Goal: Communication & Community: Answer question/provide support

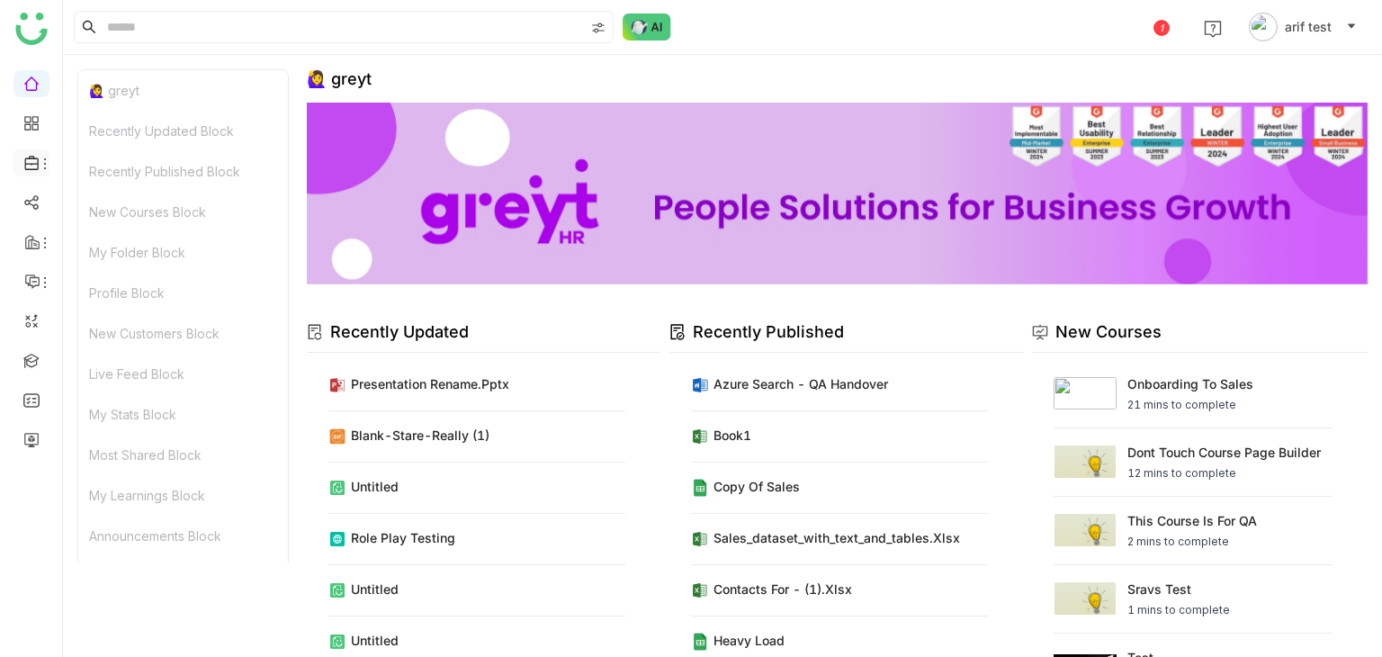
scroll to position [165, 0]
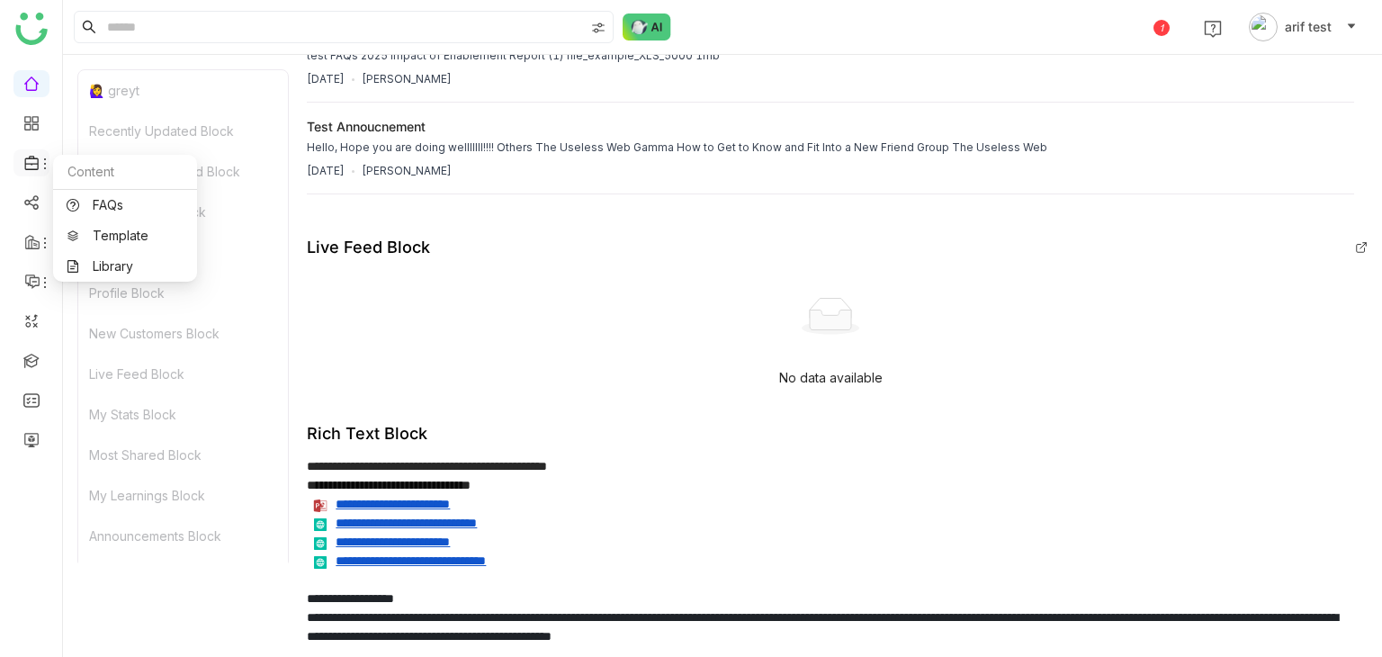
click at [31, 155] on icon at bounding box center [32, 163] width 16 height 16
click at [148, 199] on link "FAQs" at bounding box center [125, 205] width 117 height 13
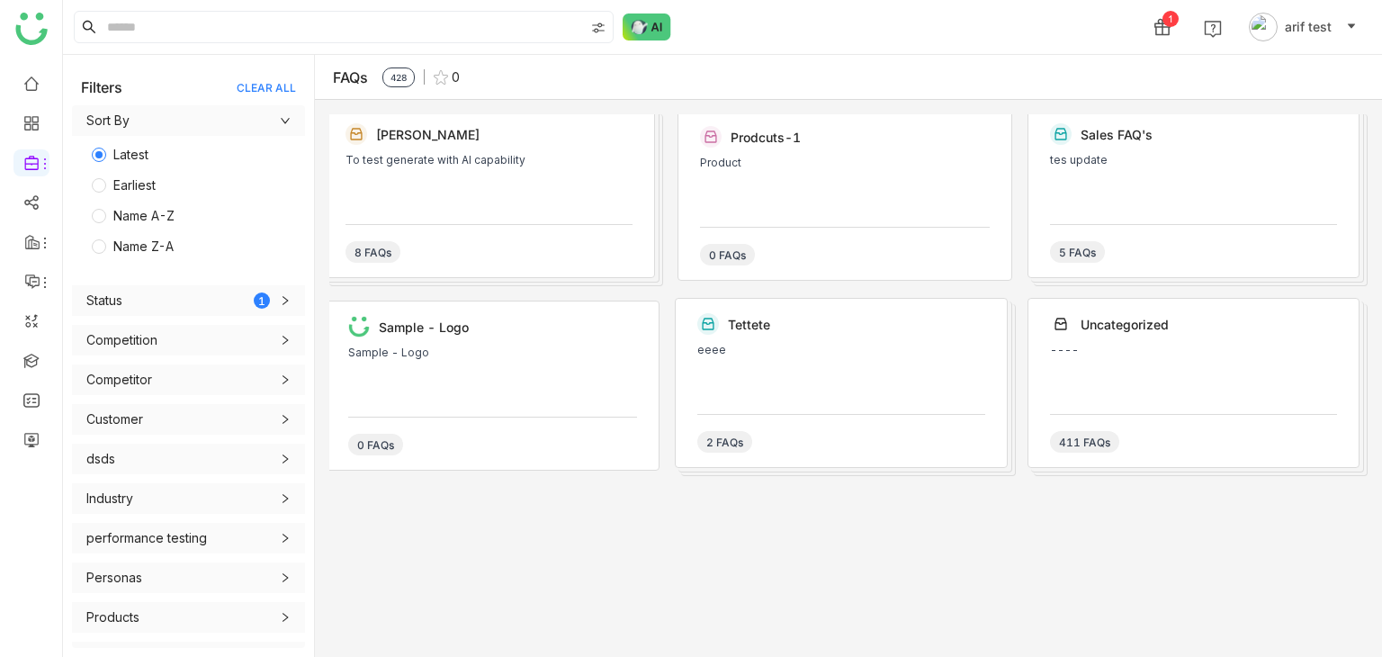
click at [516, 357] on div "Sample - Logo" at bounding box center [492, 352] width 289 height 13
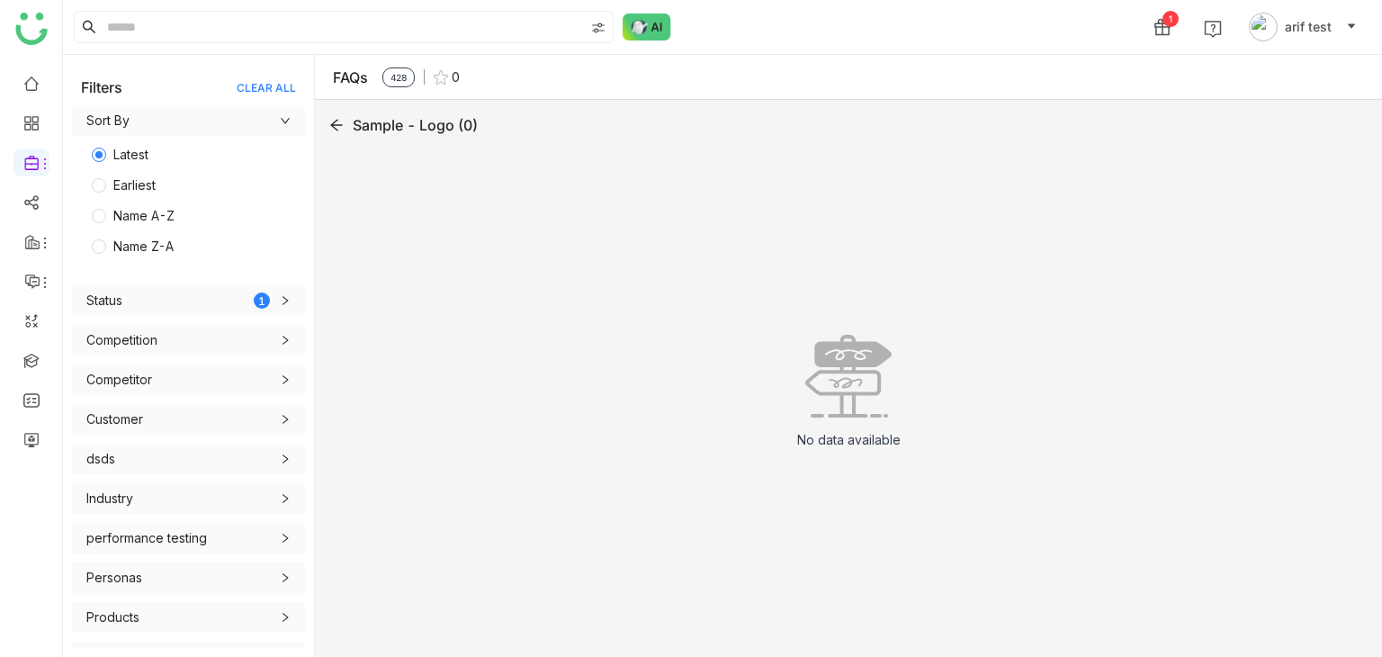
click at [330, 119] on icon at bounding box center [336, 125] width 14 height 14
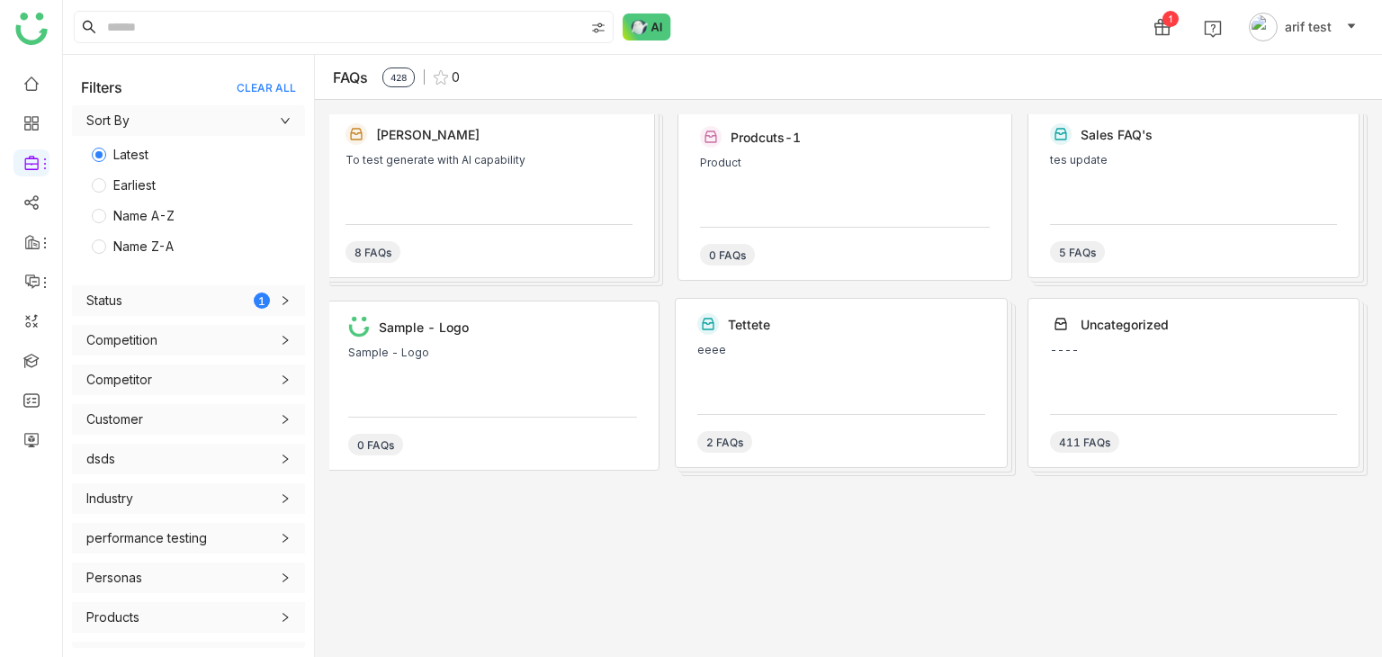
click at [1148, 224] on div "5 FAQs" at bounding box center [1193, 243] width 287 height 39
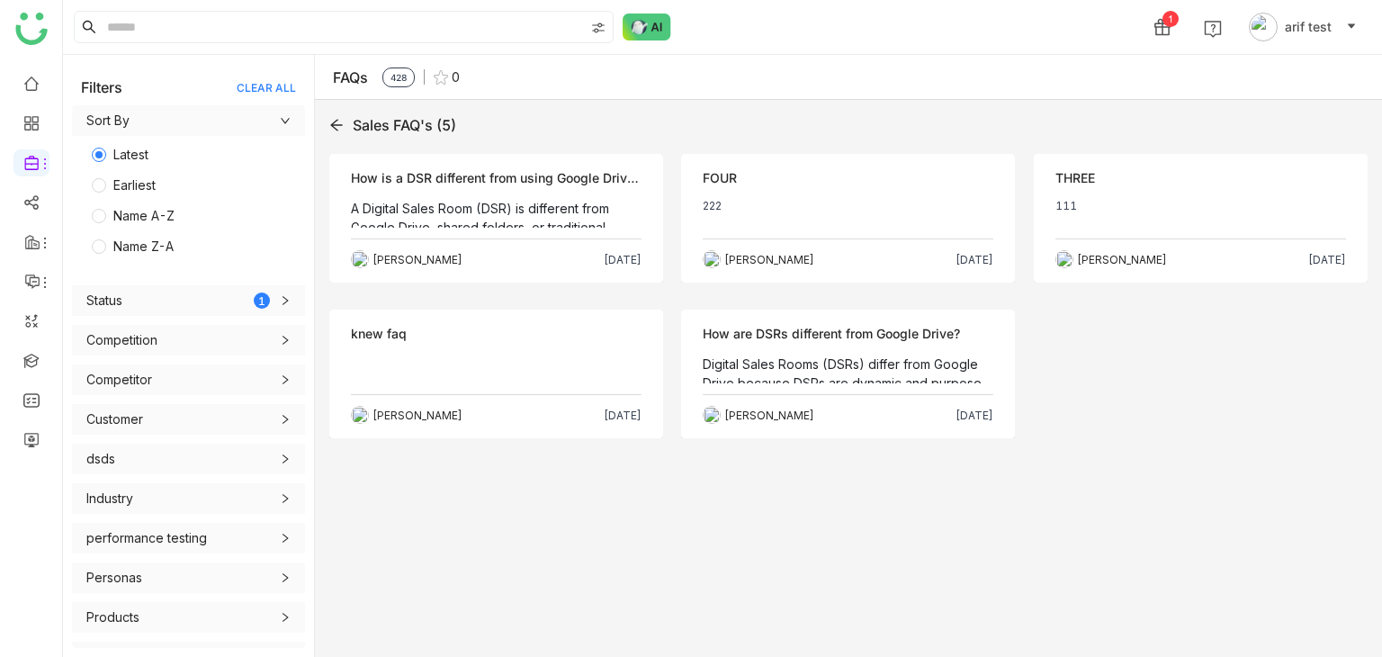
click at [345, 126] on div "Sales FAQ's (5)" at bounding box center [848, 125] width 1038 height 22
click at [323, 123] on div "Sales FAQ's (5) Objection How is a DSR different from using Google Drive or sha…" at bounding box center [848, 378] width 1067 height 557
click at [331, 123] on icon at bounding box center [336, 125] width 14 height 14
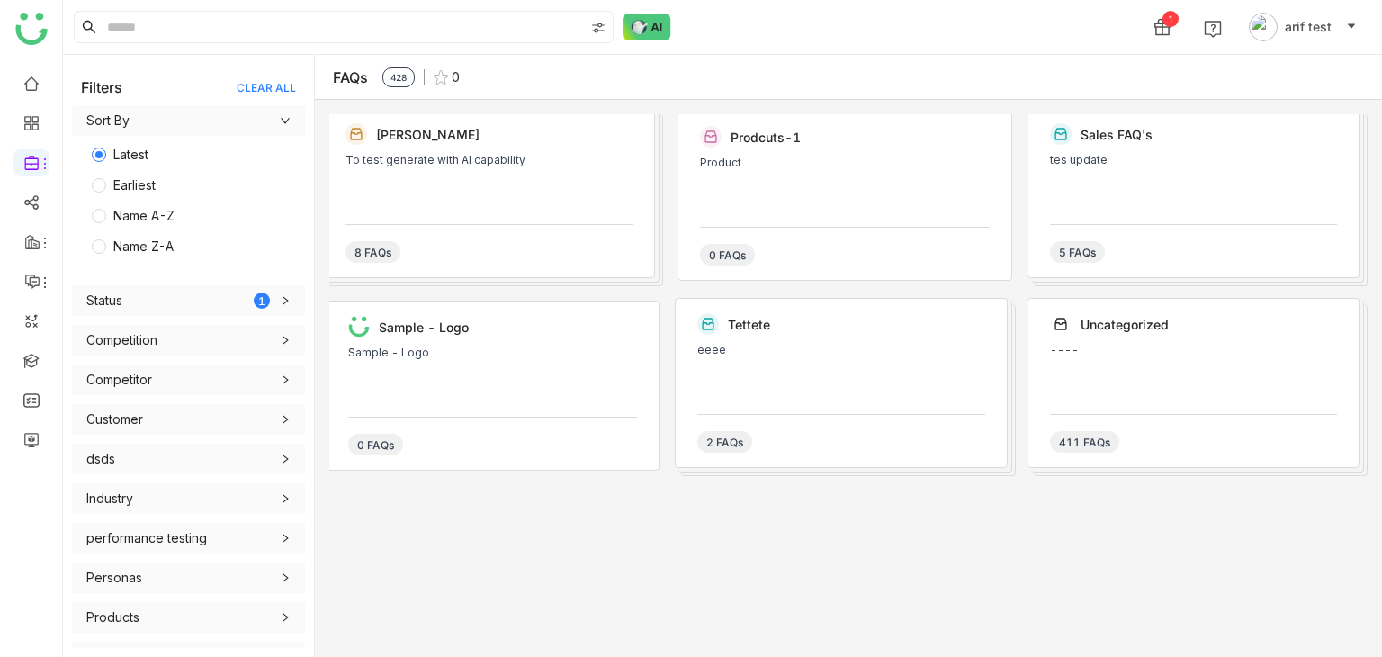
click at [839, 436] on div "2 FAQs" at bounding box center [840, 433] width 287 height 39
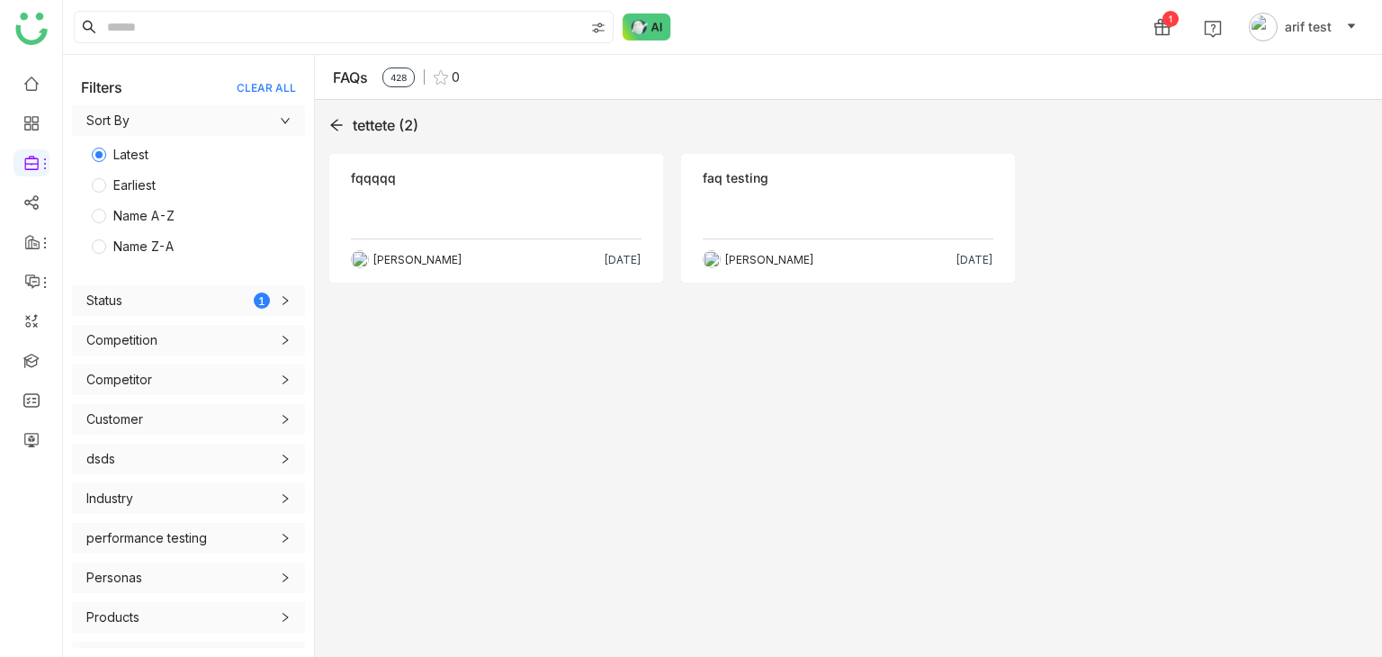
click at [342, 125] on icon at bounding box center [336, 125] width 14 height 14
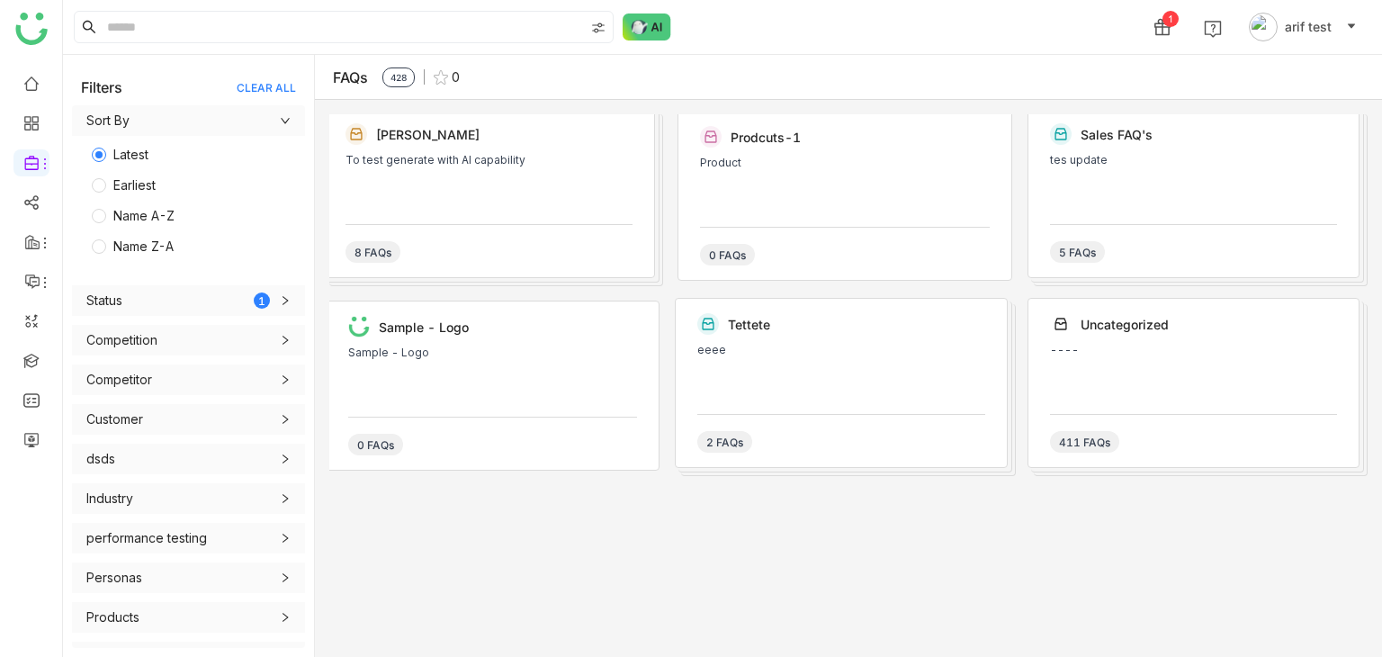
click at [409, 195] on div "To test generate with AI capability" at bounding box center [488, 181] width 287 height 54
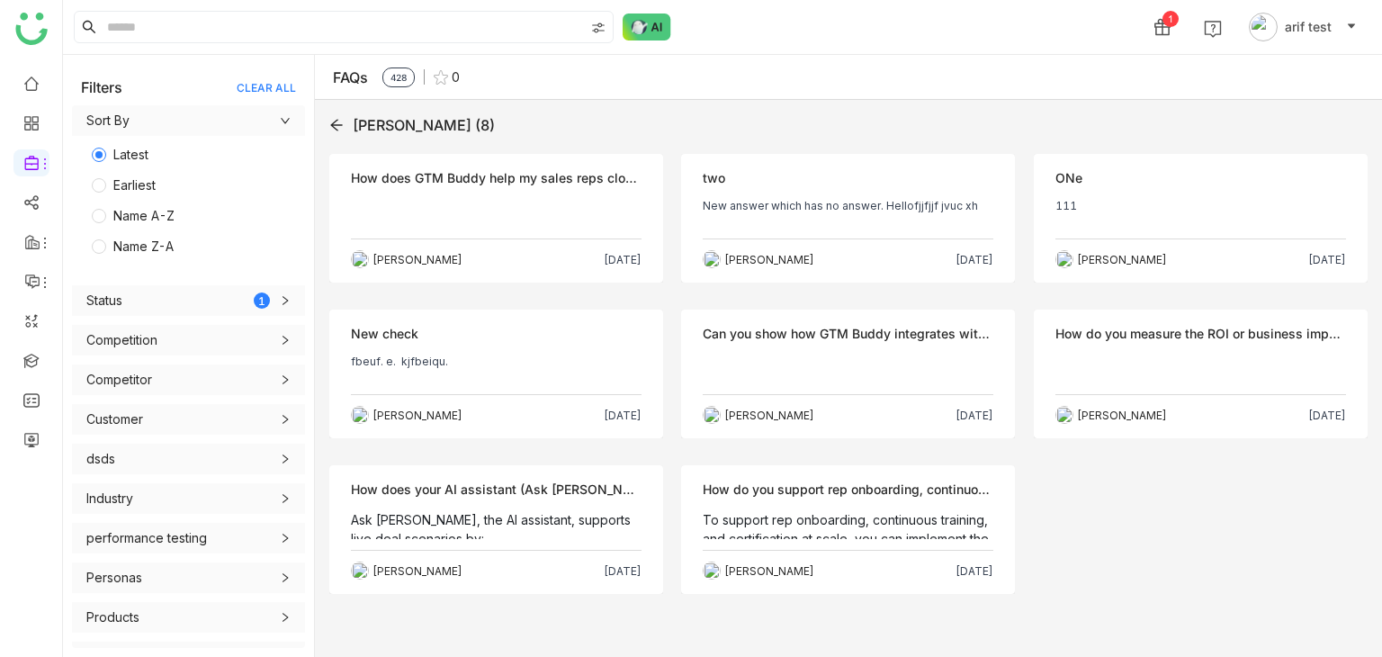
click at [338, 123] on icon at bounding box center [336, 125] width 14 height 14
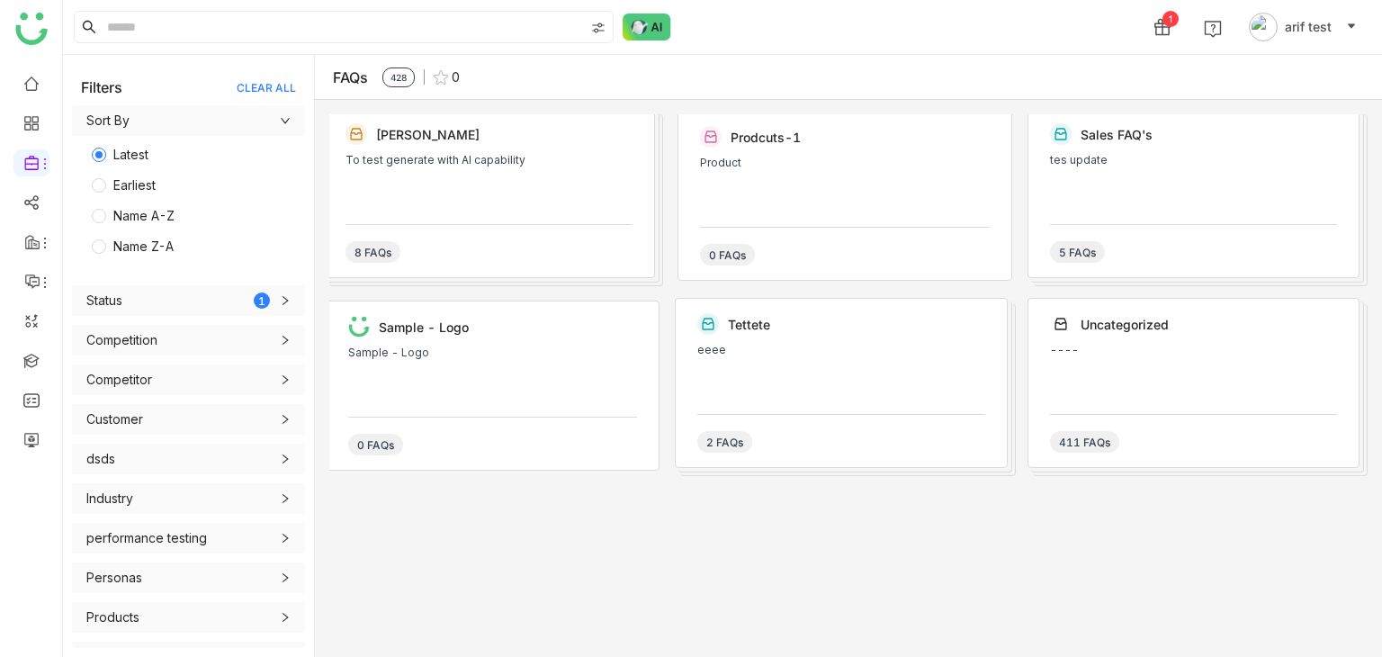
click at [484, 309] on div "Sample - Logo Sample - Logo 0 FAQs" at bounding box center [493, 386] width 334 height 170
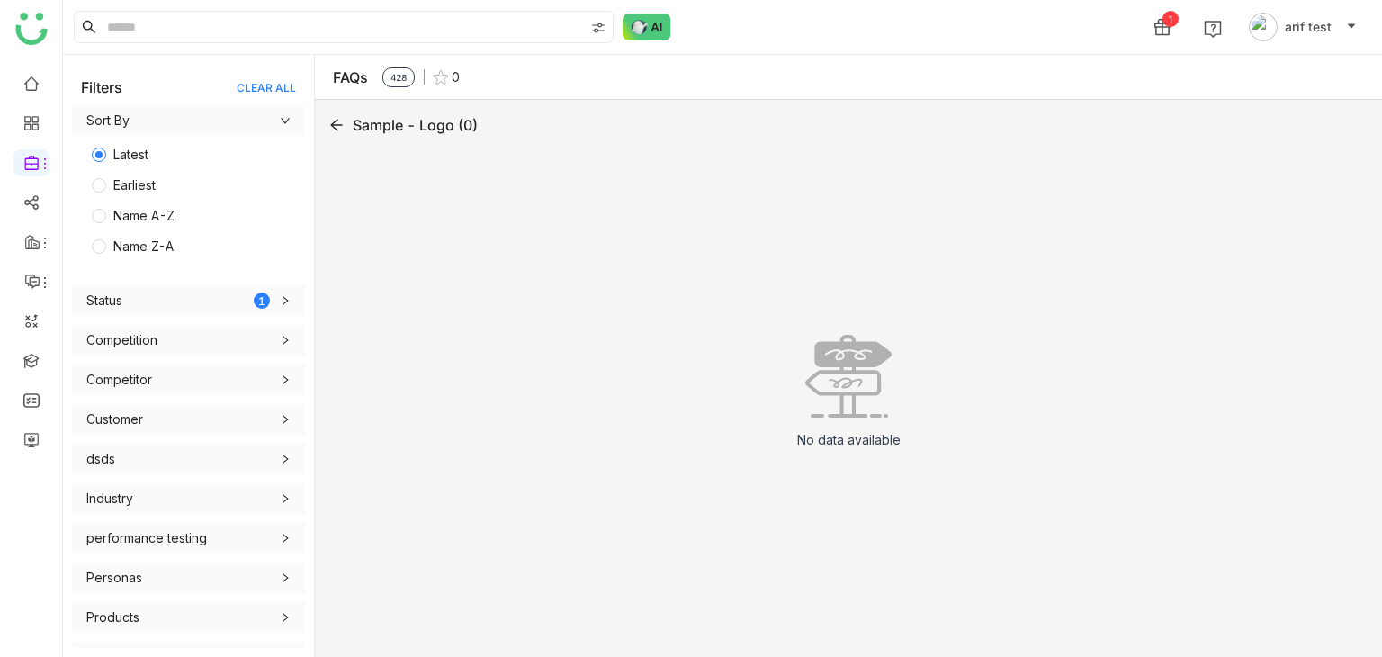
click at [333, 124] on icon at bounding box center [336, 125] width 14 height 14
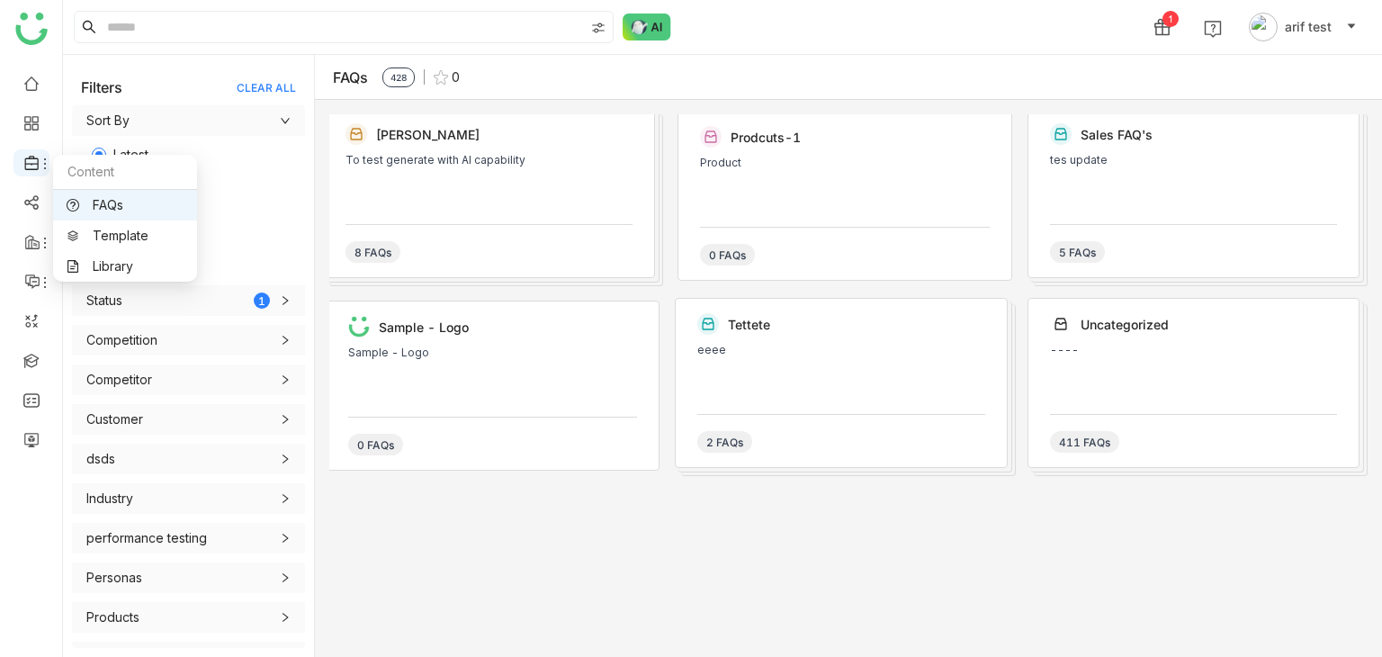
click at [22, 159] on div at bounding box center [31, 163] width 36 height 16
click at [130, 261] on link "Library" at bounding box center [125, 266] width 117 height 13
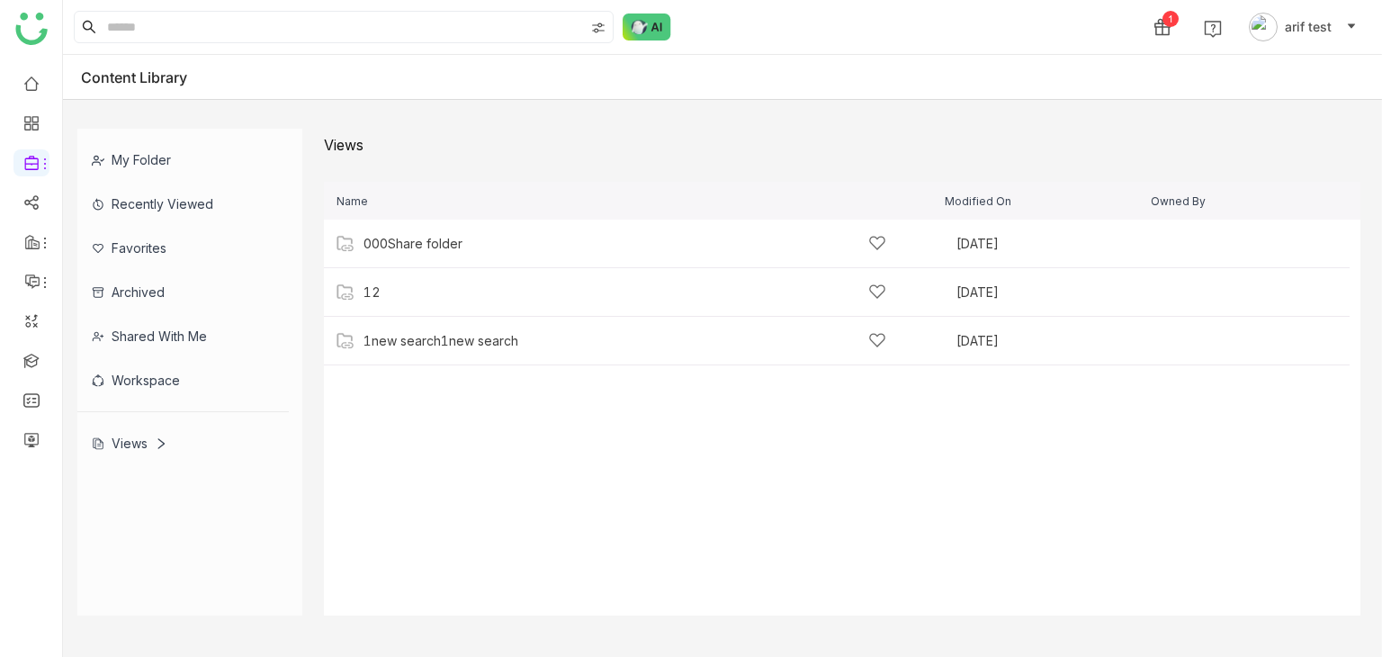
click at [463, 148] on div "Views" at bounding box center [842, 144] width 1036 height 31
click at [152, 157] on div "My Folder" at bounding box center [182, 160] width 211 height 44
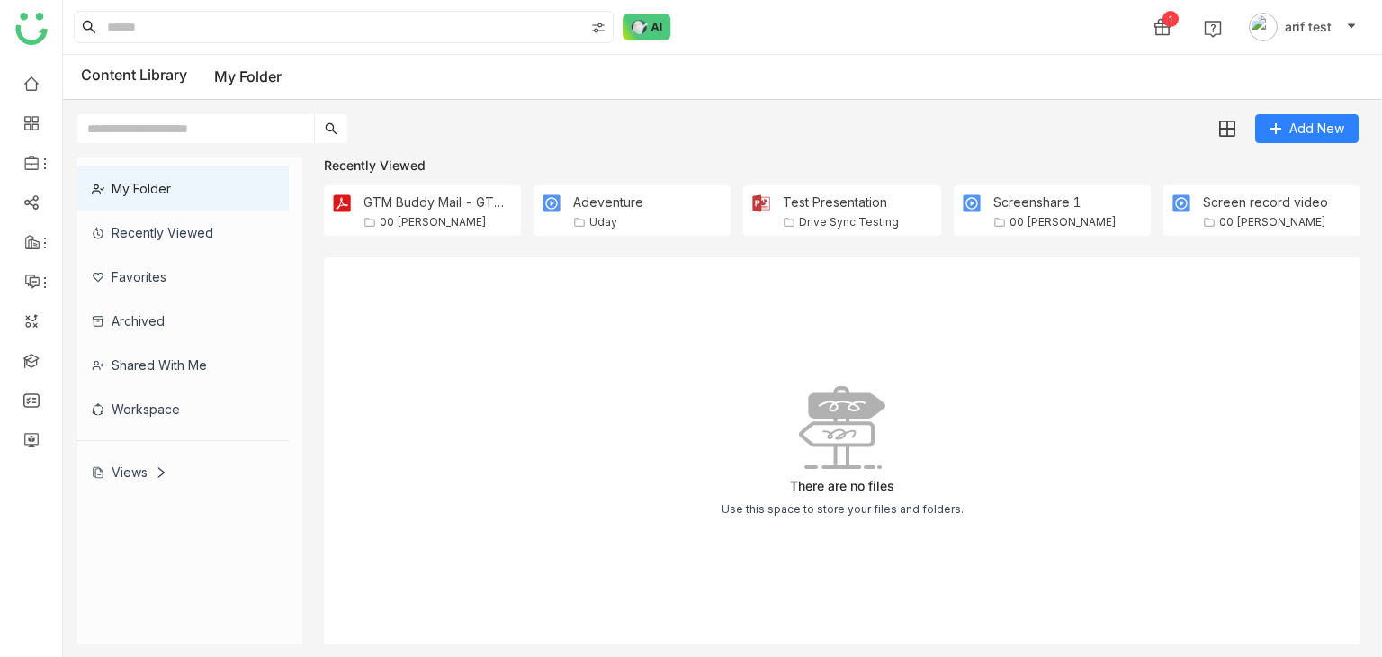
click at [146, 472] on div "Views" at bounding box center [130, 471] width 76 height 15
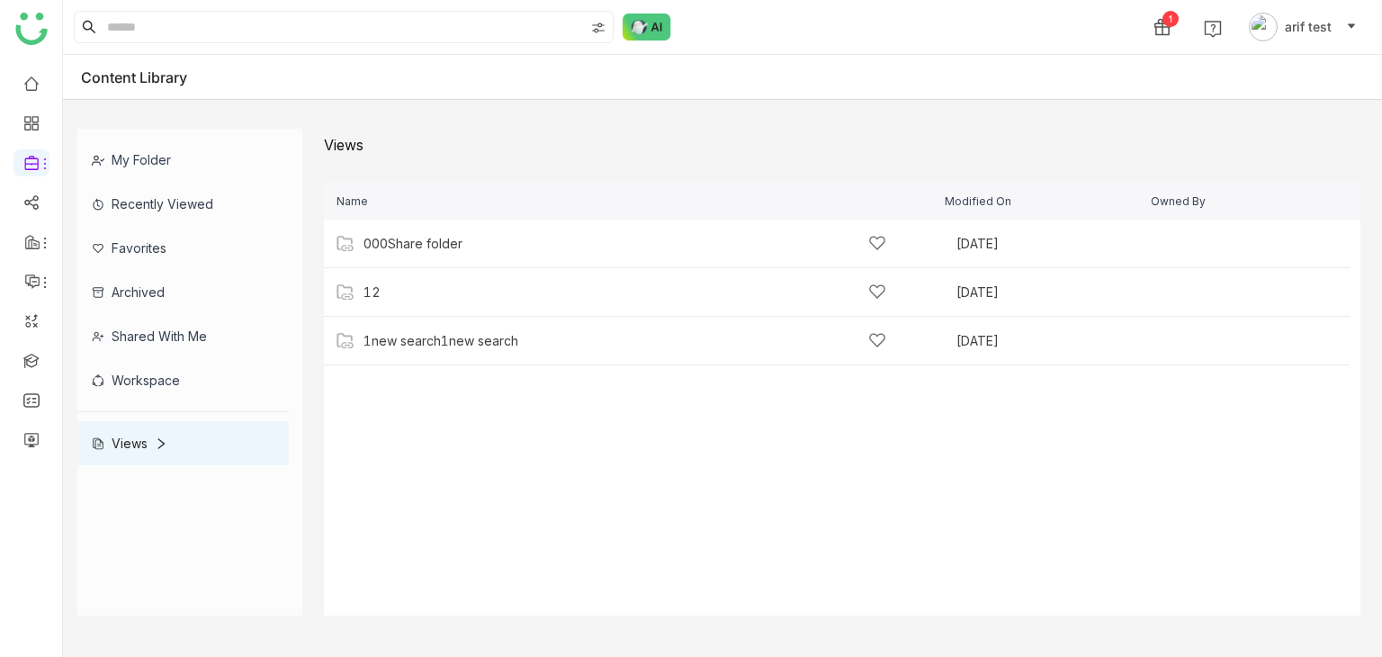
click at [184, 332] on div "Shared with me" at bounding box center [182, 336] width 211 height 44
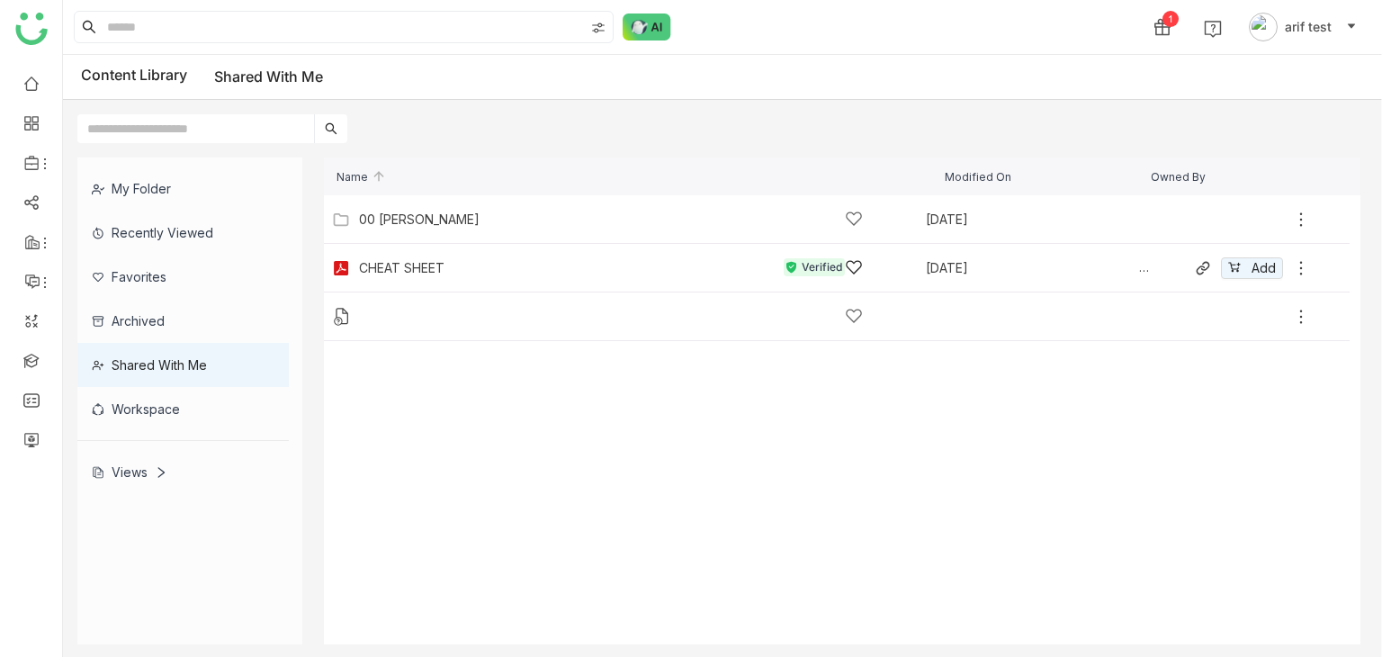
click at [445, 271] on div "CHEAT SHEET Verified" at bounding box center [611, 267] width 504 height 19
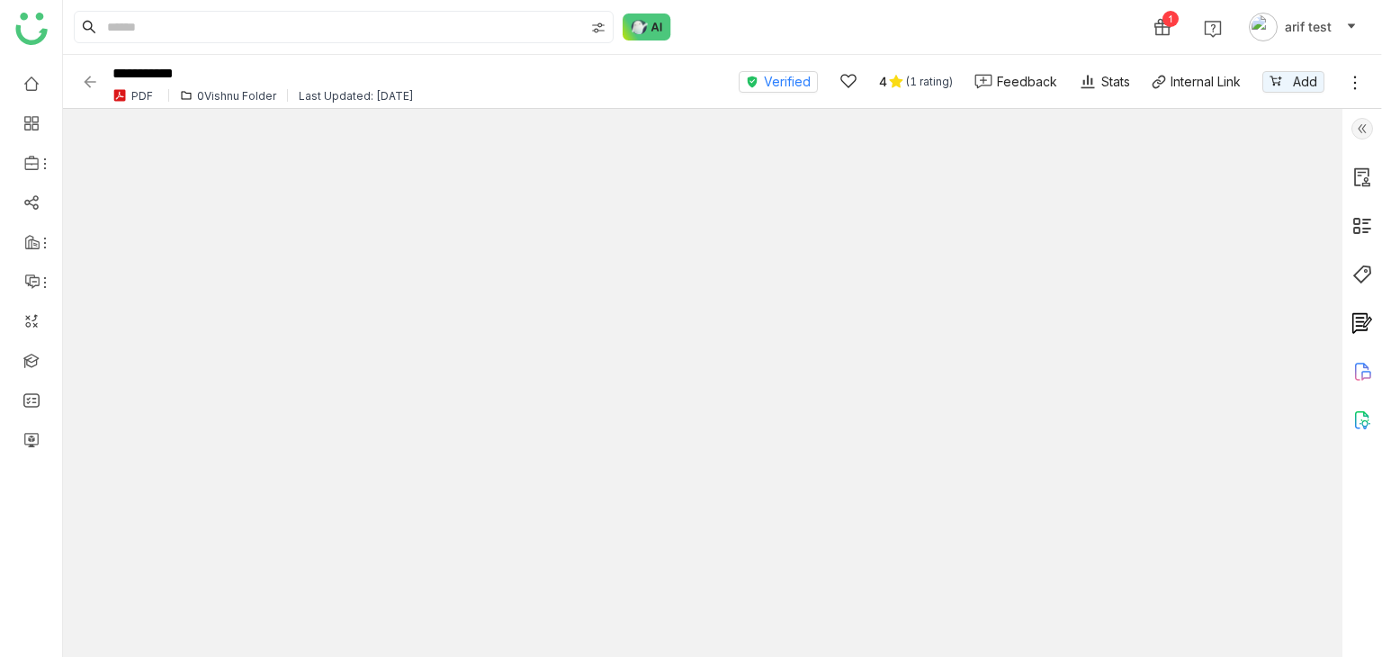
click at [1361, 134] on img at bounding box center [1362, 129] width 22 height 22
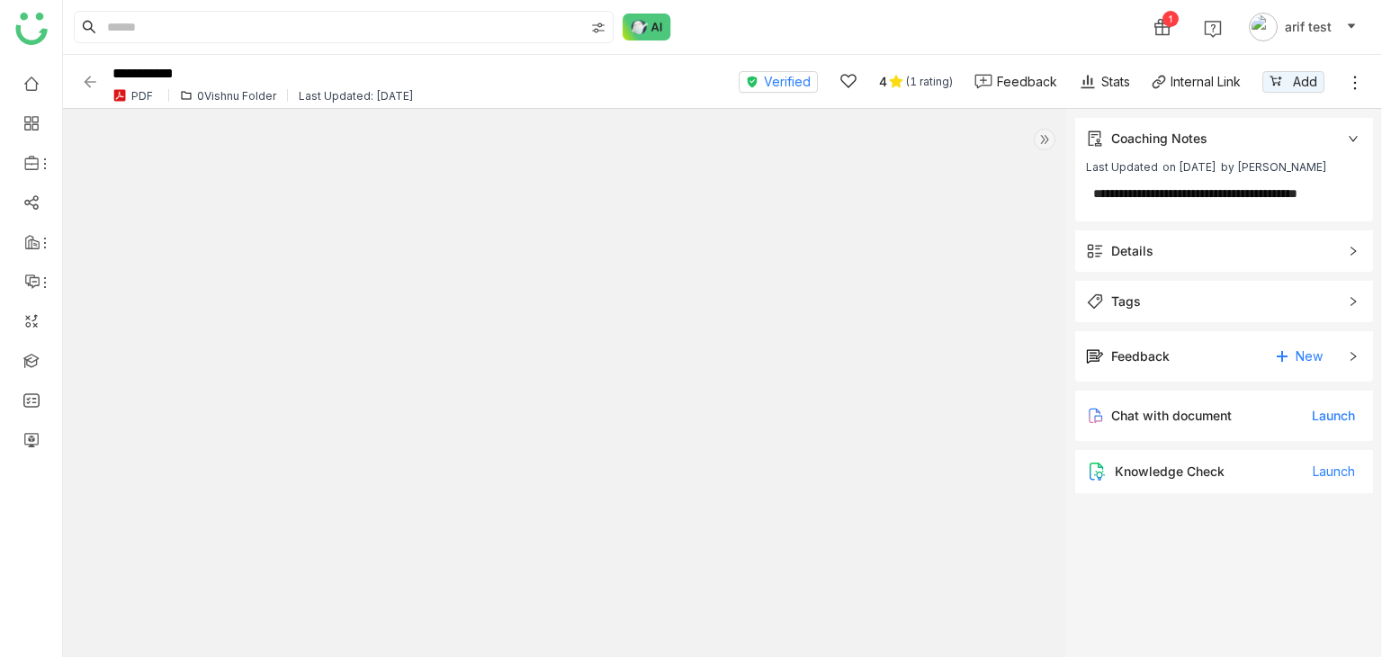
click at [1248, 234] on div "Details" at bounding box center [1224, 250] width 299 height 41
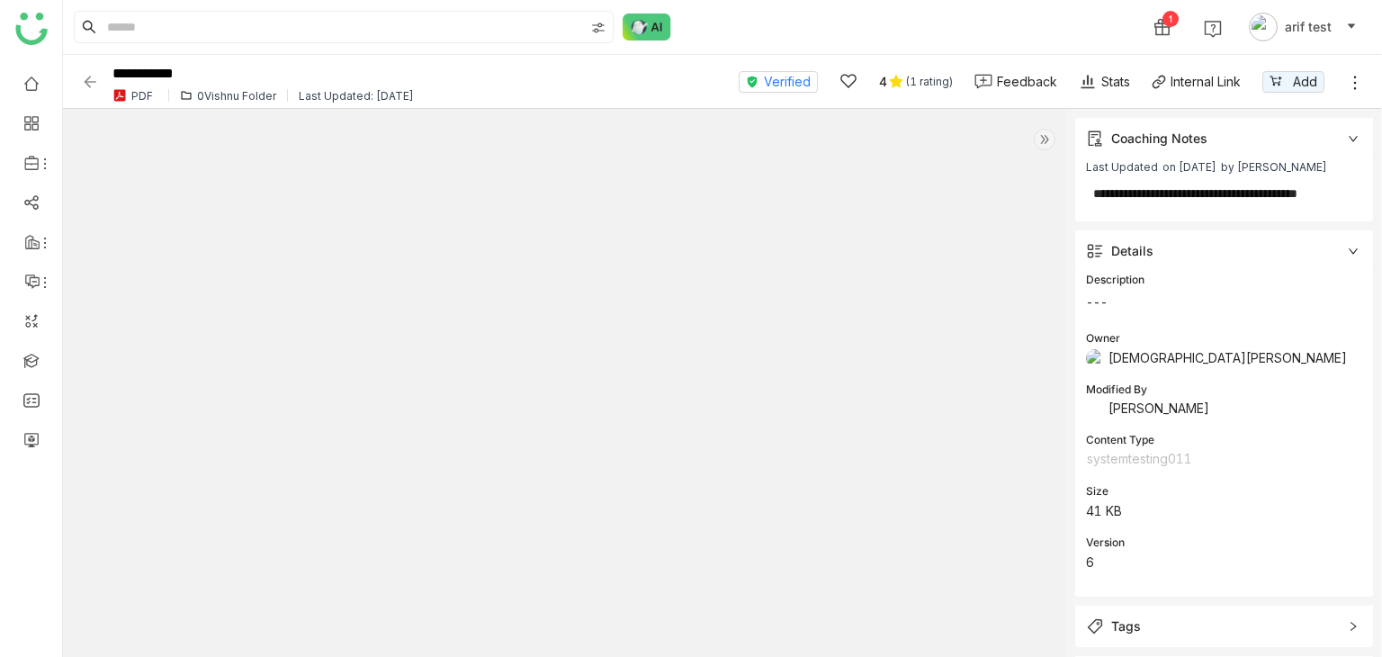
scroll to position [169, 0]
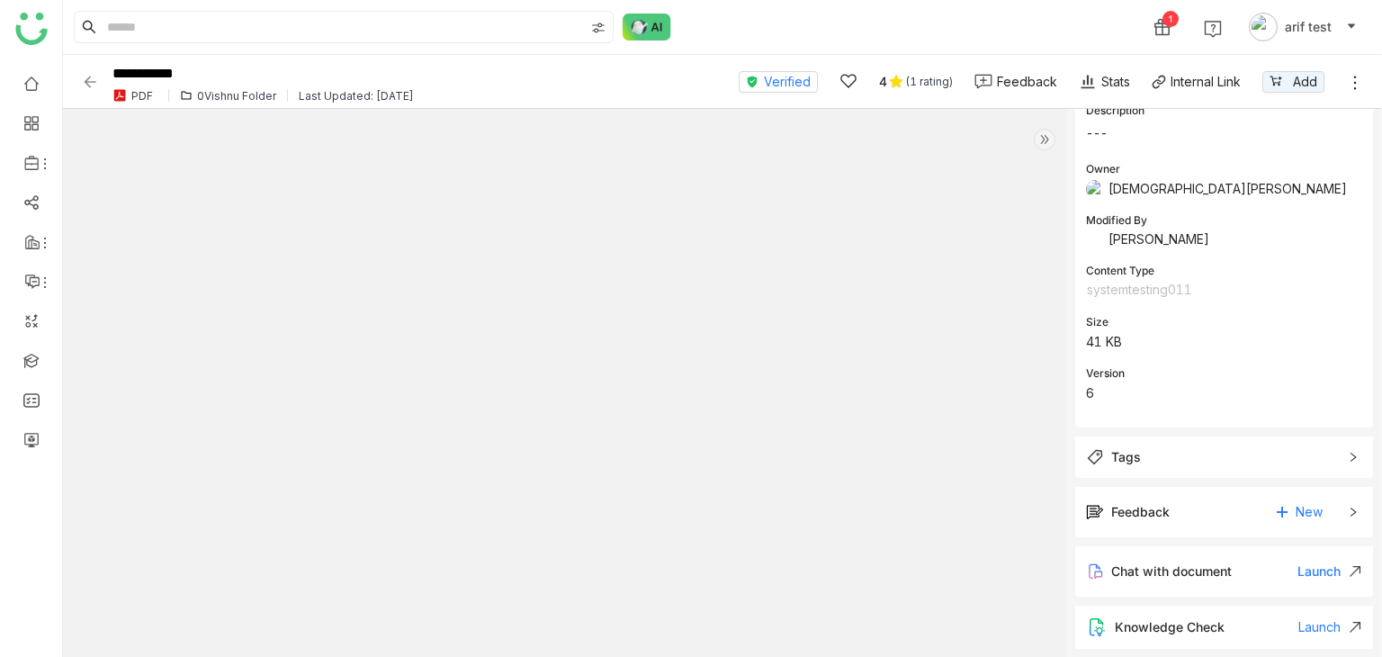
click at [1233, 454] on span "Tags" at bounding box center [1212, 457] width 252 height 20
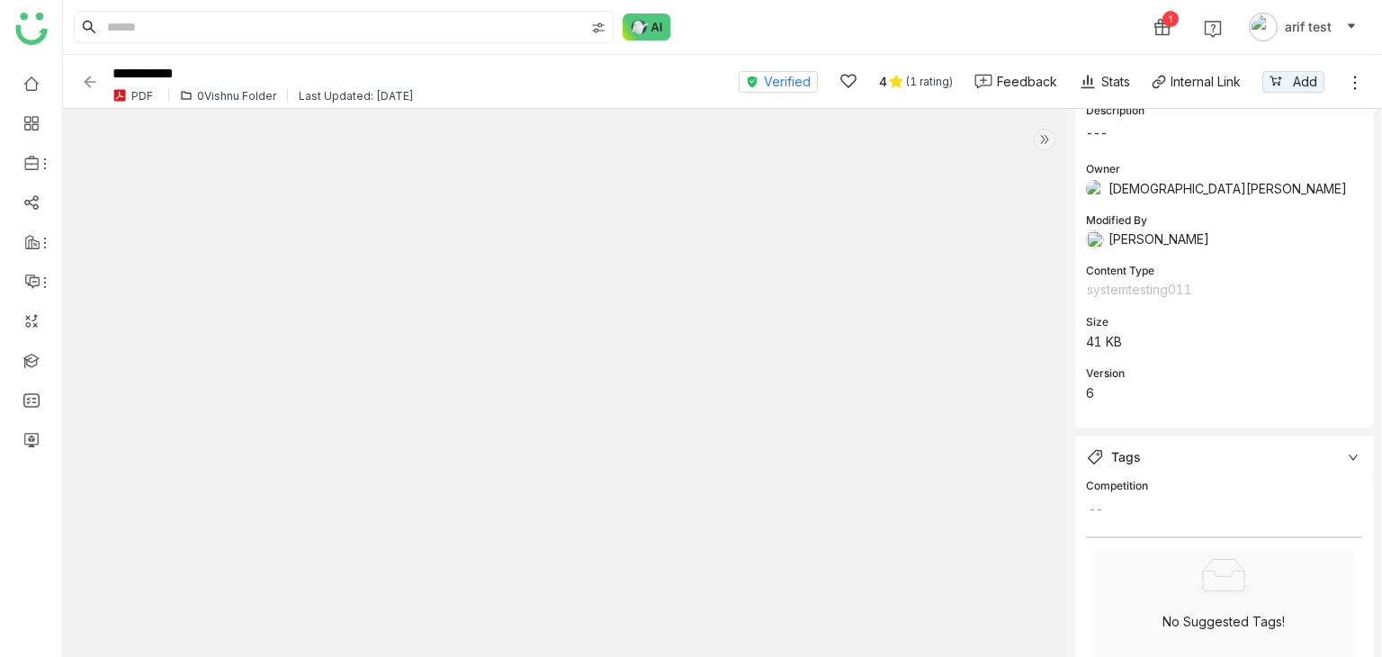
scroll to position [360, 0]
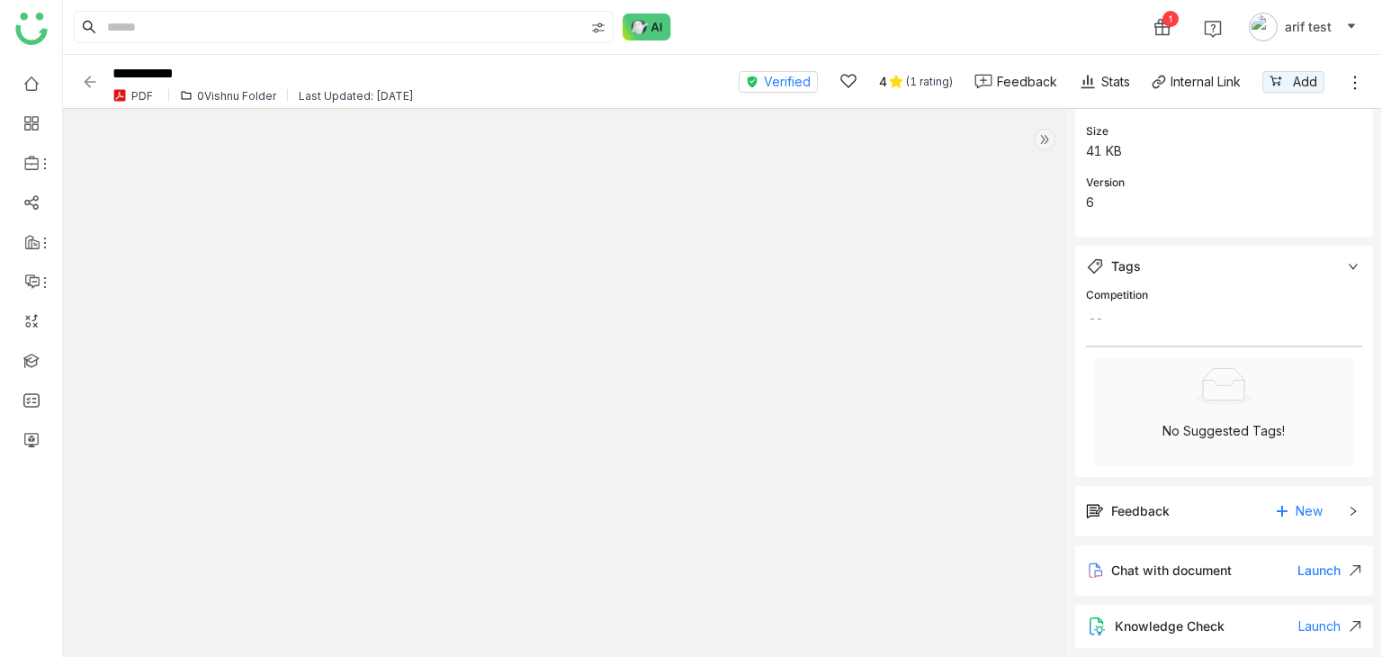
click at [1204, 519] on div "Feedback New" at bounding box center [1212, 511] width 252 height 29
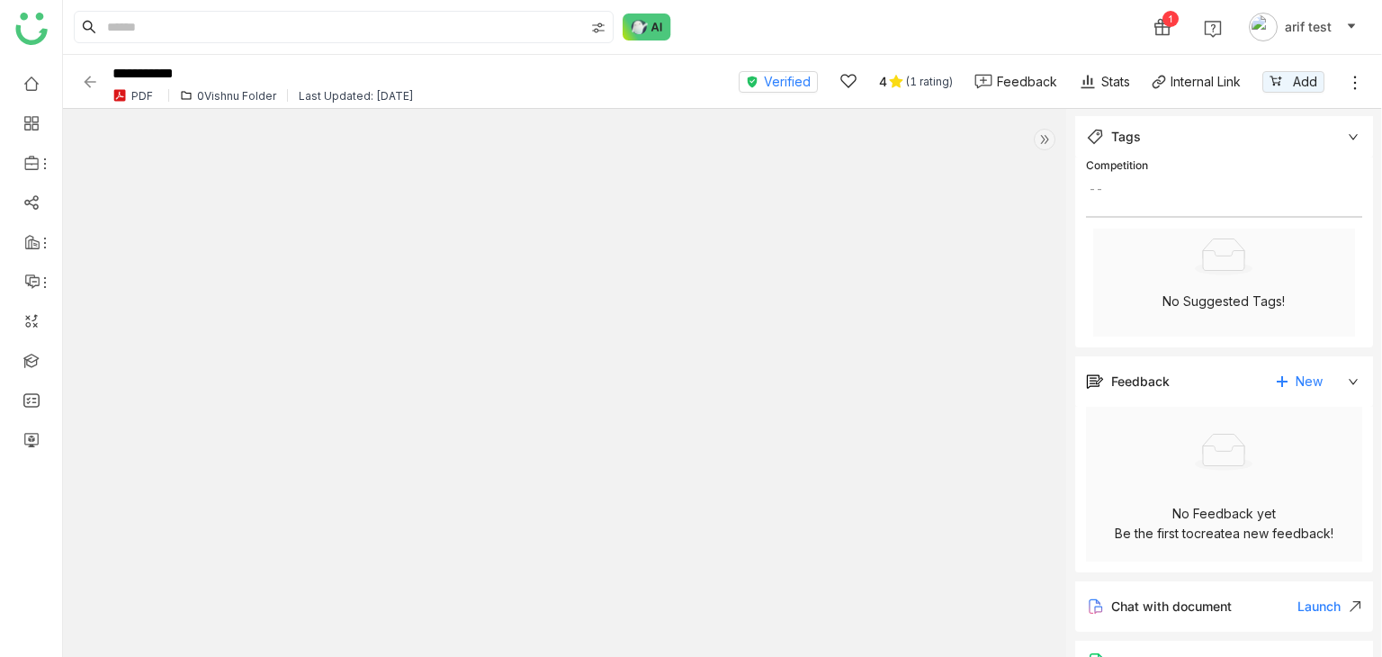
scroll to position [525, 0]
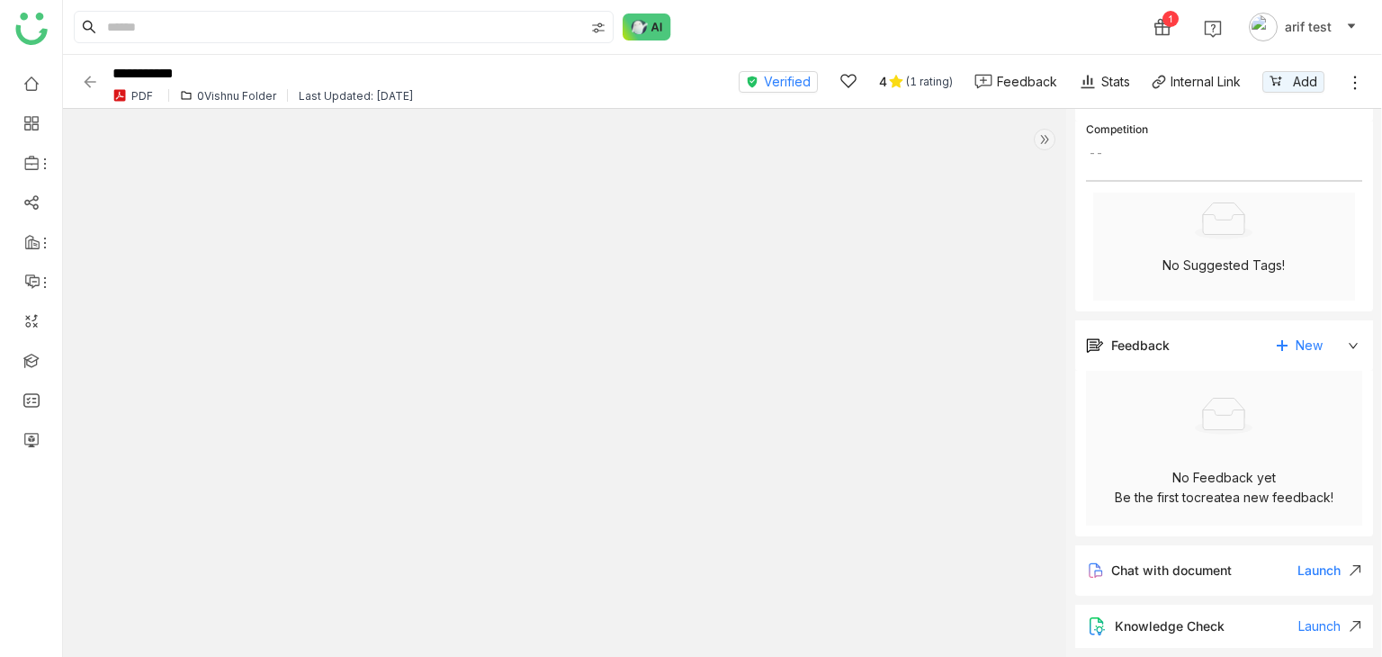
click at [1206, 563] on span "Chat with document" at bounding box center [1171, 569] width 121 height 15
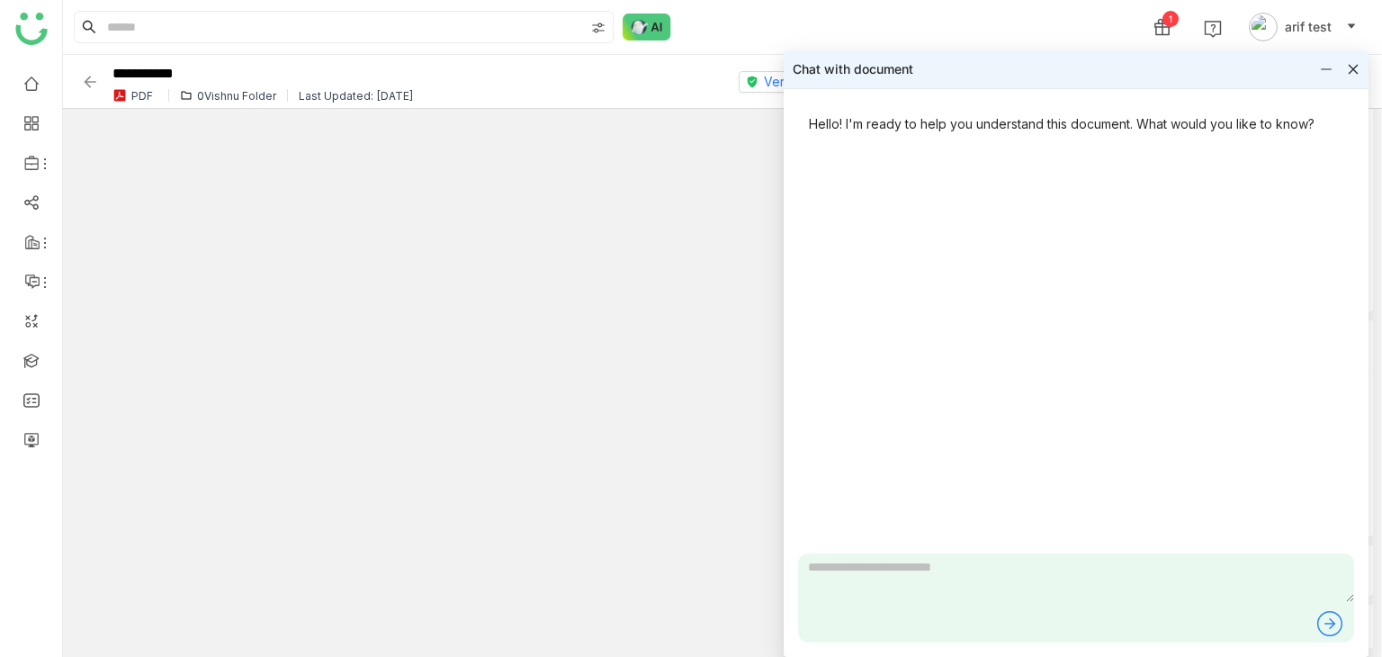
click at [1353, 70] on icon at bounding box center [1353, 69] width 13 height 13
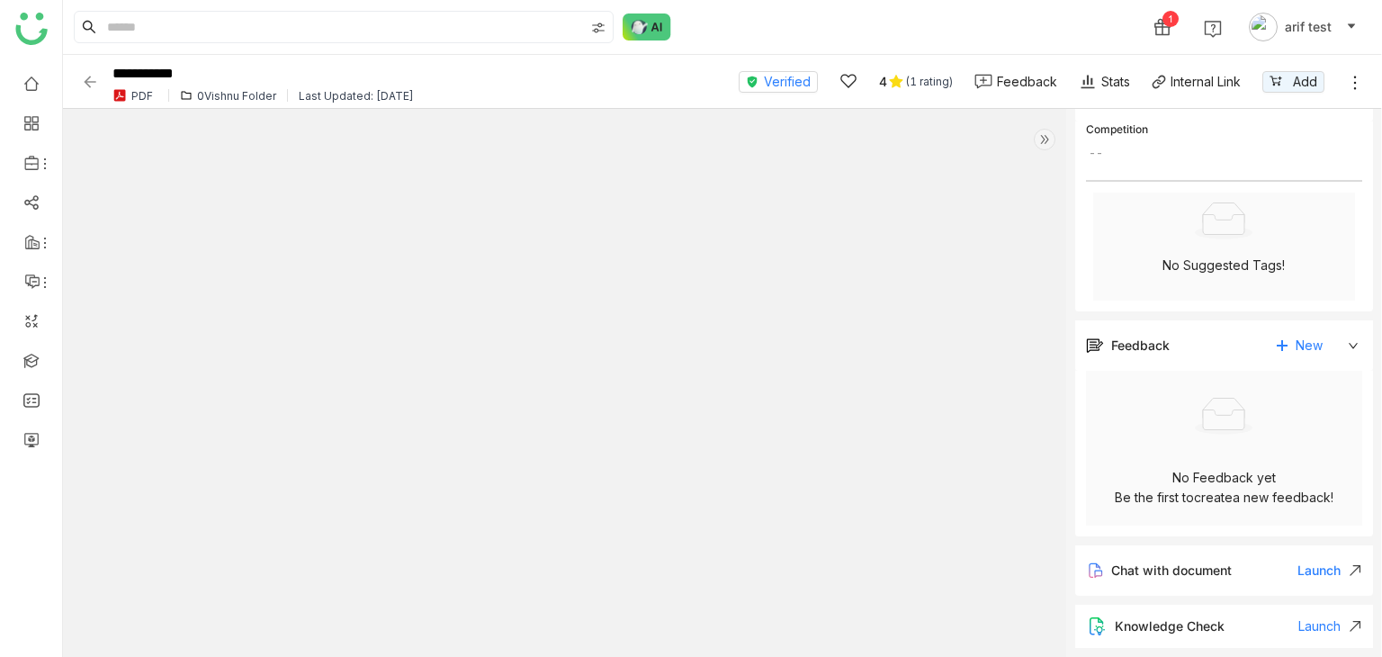
click at [1229, 617] on div "Knowledge Check Launch" at bounding box center [1224, 626] width 299 height 43
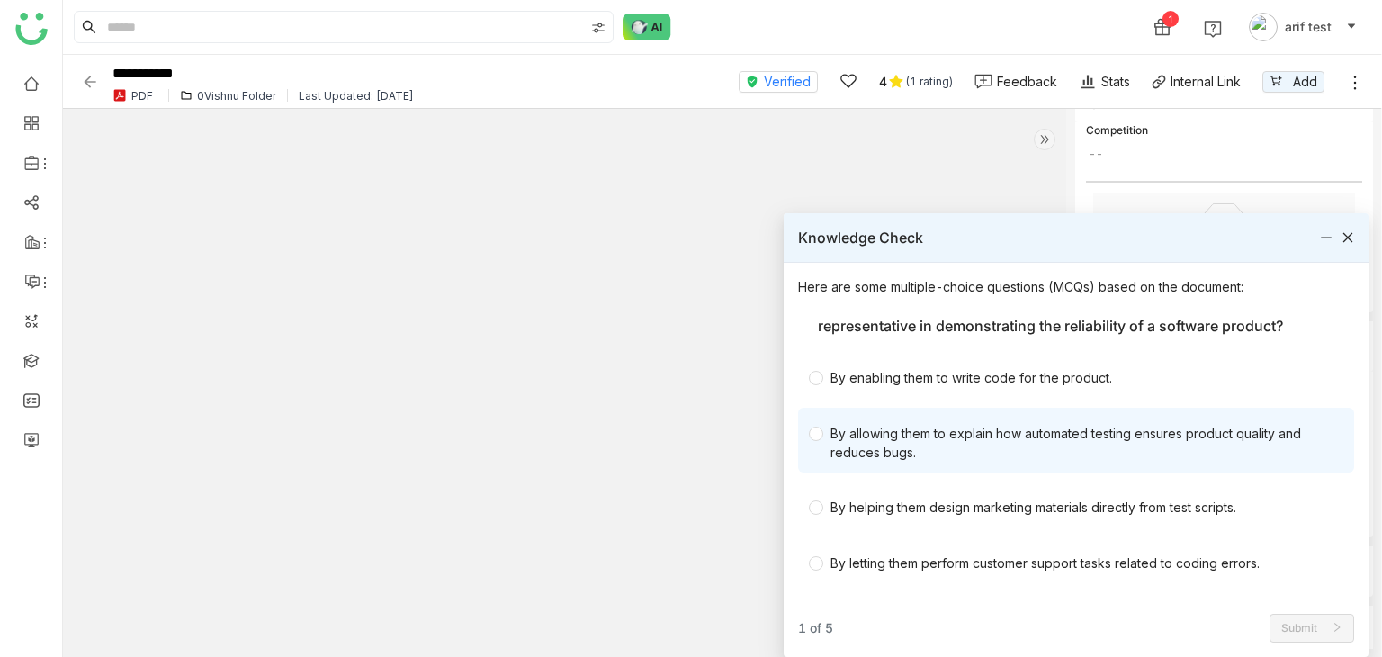
scroll to position [0, 0]
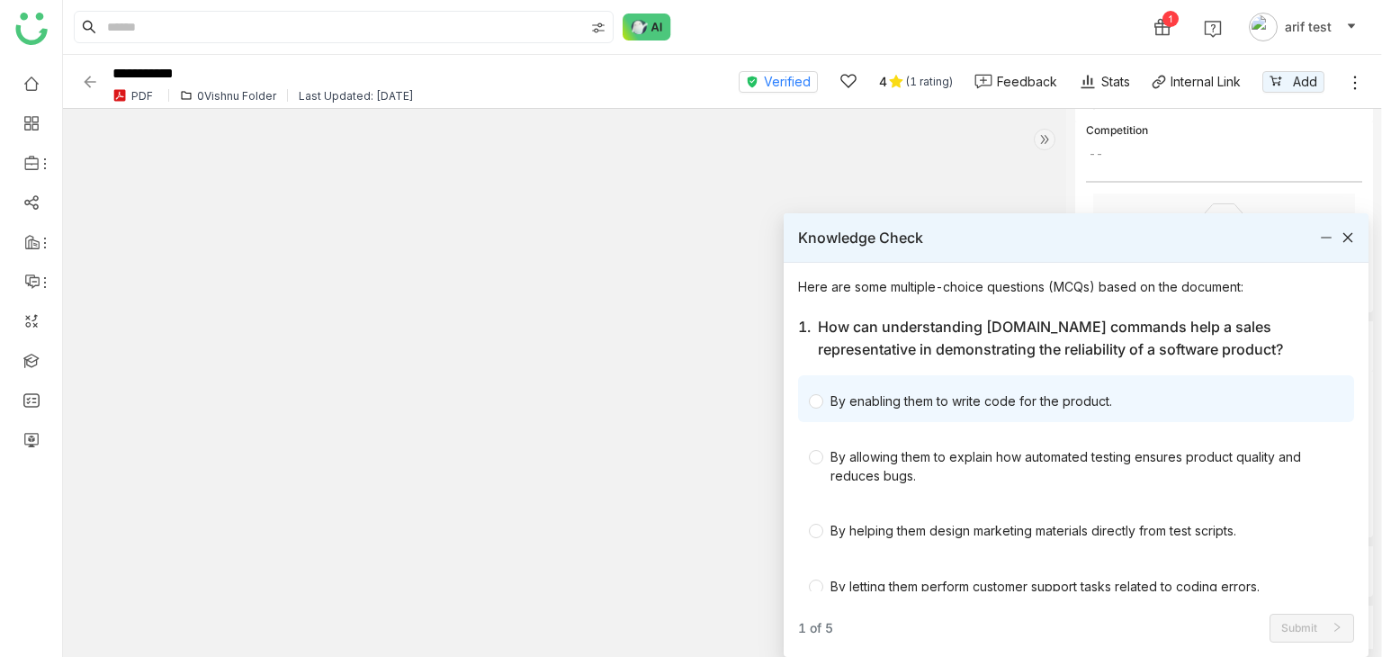
click at [858, 406] on div "By enabling them to write code for the product." at bounding box center [971, 400] width 282 height 19
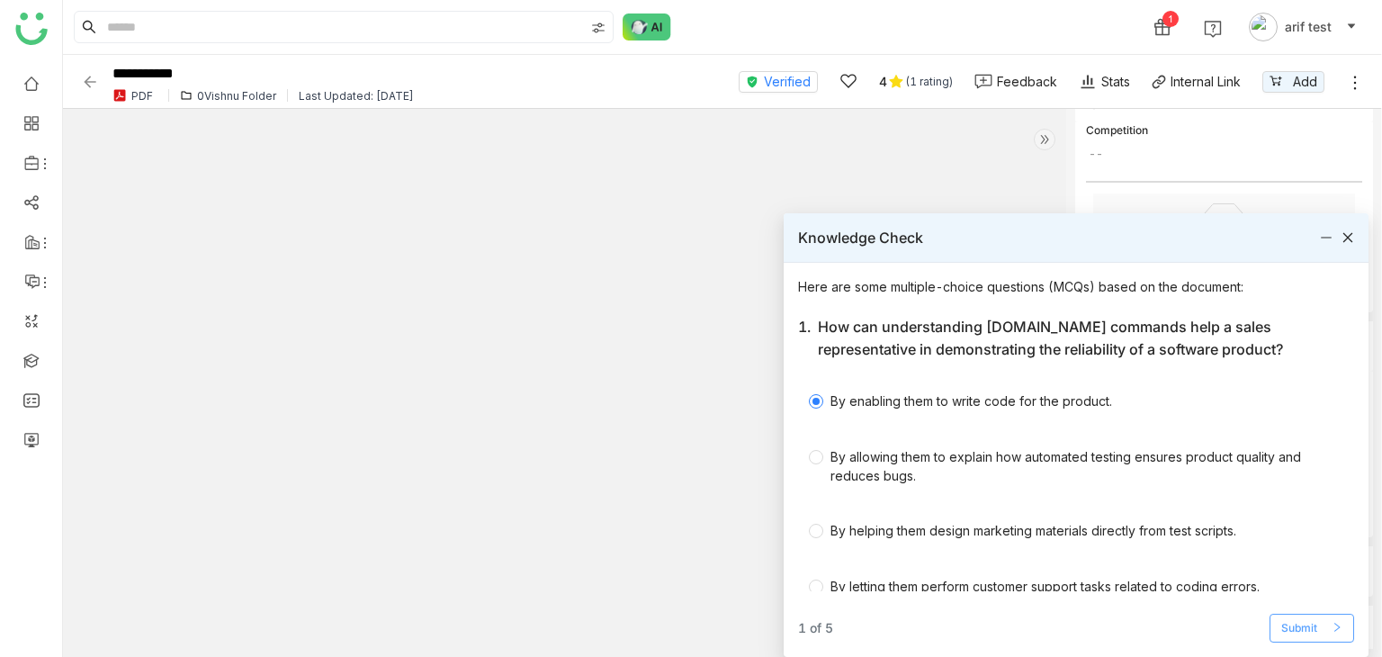
click at [1332, 641] on button "Submit" at bounding box center [1311, 628] width 85 height 29
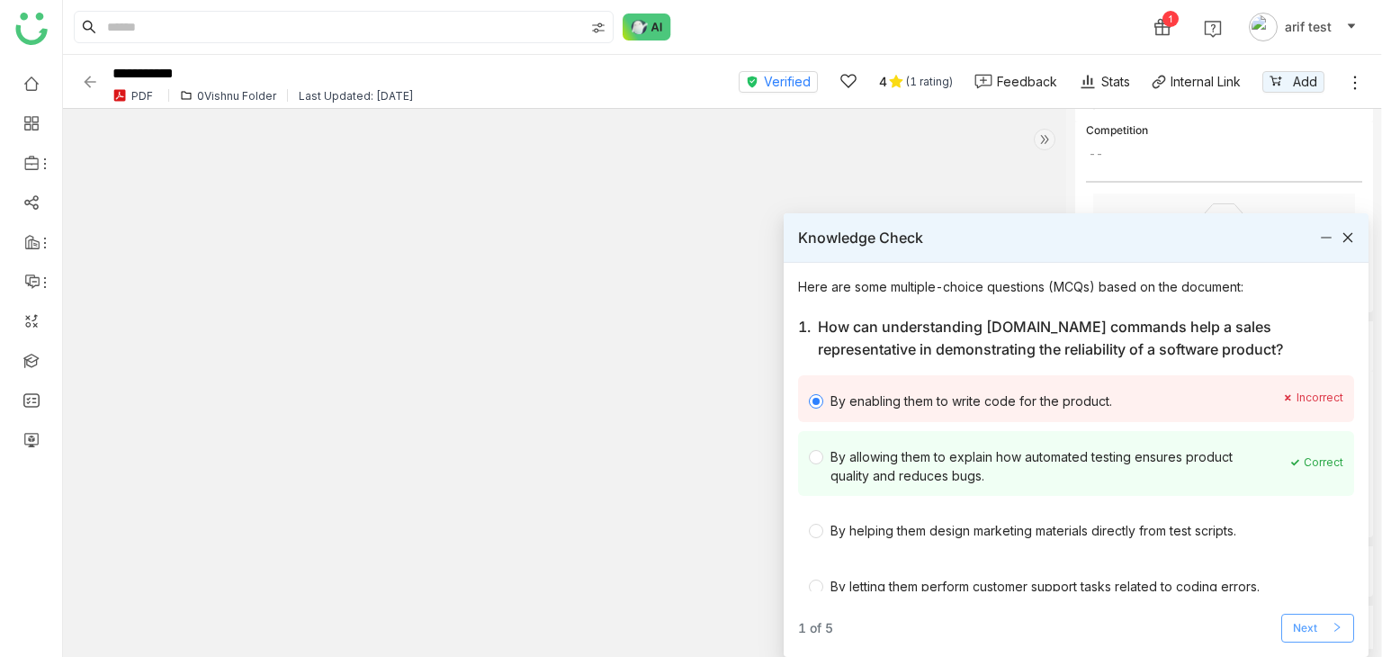
click at [1333, 626] on icon at bounding box center [1337, 627] width 11 height 11
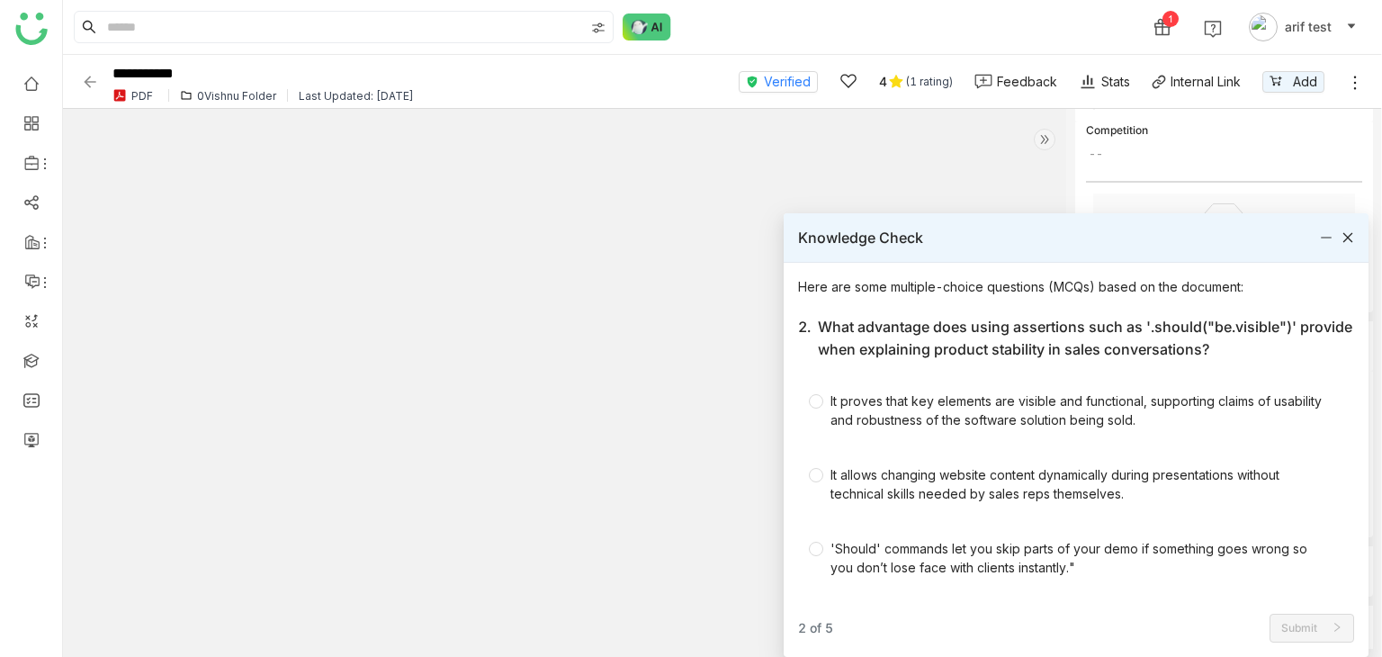
click at [1321, 646] on div "Here are some multiple-choice questions (MCQs) based on the document: 2. What a…" at bounding box center [1076, 460] width 585 height 394
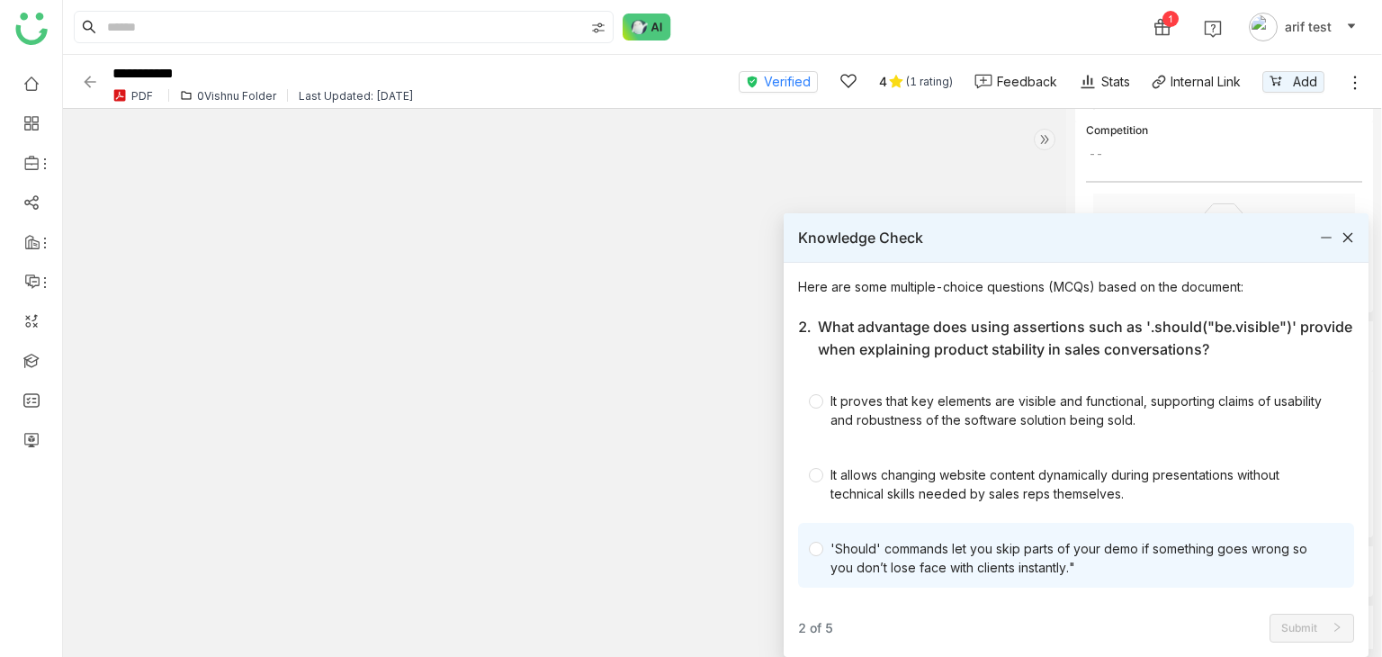
drag, startPoint x: 862, startPoint y: 481, endPoint x: 1067, endPoint y: 562, distance: 220.5
click at [863, 481] on div "It allows changing website content dynamically during presentations without tec…" at bounding box center [1079, 484] width 498 height 38
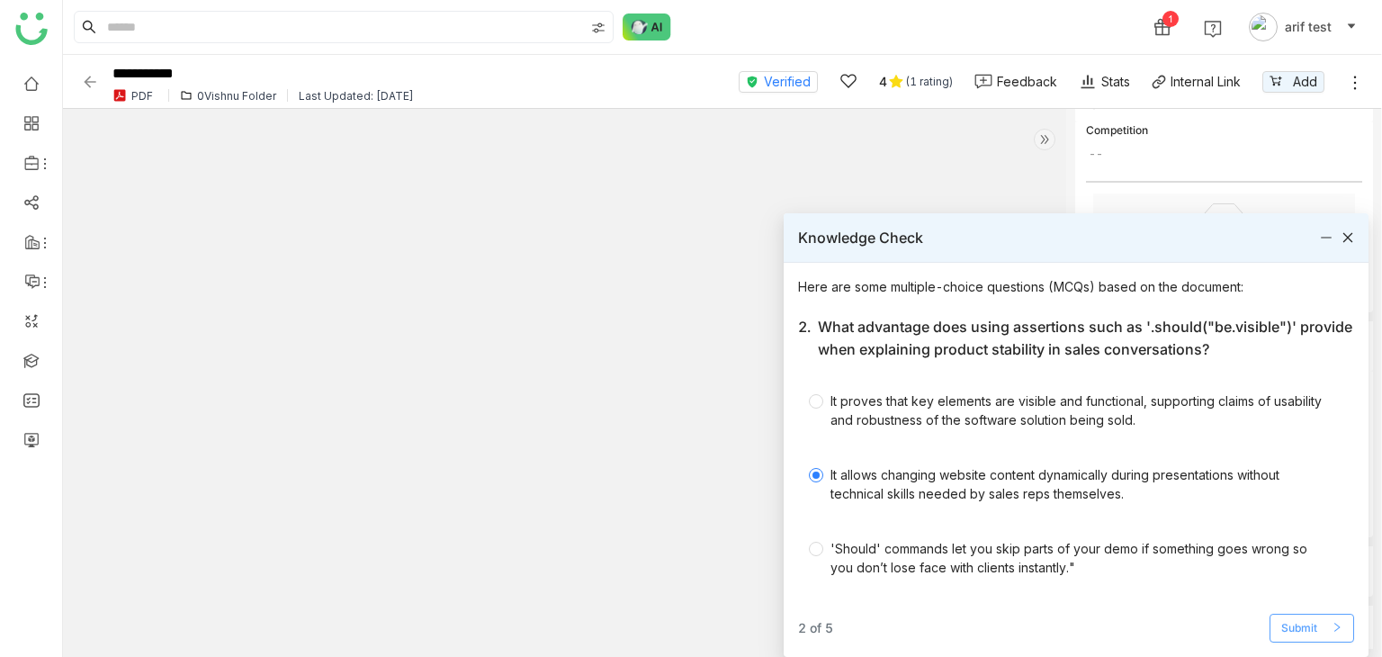
click at [1296, 624] on span "Submit" at bounding box center [1299, 628] width 36 height 17
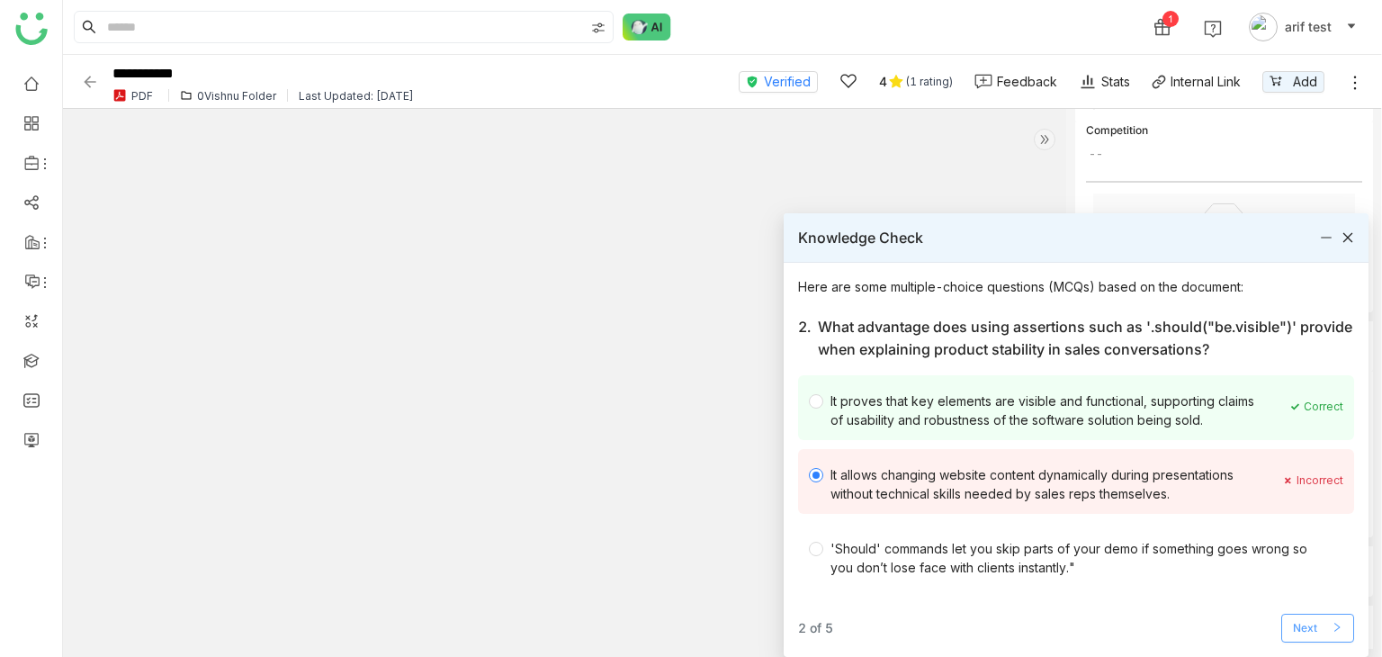
click at [1321, 636] on button "Next" at bounding box center [1317, 628] width 73 height 29
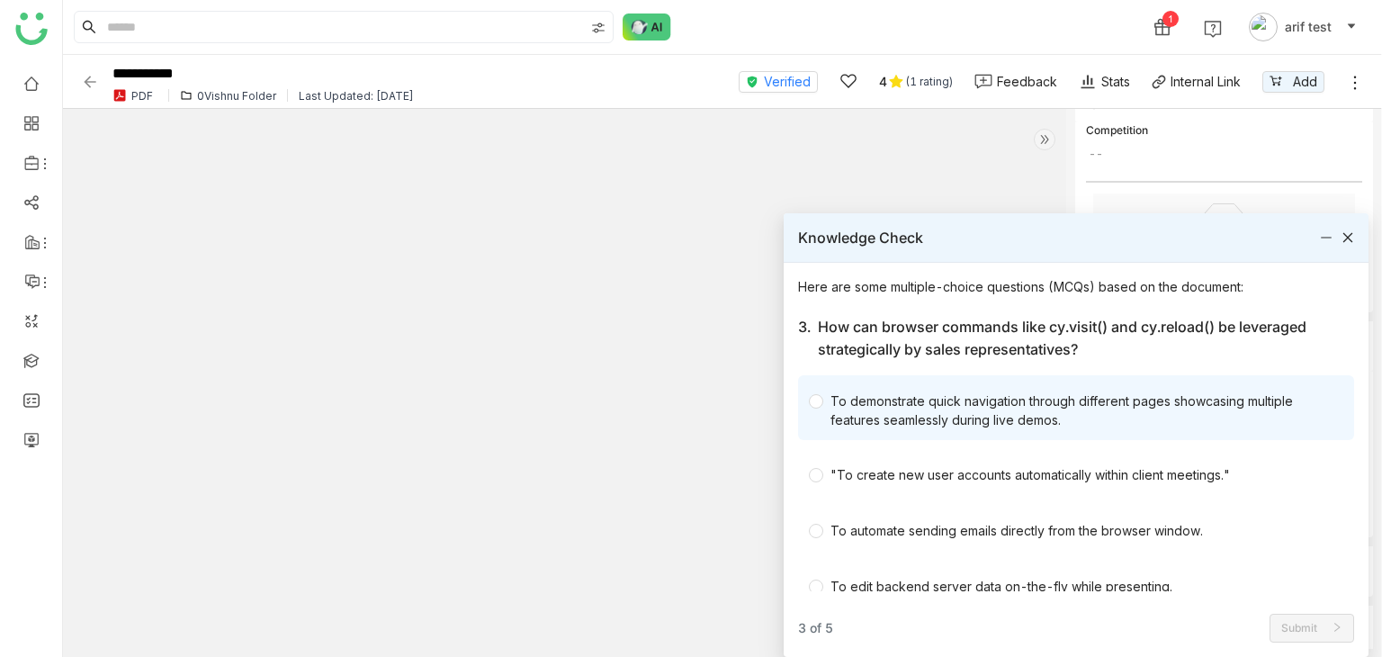
click at [1004, 389] on span "To demonstrate quick navigation through different pages showcasing multiple fea…" at bounding box center [1079, 407] width 513 height 43
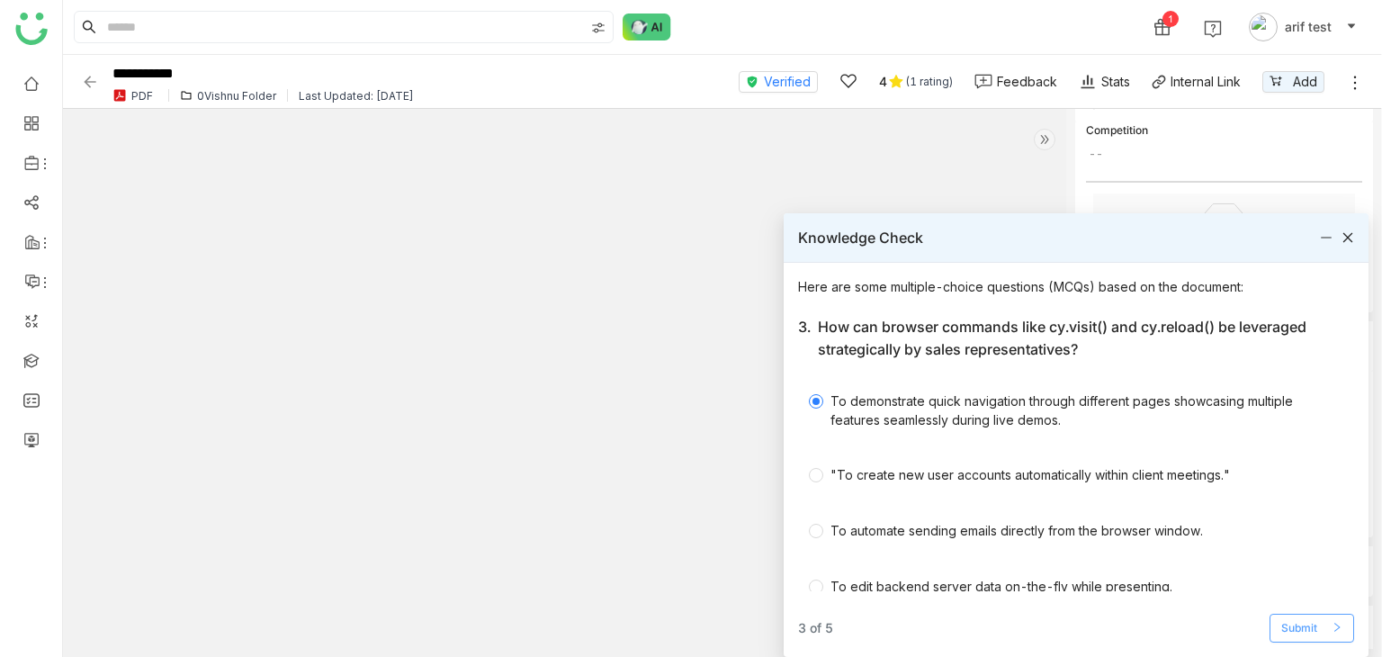
click at [1334, 631] on icon at bounding box center [1337, 627] width 11 height 11
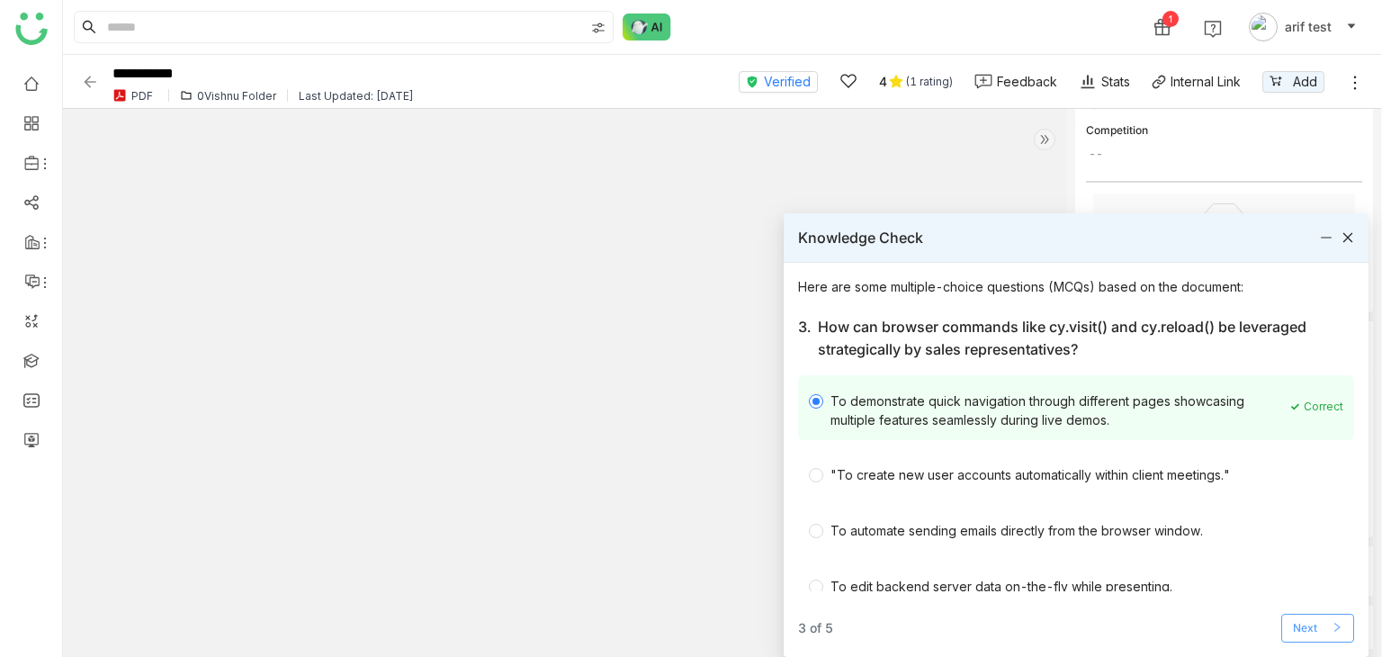
click at [1304, 631] on span "Next" at bounding box center [1305, 628] width 24 height 17
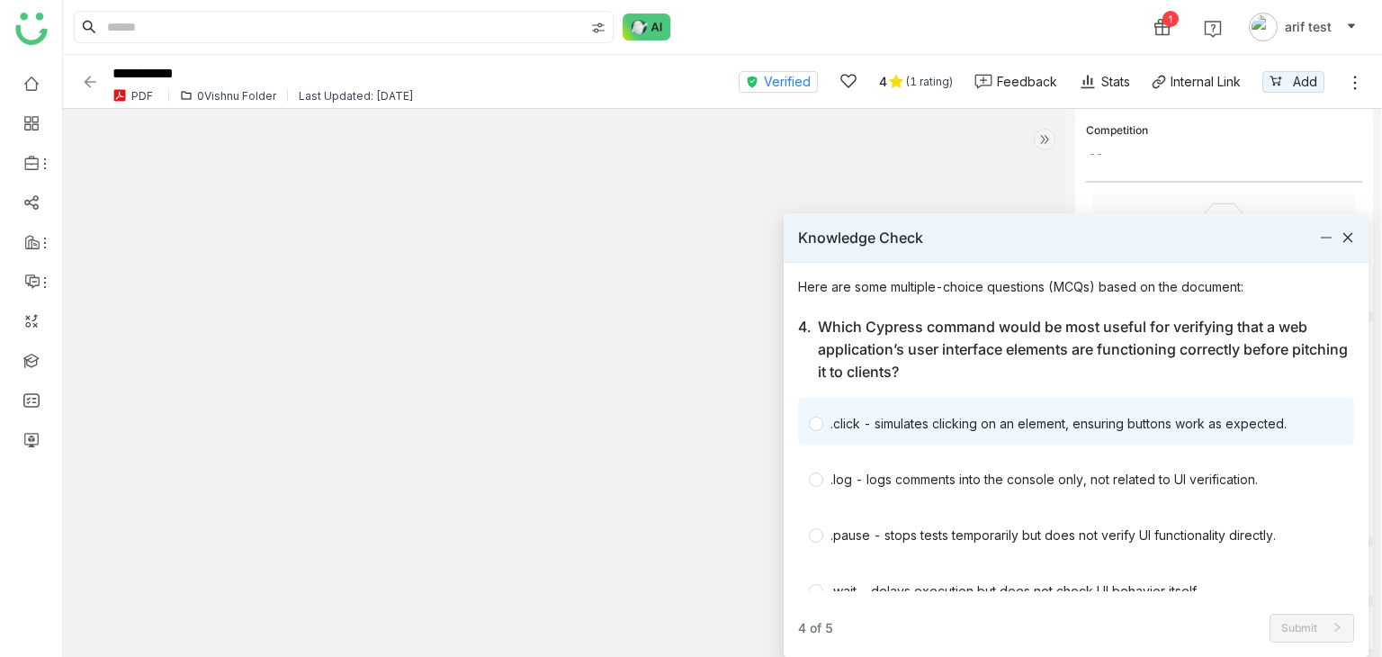
click at [1045, 402] on div ".click - simulates clicking on an element, ensuring buttons work as expected." at bounding box center [1076, 421] width 556 height 47
click at [1148, 426] on div ".click - simulates clicking on an element, ensuring buttons work as expected." at bounding box center [1058, 423] width 456 height 19
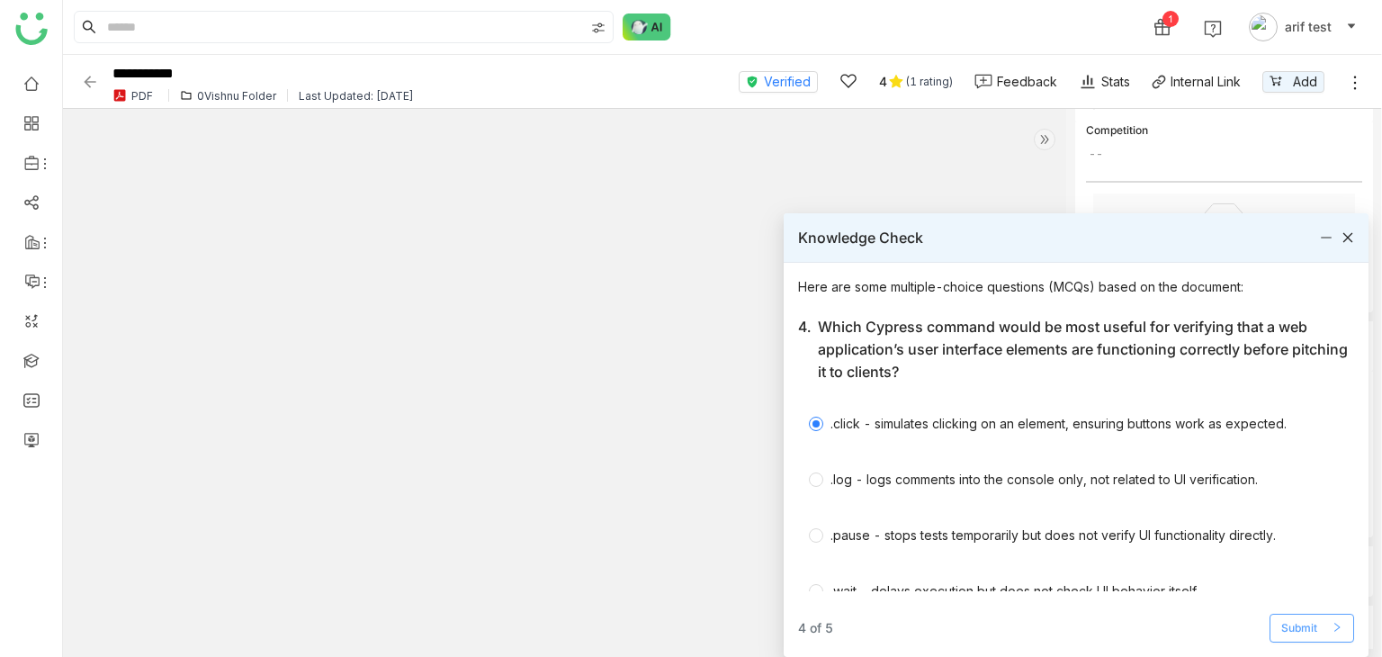
click at [1312, 632] on span "Submit" at bounding box center [1299, 628] width 36 height 17
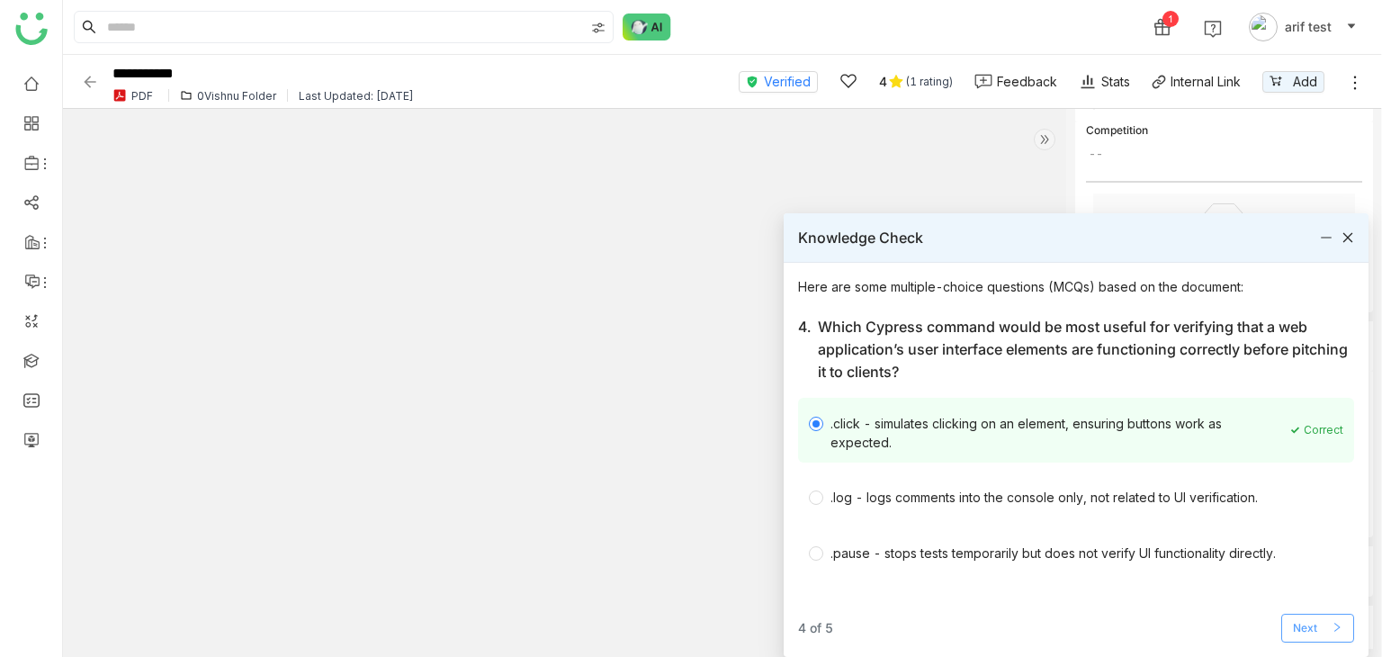
click at [1342, 631] on button "Next" at bounding box center [1317, 628] width 73 height 29
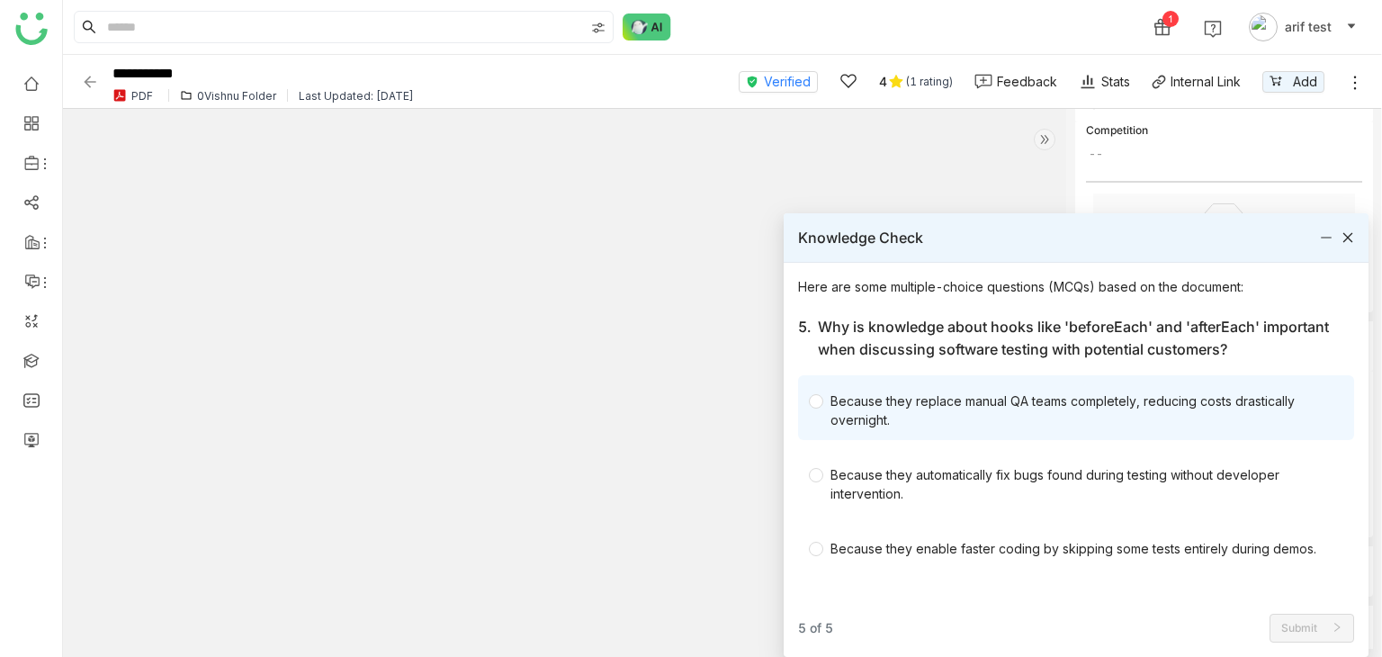
click at [1160, 410] on div "Because they replace manual QA teams completely, reducing costs drastically ove…" at bounding box center [1079, 410] width 498 height 38
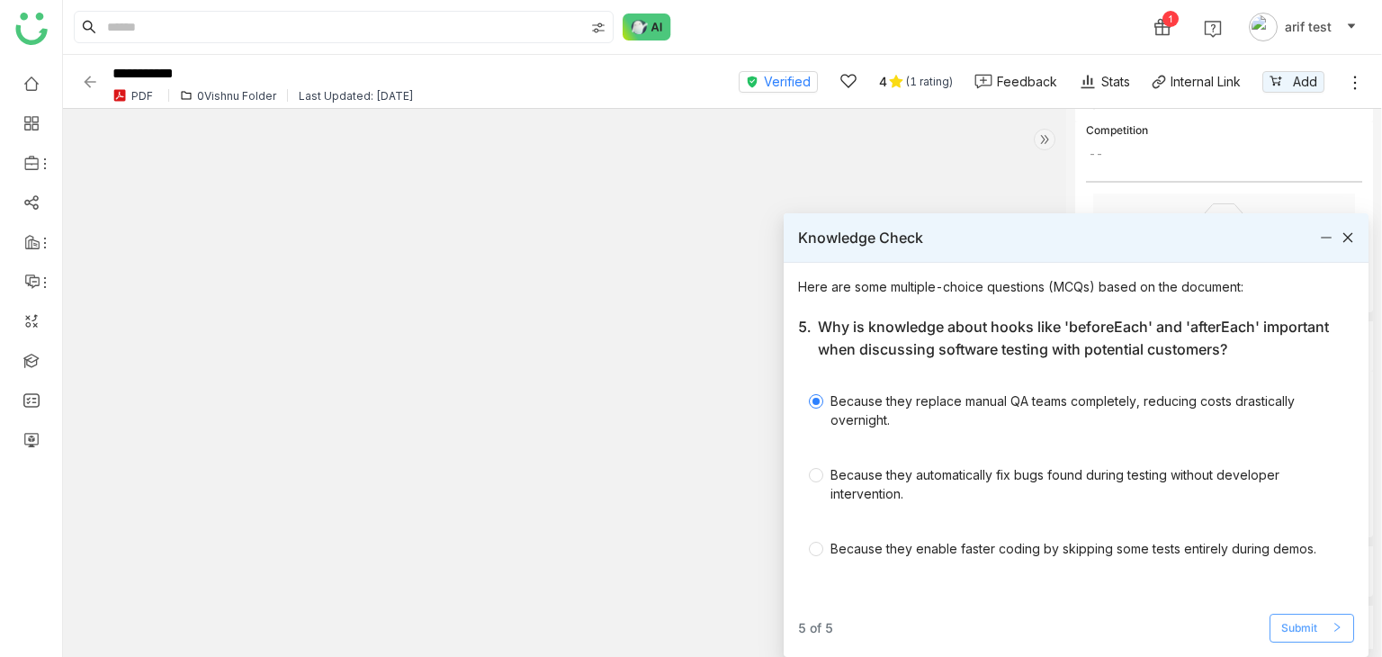
click at [1323, 626] on button "Submit" at bounding box center [1311, 628] width 85 height 29
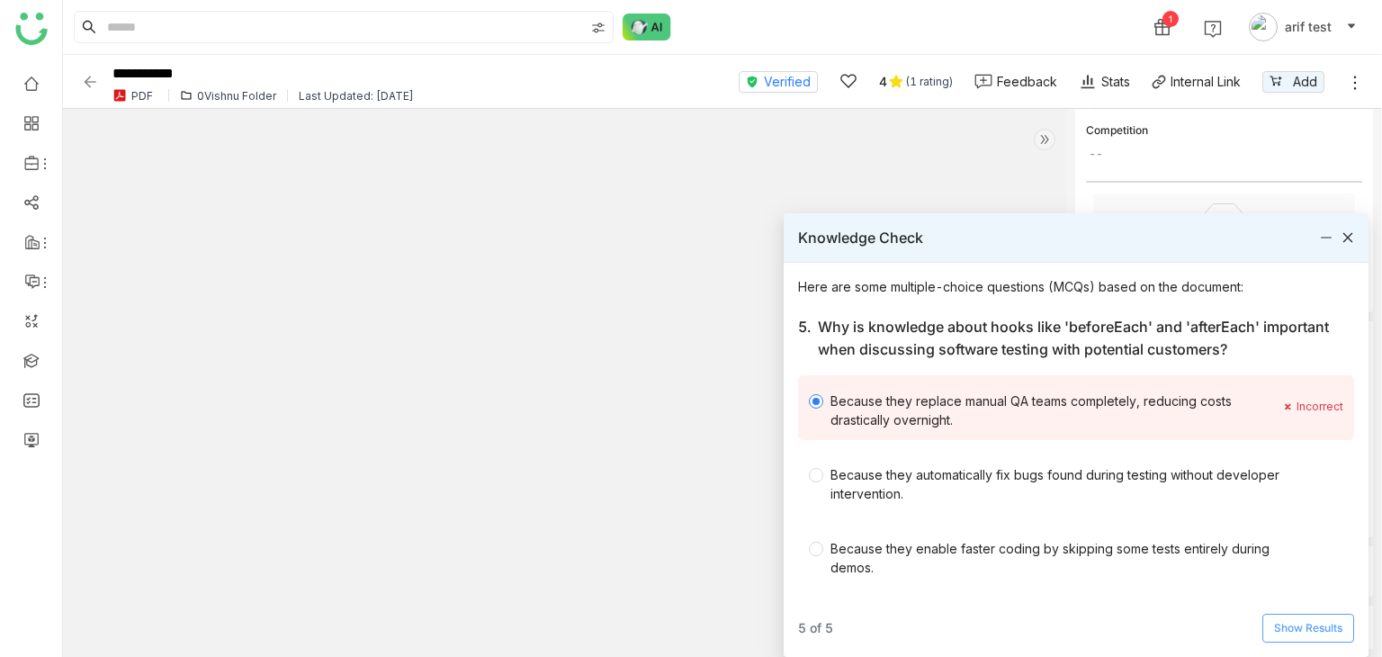
click at [1324, 630] on span "Show Results" at bounding box center [1308, 628] width 68 height 17
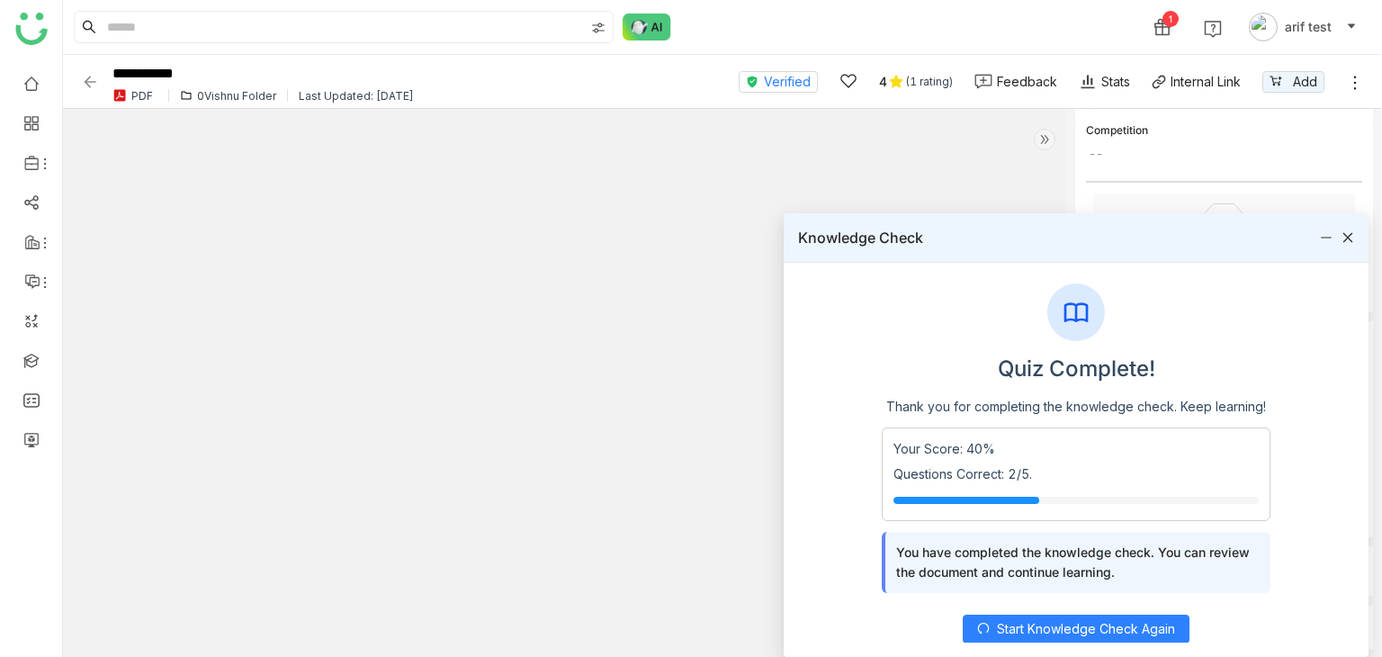
scroll to position [12, 0]
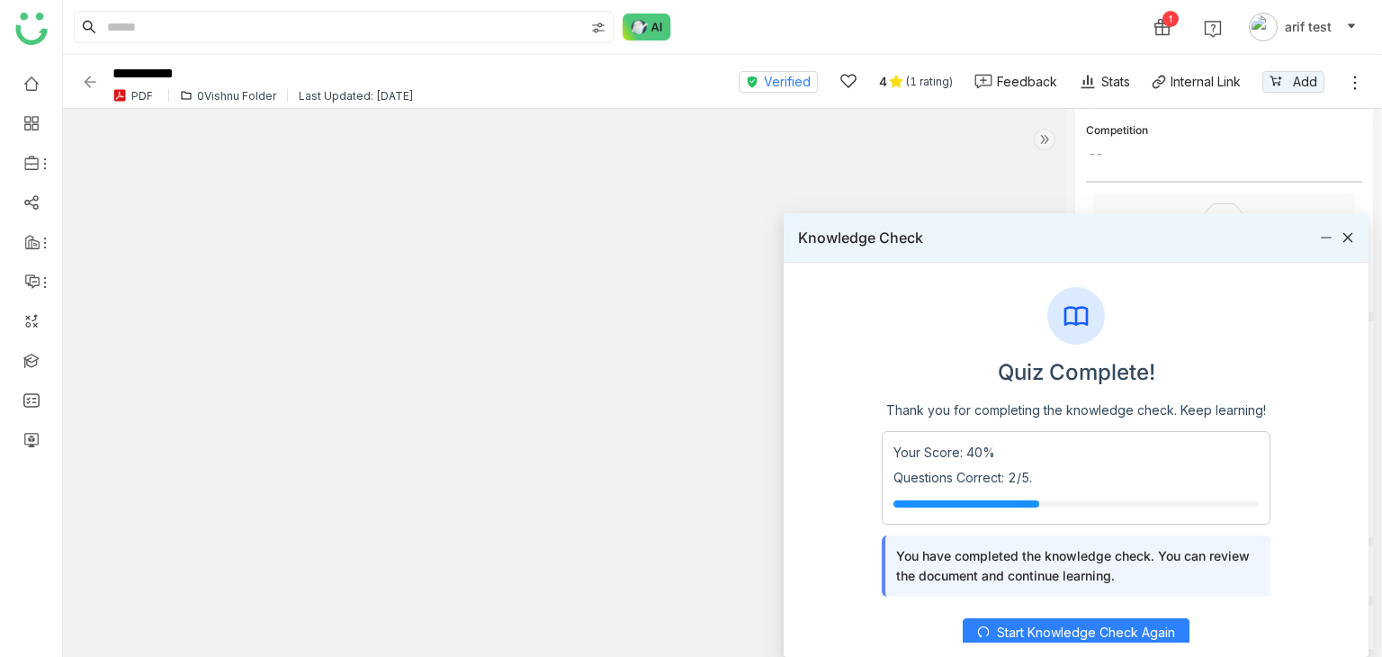
click at [1072, 512] on div "Your Score: 40% Questions Correct: 2/5." at bounding box center [1077, 478] width 390 height 94
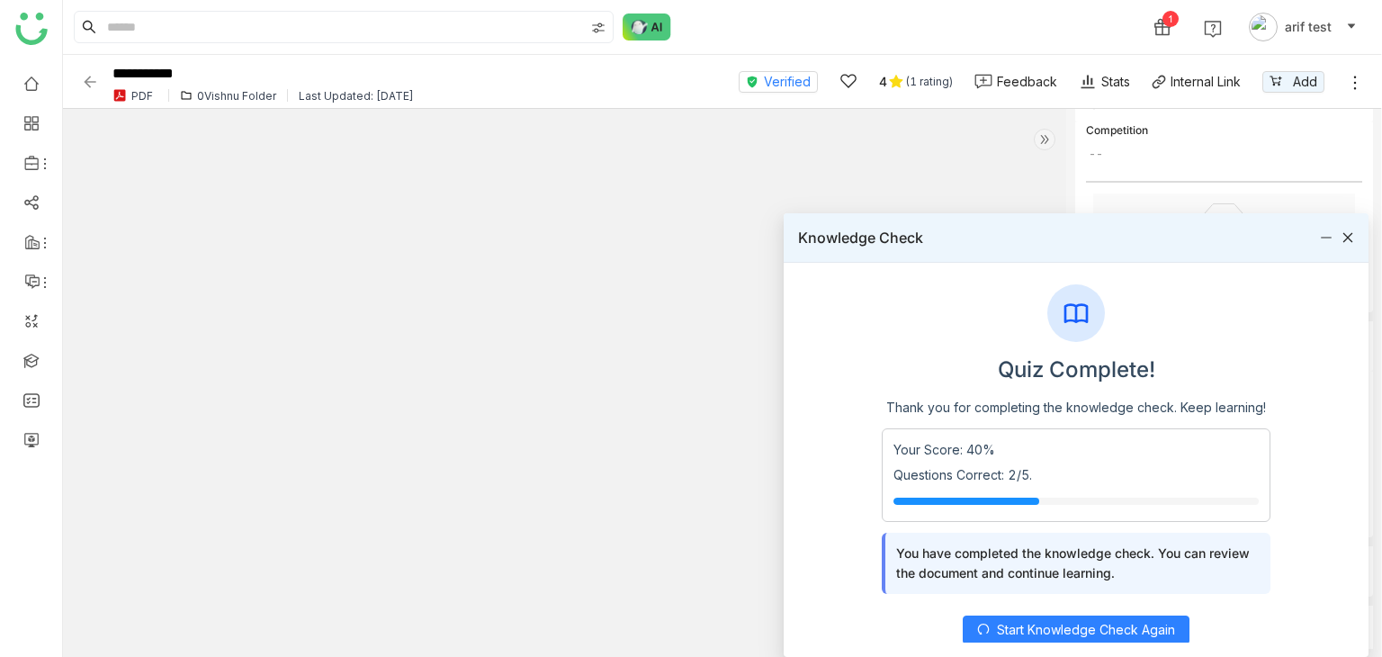
scroll to position [15, 0]
click at [1148, 615] on button "Start Knowledge Check Again" at bounding box center [1076, 628] width 227 height 29
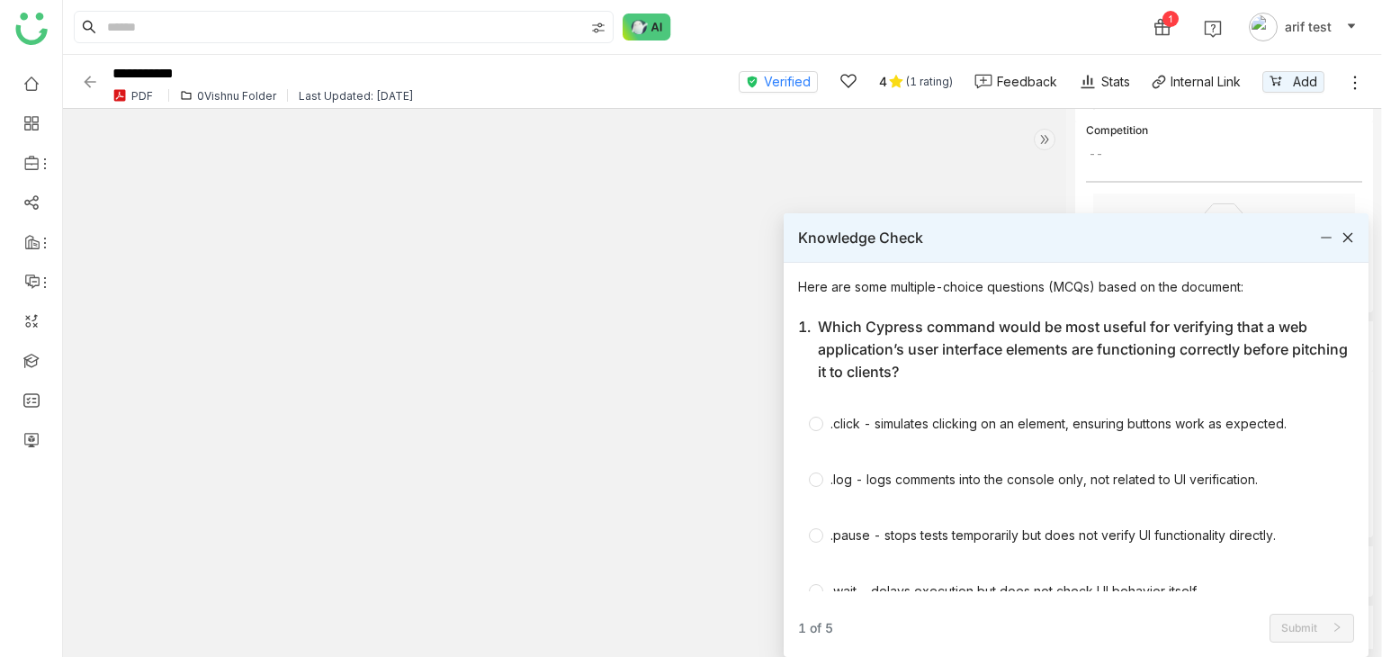
click at [1349, 238] on icon at bounding box center [1348, 237] width 10 height 10
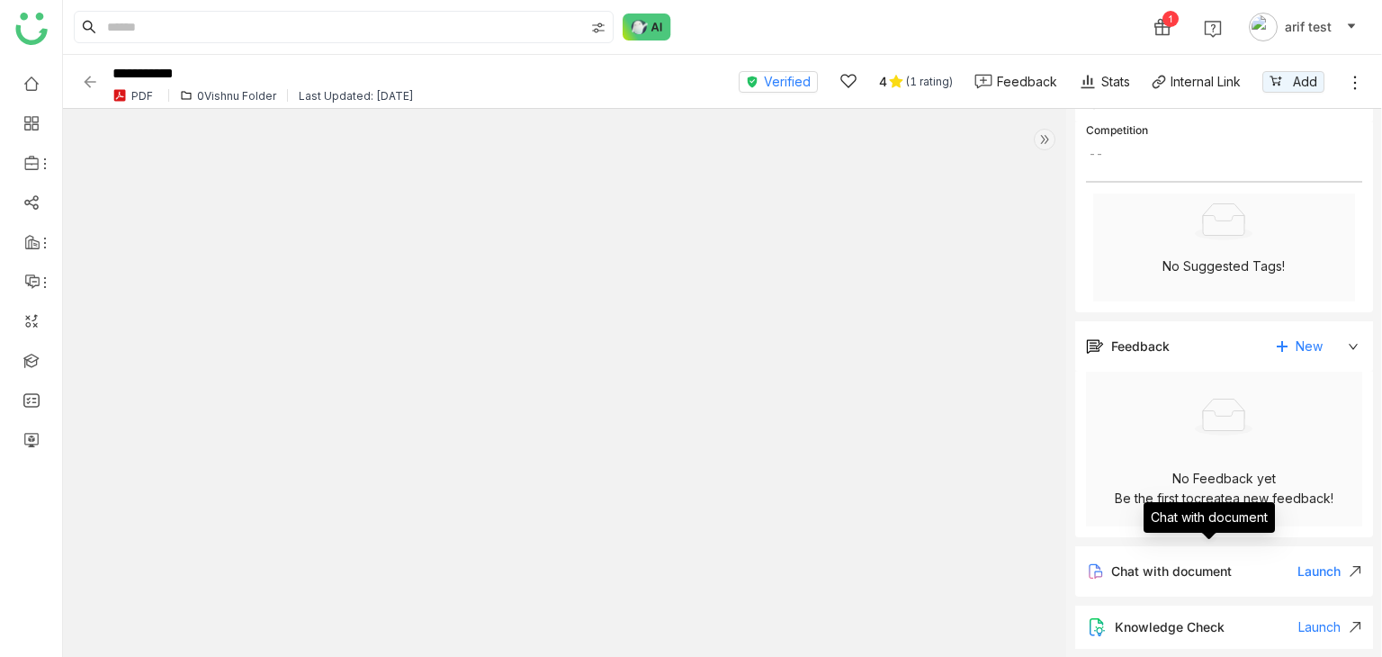
click at [1202, 584] on div "Chat with document Launch" at bounding box center [1224, 571] width 299 height 50
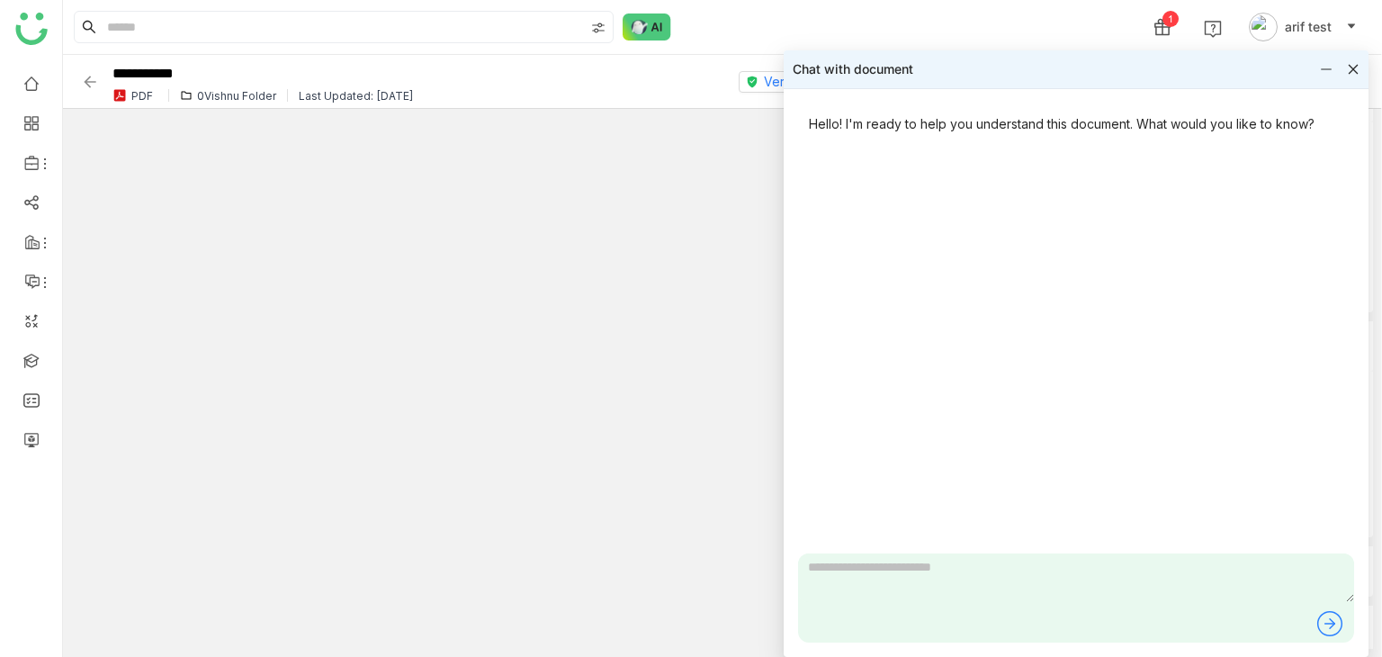
click at [1347, 70] on icon at bounding box center [1353, 69] width 13 height 13
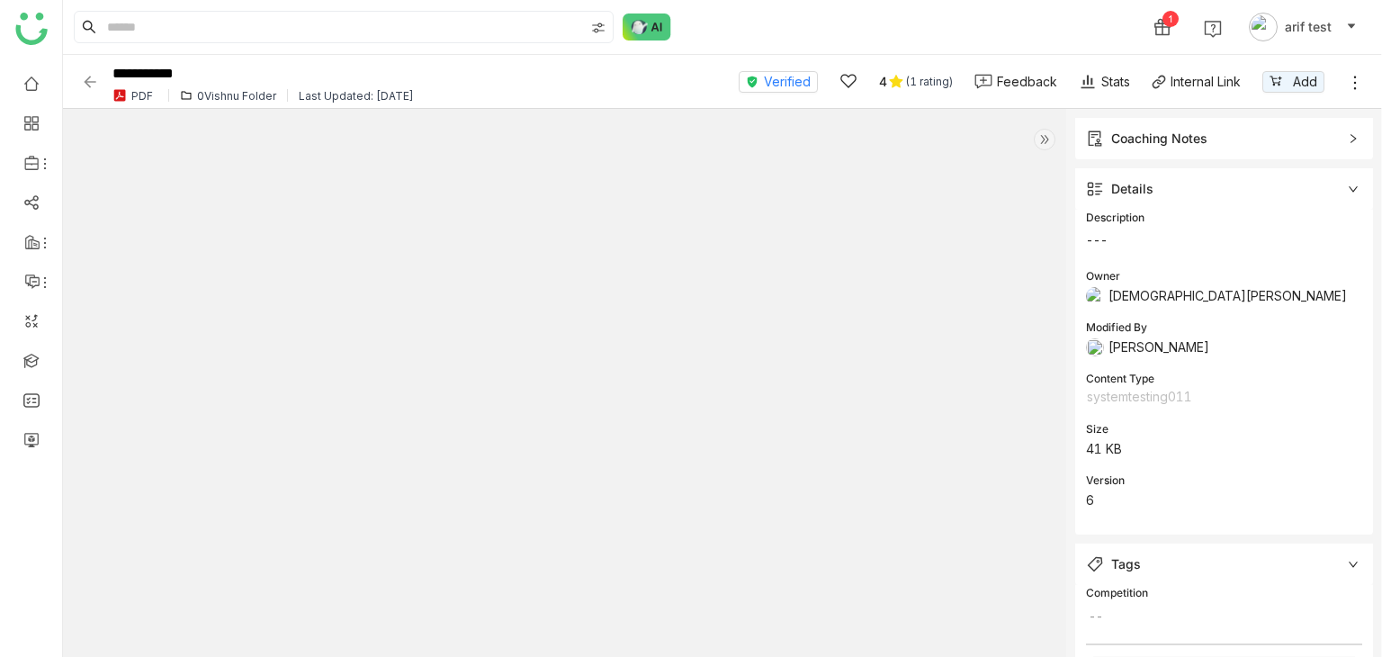
click at [1126, 138] on div "Coaching Notes" at bounding box center [1159, 139] width 96 height 20
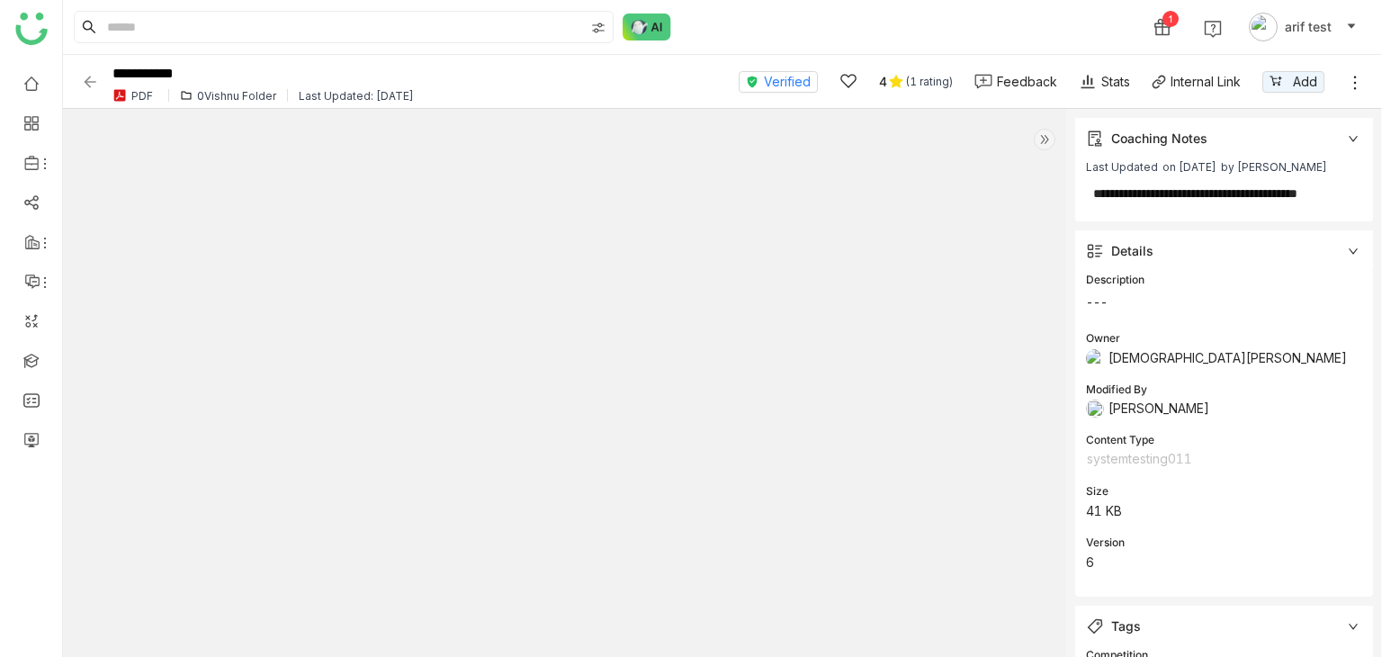
click at [1126, 138] on div "Coaching Notes" at bounding box center [1159, 139] width 96 height 20
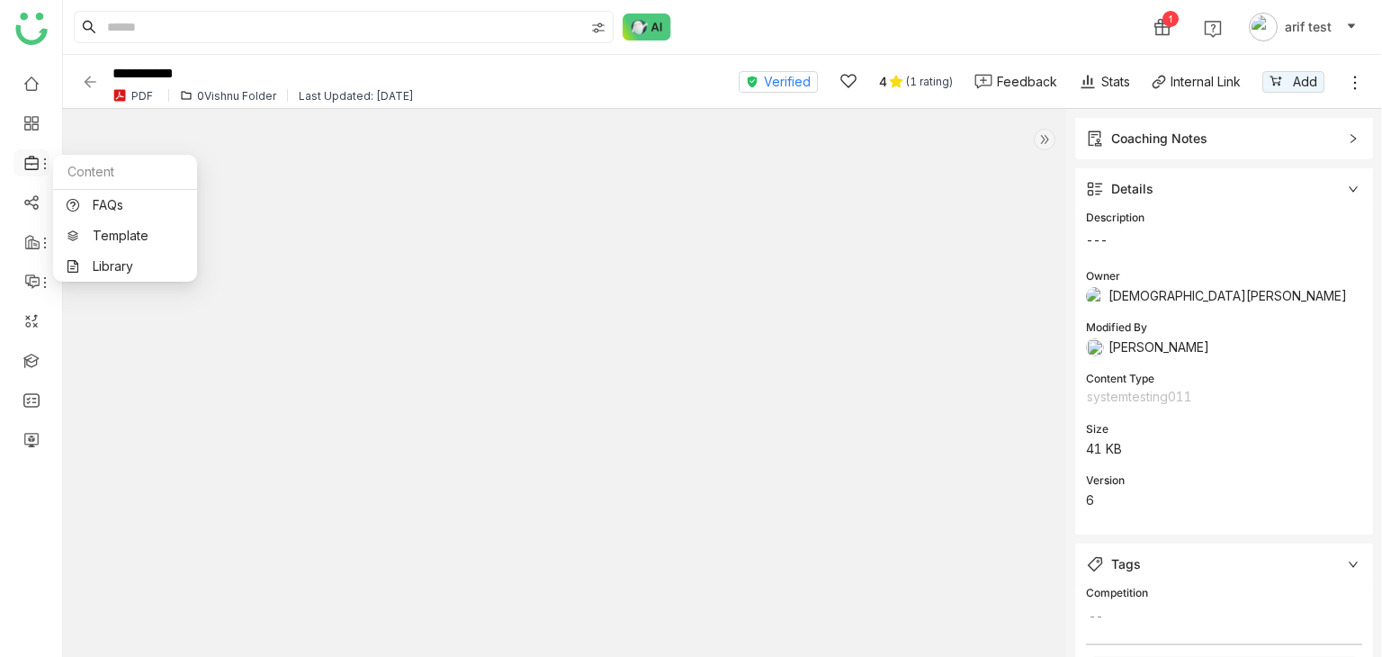
click at [39, 166] on icon at bounding box center [45, 164] width 14 height 14
click at [95, 199] on link "FAQs" at bounding box center [125, 205] width 117 height 13
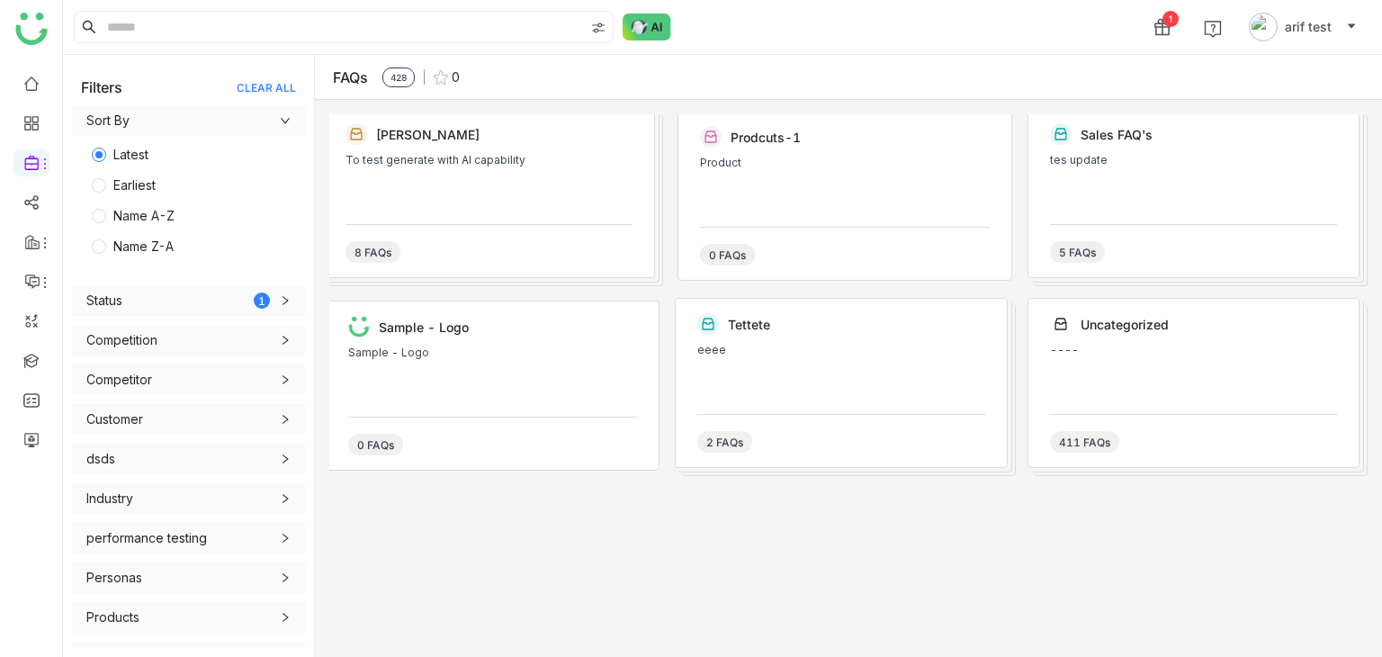
click at [579, 159] on div "To test generate with AI capability" at bounding box center [488, 160] width 287 height 13
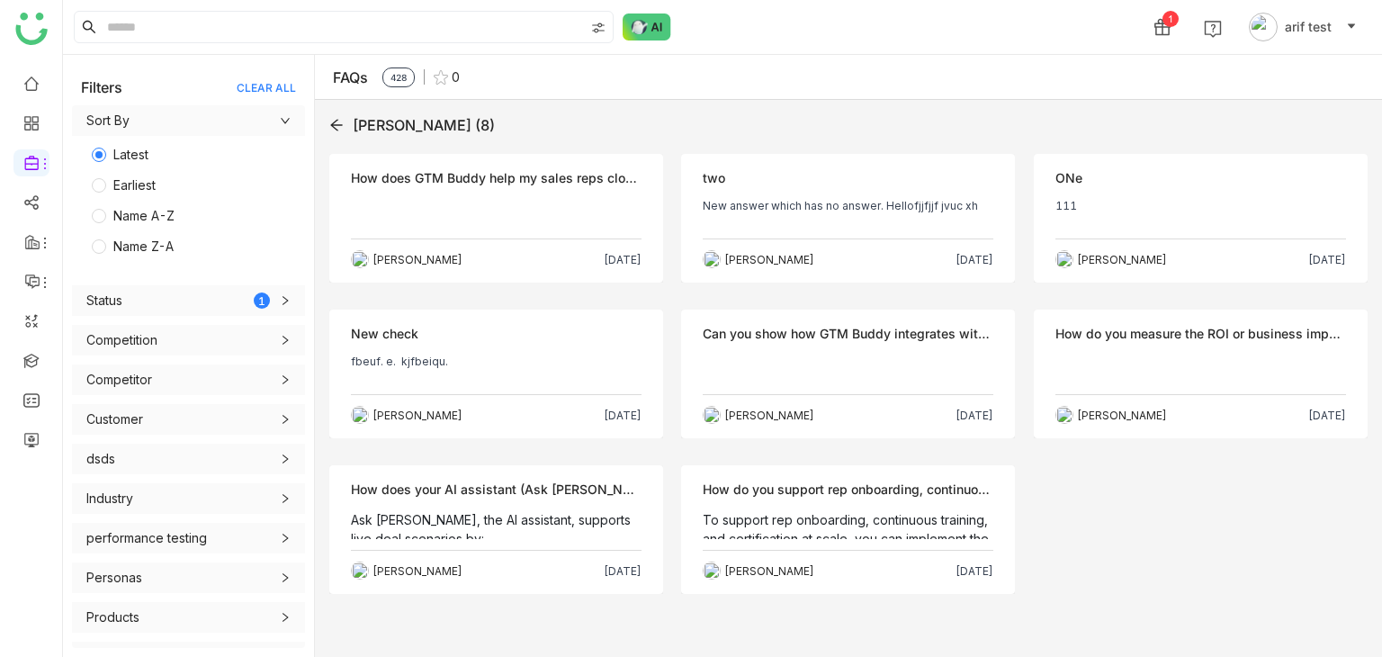
click at [585, 204] on p at bounding box center [496, 213] width 291 height 29
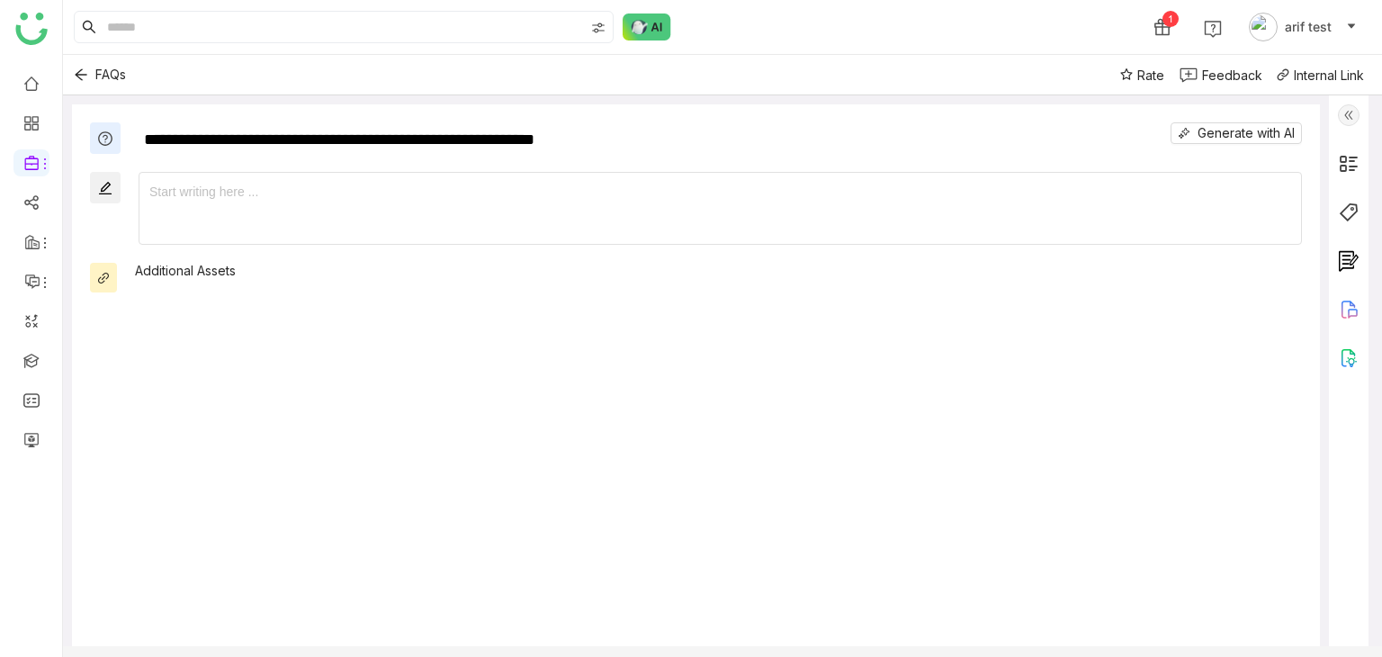
click at [1201, 274] on div "Additional Assets" at bounding box center [718, 270] width 1167 height 15
click at [760, 193] on div at bounding box center [720, 192] width 1142 height 20
click at [646, 190] on div at bounding box center [720, 192] width 1142 height 20
click at [275, 164] on div "**********" at bounding box center [696, 385] width 1248 height 562
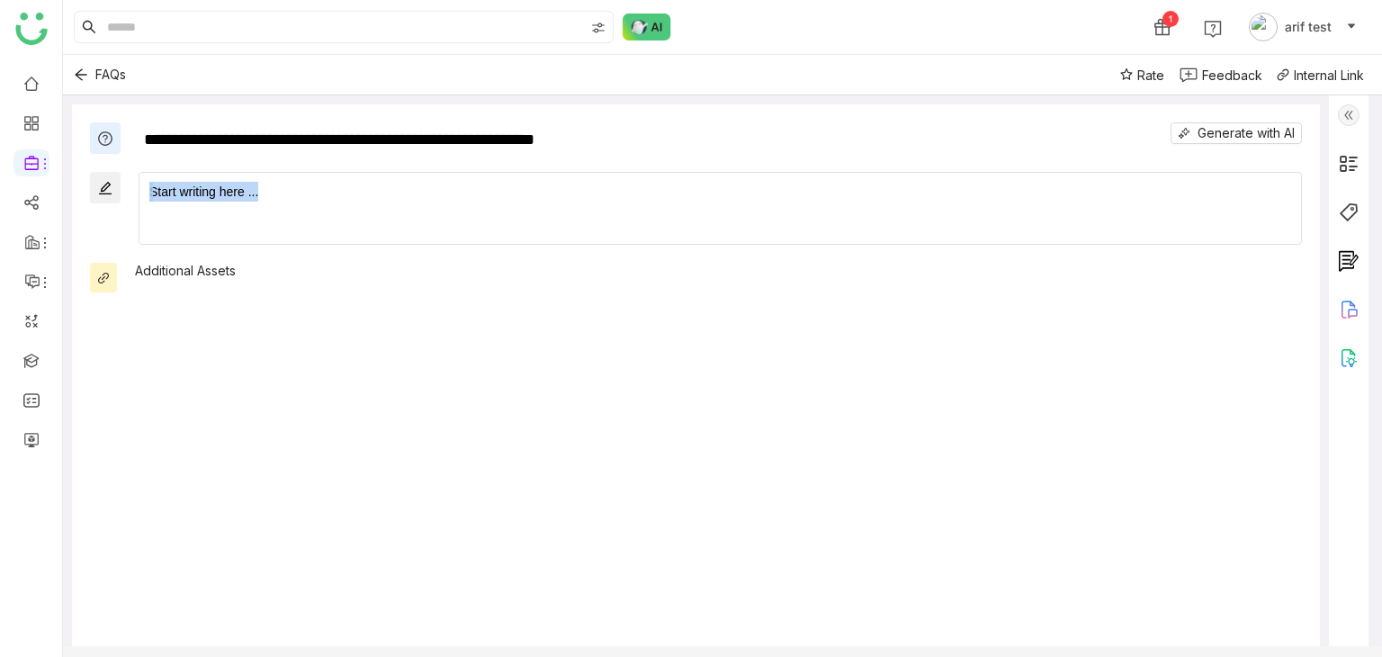
click at [267, 163] on div "**********" at bounding box center [696, 385] width 1248 height 562
drag, startPoint x: 267, startPoint y: 163, endPoint x: 244, endPoint y: 180, distance: 29.0
click at [245, 178] on div "**********" at bounding box center [696, 385] width 1248 height 562
click at [244, 180] on span "Start writing here ..." at bounding box center [720, 189] width 1162 height 33
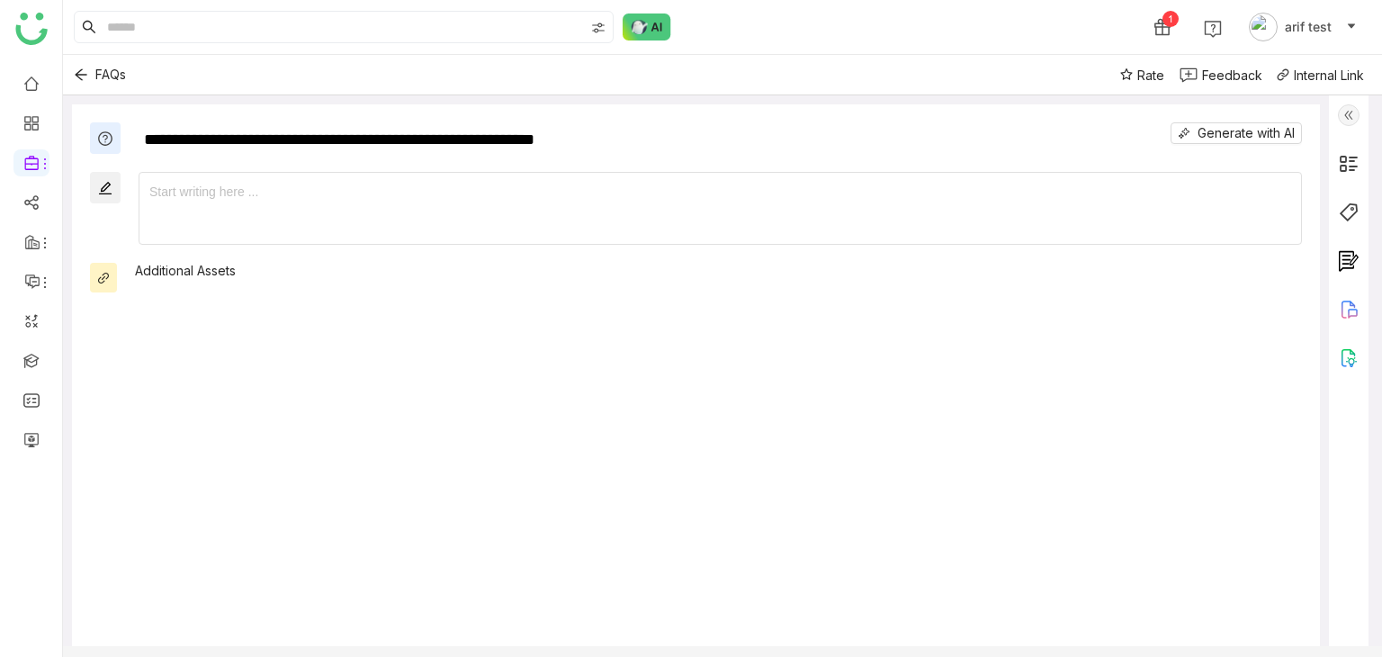
click at [284, 200] on div at bounding box center [720, 192] width 1142 height 20
click at [285, 200] on div at bounding box center [720, 192] width 1142 height 20
click at [1357, 121] on img at bounding box center [1349, 115] width 22 height 22
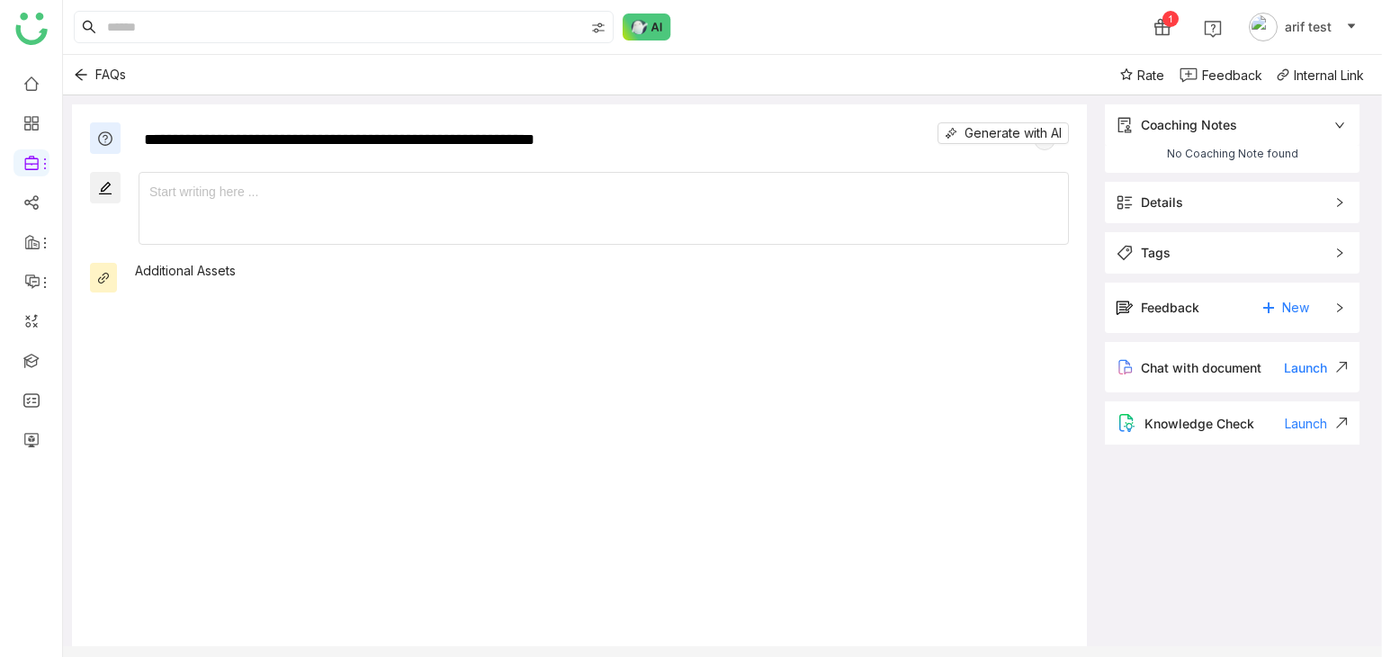
click at [1187, 309] on div "Feedback" at bounding box center [1170, 308] width 58 height 20
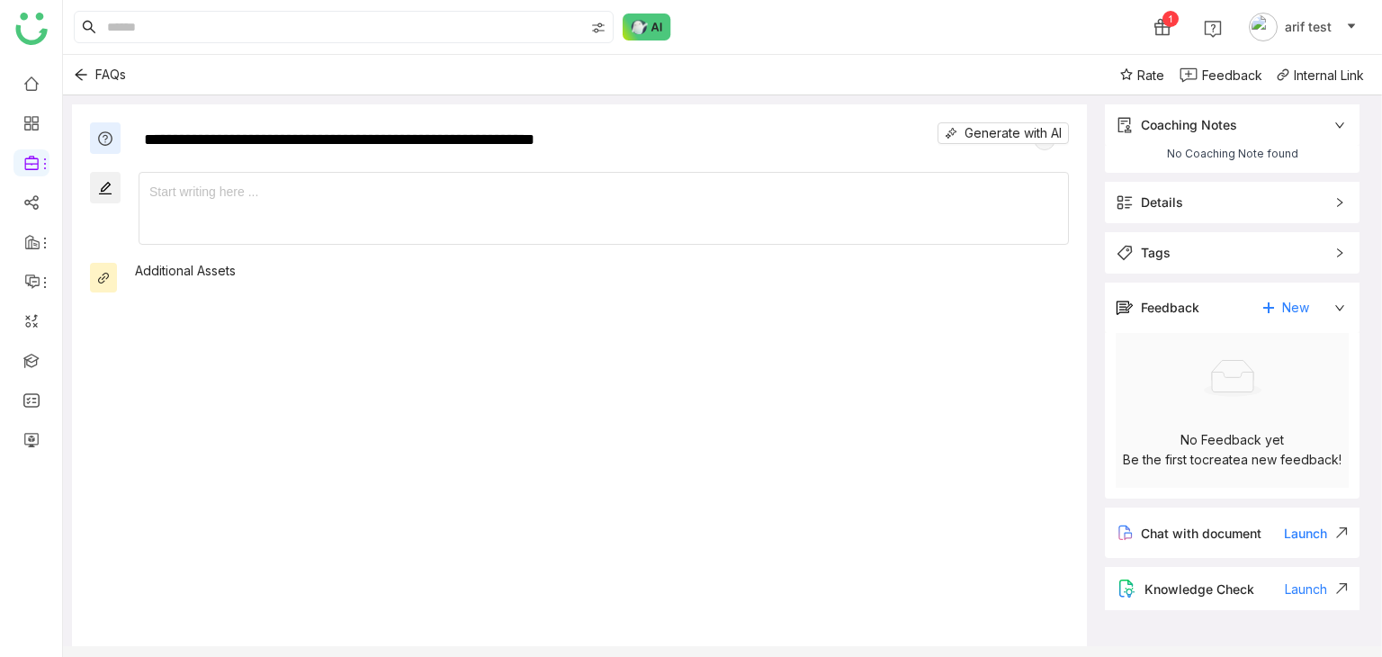
click at [1187, 309] on div "Feedback" at bounding box center [1170, 308] width 58 height 20
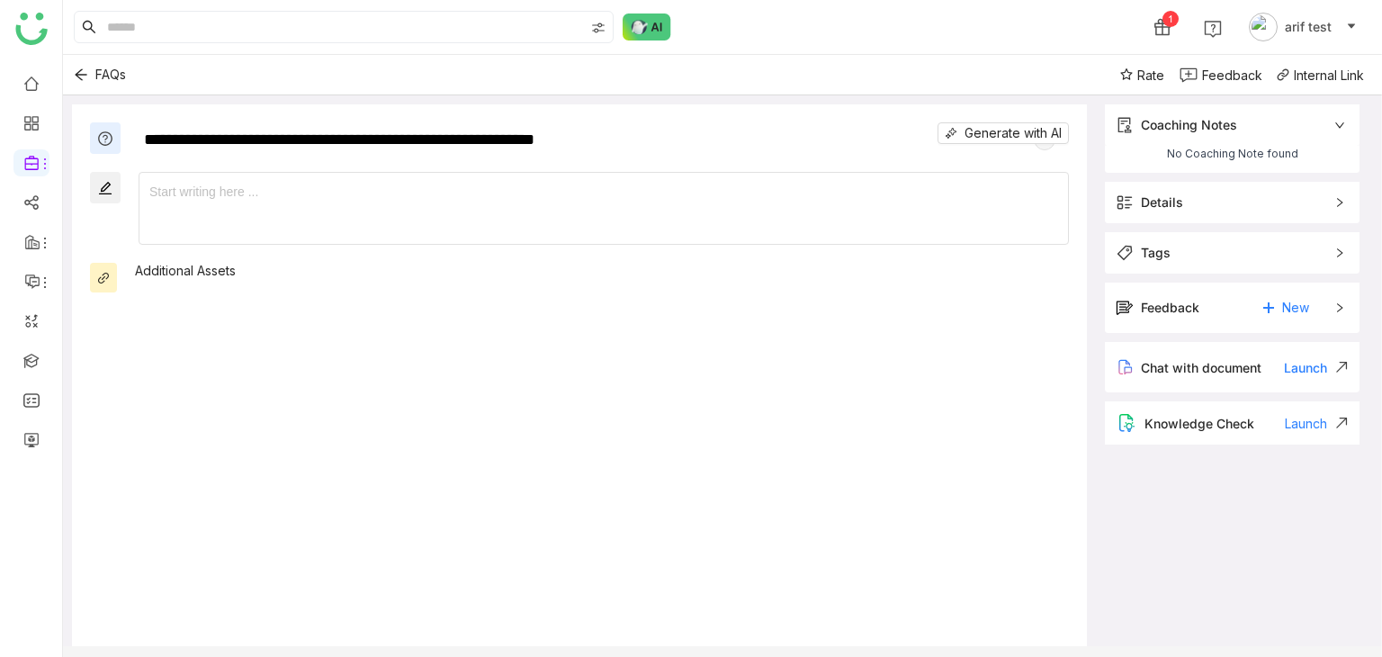
click at [1220, 220] on div "Details" at bounding box center [1232, 202] width 255 height 41
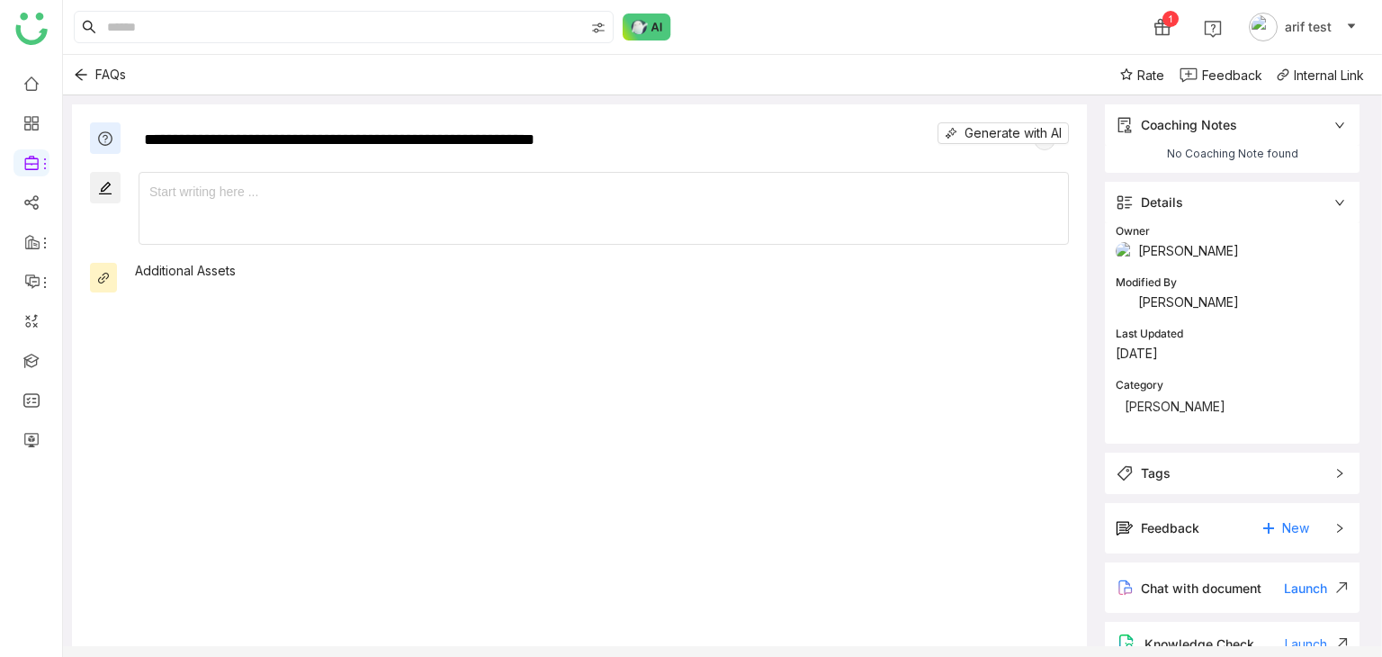
click at [1217, 237] on div "Owner" at bounding box center [1232, 231] width 233 height 17
click at [1203, 469] on span "Tags" at bounding box center [1220, 473] width 208 height 20
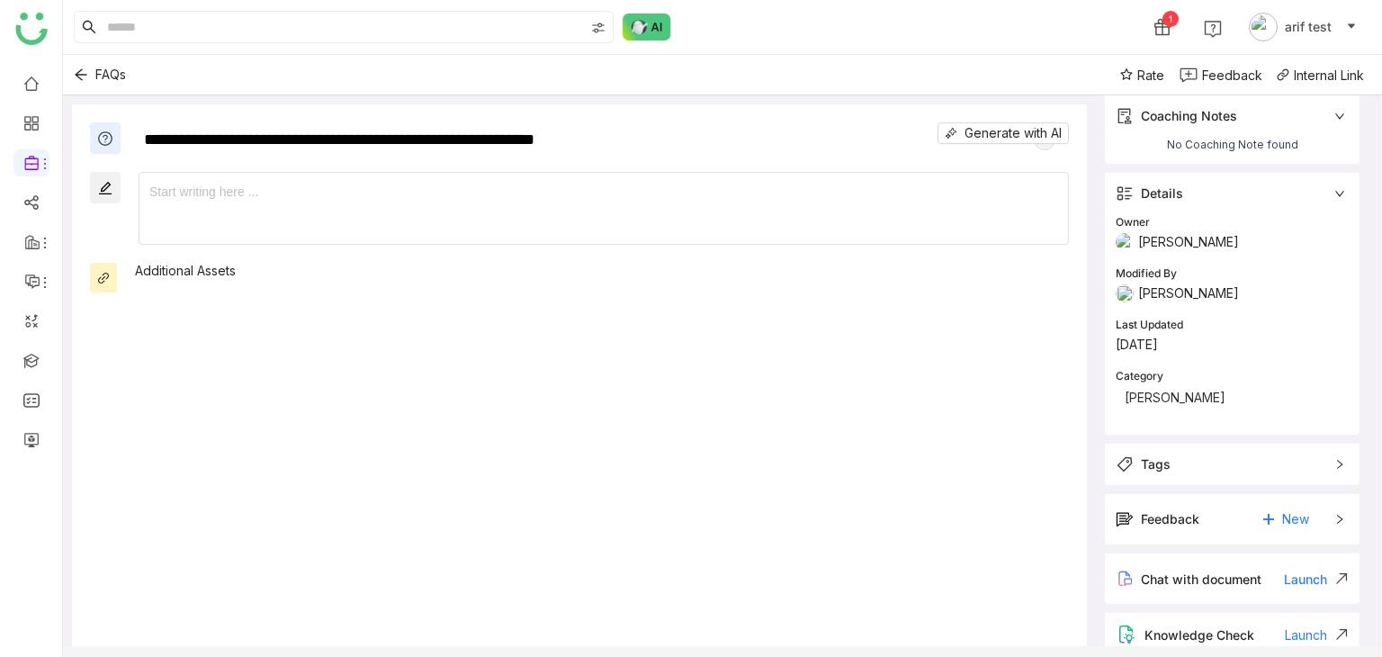
click at [1201, 627] on div "Knowledge Check" at bounding box center [1199, 634] width 110 height 15
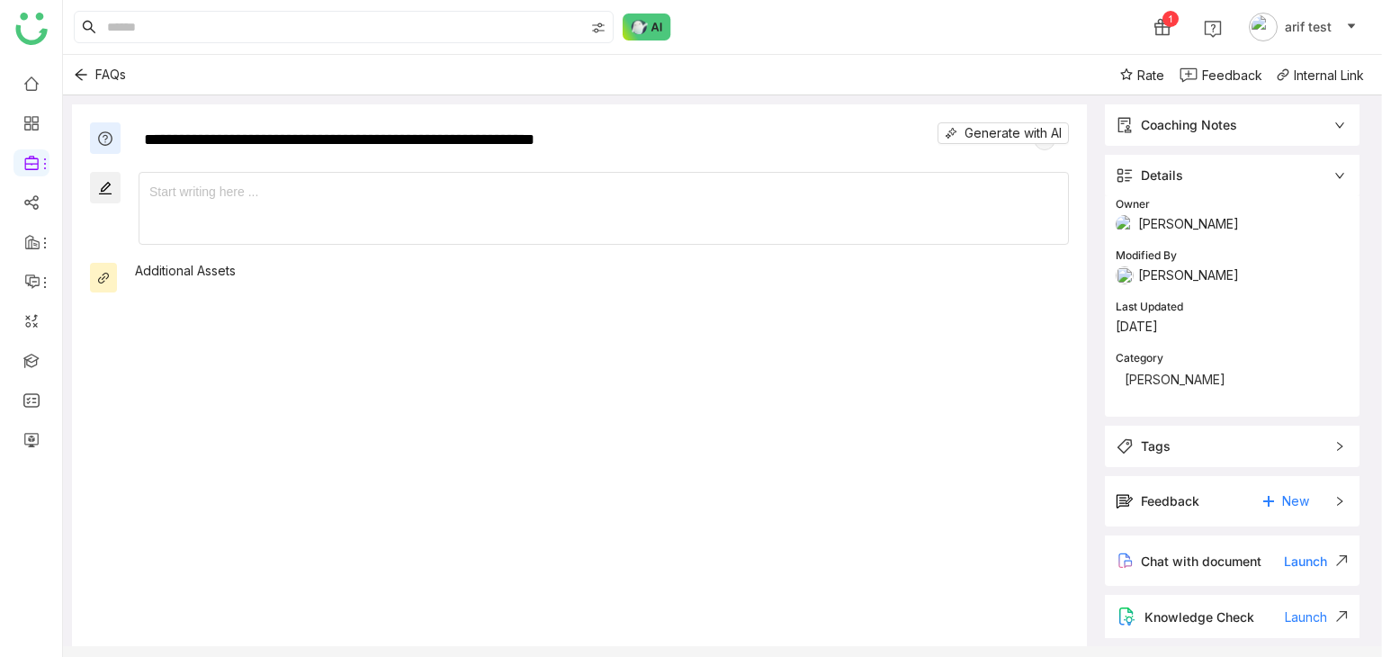
scroll to position [0, 0]
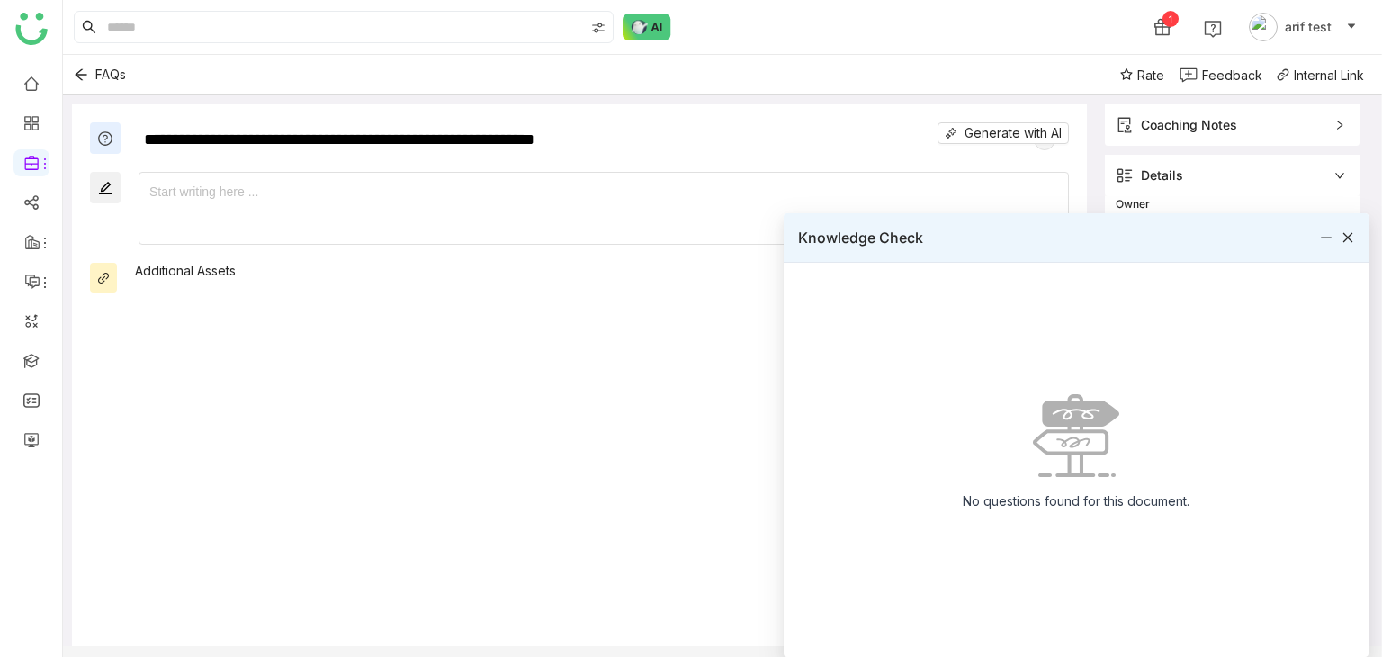
click at [1348, 241] on icon at bounding box center [1347, 237] width 13 height 13
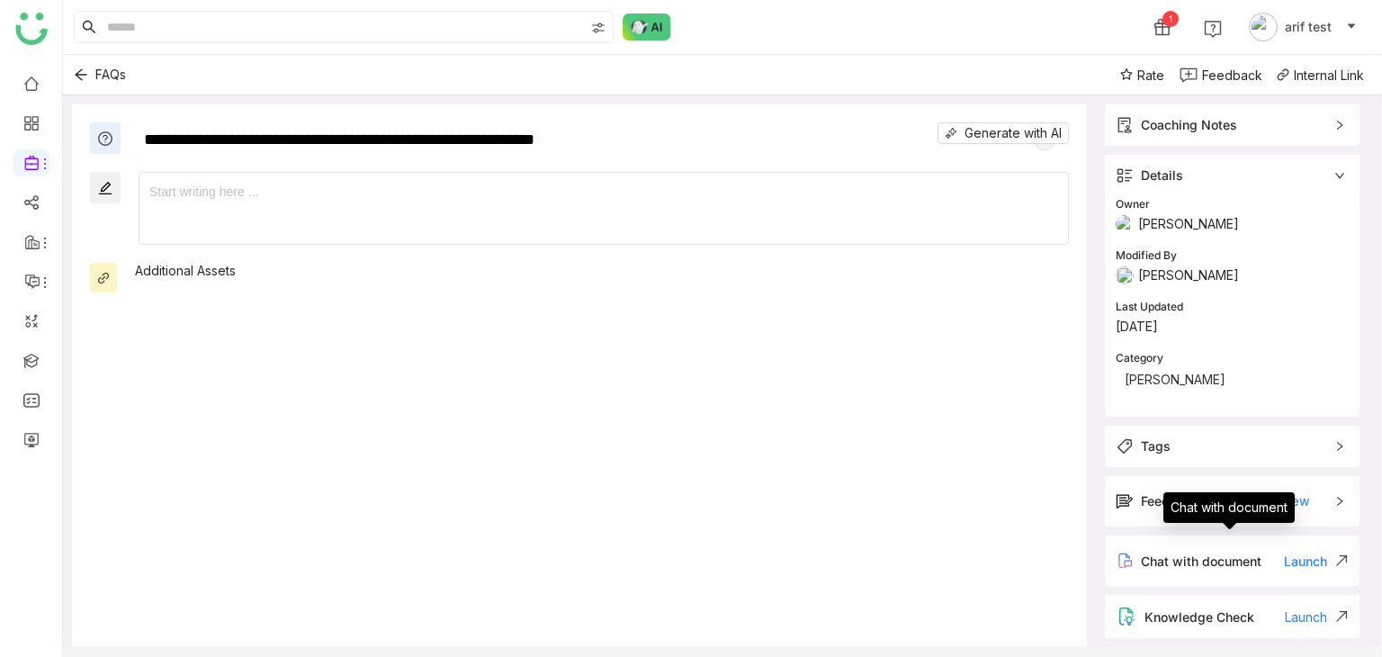
click at [1208, 553] on span "Chat with document" at bounding box center [1201, 560] width 121 height 15
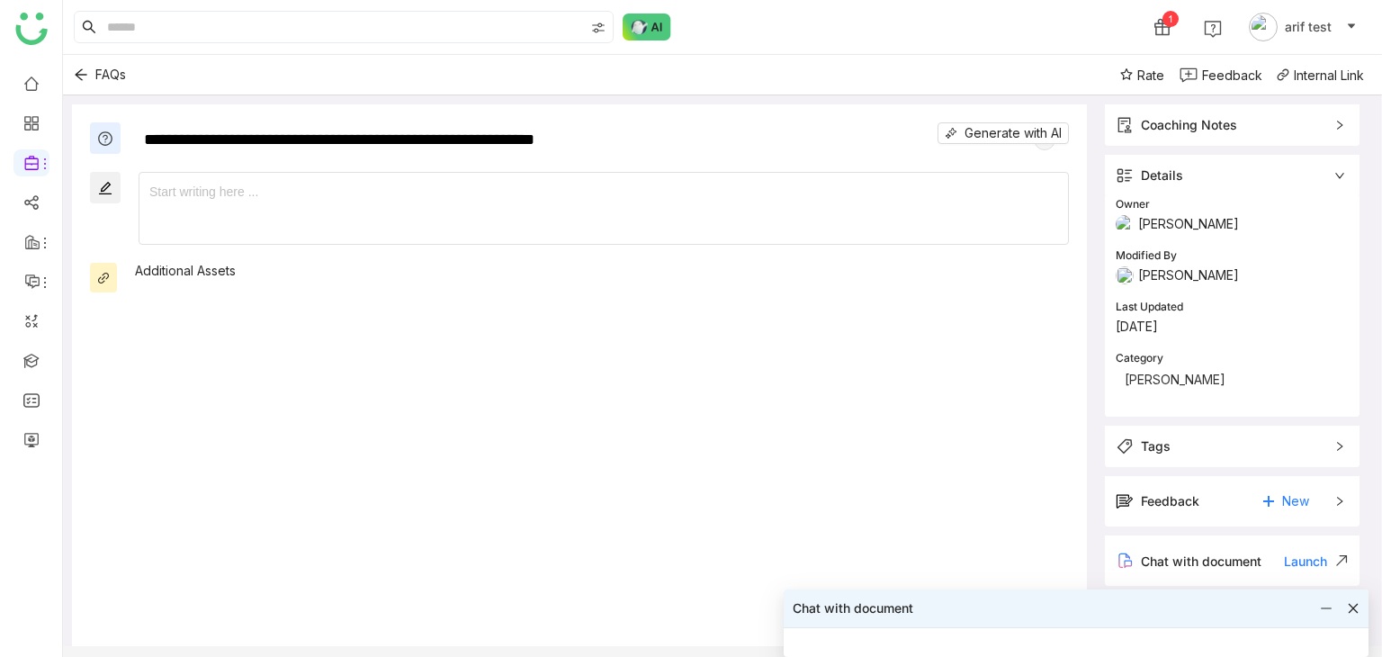
click at [1347, 612] on icon at bounding box center [1353, 608] width 13 height 13
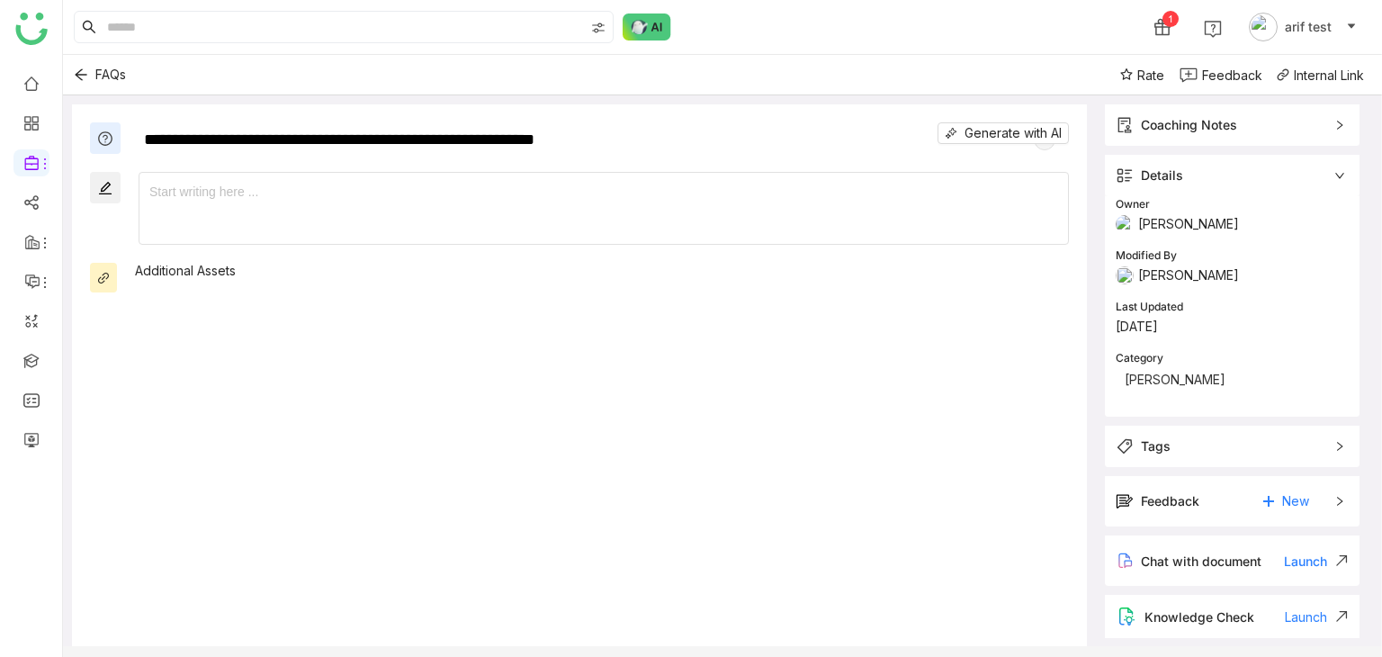
click at [1328, 134] on div "Coaching Notes" at bounding box center [1232, 124] width 255 height 41
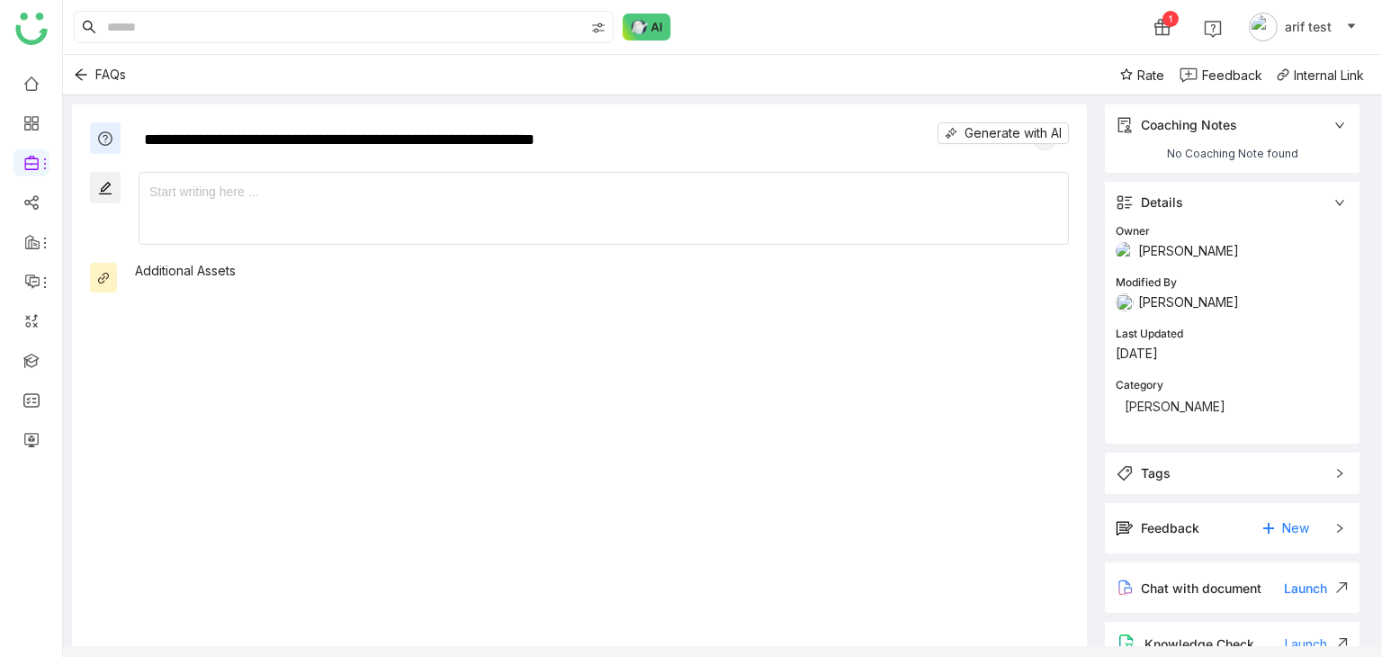
click at [1328, 134] on div "Coaching Notes" at bounding box center [1232, 124] width 255 height 41
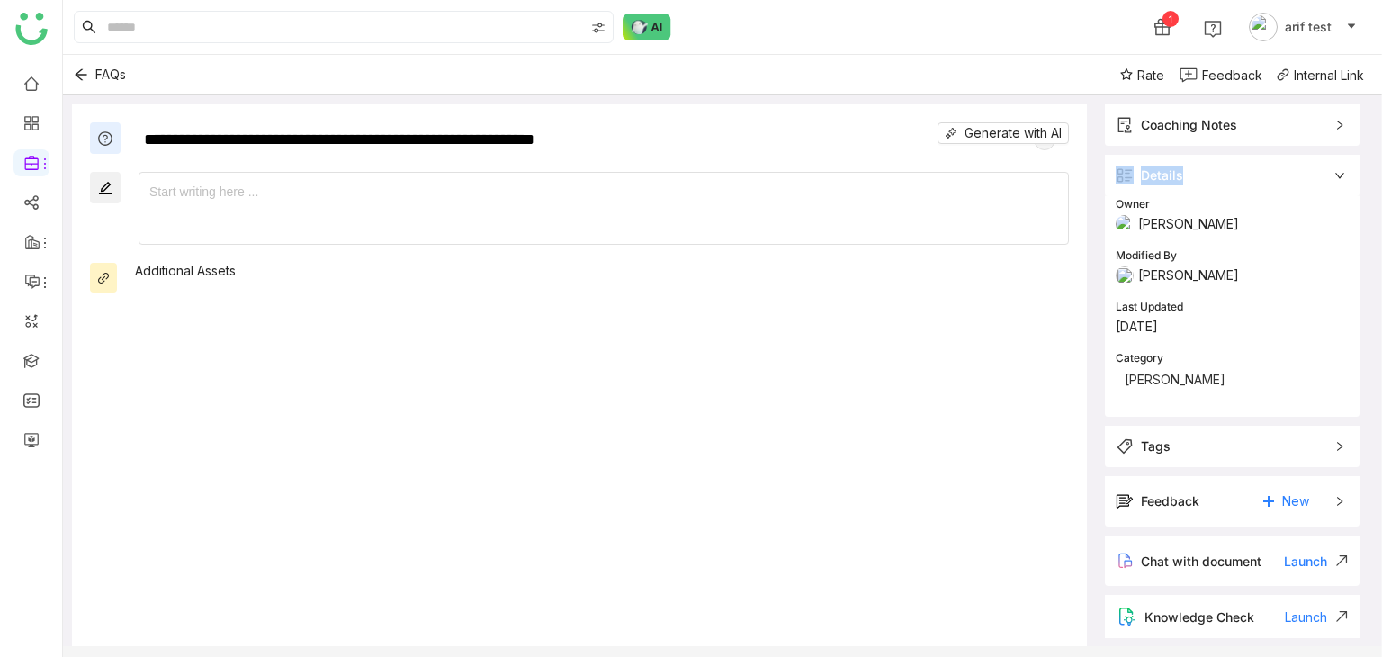
click at [1343, 169] on div "Details" at bounding box center [1232, 175] width 255 height 41
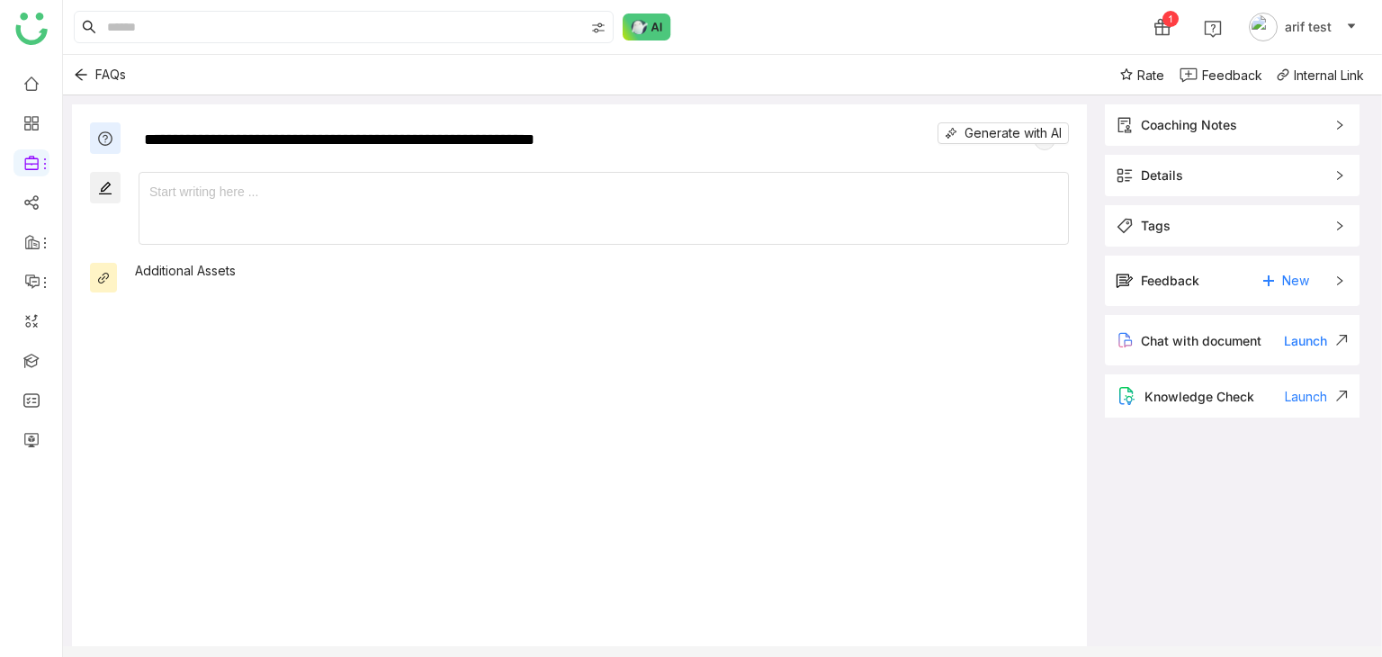
click at [921, 373] on div "**********" at bounding box center [579, 385] width 1015 height 562
click at [1045, 143] on div "Generate with AI" at bounding box center [1002, 133] width 131 height 22
click at [1045, 144] on div "Generate with AI" at bounding box center [1002, 133] width 131 height 22
click at [823, 134] on textarea "**********" at bounding box center [529, 136] width 781 height 29
click at [891, 414] on div "**********" at bounding box center [579, 385] width 1015 height 562
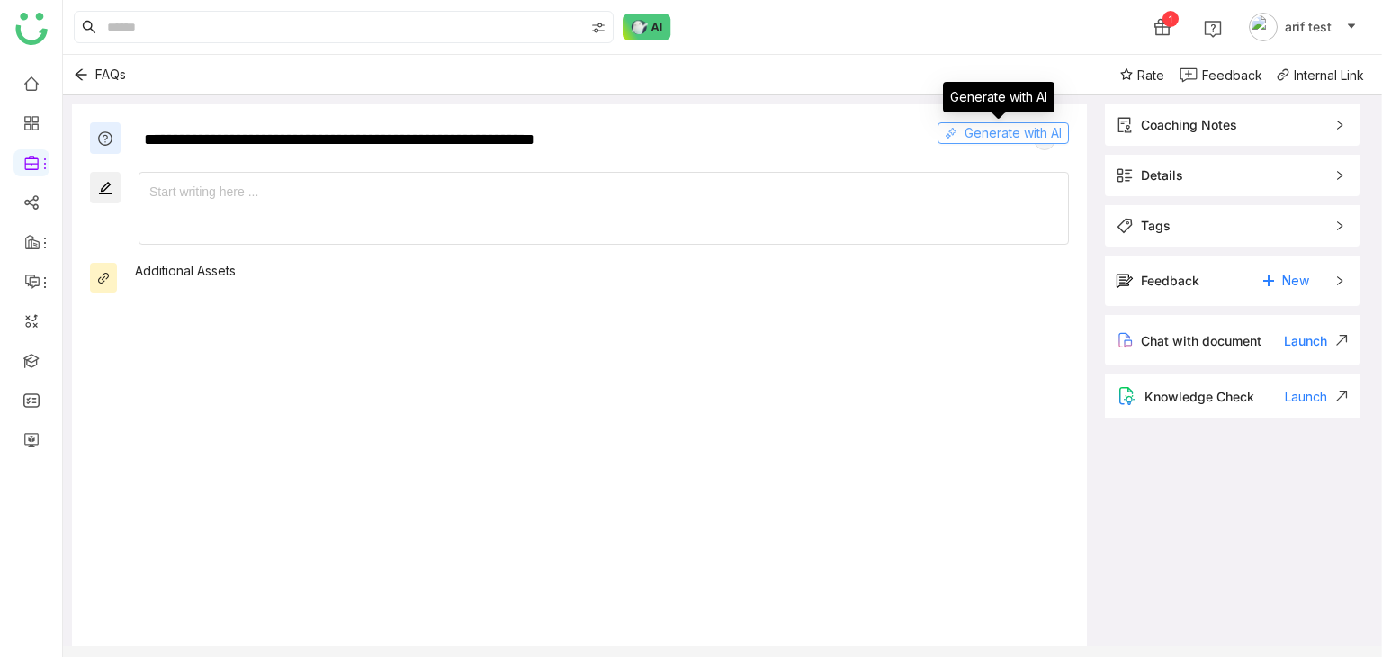
click at [1003, 130] on span "Generate with AI" at bounding box center [1012, 133] width 97 height 20
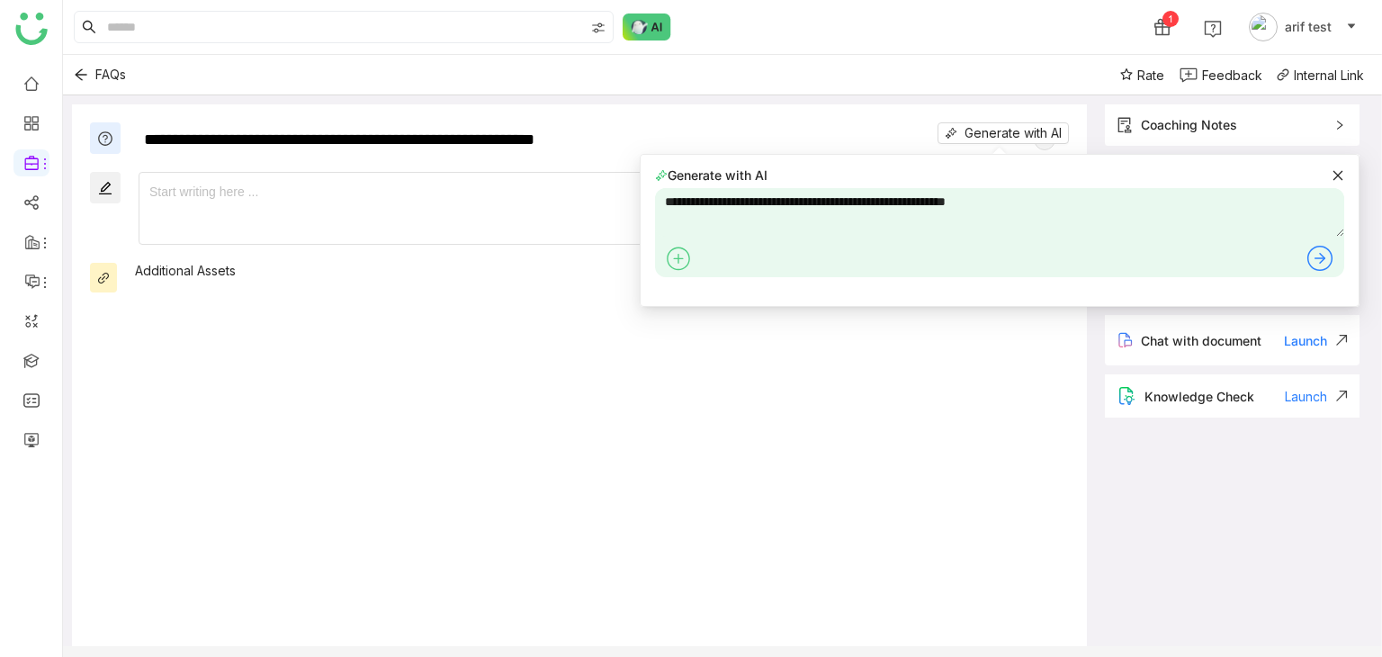
click at [1325, 260] on icon at bounding box center [1319, 258] width 29 height 29
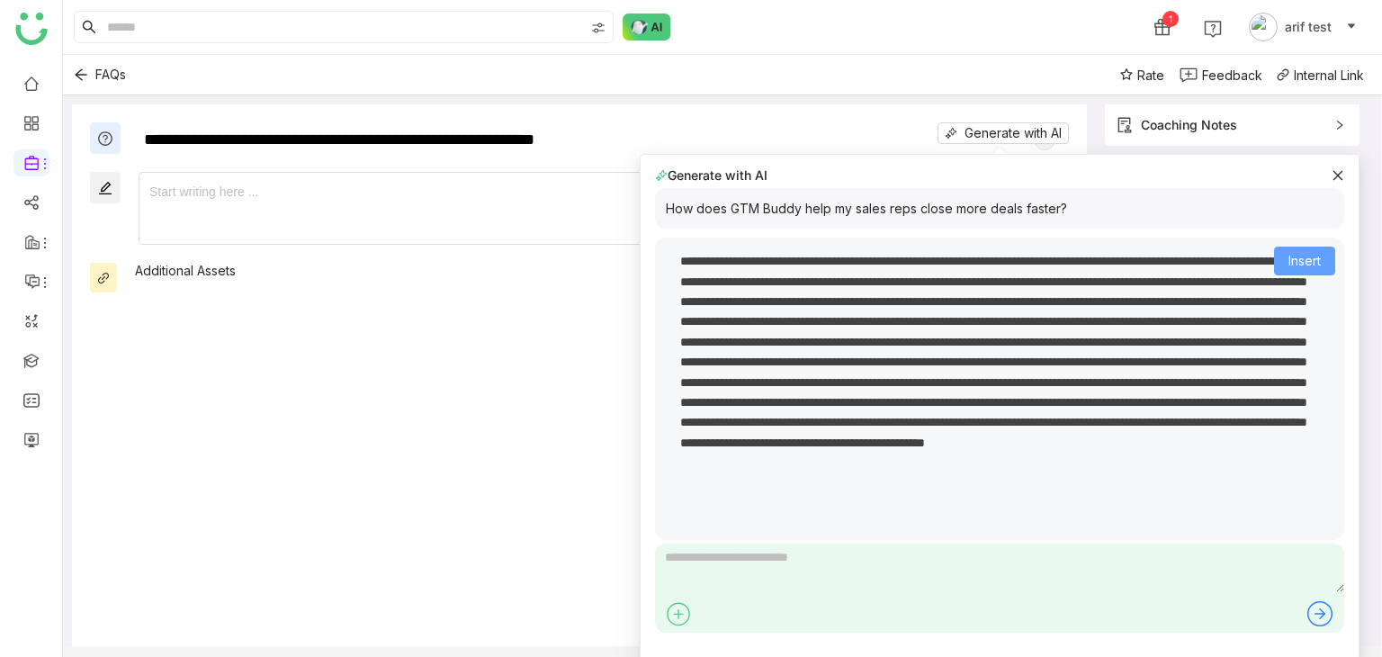
click at [1306, 251] on span "Insert" at bounding box center [1304, 261] width 32 height 20
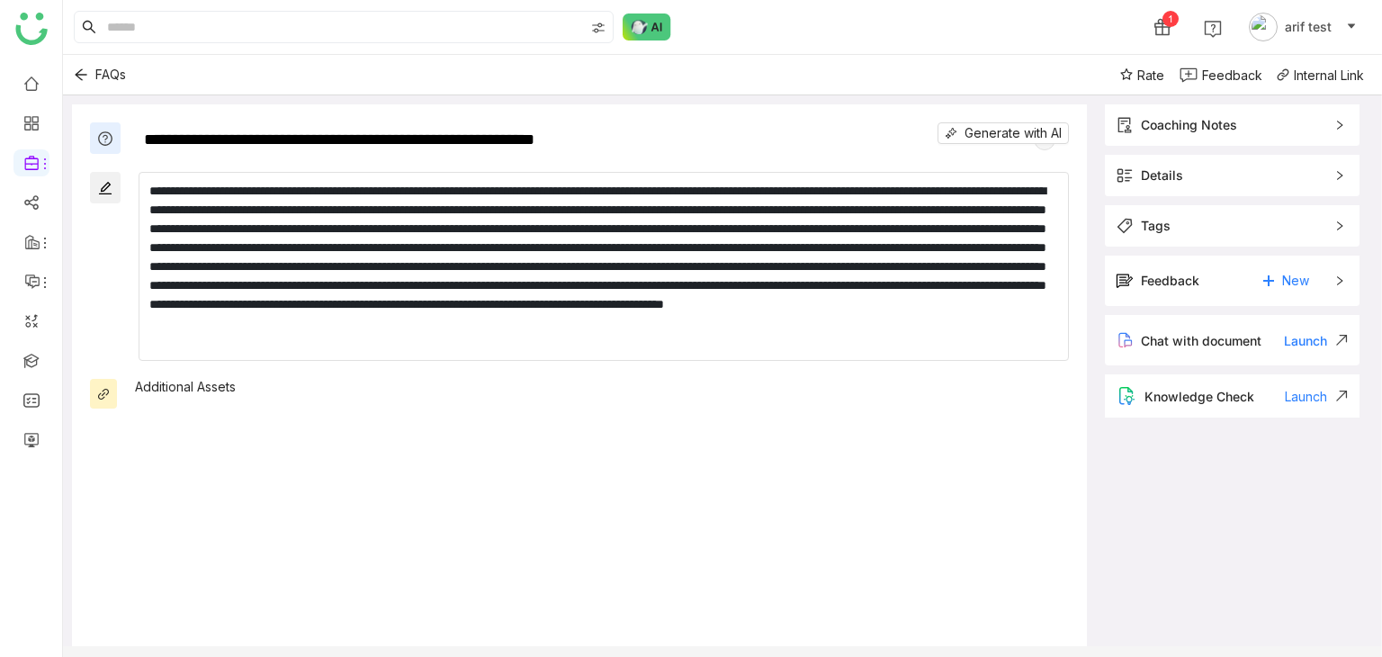
click at [422, 372] on div "**********" at bounding box center [579, 385] width 1015 height 562
click at [98, 211] on div "Bold Italic Underline Strikethrough Paragraph Normal Heading 1 Heading 2 Headin…" at bounding box center [579, 266] width 979 height 189
click at [98, 206] on div "Bold Italic Underline Strikethrough Paragraph Normal Heading 1 Heading 2 Headin…" at bounding box center [579, 266] width 979 height 189
click at [114, 393] on div "Additional Assets" at bounding box center [579, 394] width 979 height 30
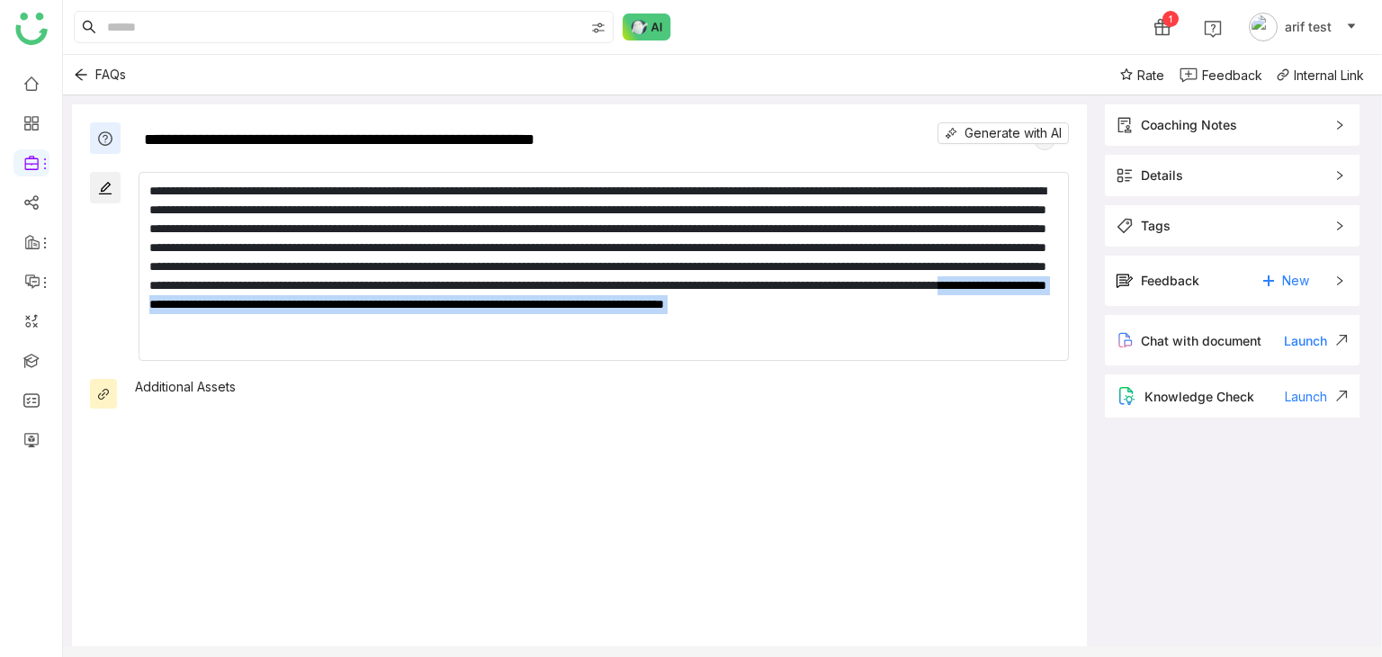
drag, startPoint x: 113, startPoint y: 393, endPoint x: 851, endPoint y: 238, distance: 754.0
click at [579, 281] on div "**********" at bounding box center [579, 385] width 1015 height 562
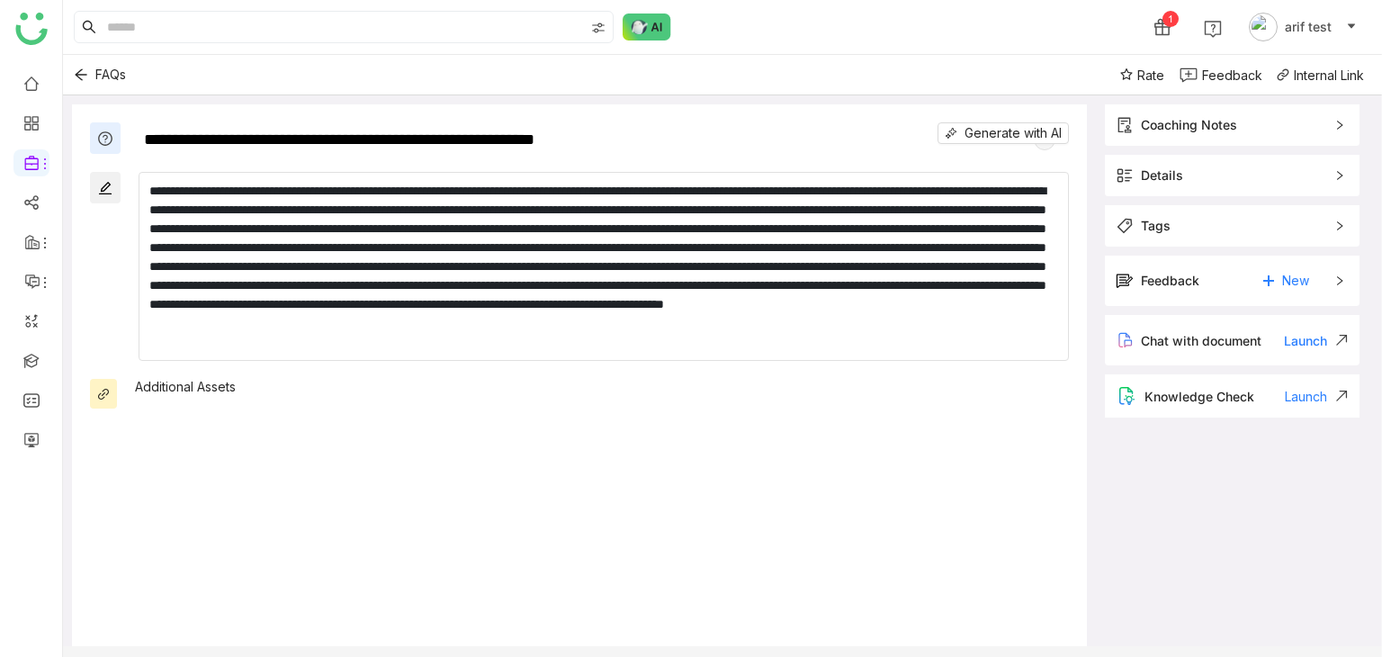
drag, startPoint x: 957, startPoint y: 451, endPoint x: 1063, endPoint y: 274, distance: 205.4
click at [957, 444] on div "**********" at bounding box center [579, 385] width 1015 height 562
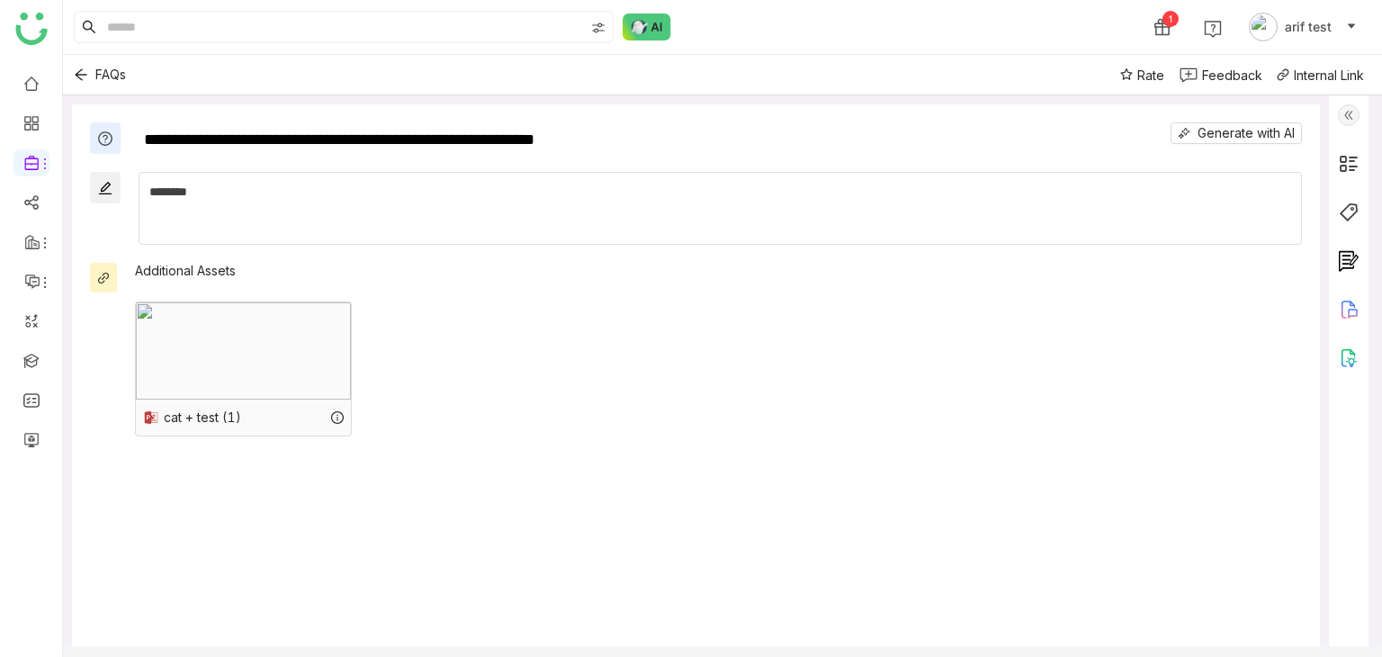
click at [253, 418] on div "cat + test (1)" at bounding box center [243, 417] width 215 height 36
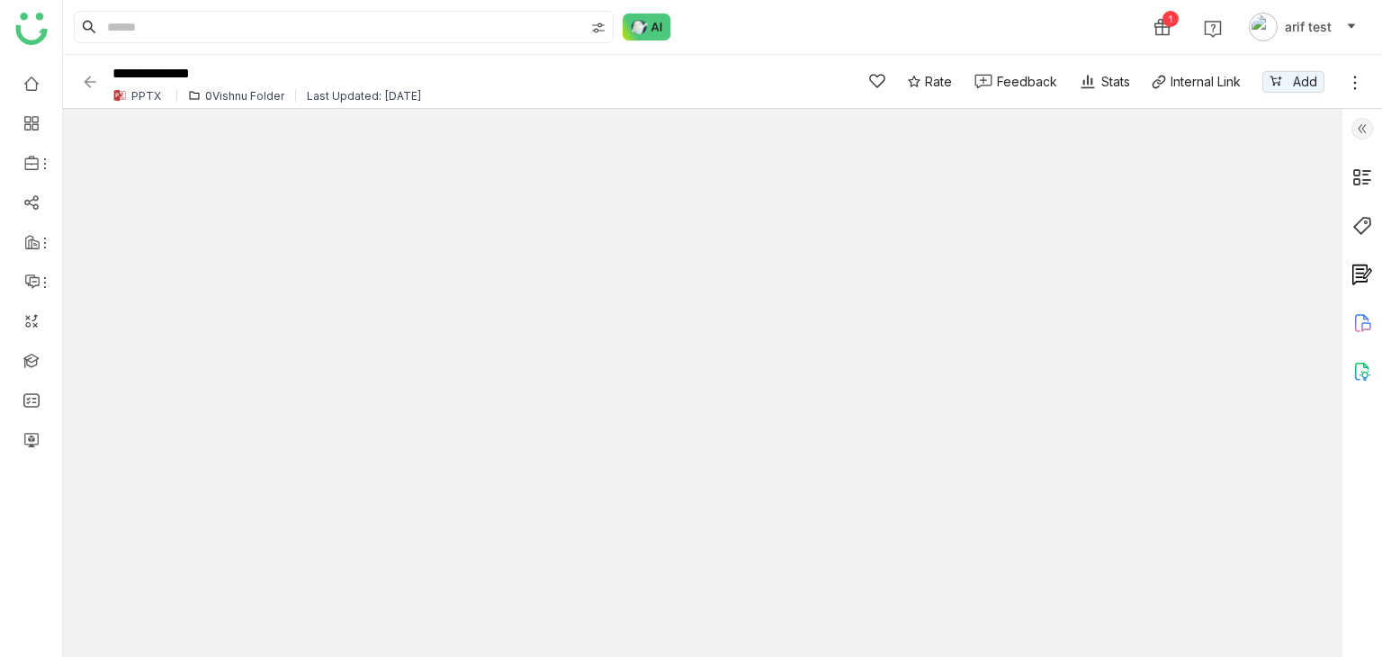
click at [85, 80] on img at bounding box center [90, 82] width 18 height 18
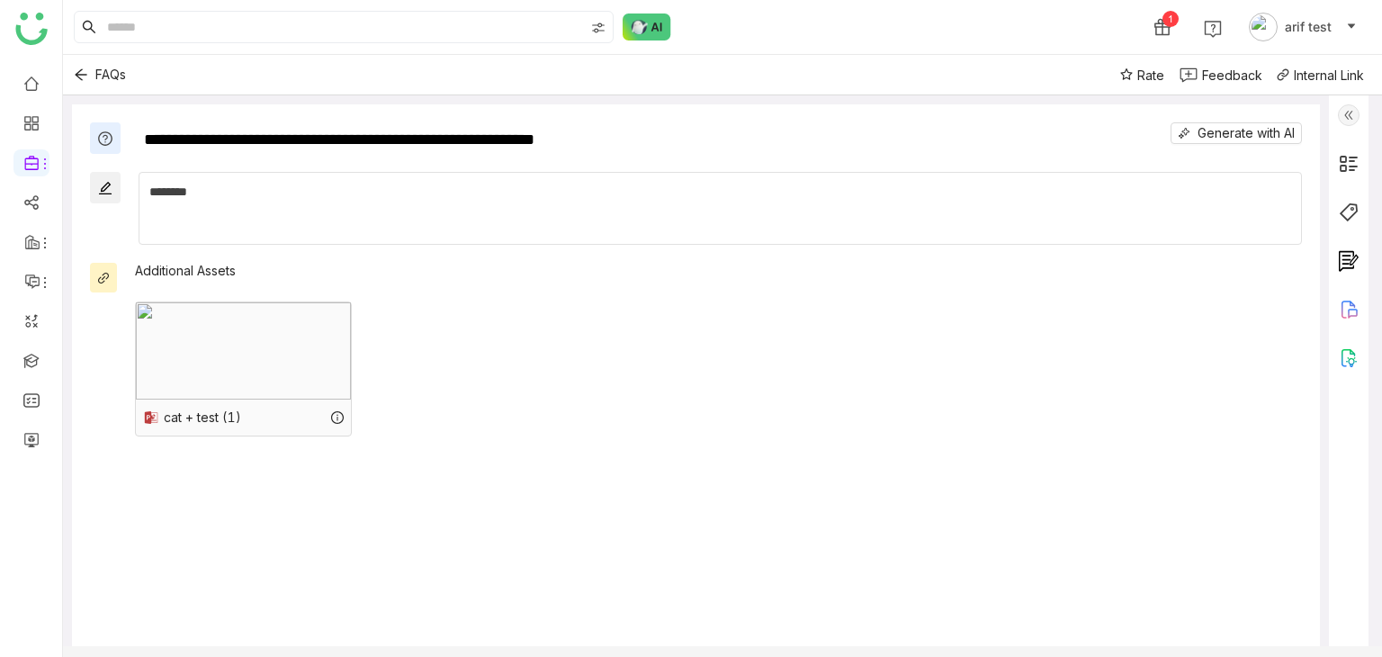
click at [109, 184] on img at bounding box center [105, 188] width 16 height 16
click at [1224, 68] on div "Feedback" at bounding box center [1232, 75] width 60 height 19
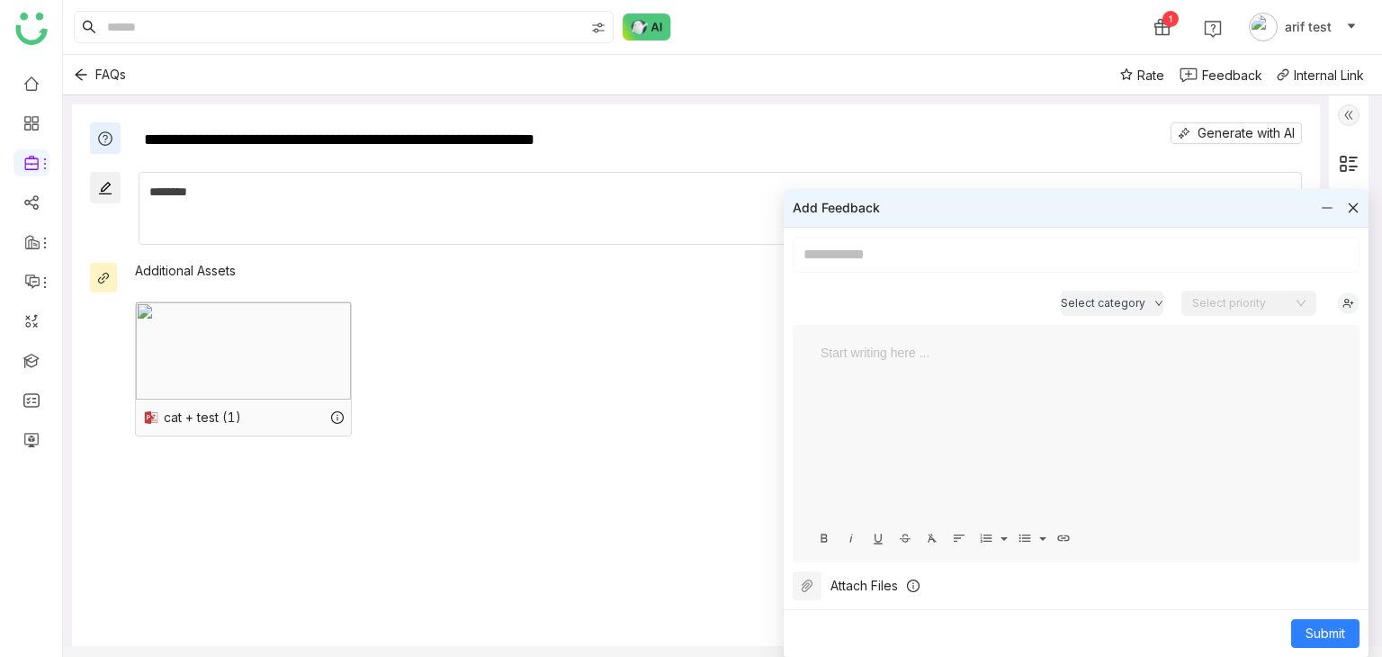
click at [1353, 205] on icon at bounding box center [1353, 208] width 13 height 13
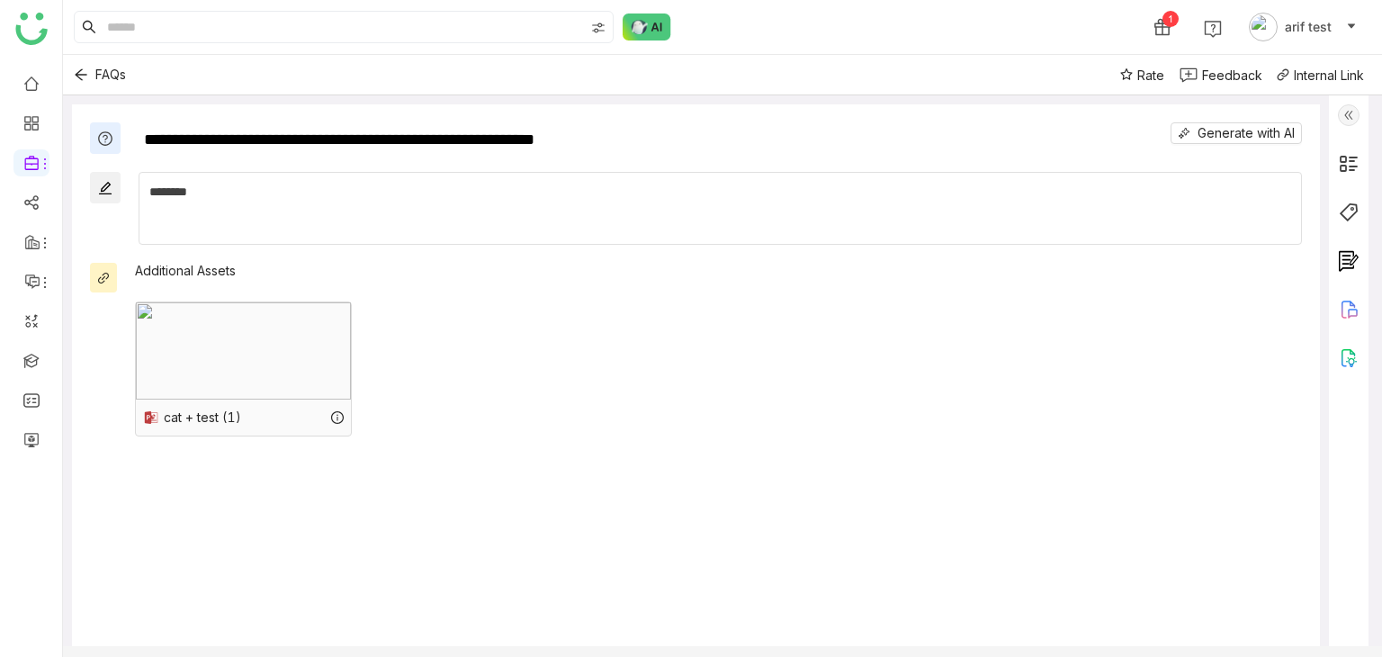
click at [1341, 116] on img at bounding box center [1349, 115] width 22 height 22
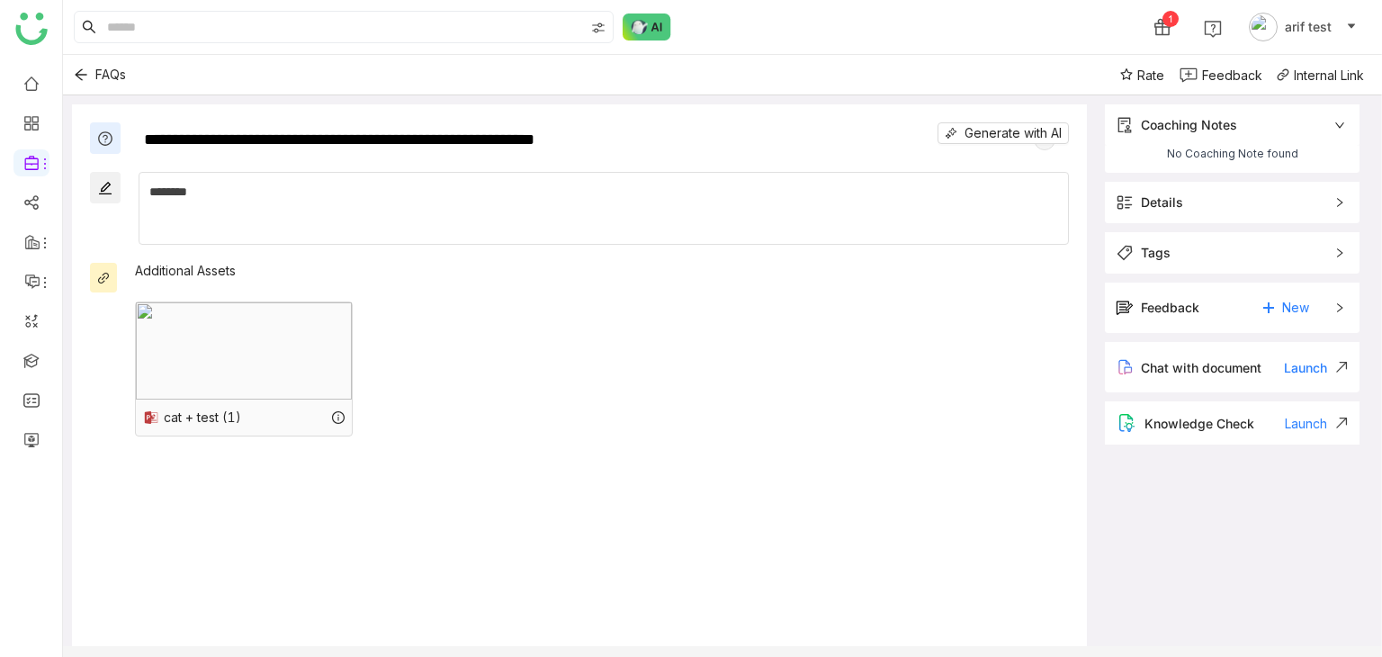
click at [1204, 141] on div "Coaching Notes" at bounding box center [1232, 124] width 255 height 41
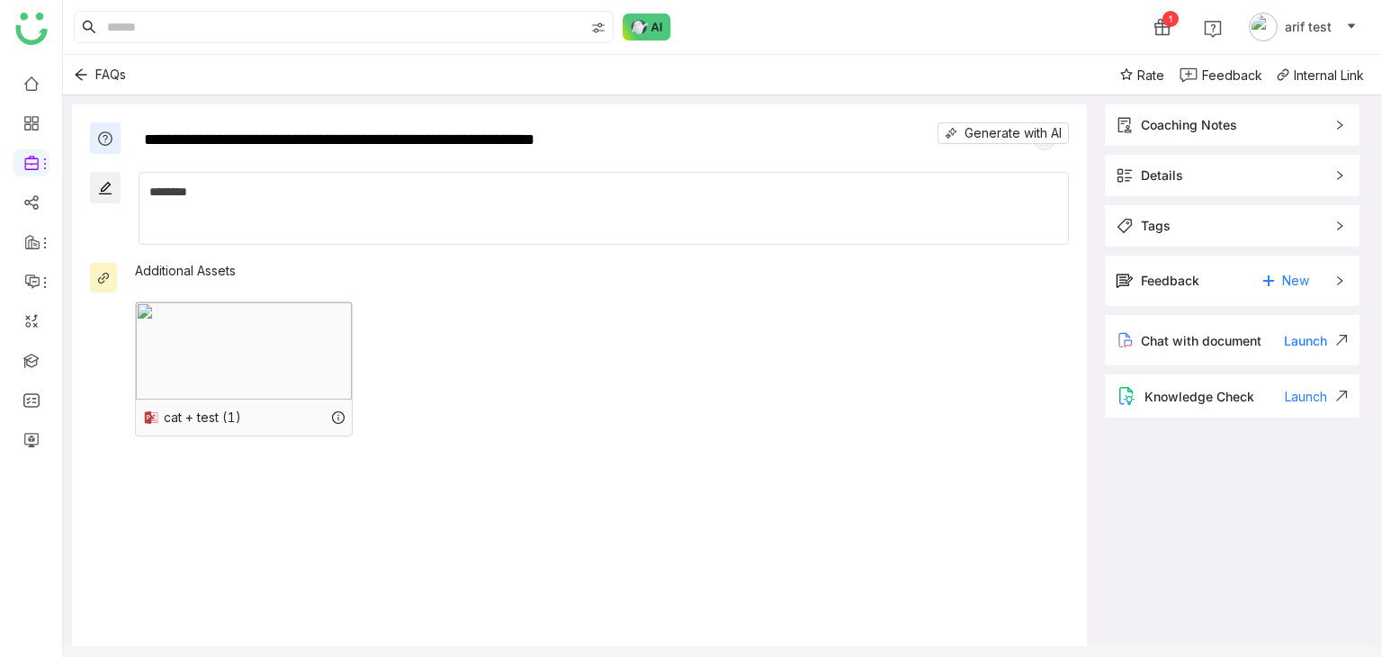
click at [1204, 141] on div "Coaching Notes" at bounding box center [1232, 124] width 255 height 41
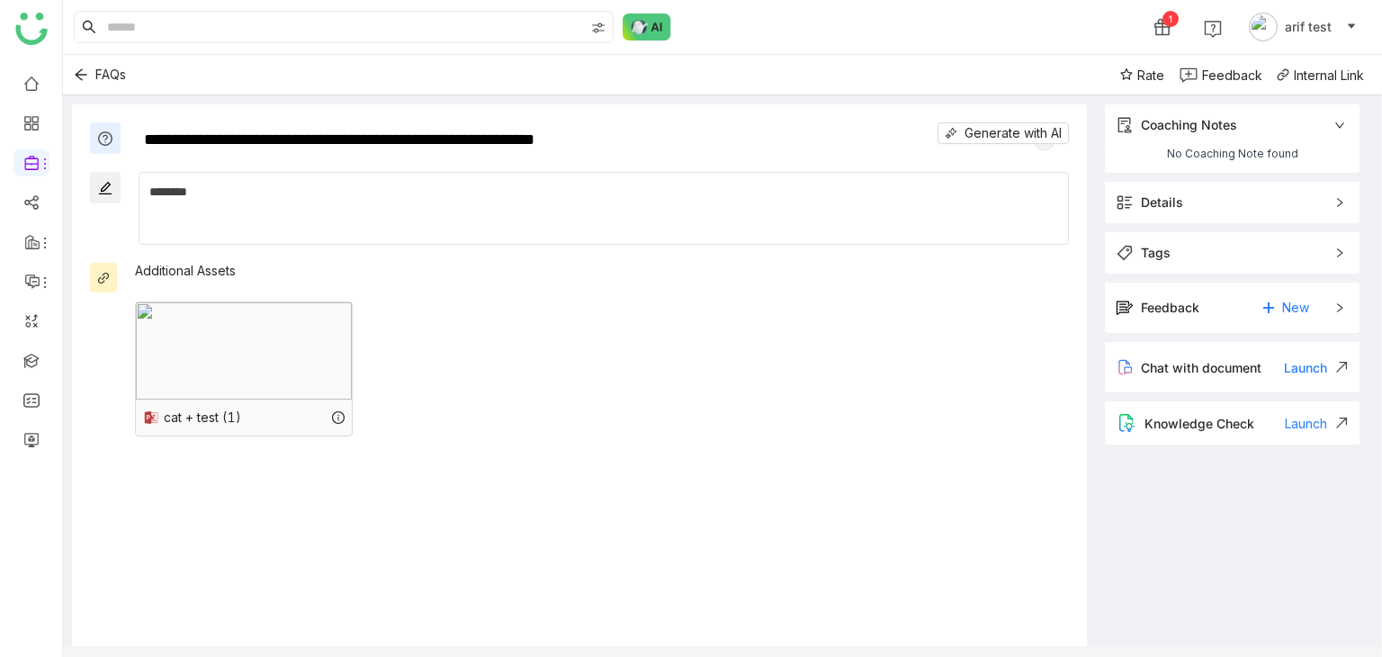
click at [1221, 180] on form "Coaching Notes remove No Coaching Note found Details Owner karthick Linganathan…" at bounding box center [1232, 274] width 273 height 358
click at [1217, 213] on div "Details" at bounding box center [1232, 202] width 255 height 41
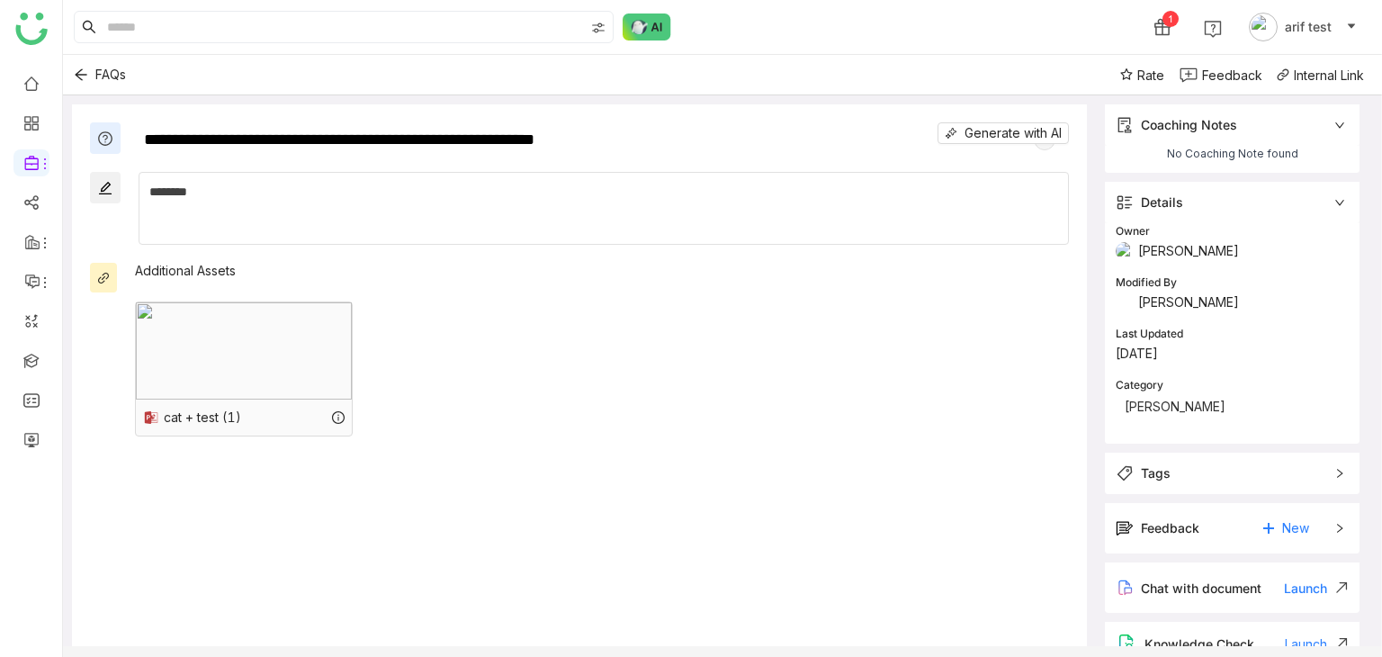
scroll to position [9, 0]
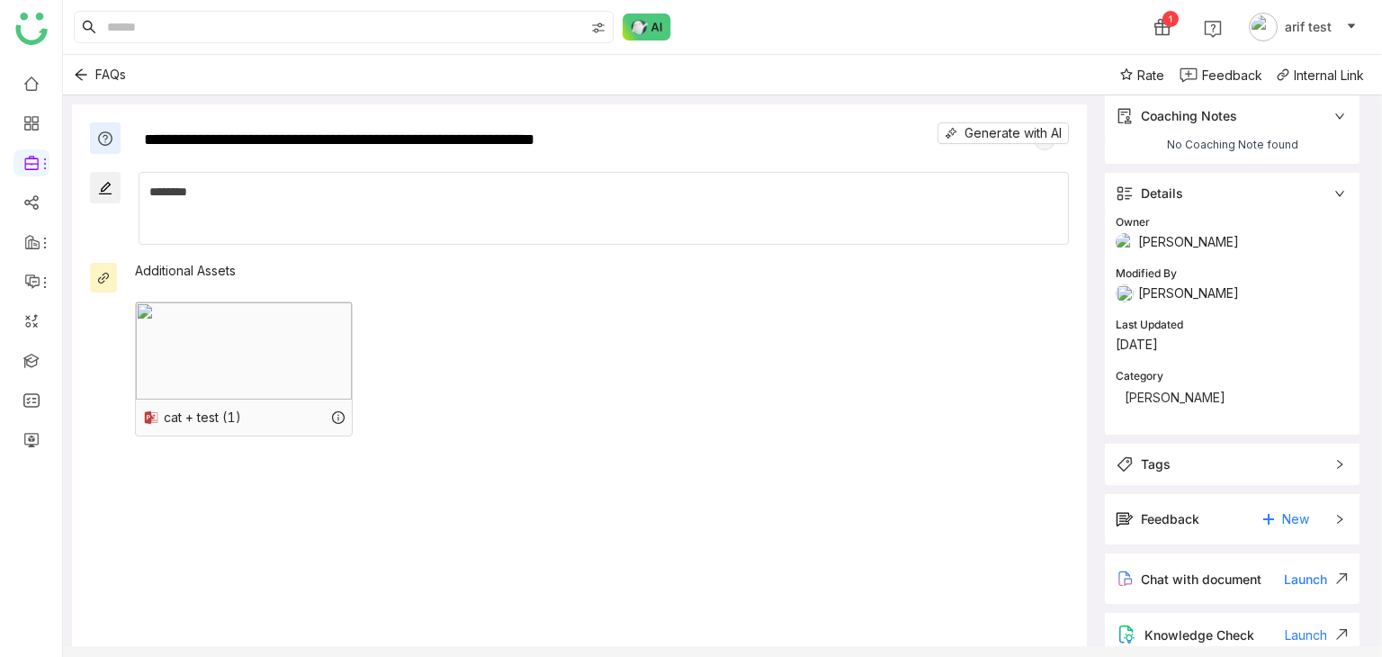
click at [1198, 479] on div "Tags" at bounding box center [1232, 464] width 255 height 41
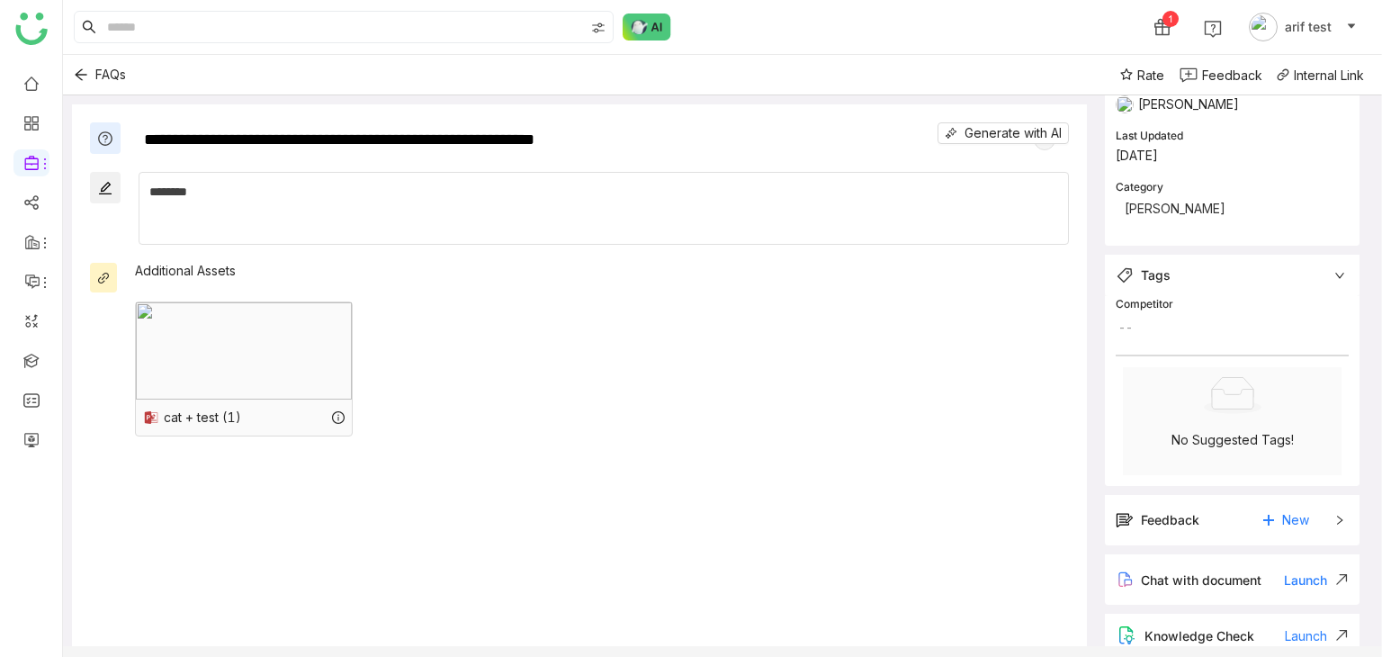
click at [1193, 519] on div "Feedback" at bounding box center [1170, 520] width 58 height 20
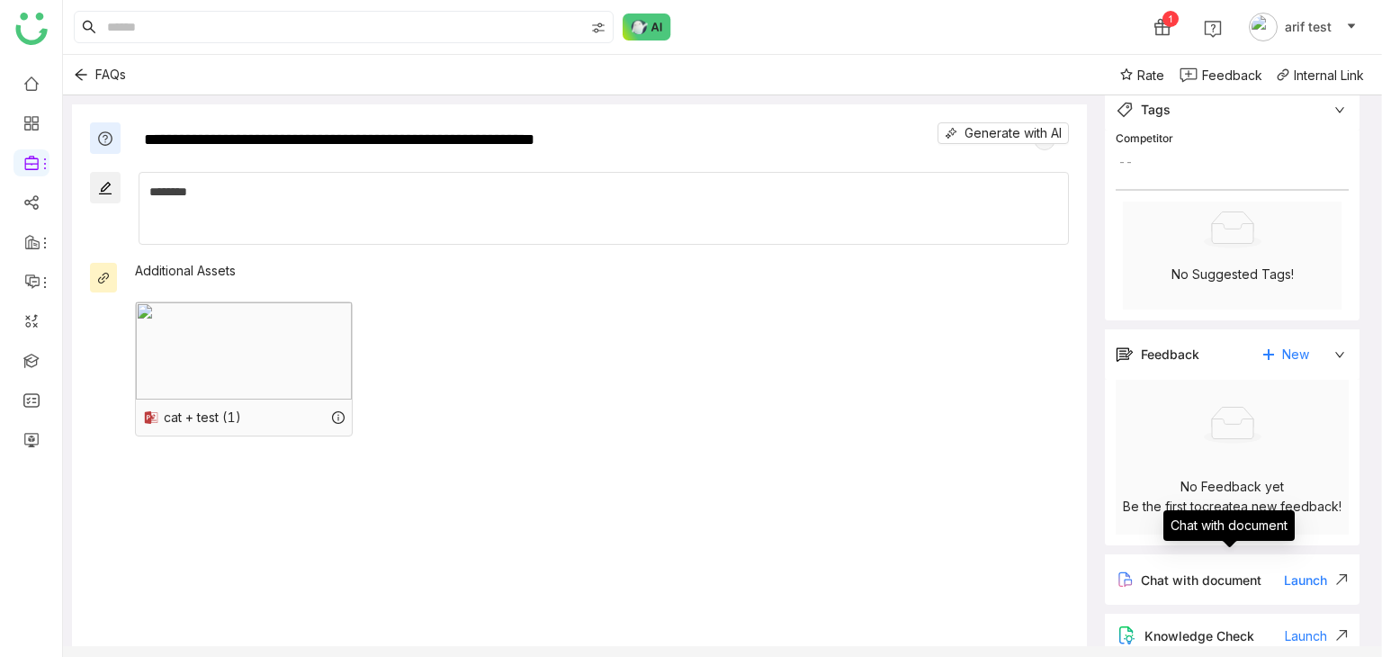
click at [1195, 600] on div "Chat with document Launch" at bounding box center [1232, 579] width 255 height 50
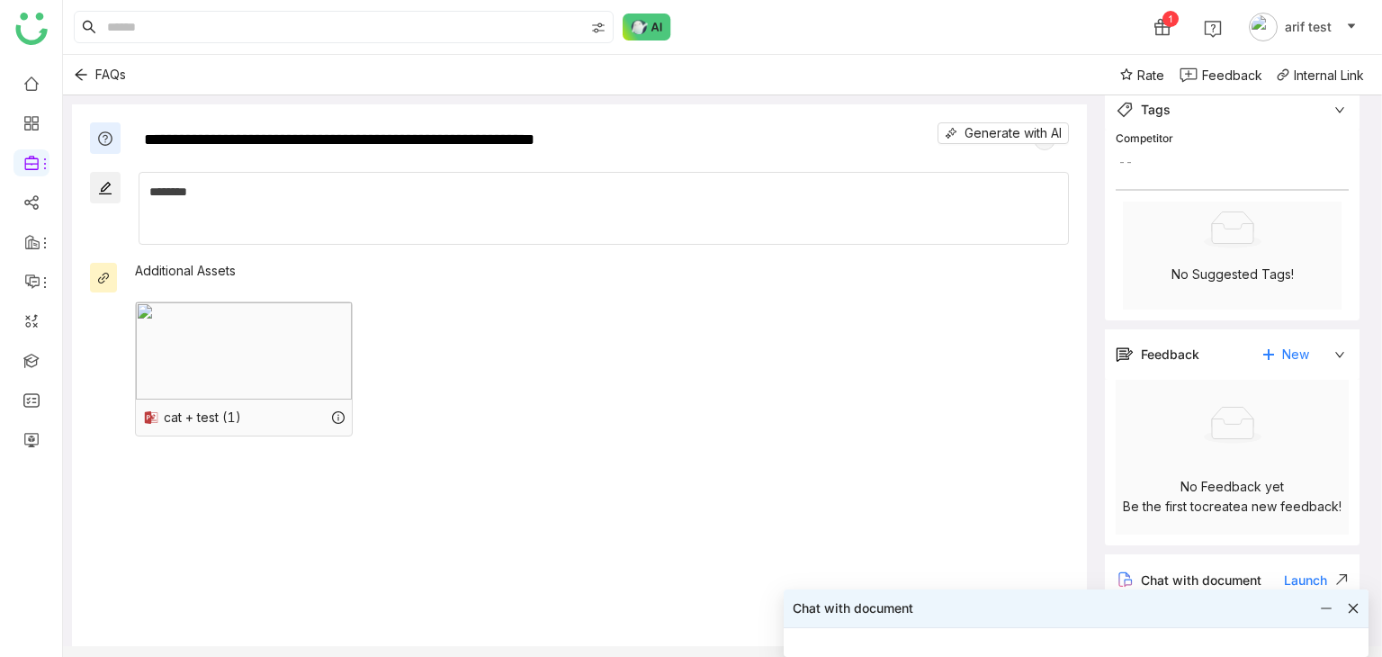
click at [1352, 608] on icon at bounding box center [1354, 609] width 10 height 10
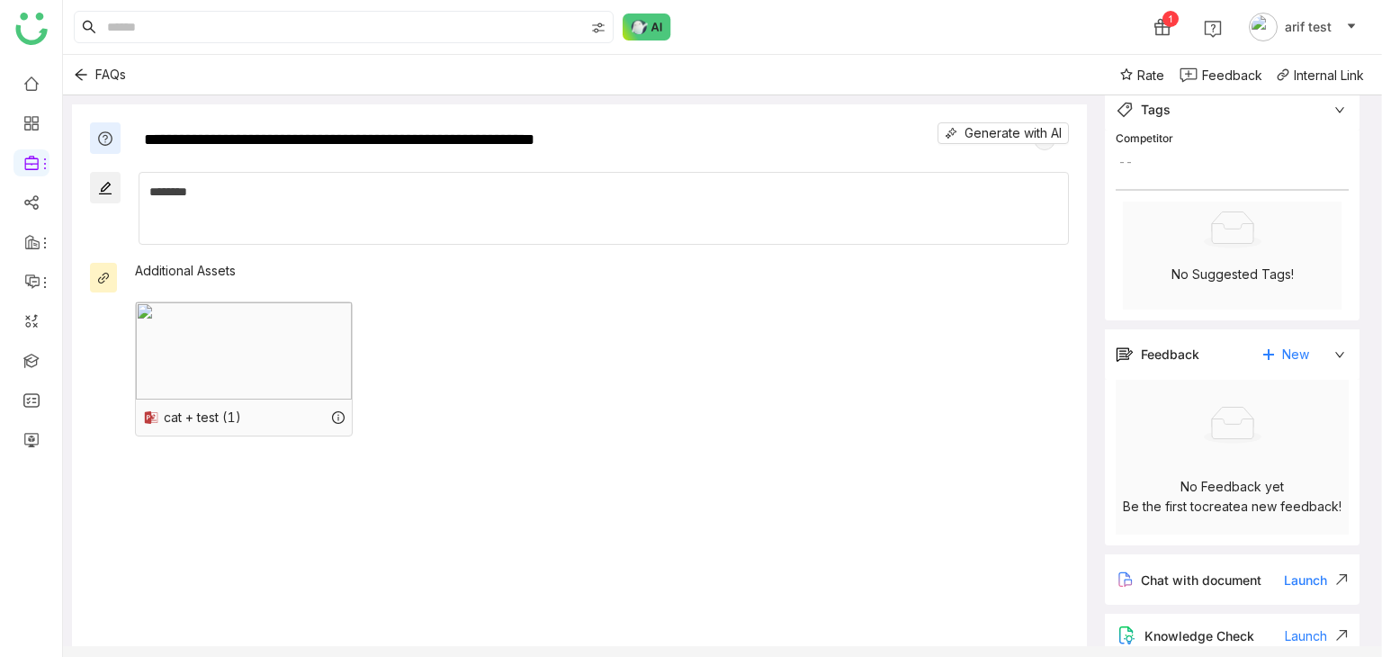
scroll to position [0, 0]
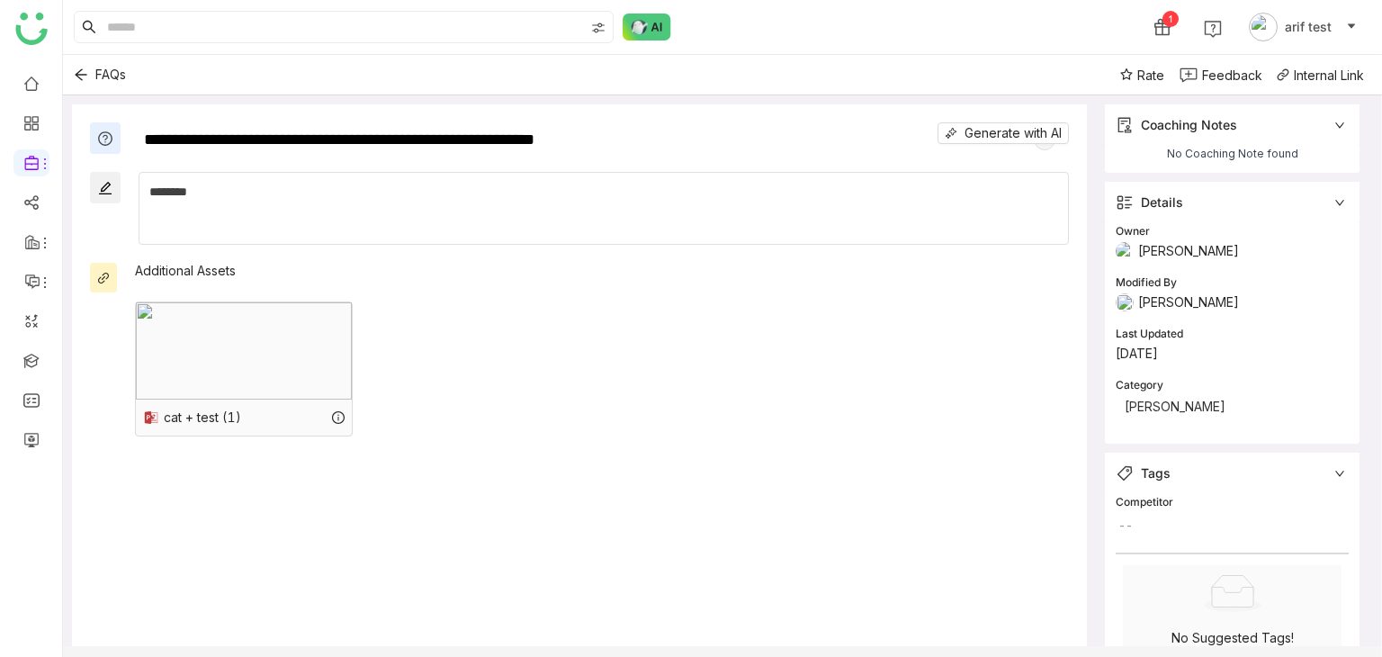
click at [1042, 144] on div "Generate with AI" at bounding box center [1002, 133] width 131 height 22
click at [1045, 144] on div "Generate with AI" at bounding box center [1002, 133] width 131 height 22
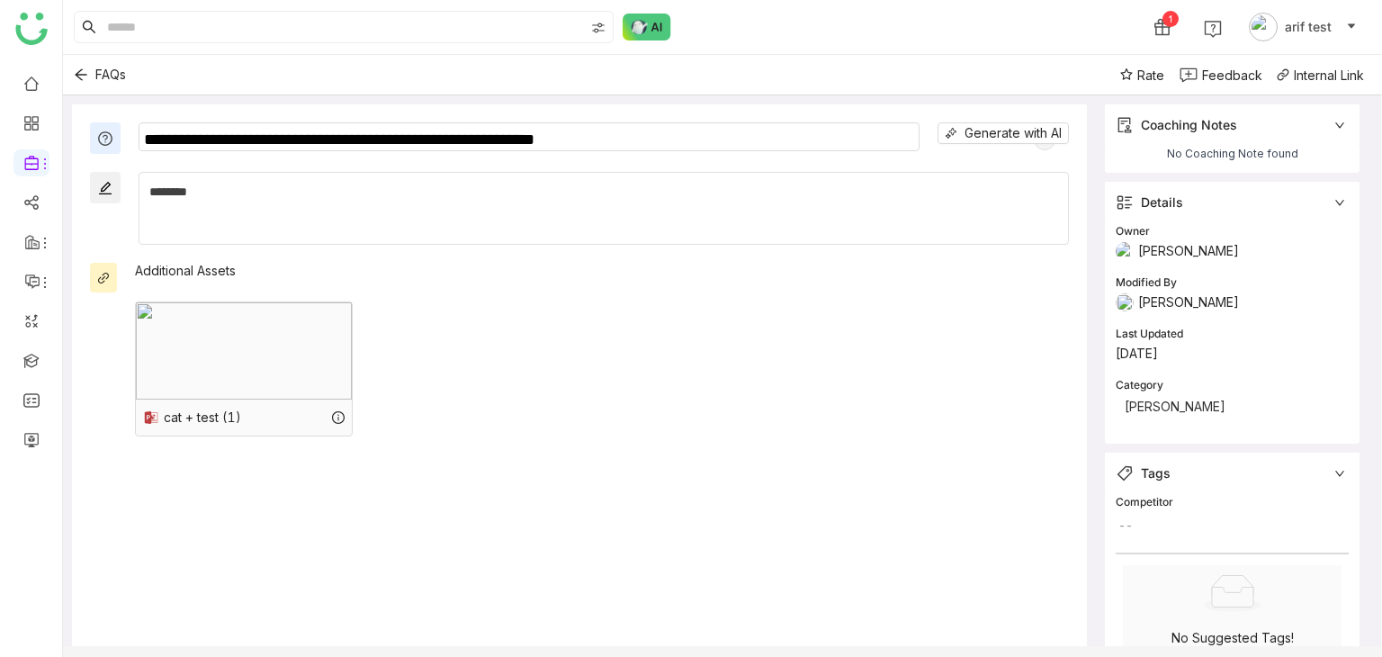
click at [786, 120] on div "**********" at bounding box center [579, 385] width 1015 height 562
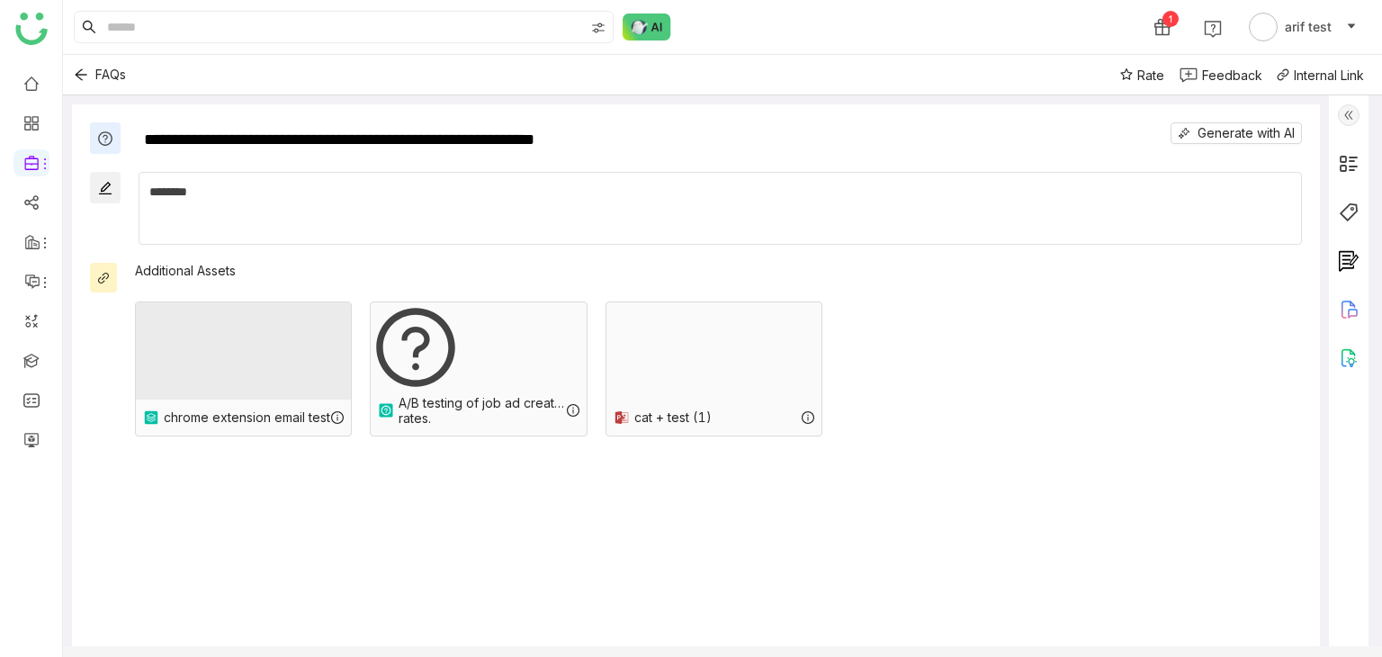
click at [742, 378] on img at bounding box center [713, 350] width 215 height 97
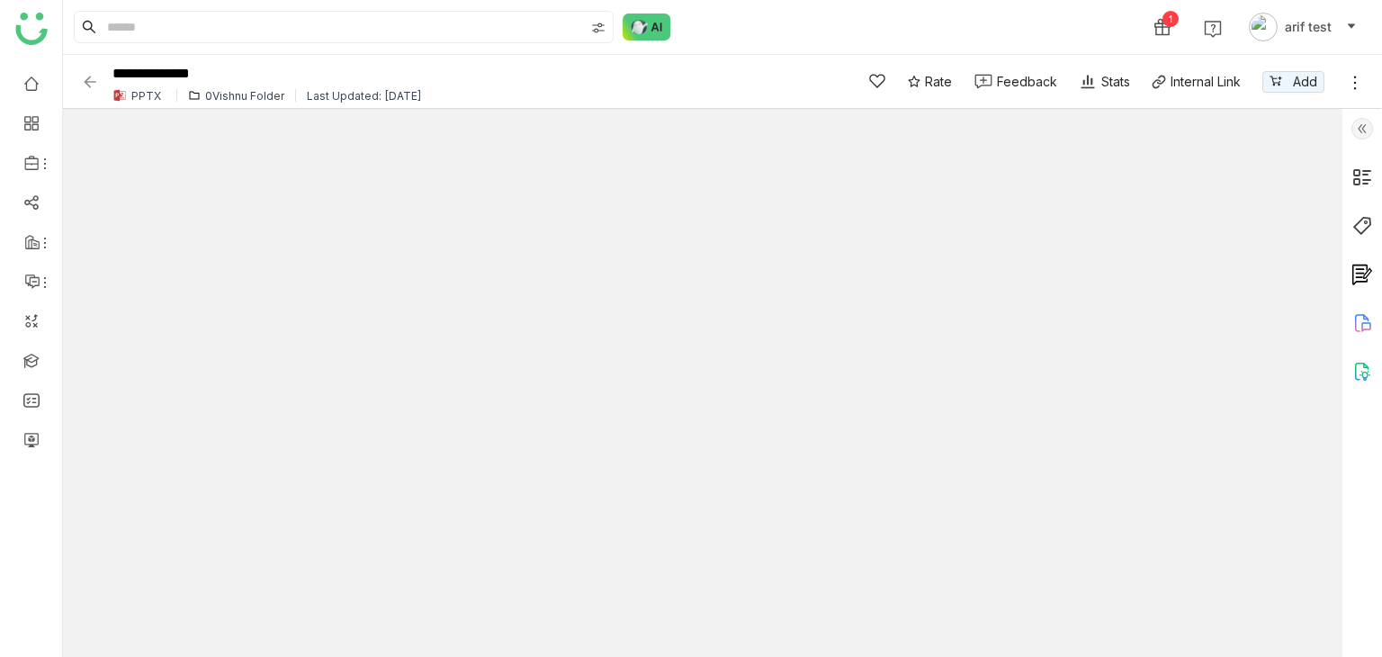
click at [87, 85] on img at bounding box center [90, 82] width 18 height 18
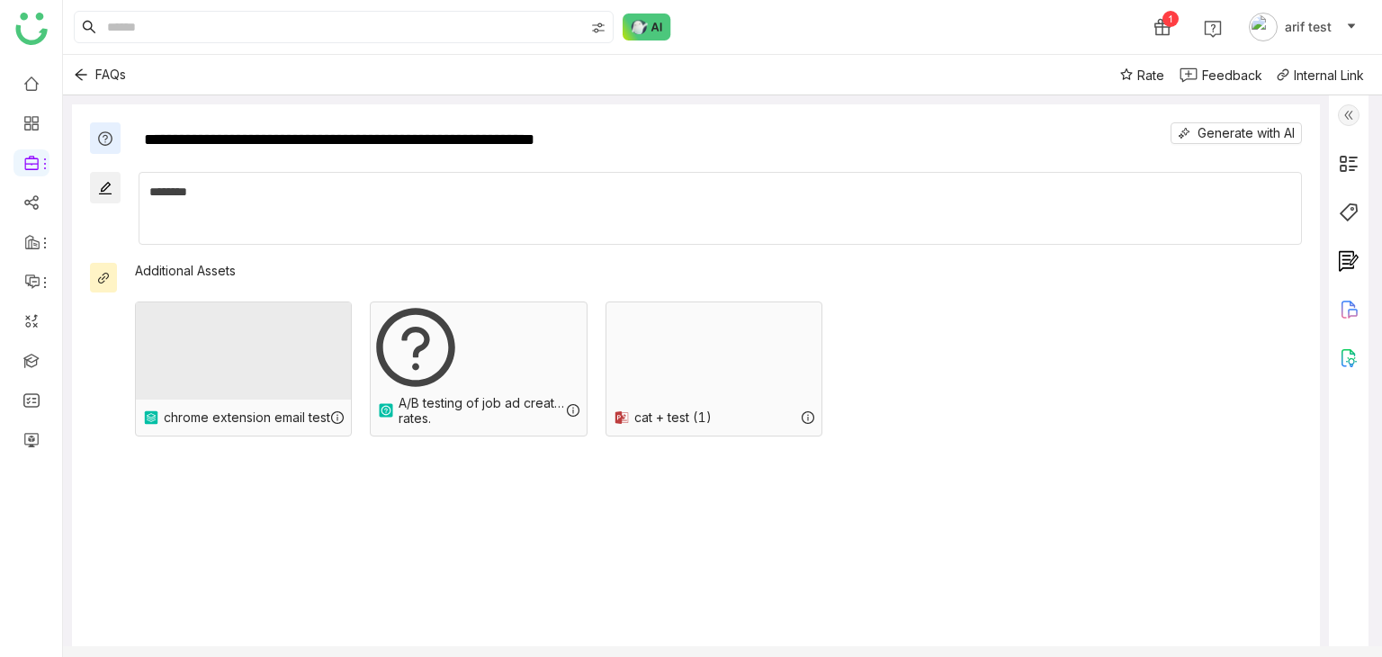
click at [342, 192] on div "********" at bounding box center [720, 192] width 1142 height 20
click at [78, 82] on button "Back" at bounding box center [81, 74] width 29 height 29
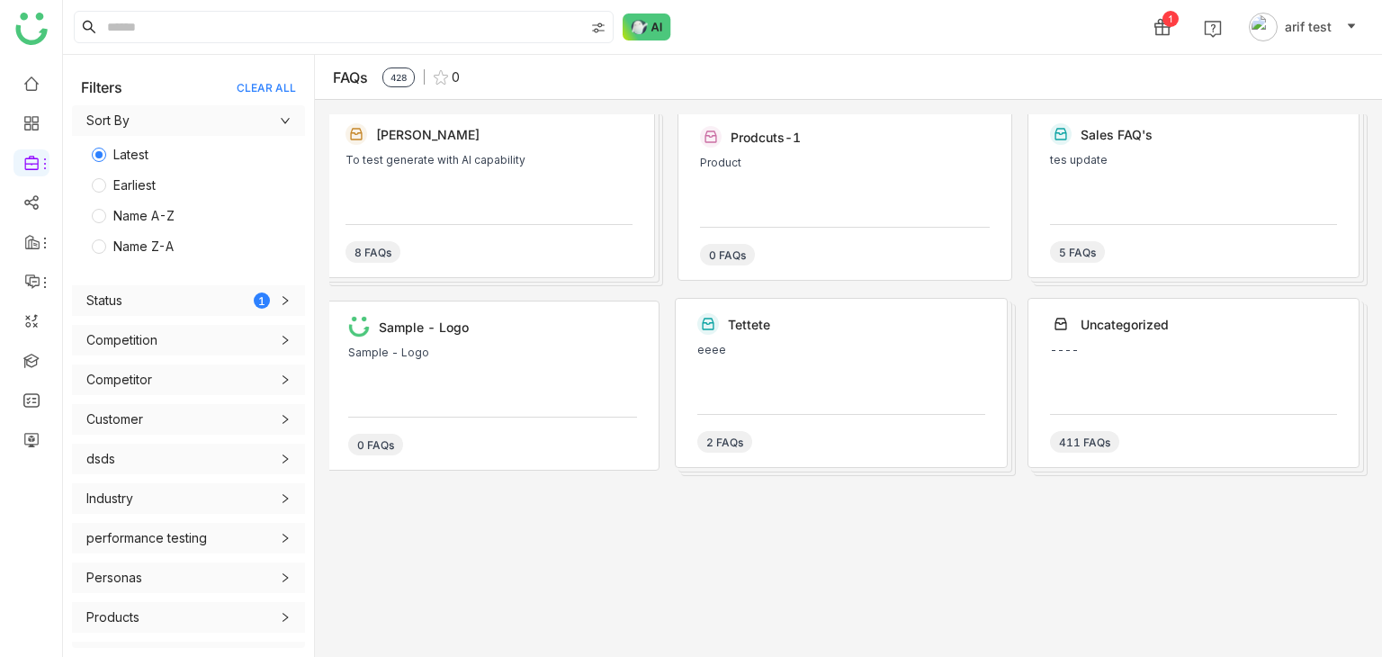
click at [474, 180] on div "To test generate with AI capability" at bounding box center [488, 181] width 287 height 54
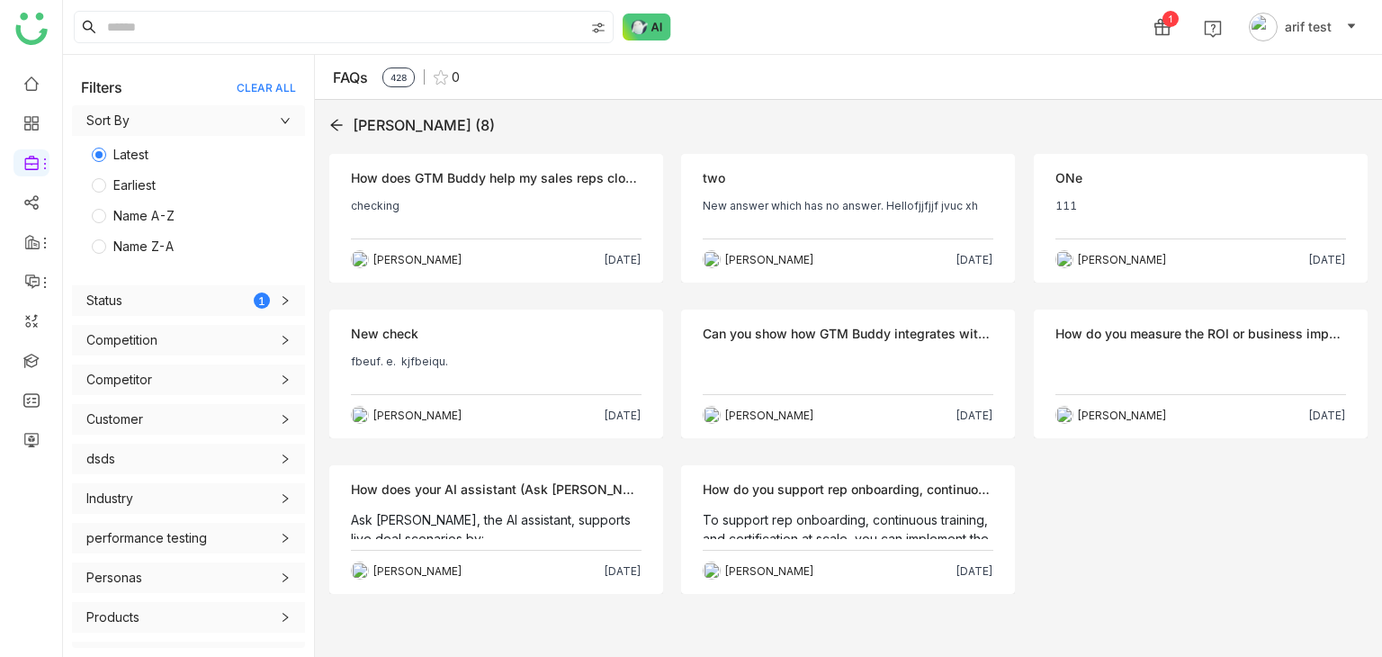
click at [331, 128] on icon at bounding box center [336, 125] width 14 height 14
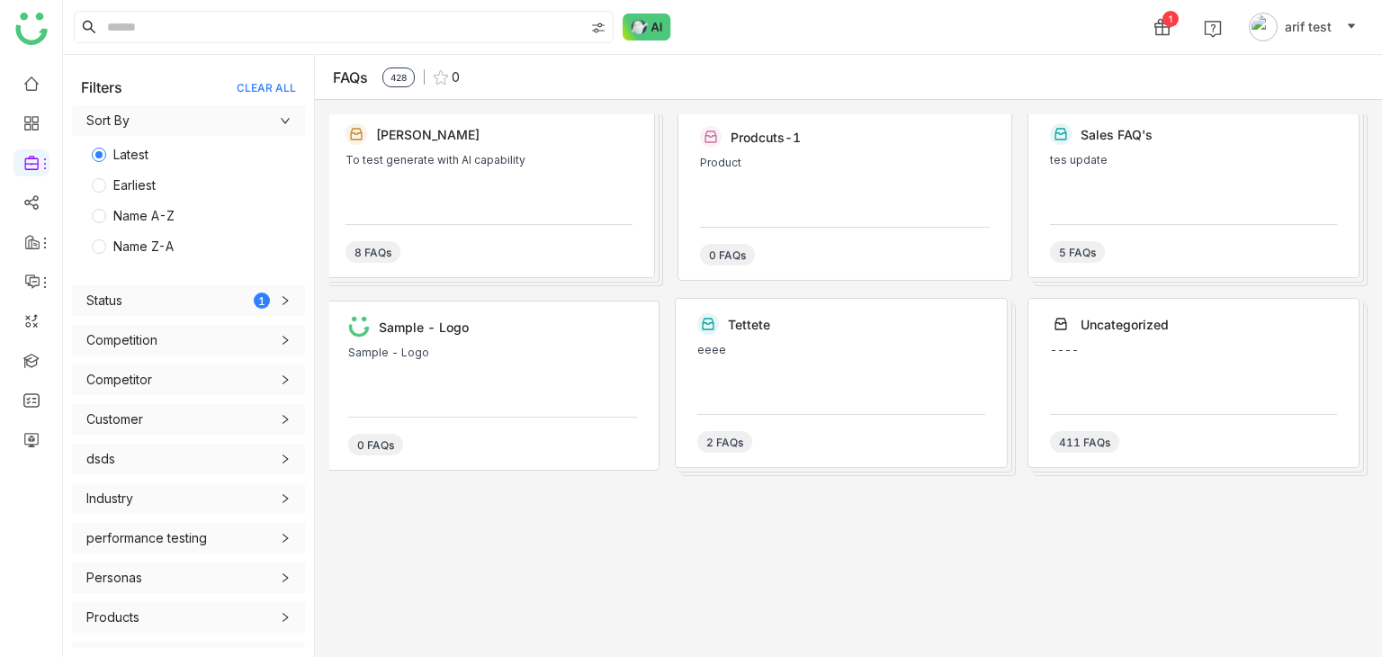
click at [600, 224] on div "8 FAQs" at bounding box center [488, 243] width 287 height 39
click at [600, 224] on div "18 FAQs" at bounding box center [488, 243] width 287 height 39
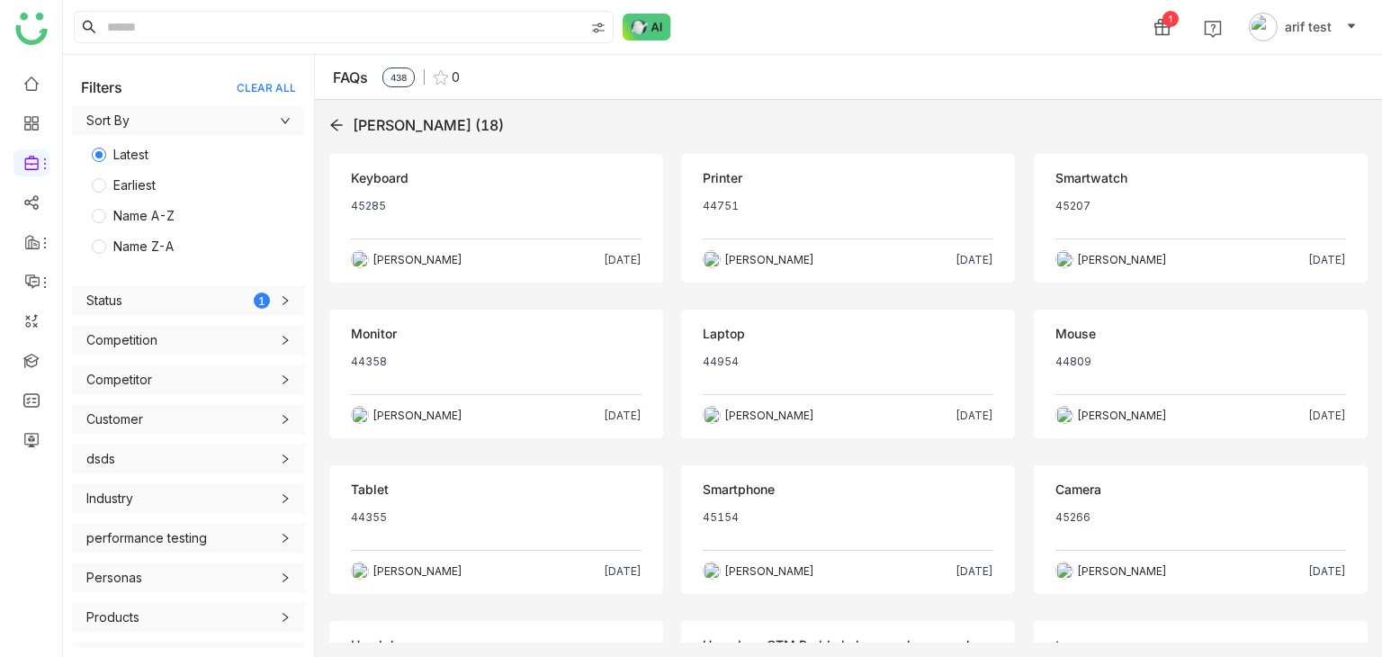
click at [615, 224] on p "45285" at bounding box center [496, 213] width 291 height 29
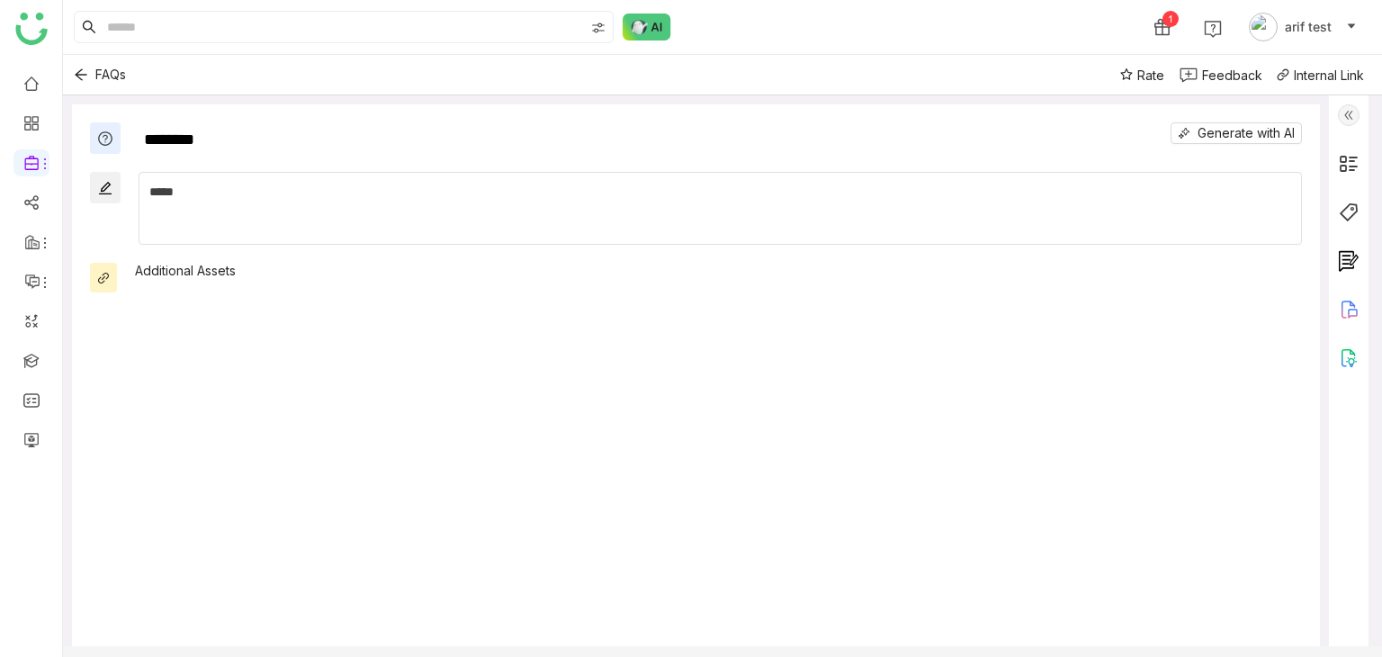
click at [1351, 112] on img at bounding box center [1349, 115] width 22 height 22
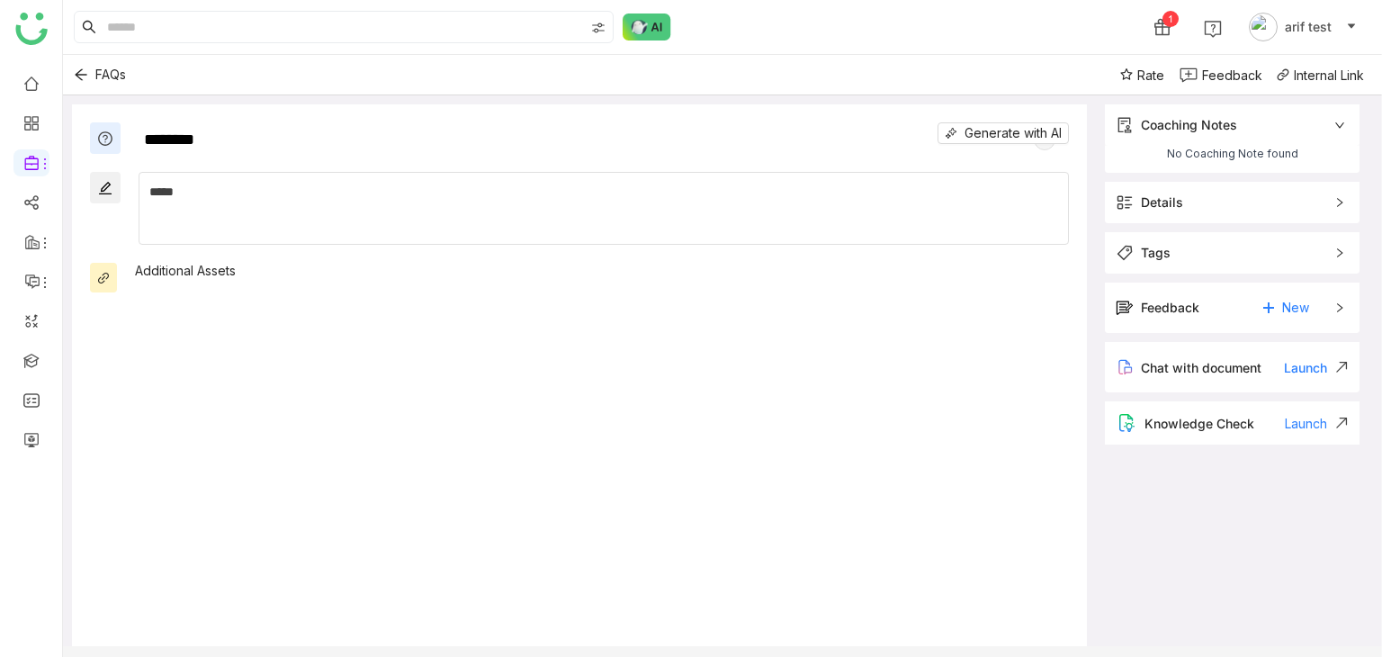
click at [1242, 196] on span "Details" at bounding box center [1220, 203] width 208 height 20
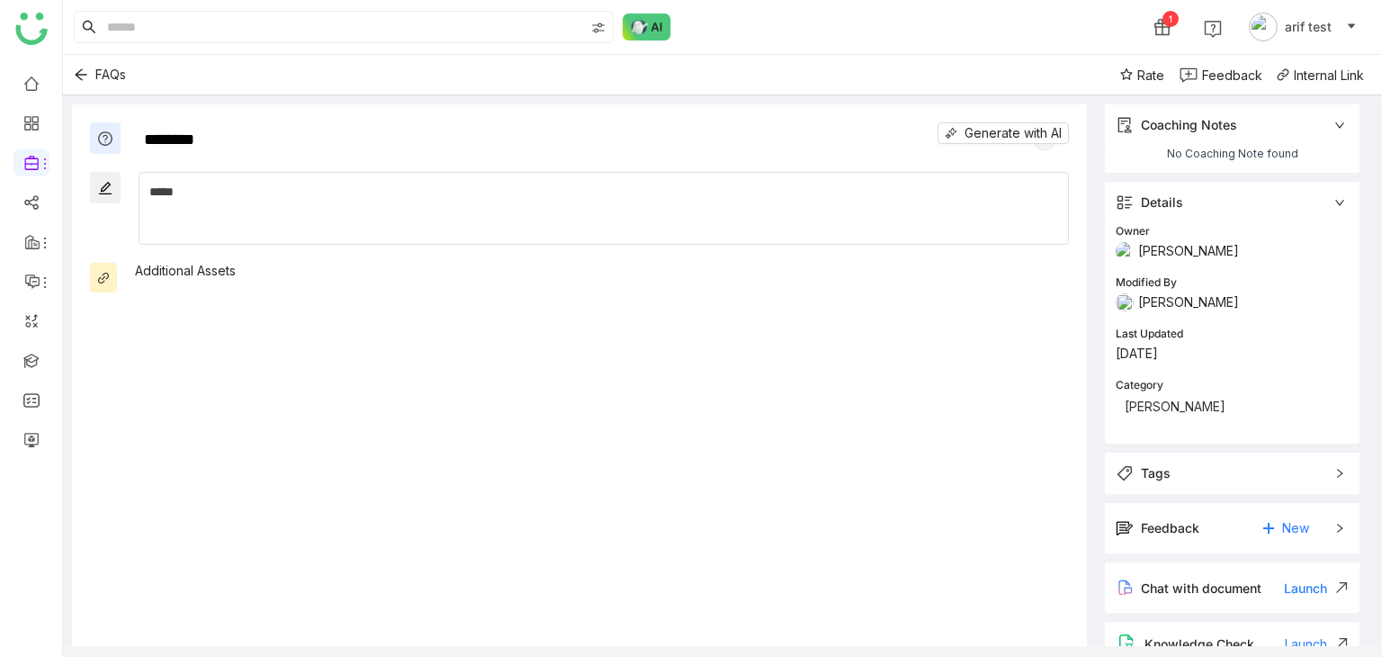
click at [1242, 196] on span "Details" at bounding box center [1220, 203] width 208 height 20
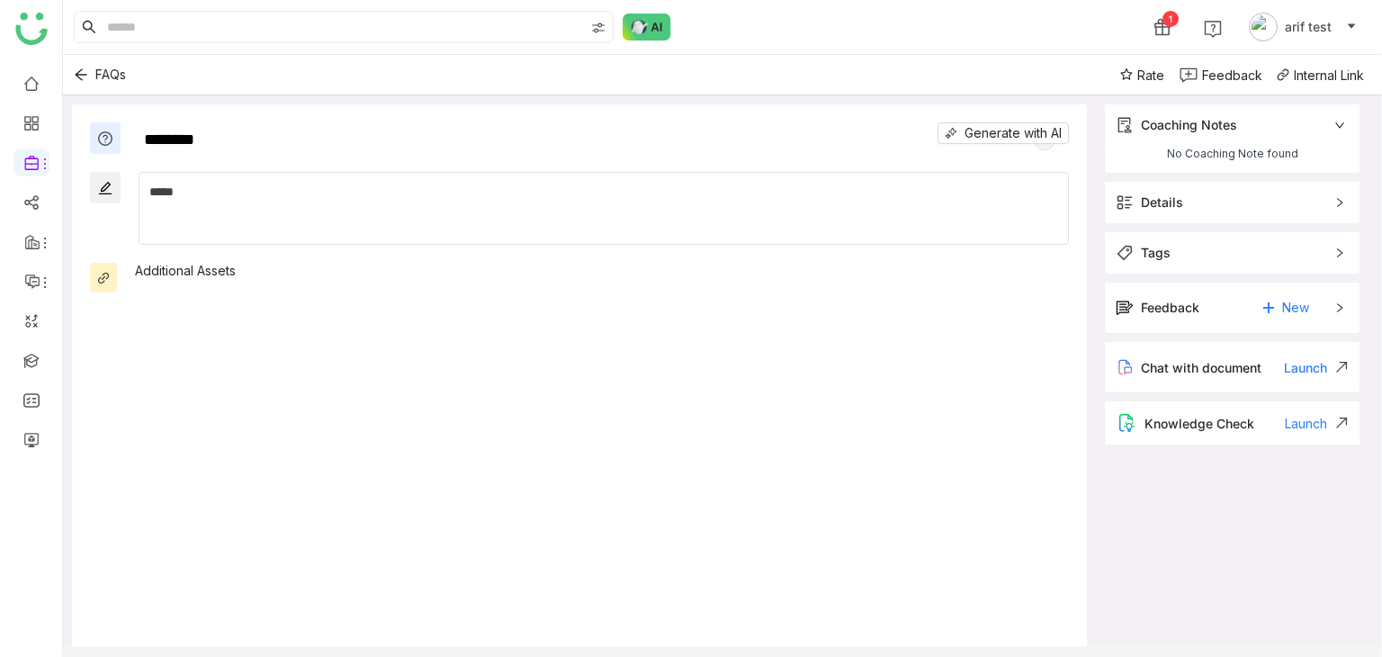
click at [1242, 238] on div "Tags" at bounding box center [1232, 252] width 255 height 41
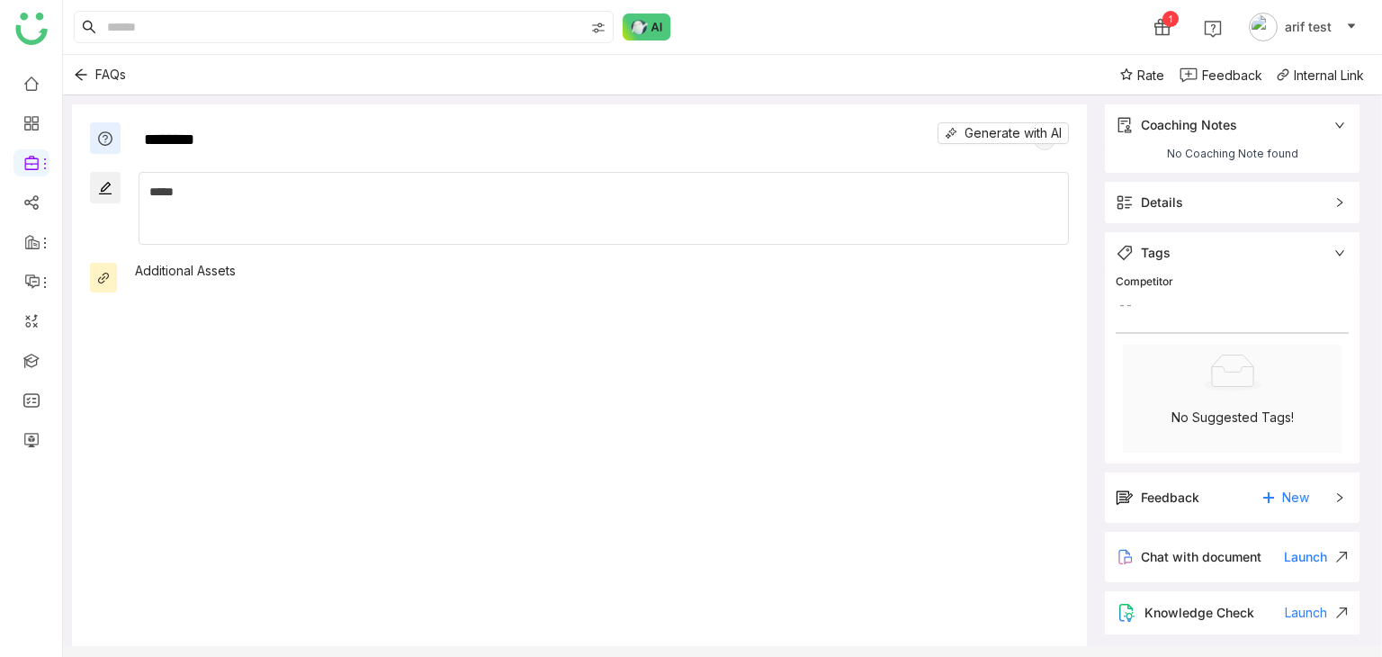
click at [1242, 253] on span "Tags" at bounding box center [1220, 253] width 208 height 20
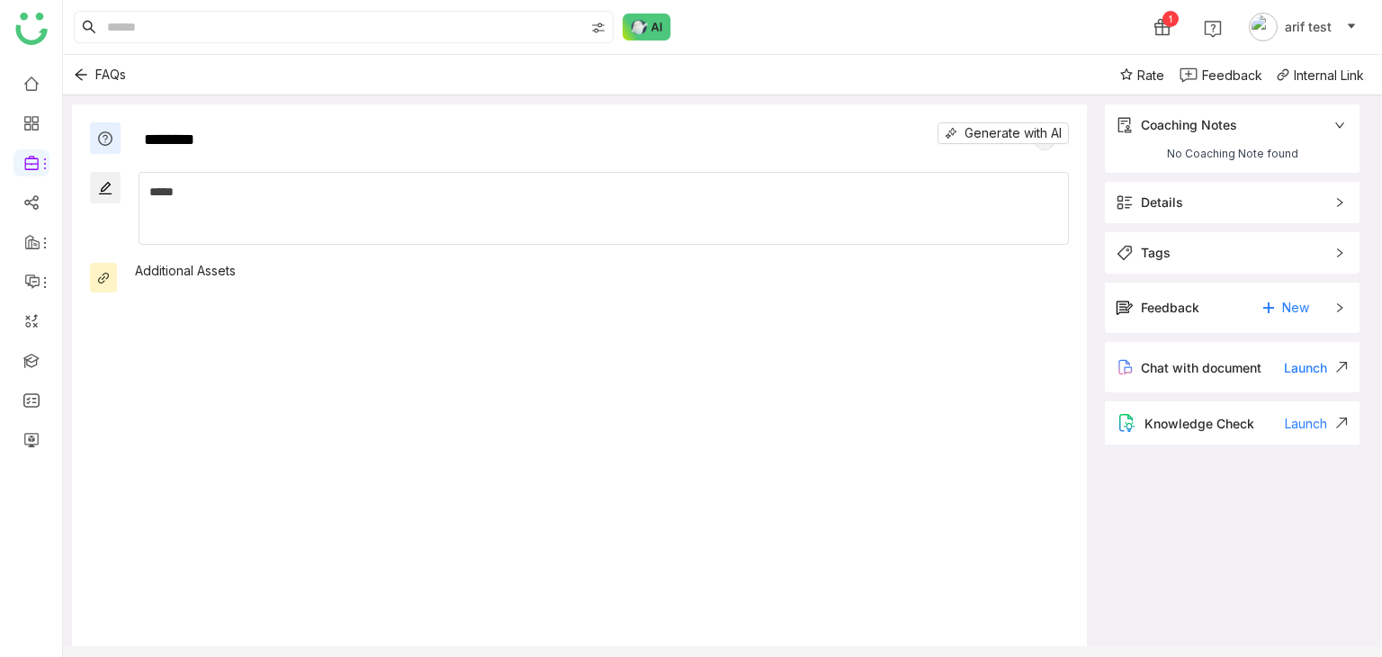
click at [1235, 318] on div "Feedback New" at bounding box center [1220, 307] width 208 height 29
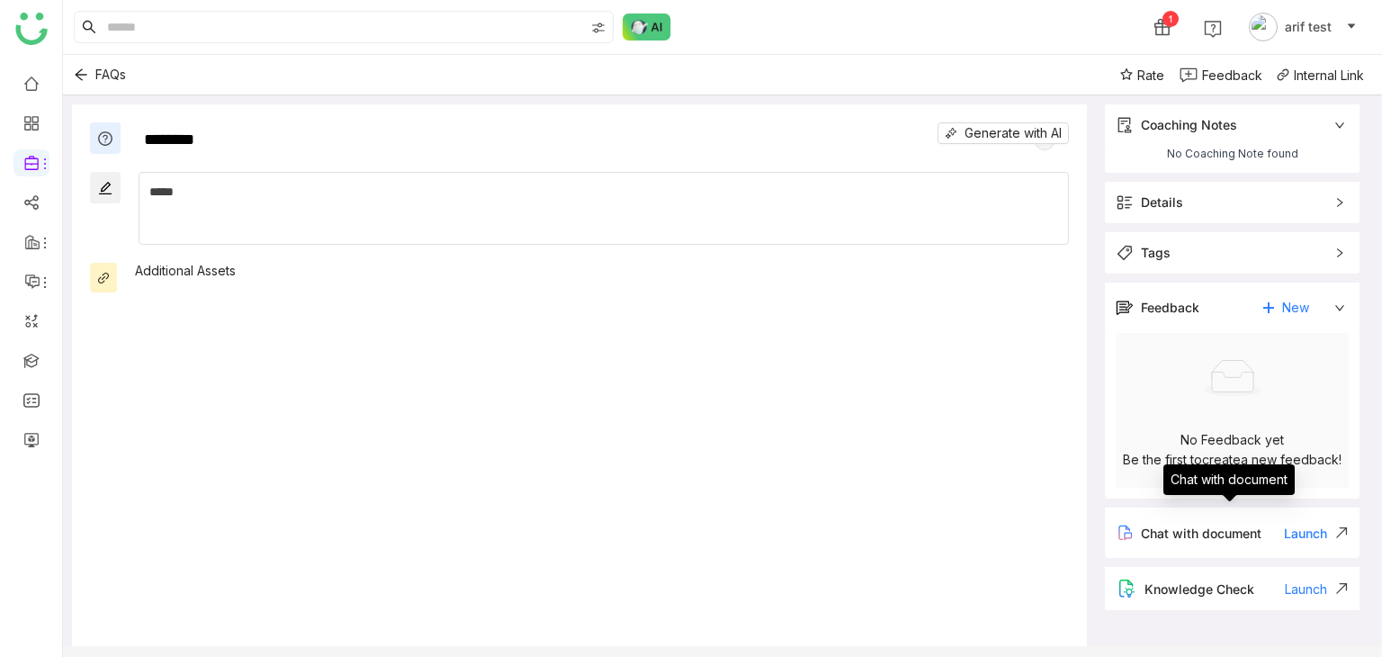
click at [1199, 550] on div "Chat with document Launch" at bounding box center [1232, 532] width 255 height 50
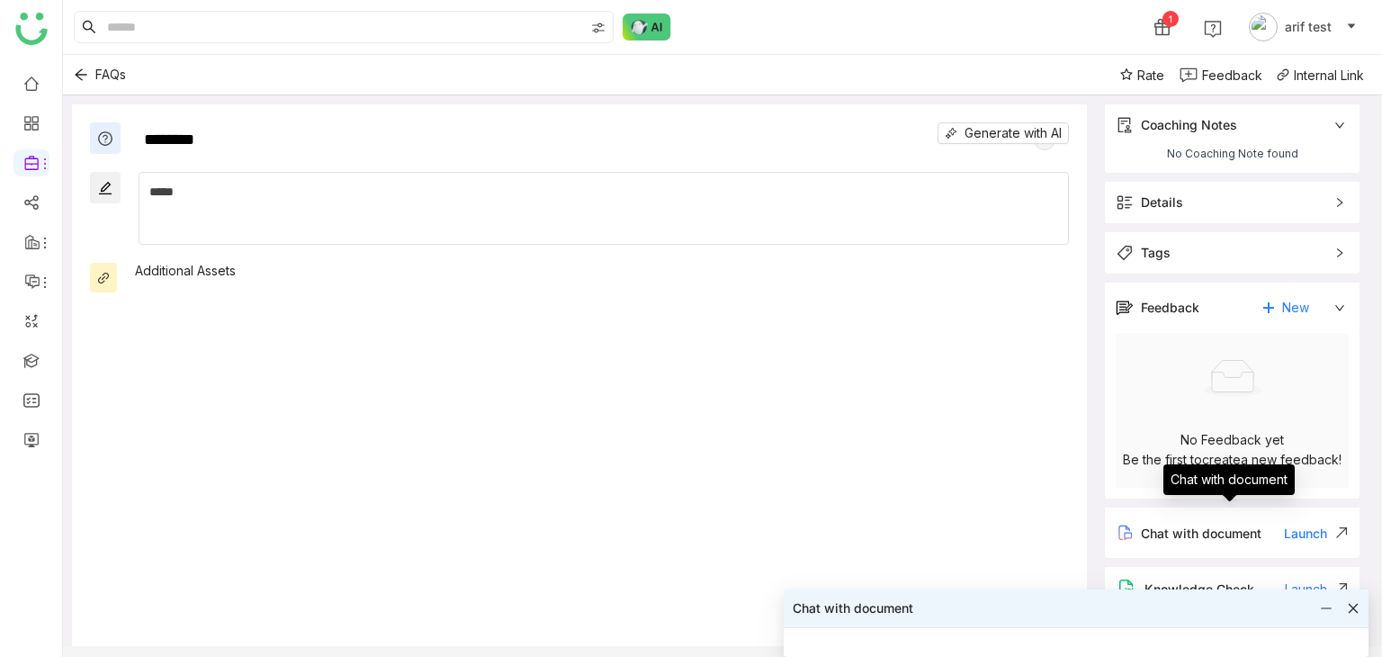
click at [1199, 550] on div "Chat with document Launch" at bounding box center [1232, 532] width 255 height 50
click at [1346, 605] on div at bounding box center [1340, 608] width 40 height 13
click at [1351, 606] on icon at bounding box center [1354, 609] width 10 height 10
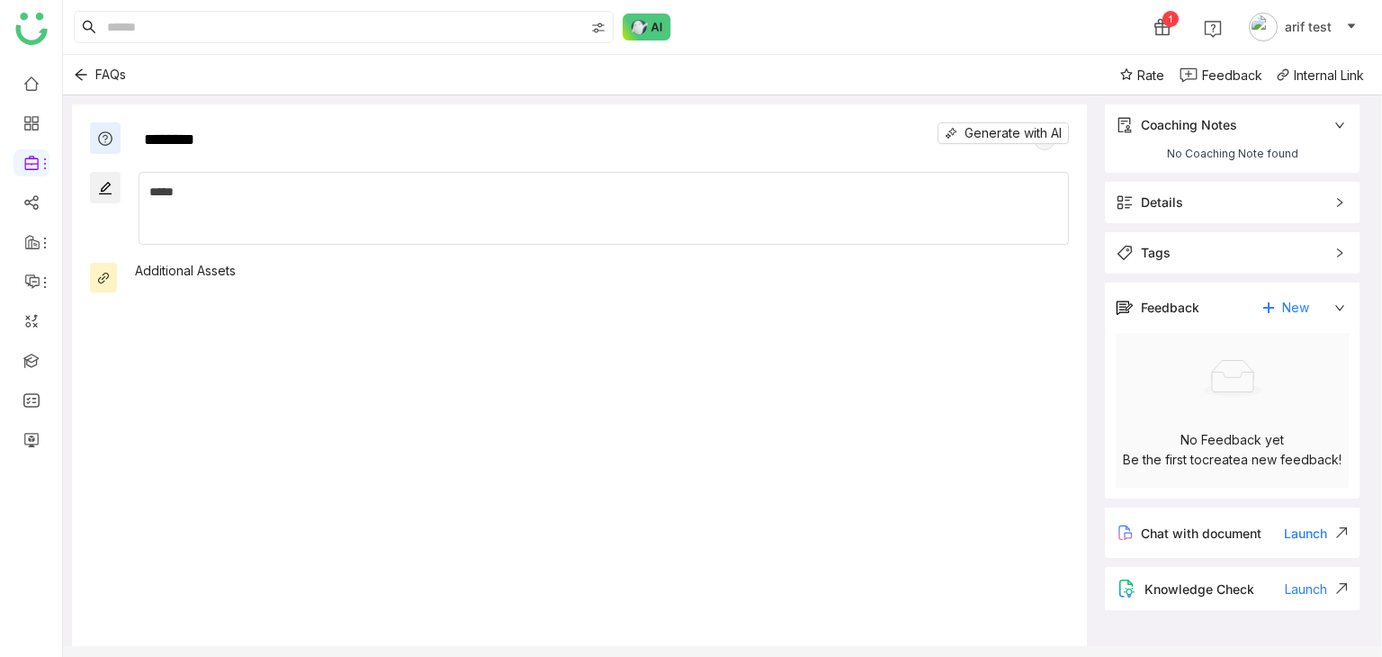
click at [1227, 589] on div "Knowledge Check" at bounding box center [1199, 588] width 110 height 15
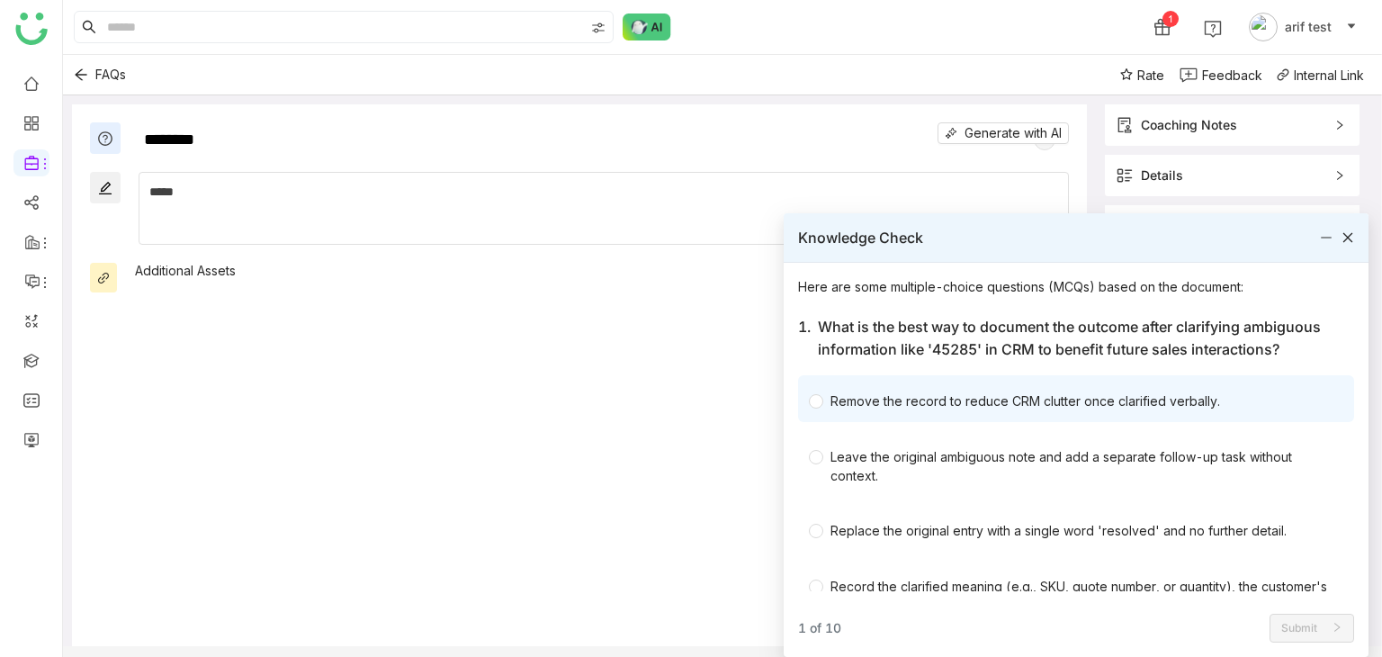
click at [875, 409] on div "Remove the record to reduce CRM clutter once clarified verbally." at bounding box center [1076, 398] width 556 height 47
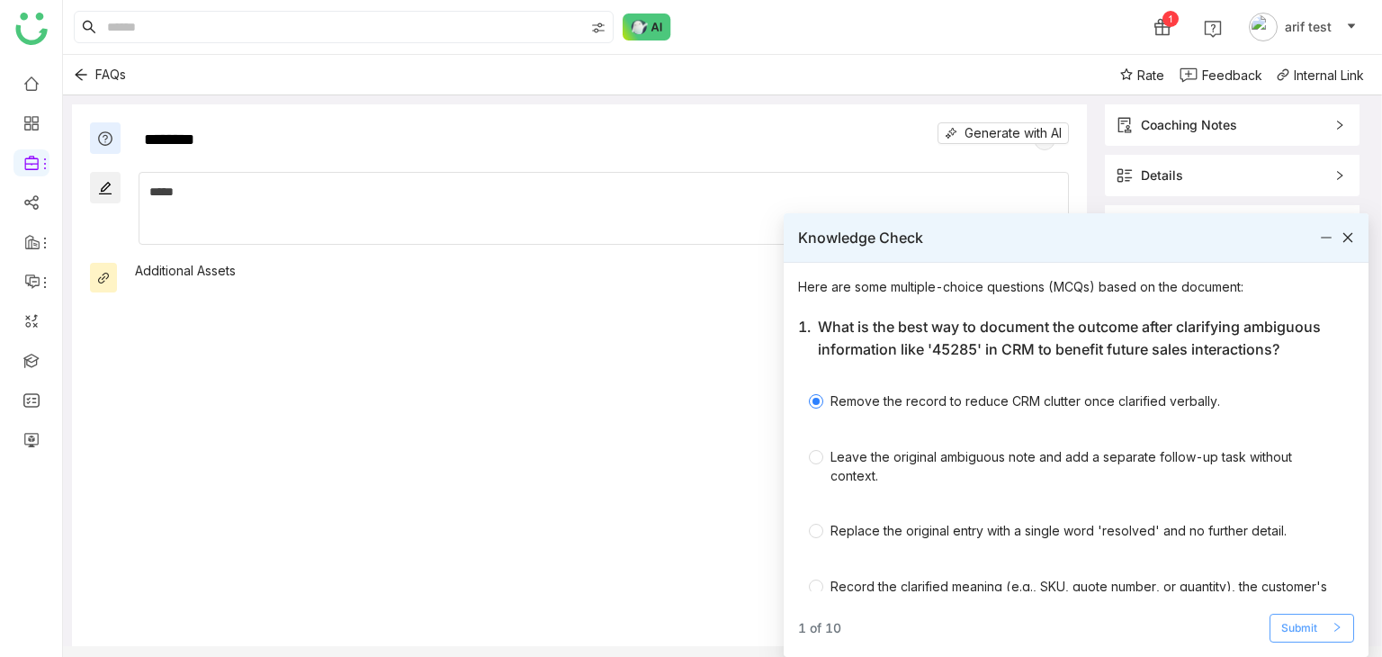
click at [1298, 634] on span "Submit" at bounding box center [1299, 628] width 36 height 17
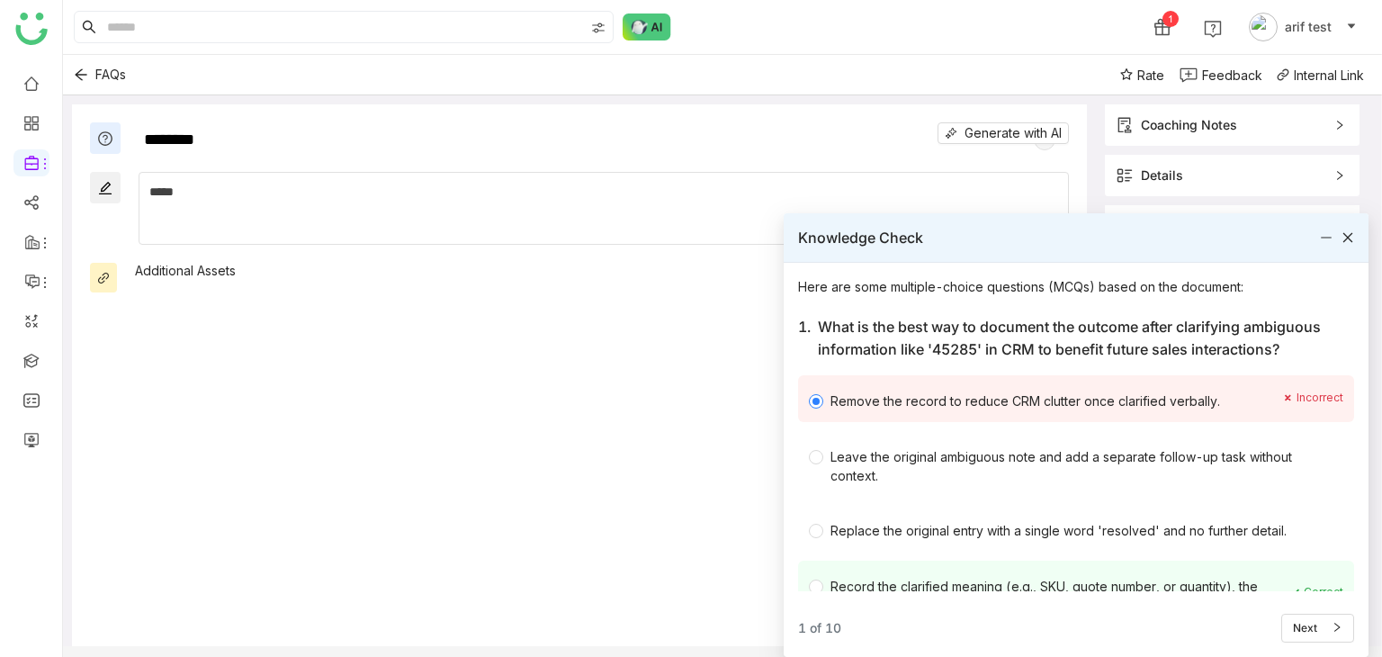
click at [1310, 645] on div "Here are some multiple-choice questions (MCQs) based on the document: 1. What i…" at bounding box center [1076, 460] width 585 height 394
click at [1308, 631] on span "Next" at bounding box center [1305, 628] width 24 height 17
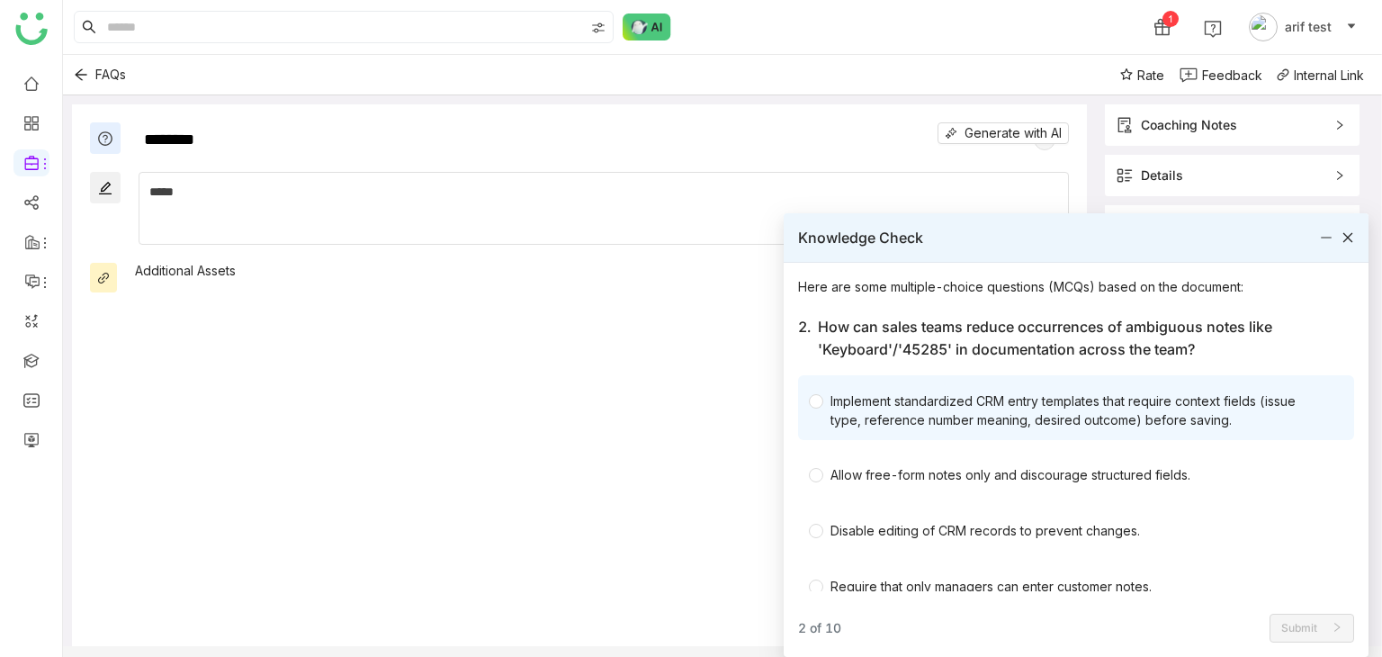
click at [962, 391] on div "Implement standardized CRM entry templates that require context fields (issue t…" at bounding box center [1079, 410] width 498 height 38
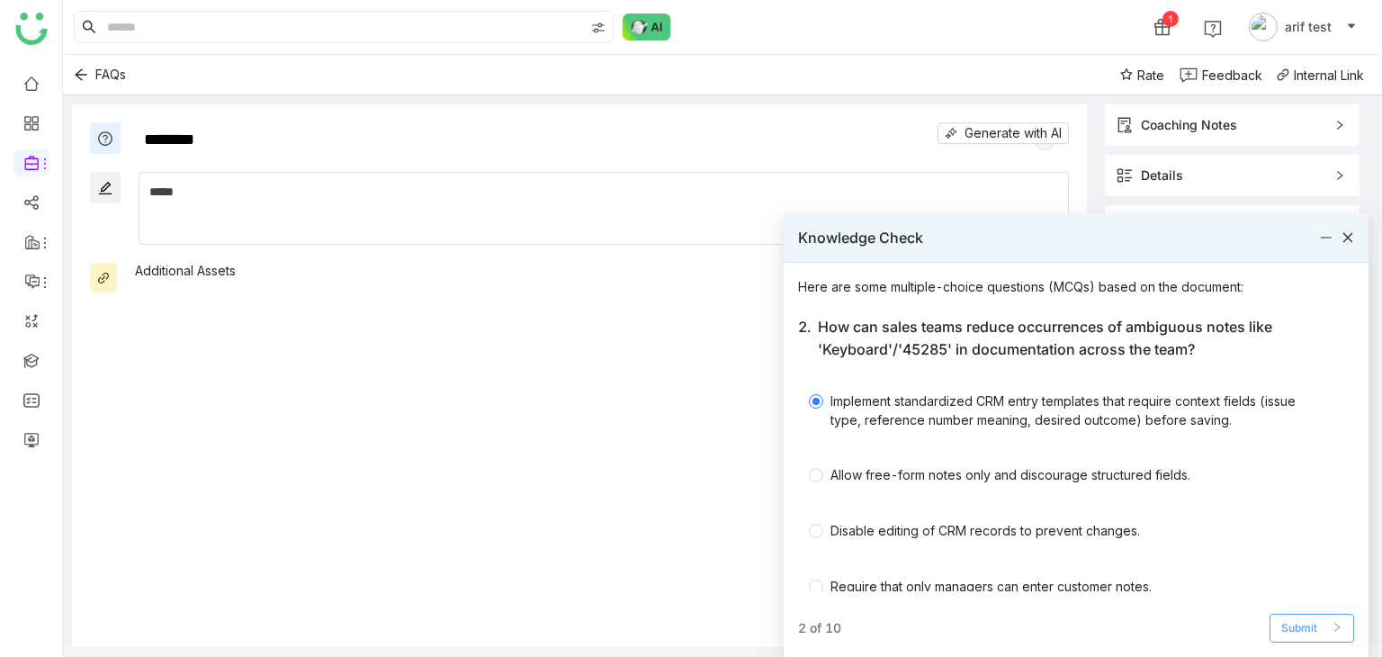
click at [1324, 615] on button "Submit" at bounding box center [1311, 628] width 85 height 29
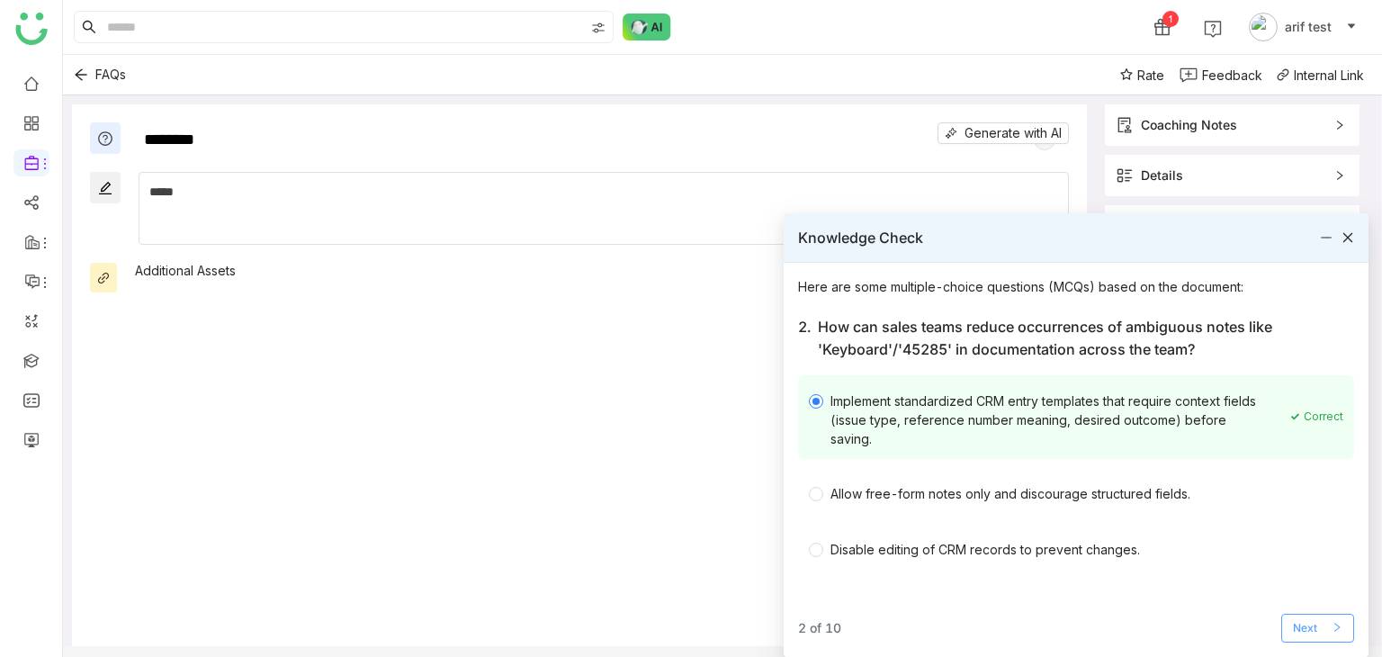
drag, startPoint x: 1343, startPoint y: 629, endPoint x: 1277, endPoint y: 644, distance: 68.3
click at [1346, 631] on button "Next" at bounding box center [1317, 628] width 73 height 29
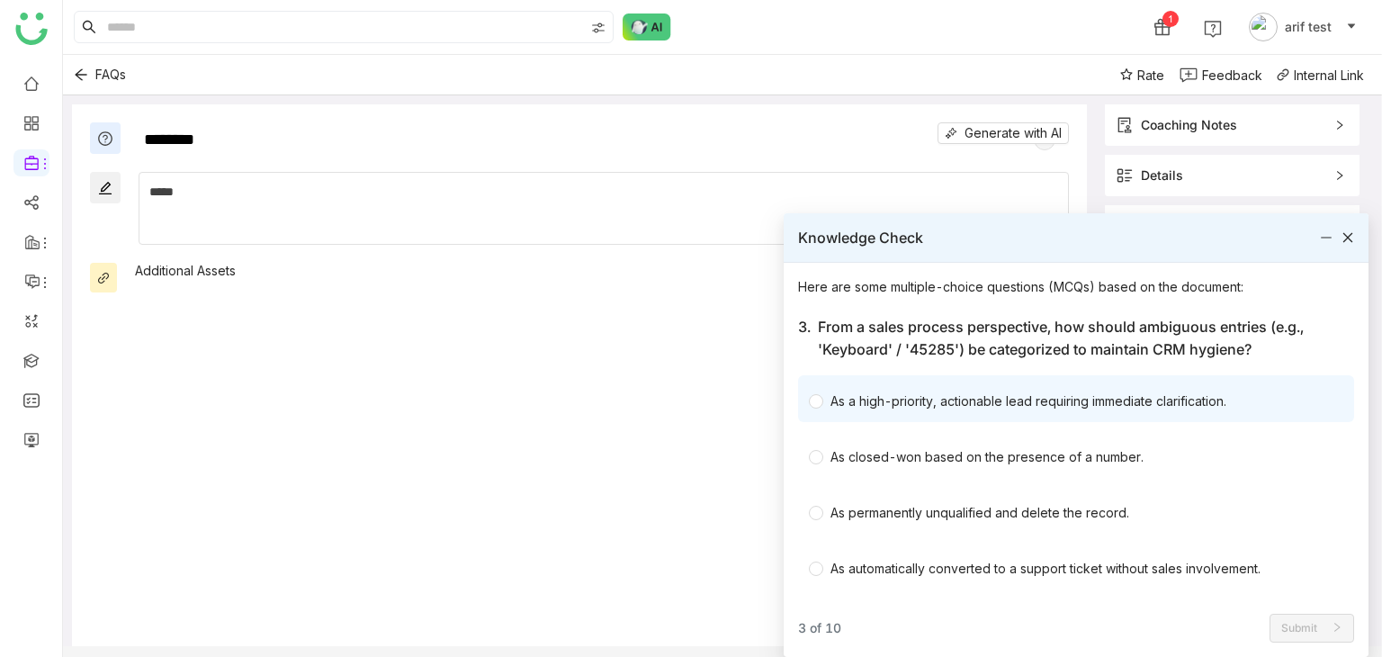
click at [946, 406] on div "As a high-priority, actionable lead requiring immediate clarification." at bounding box center [1028, 400] width 396 height 19
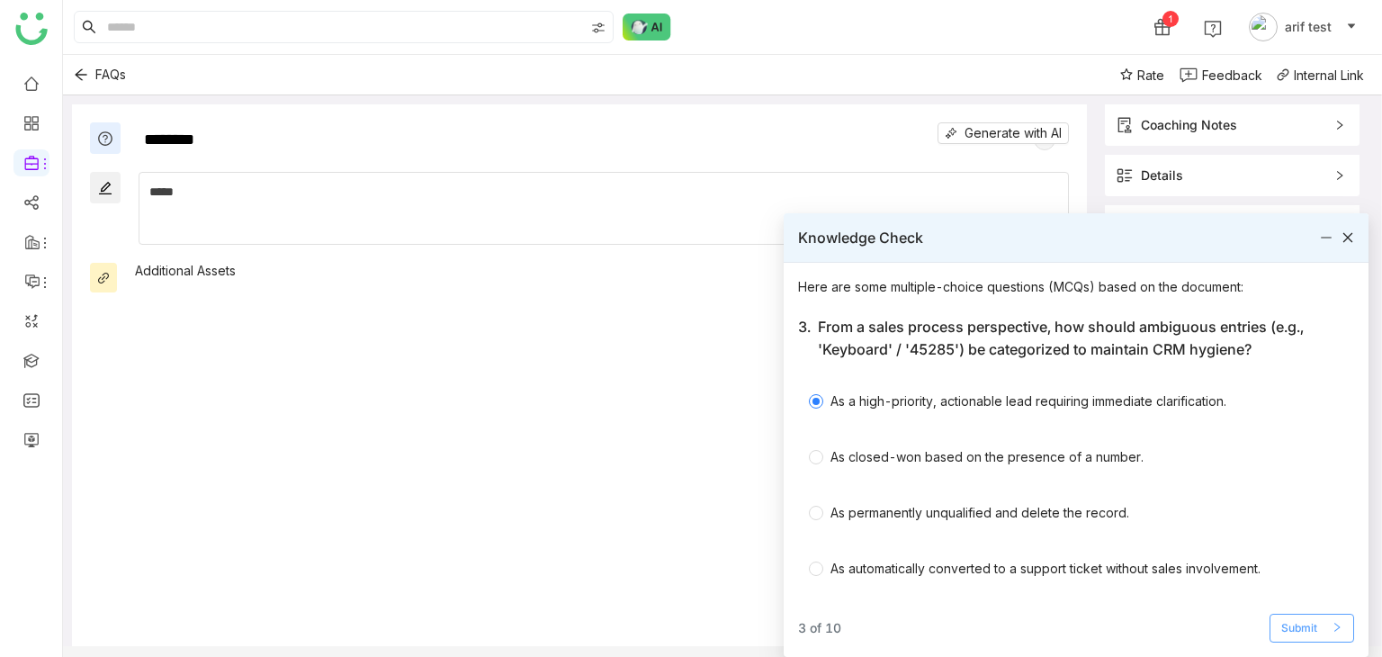
click at [1323, 634] on button "Submit" at bounding box center [1311, 628] width 85 height 29
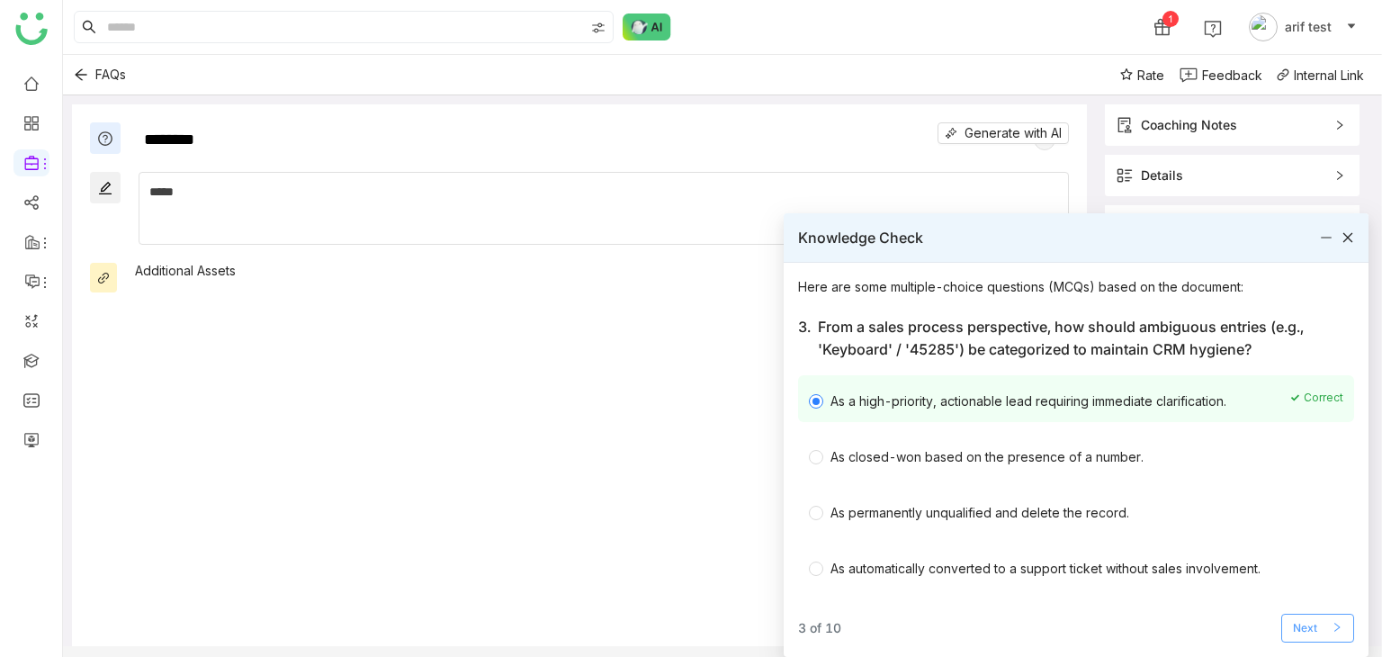
click at [1323, 620] on button "Next" at bounding box center [1317, 628] width 73 height 29
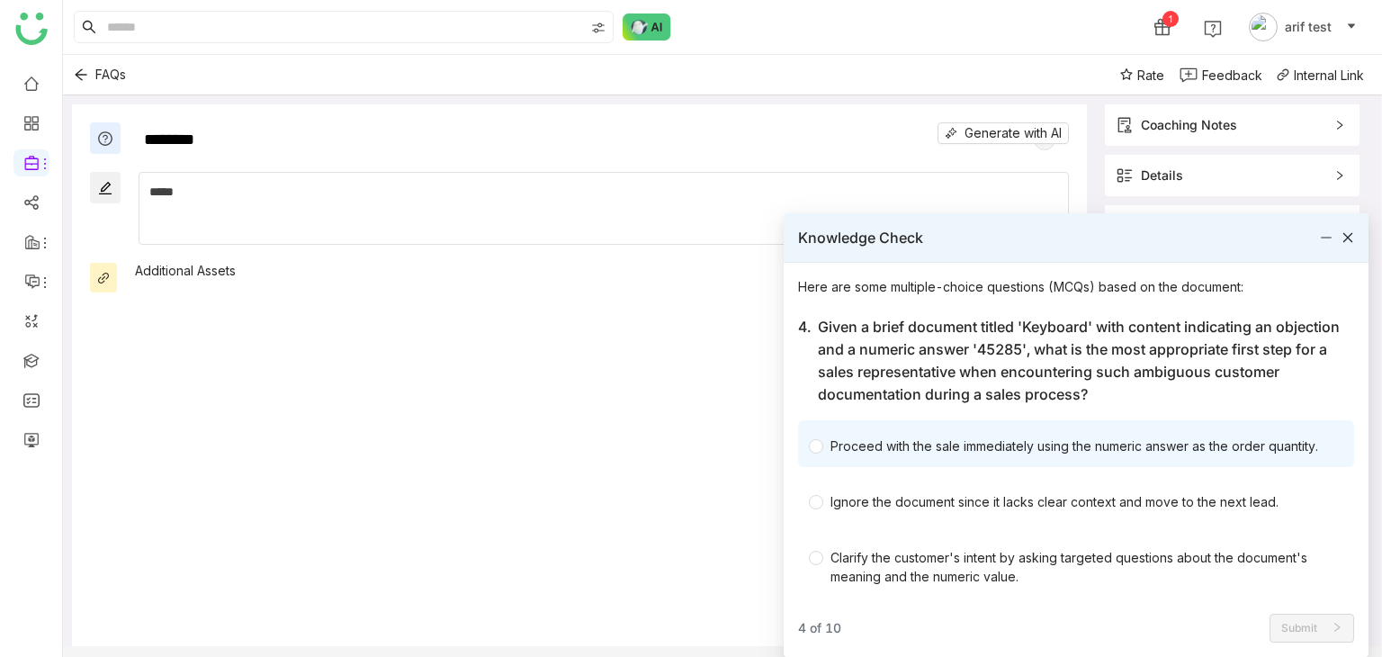
click at [1133, 444] on div "Proceed with the sale immediately using the numeric answer as the order quantit…" at bounding box center [1074, 445] width 488 height 19
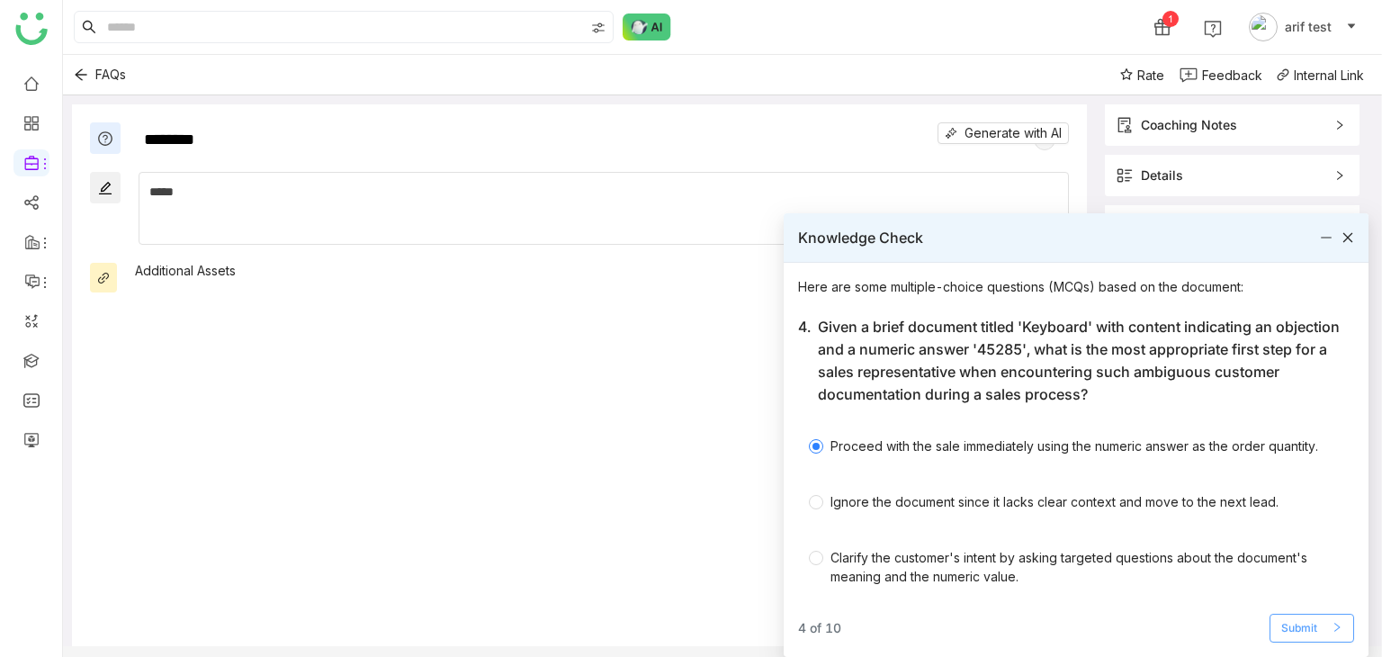
click at [1298, 637] on button "Submit" at bounding box center [1311, 628] width 85 height 29
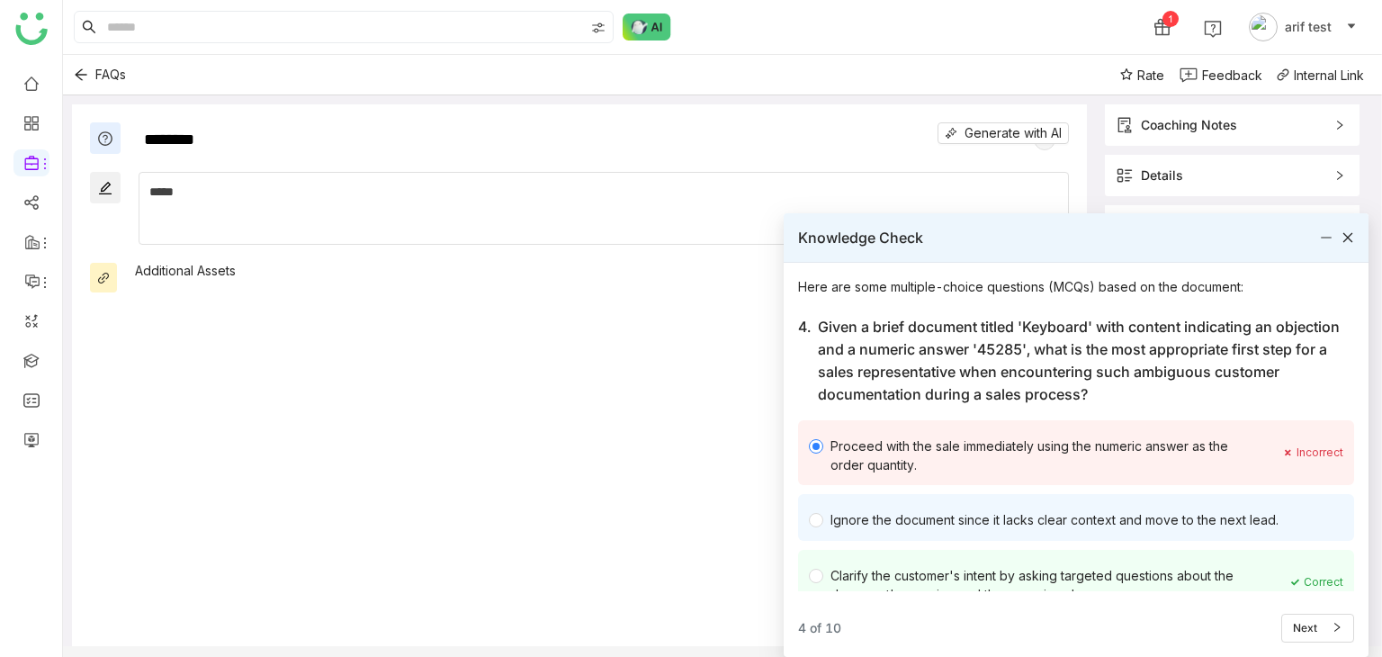
click at [1064, 497] on div "Ignore the document since it lacks clear context and move to the next lead." at bounding box center [1076, 517] width 556 height 47
click at [1067, 507] on div "Ignore the document since it lacks clear context and move to the next lead." at bounding box center [1076, 517] width 556 height 47
click at [1067, 508] on div "Ignore the document since it lacks clear context and move to the next lead." at bounding box center [1067, 517] width 516 height 25
click at [1077, 512] on div "Ignore the document since it lacks clear context and move to the next lead." at bounding box center [1067, 517] width 516 height 25
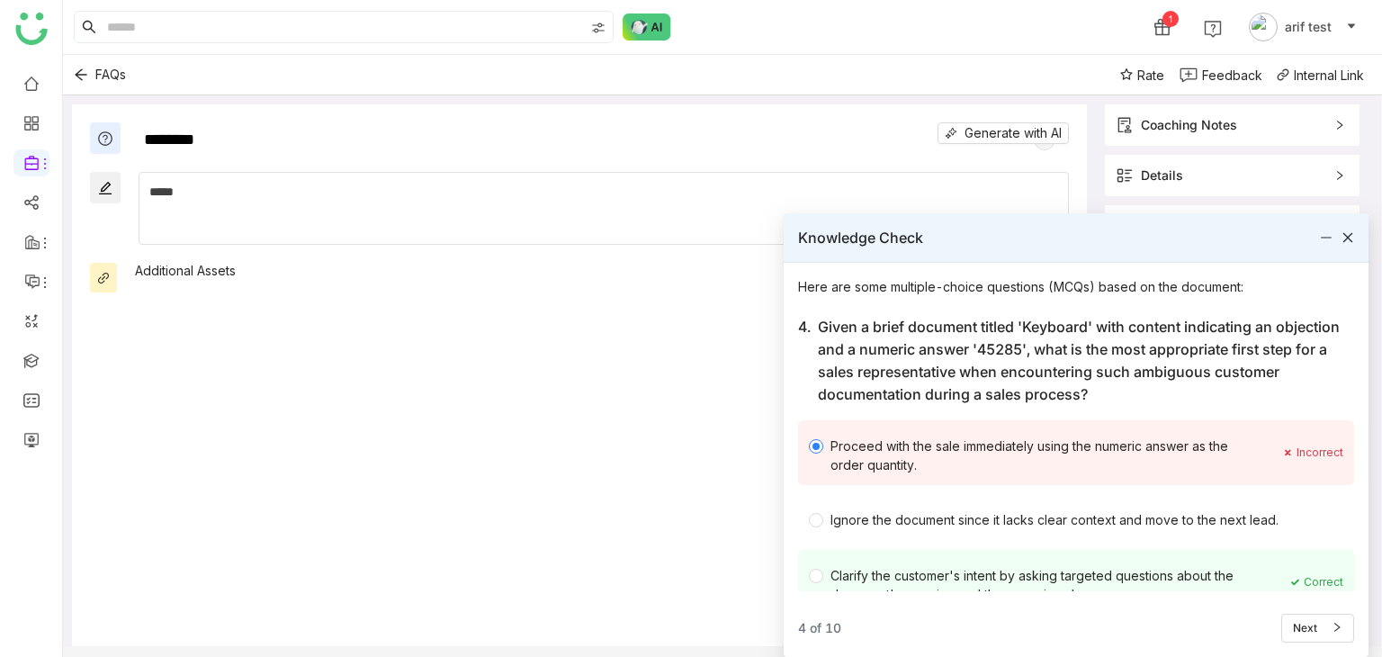
click at [1073, 569] on div "Clarify the customer's intent by asking targeted questions about the document's…" at bounding box center [1040, 582] width 463 height 43
click at [1332, 627] on icon at bounding box center [1337, 627] width 11 height 11
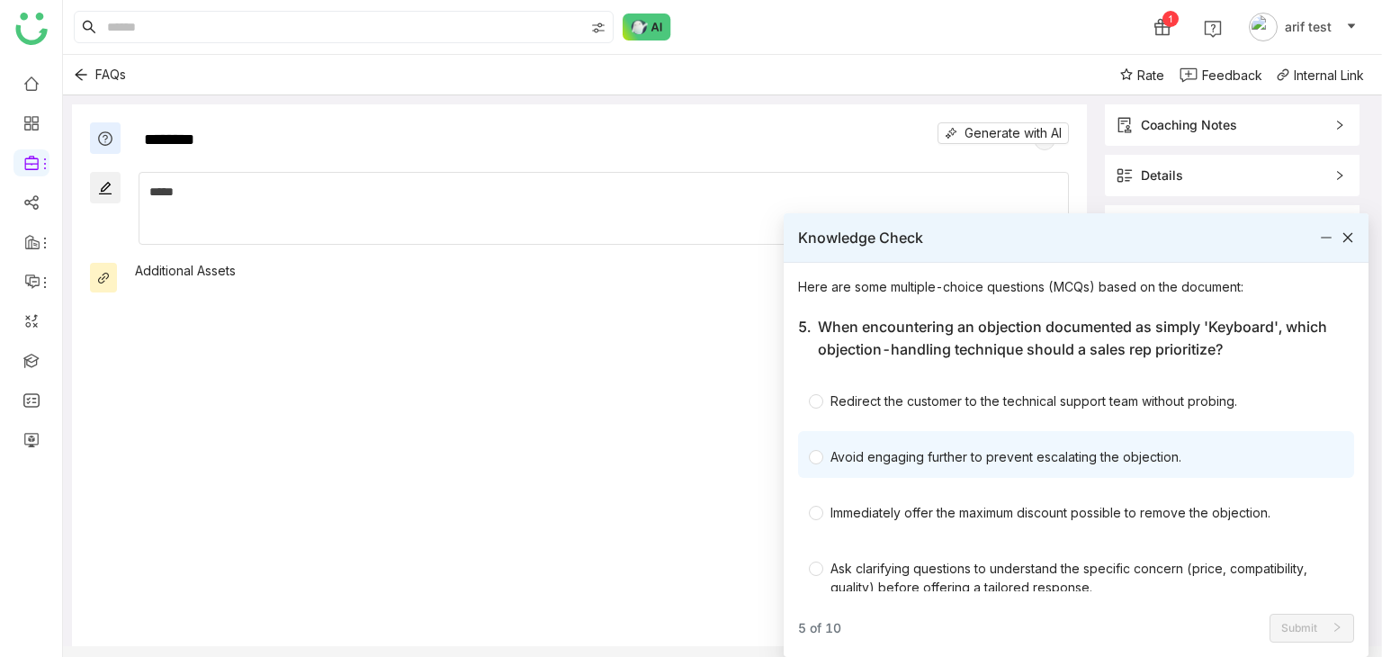
click at [1114, 440] on div "Avoid engaging further to prevent escalating the objection." at bounding box center [1076, 454] width 556 height 47
click at [1115, 447] on div "Avoid engaging further to prevent escalating the objection." at bounding box center [1005, 456] width 351 height 19
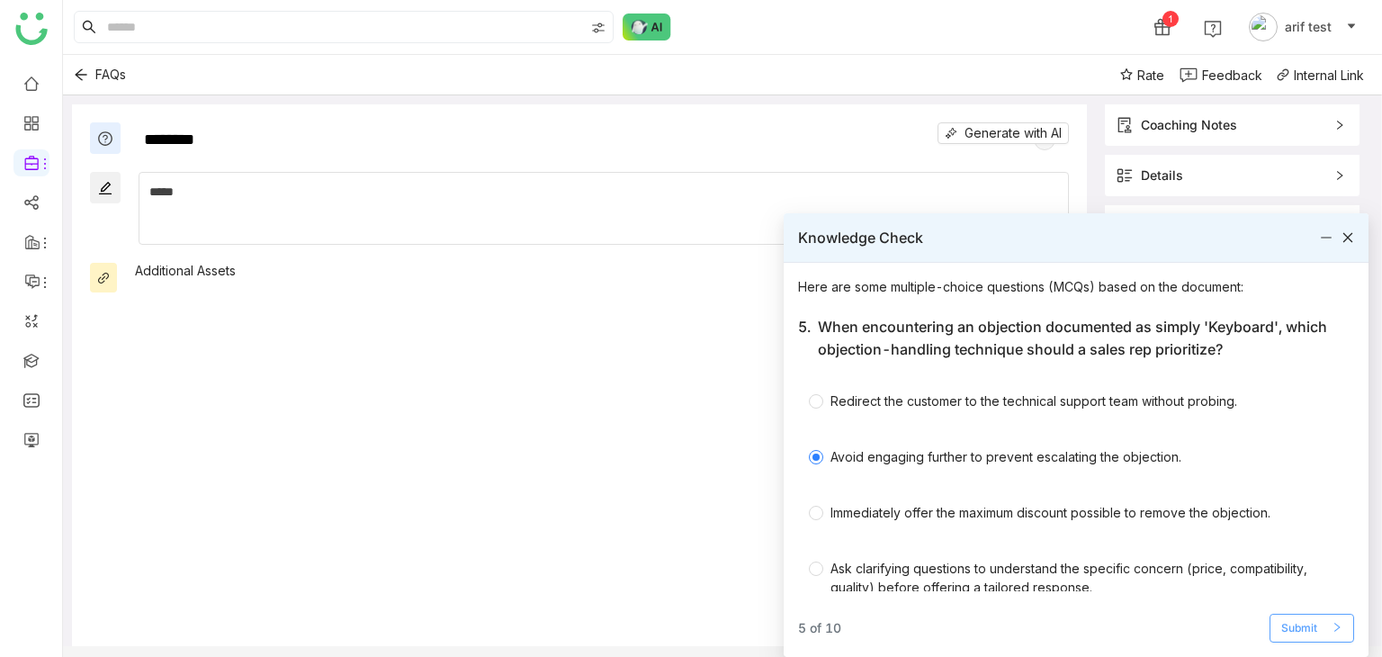
click at [1288, 631] on span "Submit" at bounding box center [1299, 628] width 36 height 17
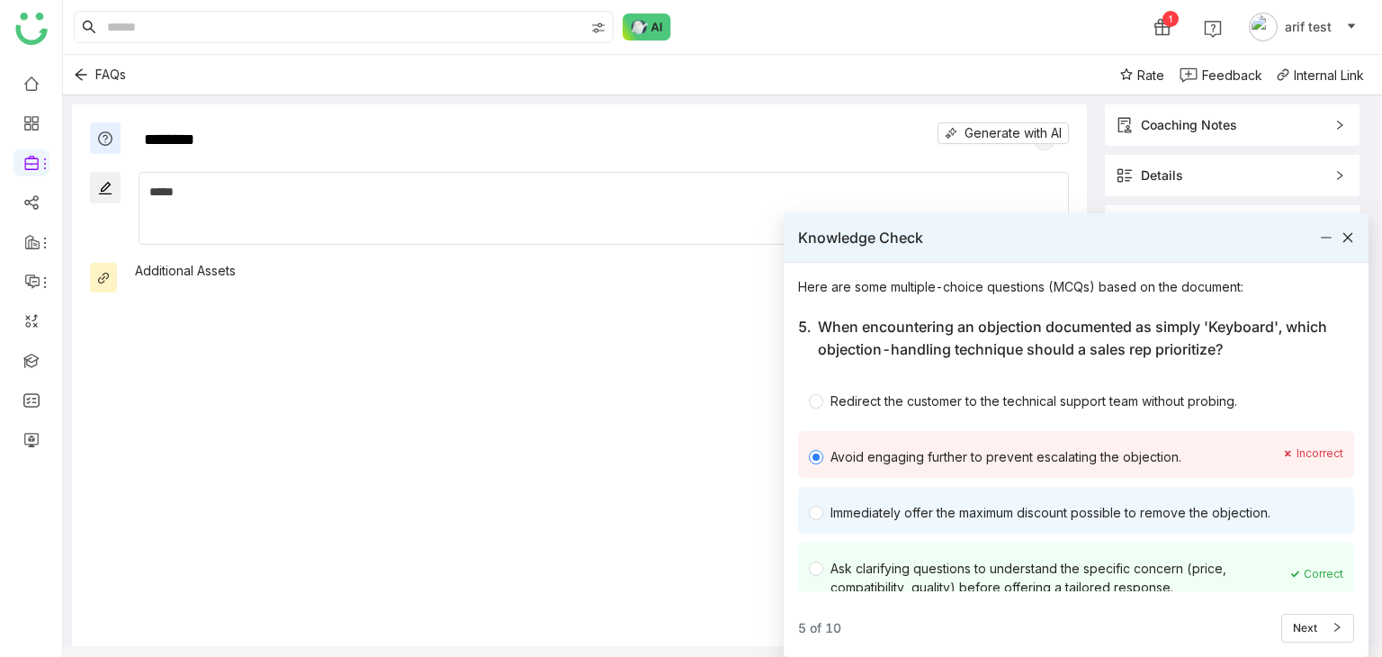
scroll to position [23, 0]
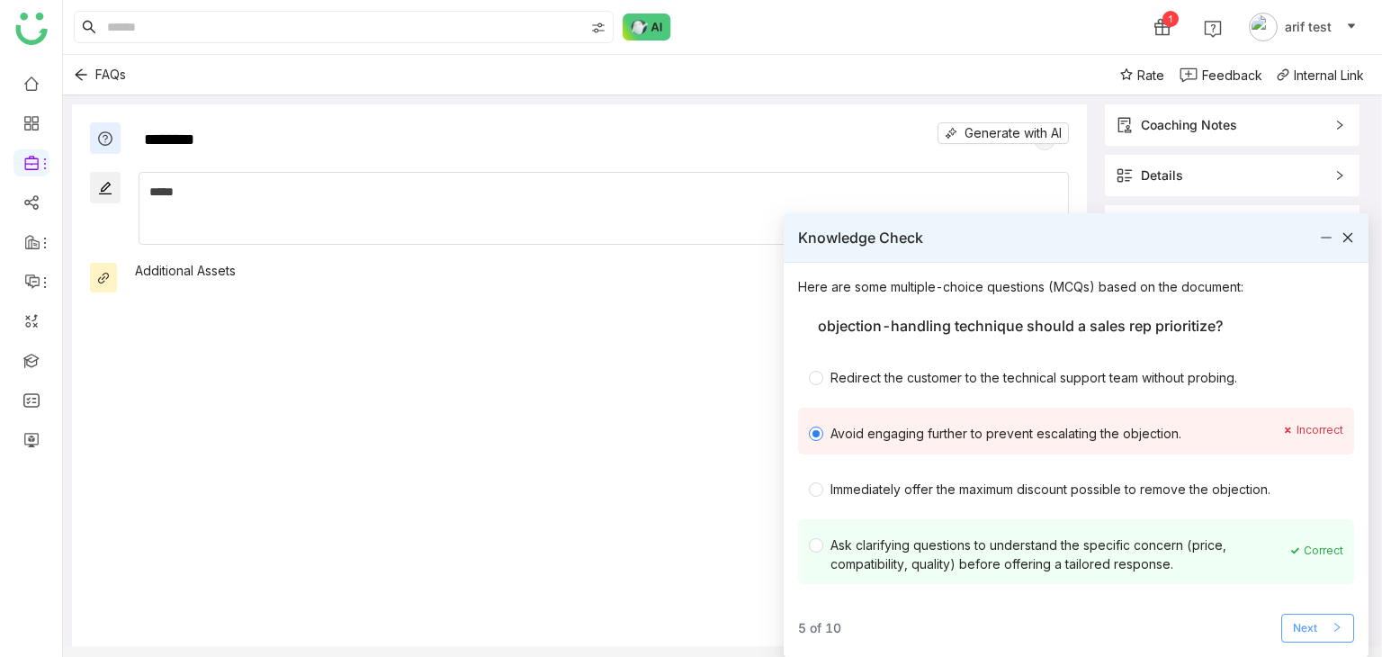
click at [1344, 627] on button "Next" at bounding box center [1317, 628] width 73 height 29
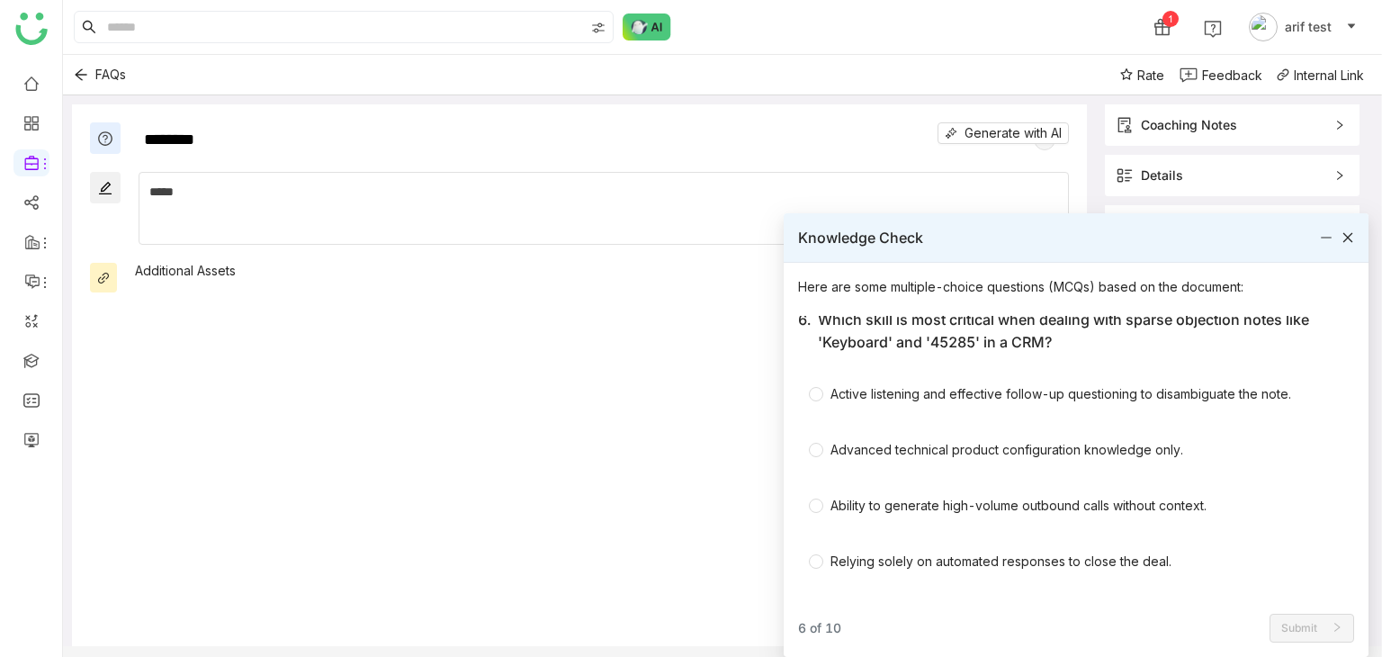
scroll to position [4, 0]
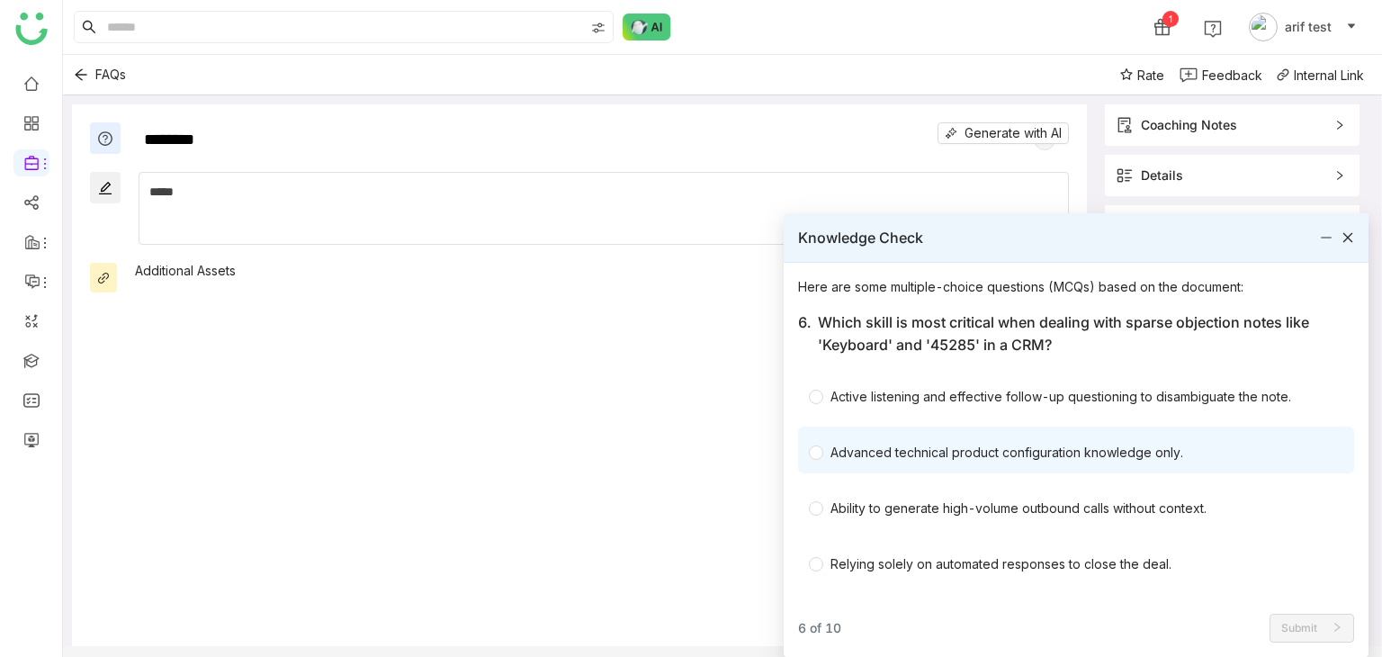
click at [1162, 464] on div "Advanced technical product configuration knowledge only." at bounding box center [1076, 449] width 556 height 47
click at [1152, 453] on div "Advanced technical product configuration knowledge only." at bounding box center [1006, 452] width 353 height 19
click at [1152, 452] on div "Advanced technical product configuration knowledge only." at bounding box center [1006, 452] width 353 height 19
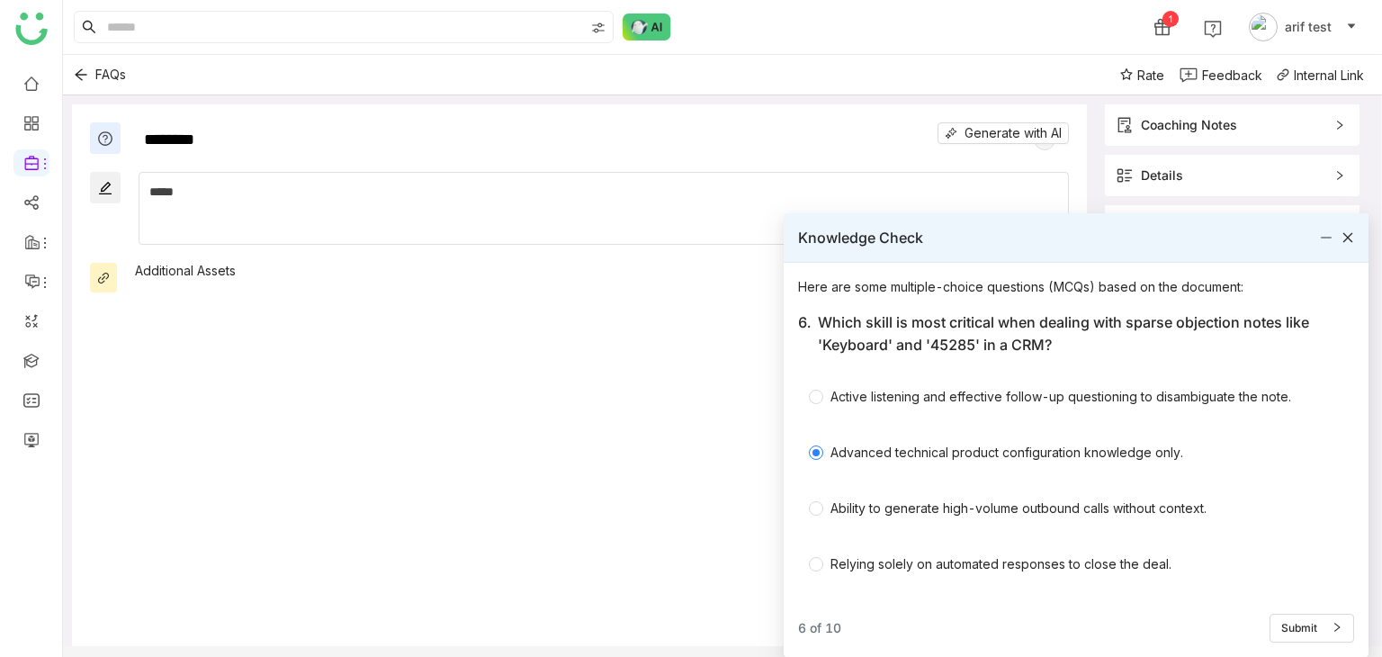
click at [1292, 644] on div "Here are some multiple-choice questions (MCQs) based on the document: 6. Which …" at bounding box center [1076, 460] width 585 height 394
click at [1296, 640] on button "Submit" at bounding box center [1311, 628] width 85 height 29
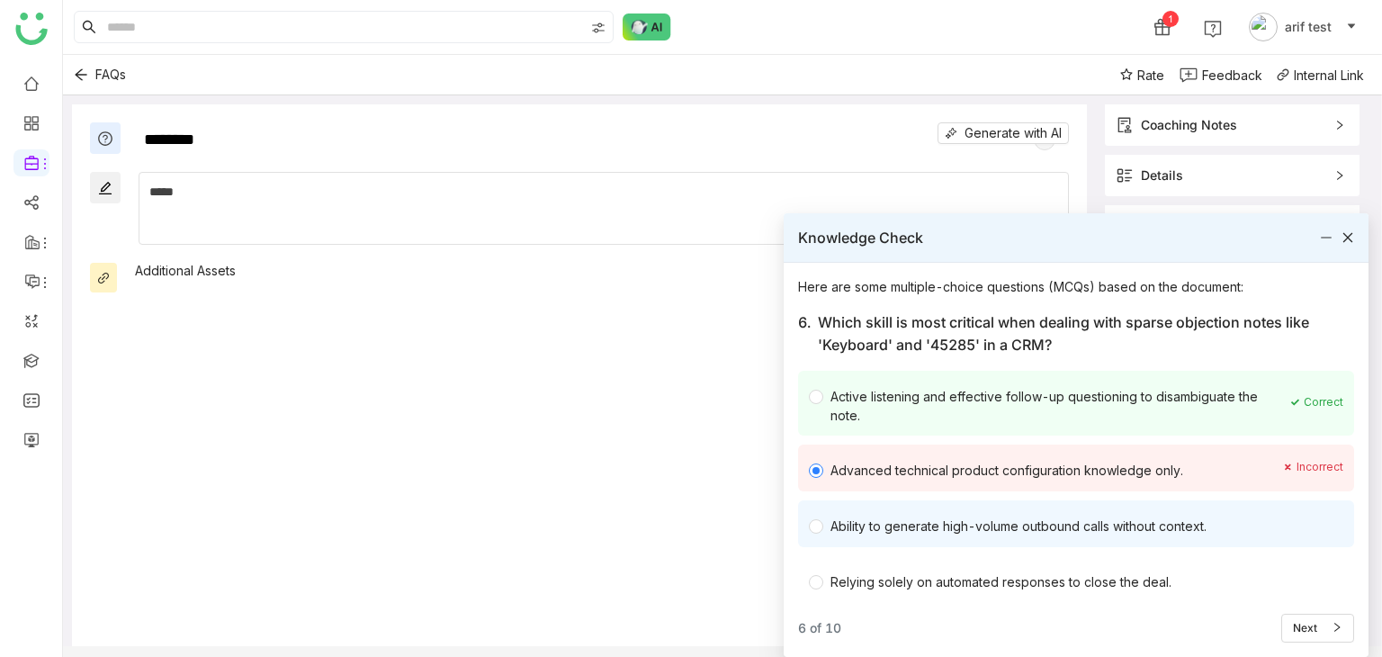
click at [1093, 504] on div "Ability to generate high-volume outbound calls without context." at bounding box center [1076, 523] width 556 height 47
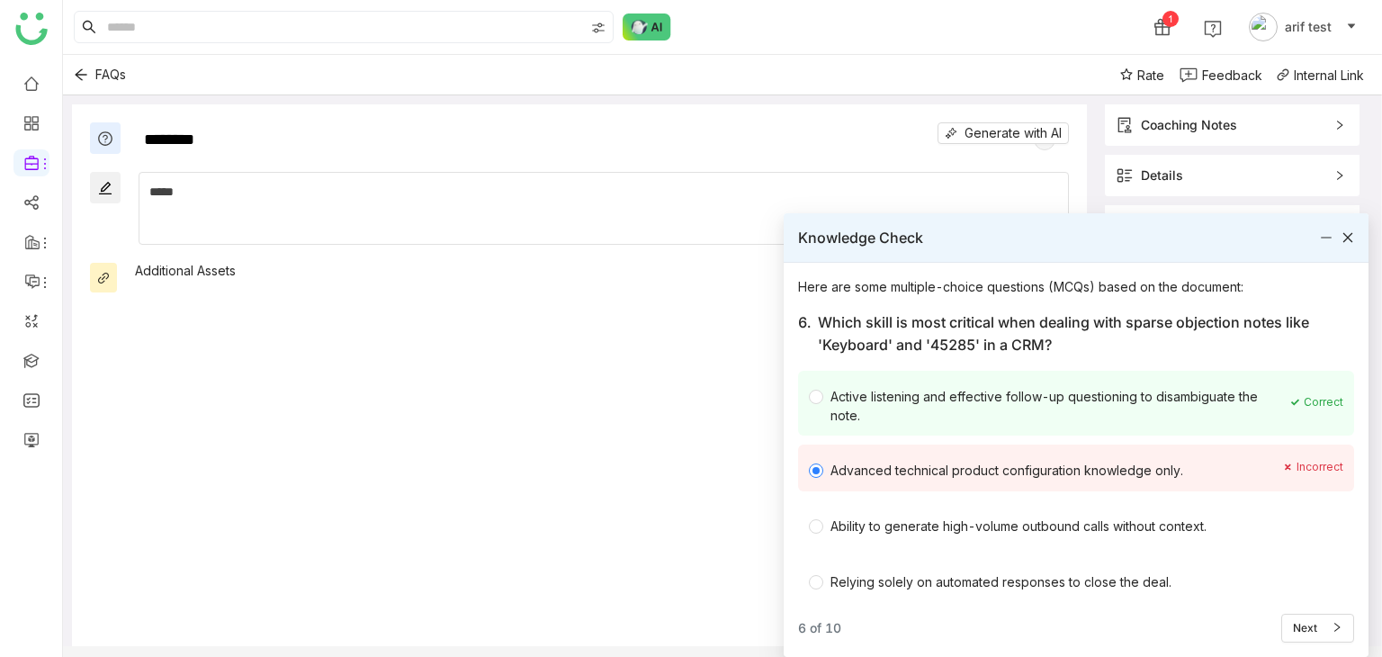
click at [1337, 644] on div "Here are some multiple-choice questions (MCQs) based on the document: 6. Which …" at bounding box center [1076, 460] width 585 height 394
click at [1335, 627] on icon at bounding box center [1337, 627] width 11 height 11
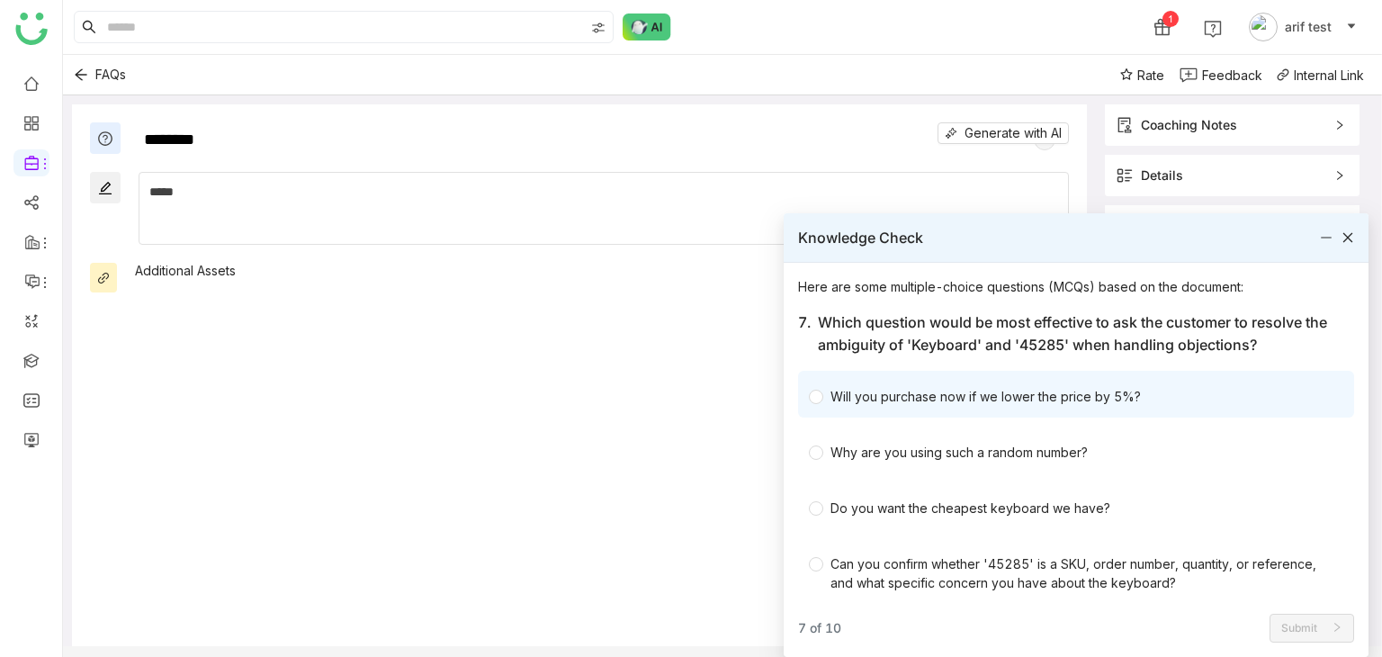
click at [981, 389] on div "Will you purchase now if we lower the price by 5%?" at bounding box center [985, 396] width 310 height 19
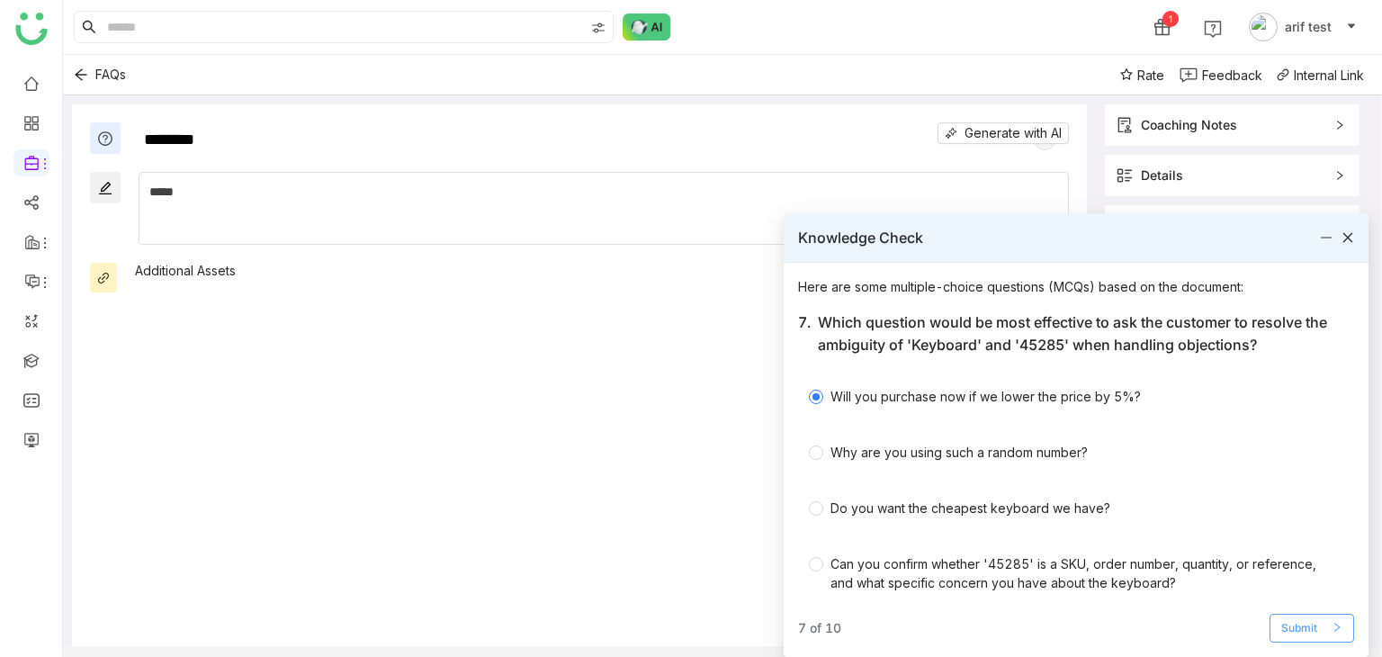
click at [1290, 620] on span "Submit" at bounding box center [1299, 628] width 36 height 17
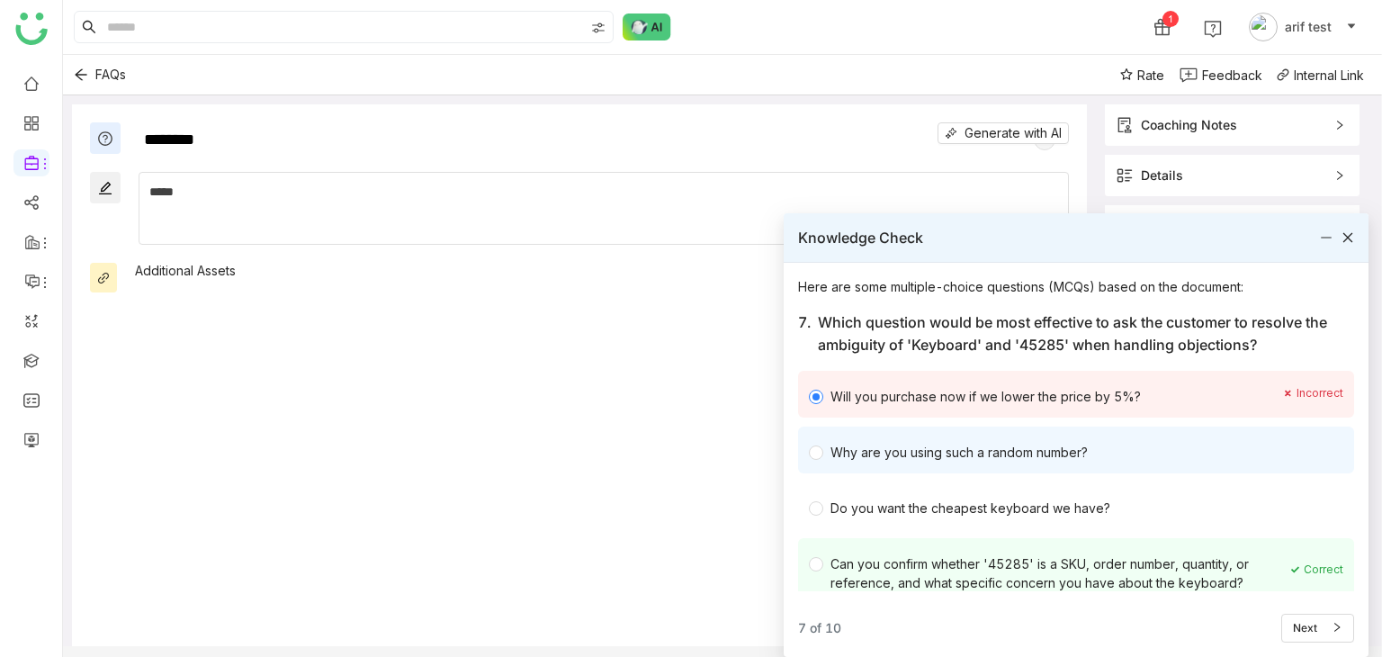
click at [1123, 464] on div "Why are you using such a random number?" at bounding box center [1076, 449] width 556 height 47
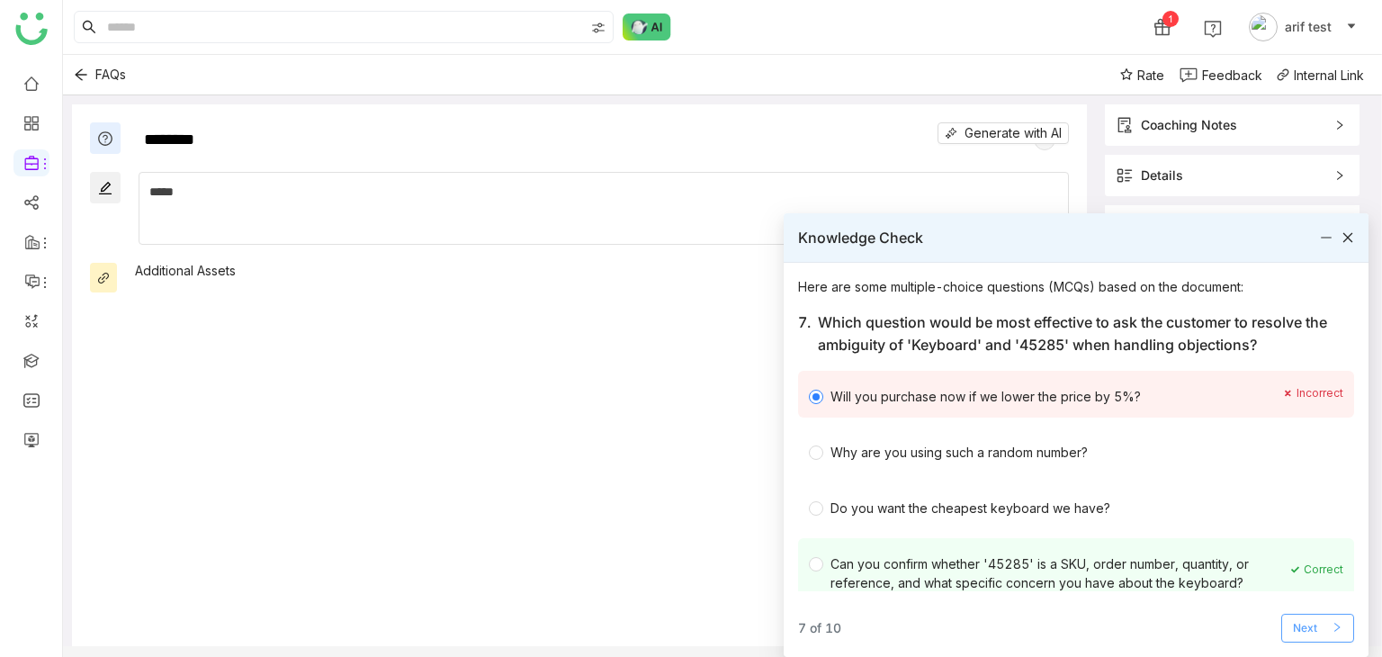
click at [1321, 638] on button "Next" at bounding box center [1317, 628] width 73 height 29
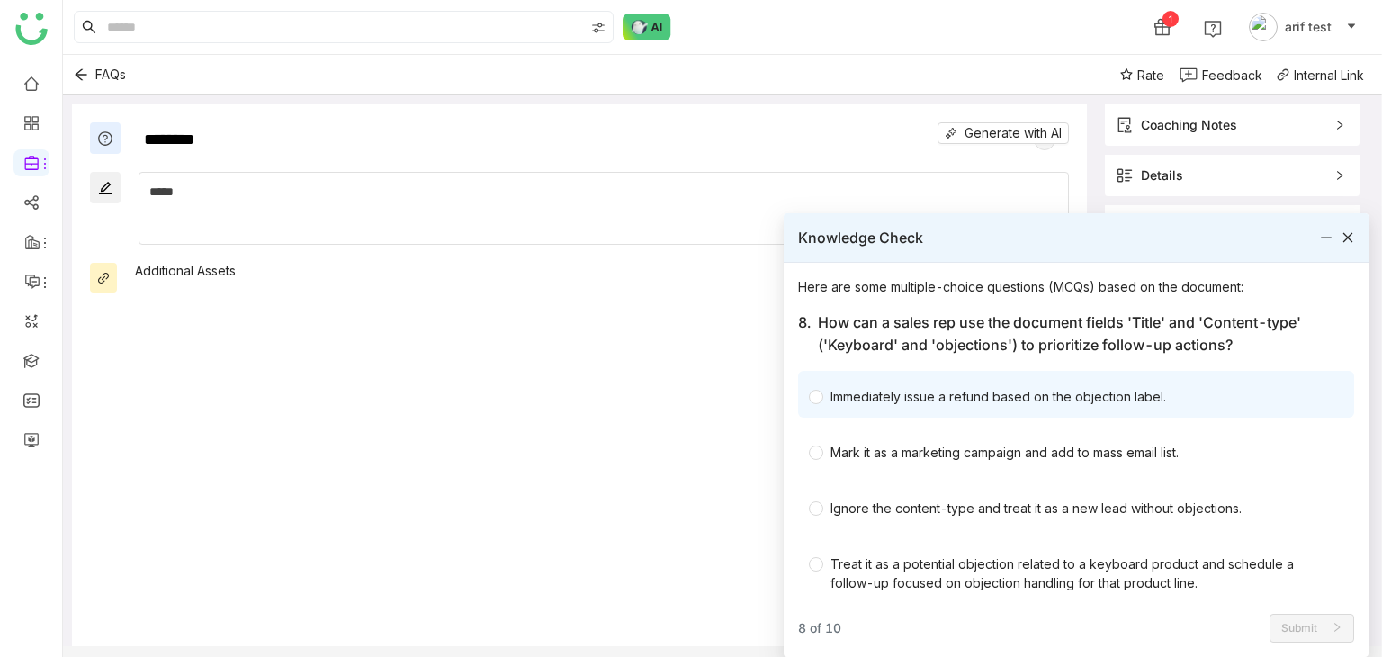
click at [1063, 398] on div "Immediately issue a refund based on the objection label." at bounding box center [998, 396] width 336 height 19
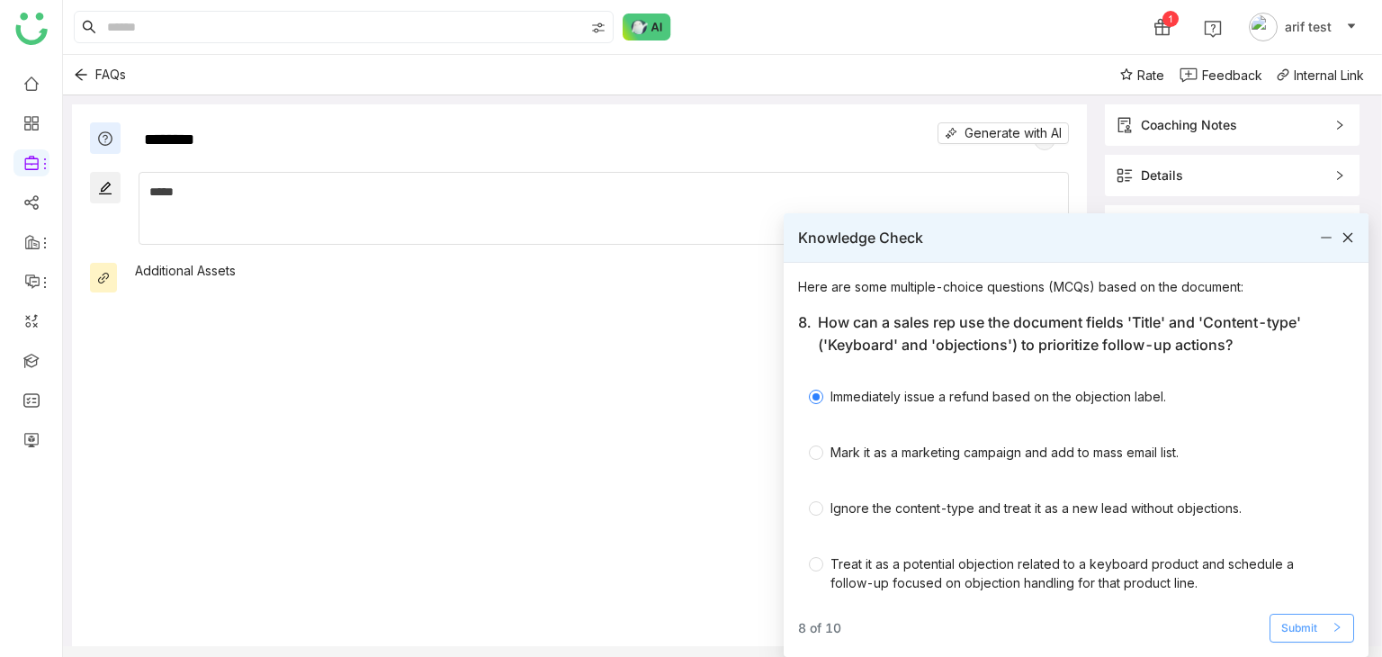
click at [1296, 627] on span "Submit" at bounding box center [1299, 628] width 36 height 17
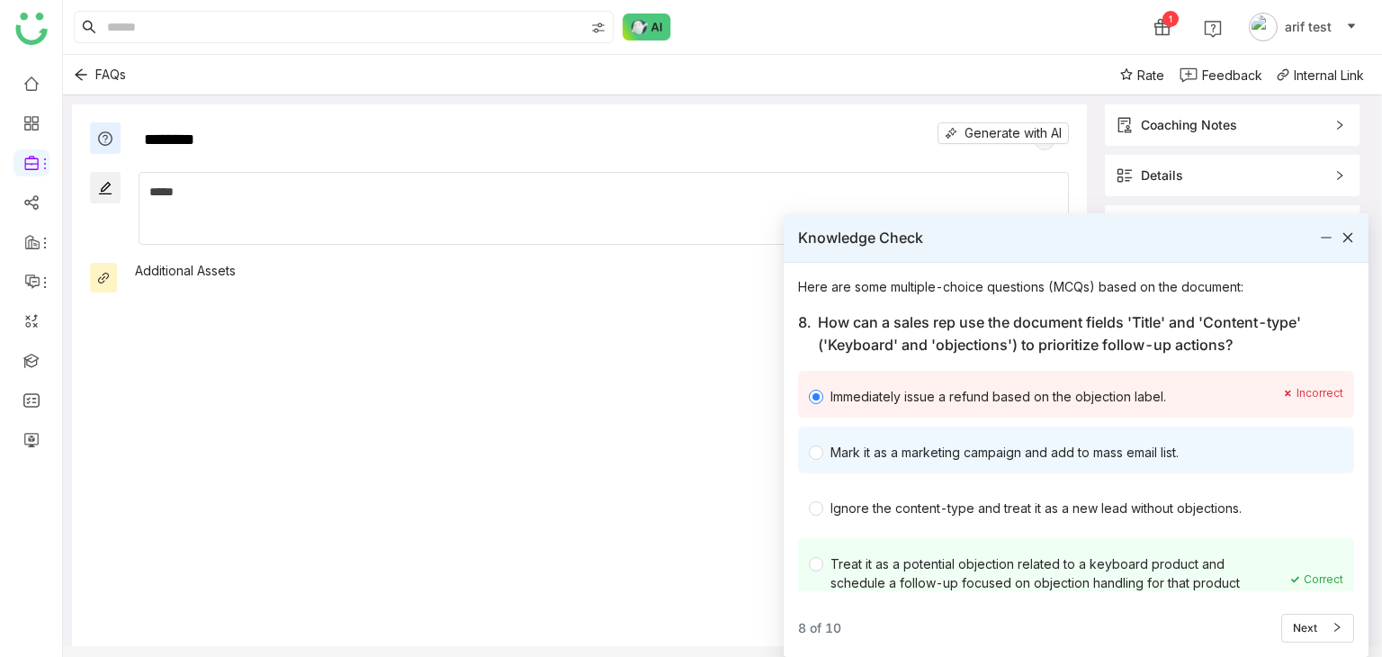
click at [1048, 454] on div "Mark it as a marketing campaign and add to mass email list." at bounding box center [1067, 449] width 516 height 25
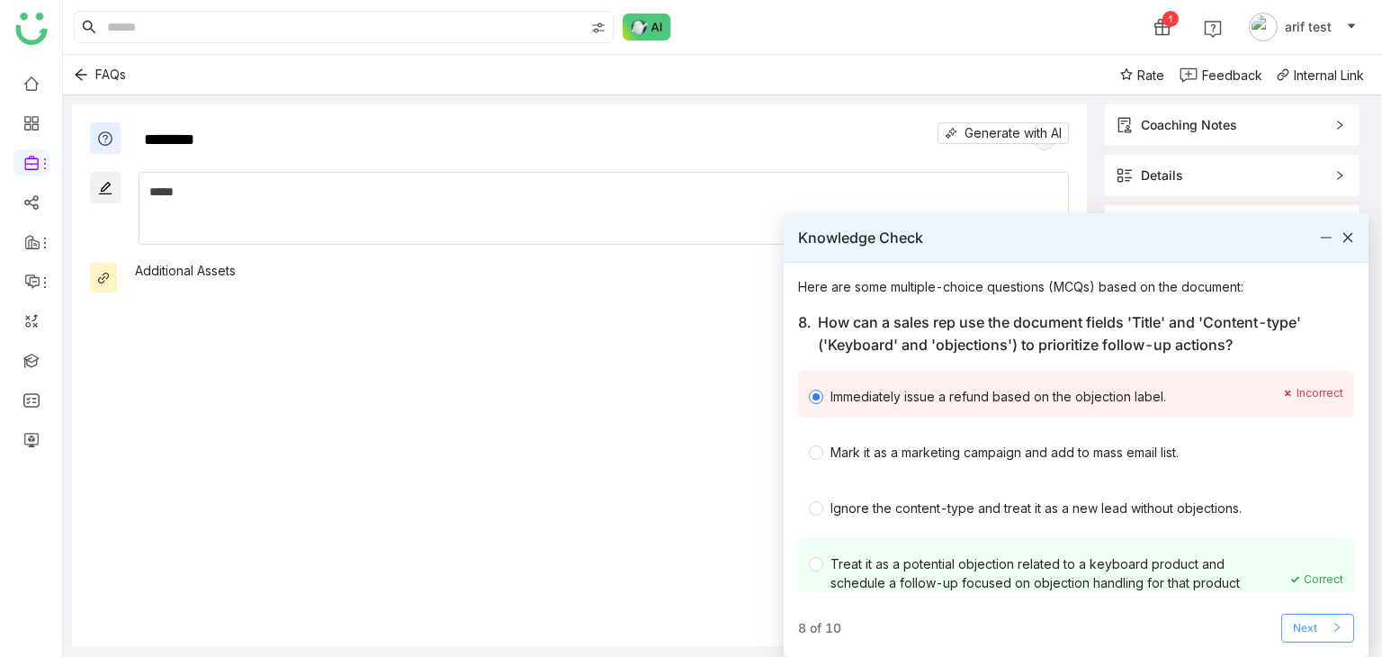
drag, startPoint x: 1315, startPoint y: 606, endPoint x: 1314, endPoint y: 616, distance: 10.8
click at [1314, 609] on div "8 of 10 Next" at bounding box center [1076, 620] width 556 height 43
click at [1314, 620] on span "Next" at bounding box center [1305, 628] width 24 height 17
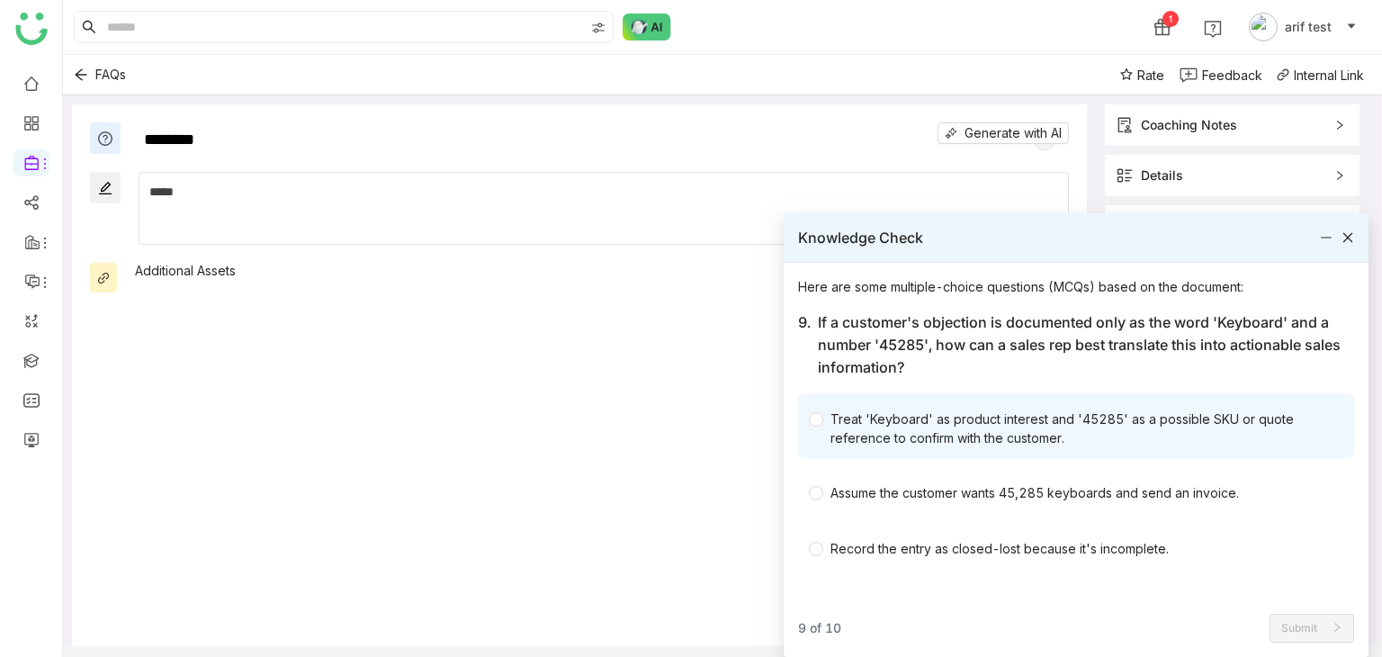
click at [1030, 401] on div "Treat 'Keyboard' as product interest and '45285' as a possible SKU or quote ref…" at bounding box center [1076, 425] width 556 height 65
click at [1044, 417] on div "Treat 'Keyboard' as product interest and '45285' as a possible SKU or quote ref…" at bounding box center [1079, 428] width 498 height 38
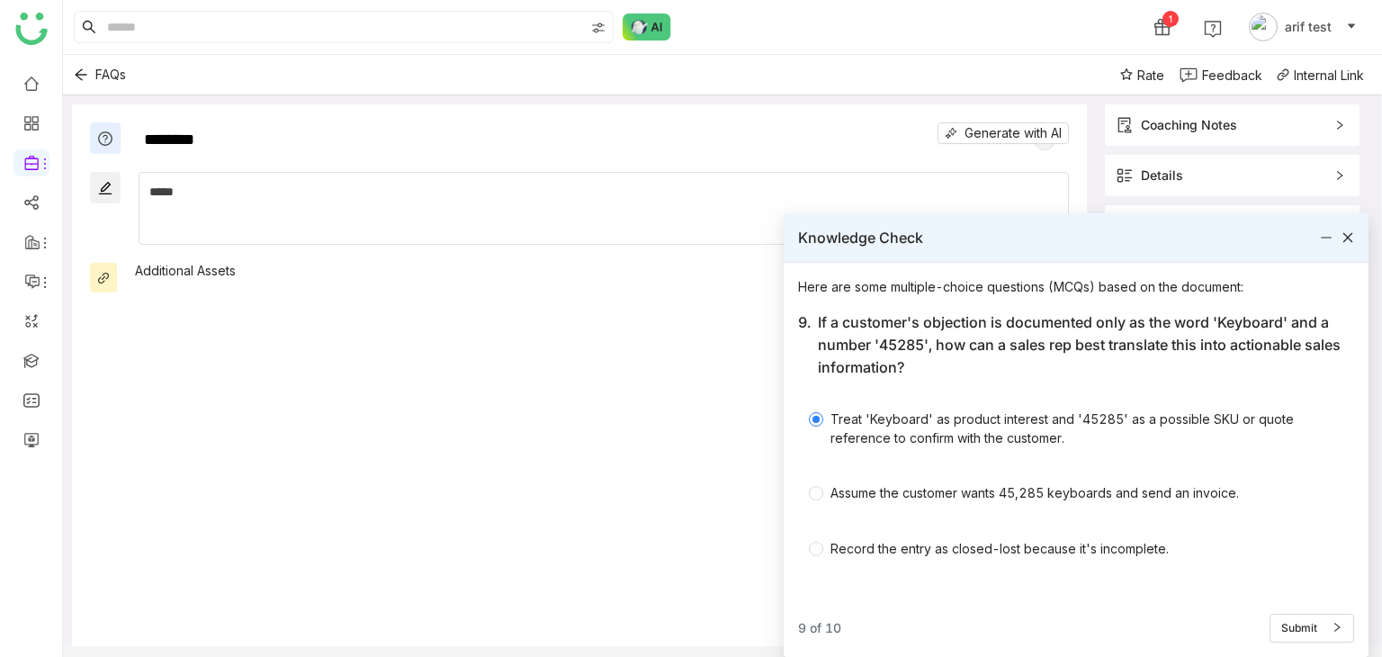
click at [1328, 610] on div "9 of 10 Submit" at bounding box center [1076, 620] width 556 height 43
click at [1323, 645] on div "Here are some multiple-choice questions (MCQs) based on the document: 9. If a c…" at bounding box center [1076, 460] width 585 height 394
click at [1339, 617] on button "Submit" at bounding box center [1311, 628] width 85 height 29
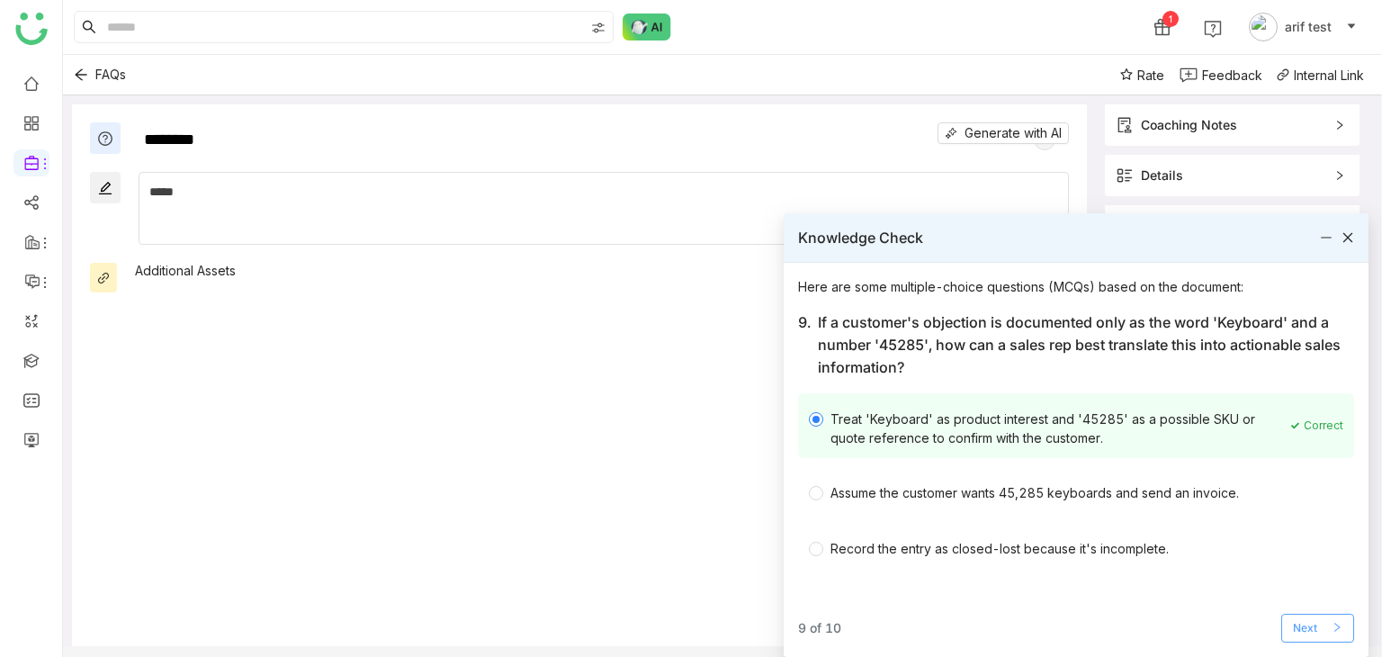
click at [1322, 634] on button "Next" at bounding box center [1317, 628] width 73 height 29
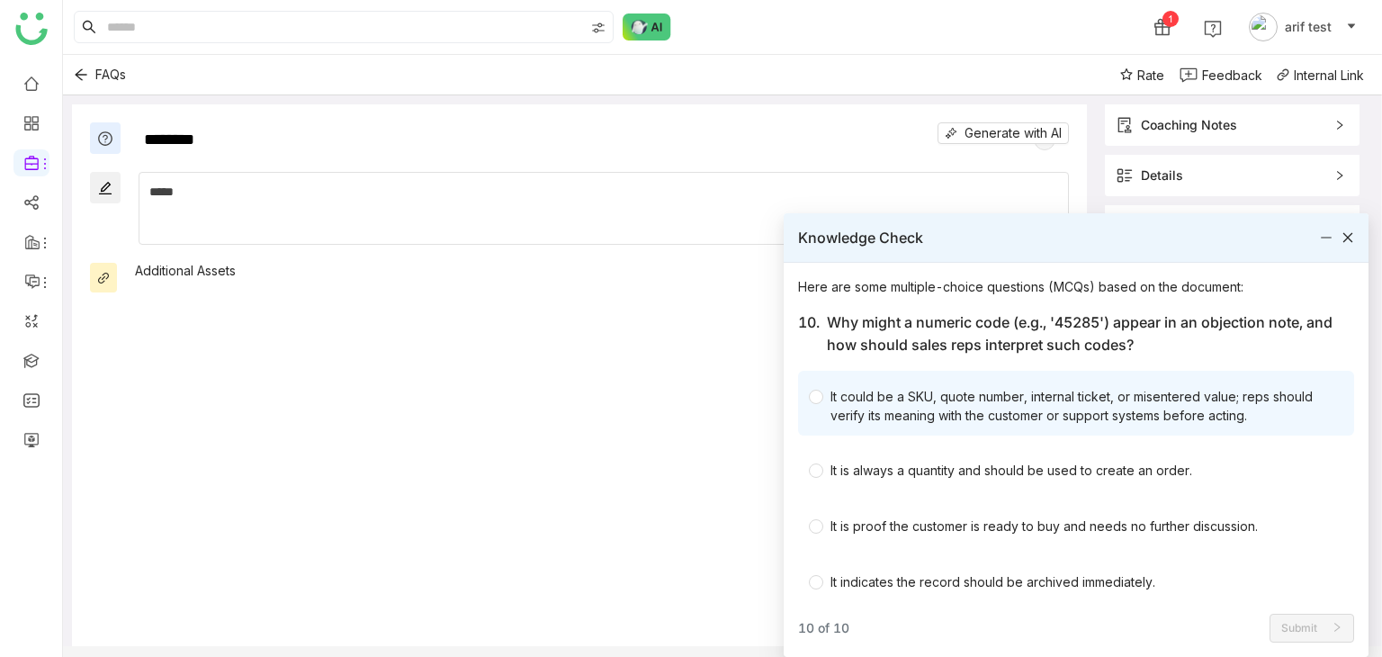
click at [918, 428] on div "It could be a SKU, quote number, internal ticket, or misentered value; reps sho…" at bounding box center [1076, 403] width 556 height 65
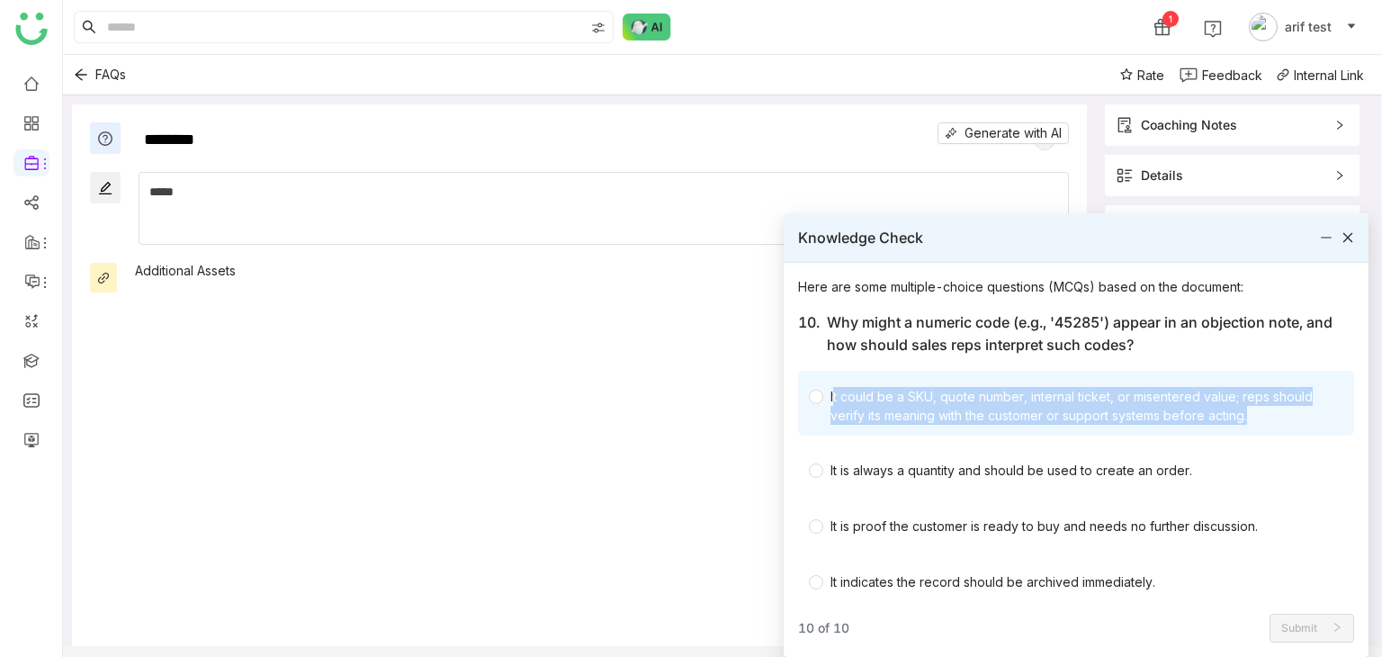
click at [918, 428] on div "It could be a SKU, quote number, internal ticket, or misentered value; reps sho…" at bounding box center [1076, 403] width 556 height 65
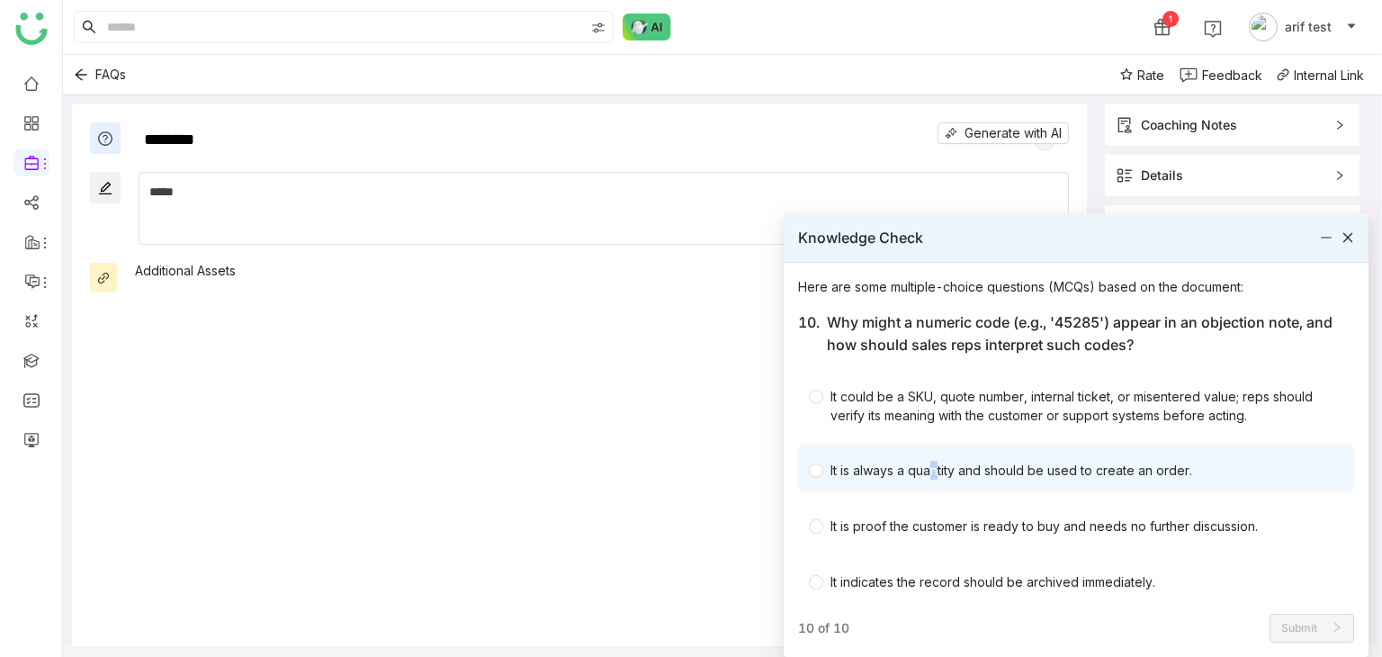
click at [928, 470] on div "It is always a quantity and should be used to create an order." at bounding box center [1011, 470] width 362 height 19
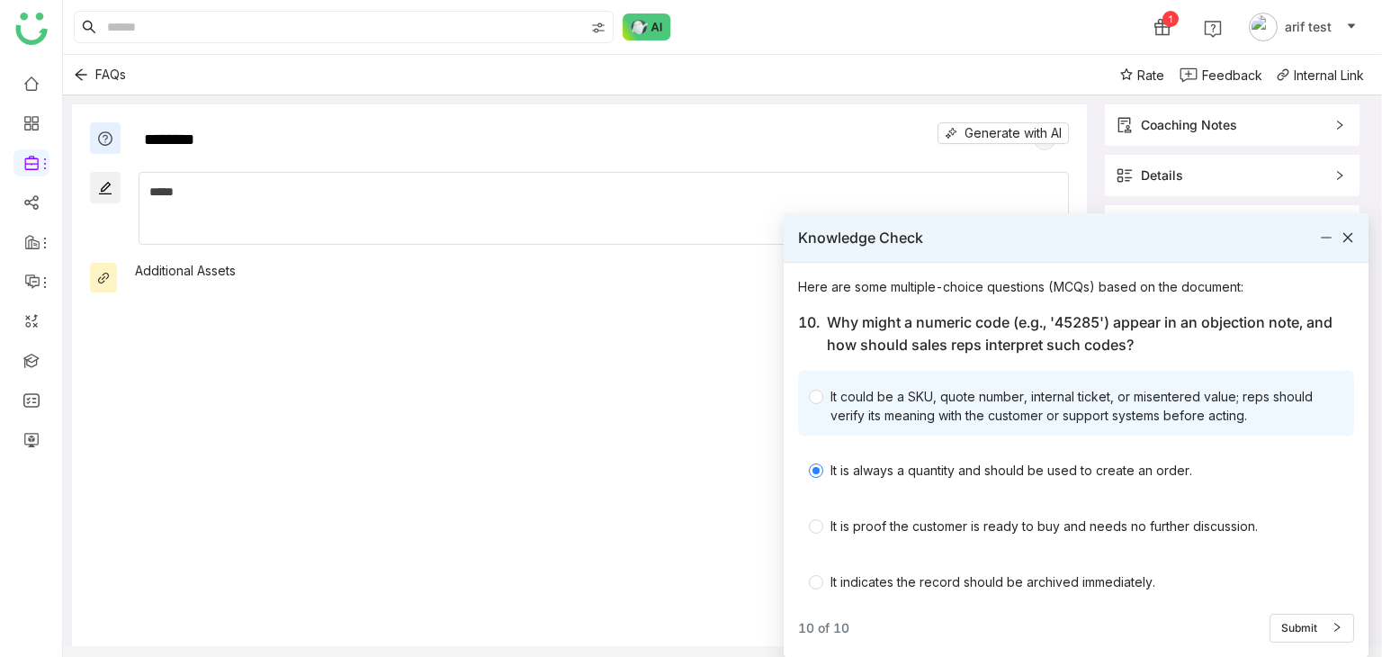
drag, startPoint x: 1026, startPoint y: 393, endPoint x: 1027, endPoint y: 383, distance: 9.9
click at [1027, 383] on span "It could be a SKU, quote number, internal ticket, or misentered value; reps sho…" at bounding box center [1079, 402] width 513 height 43
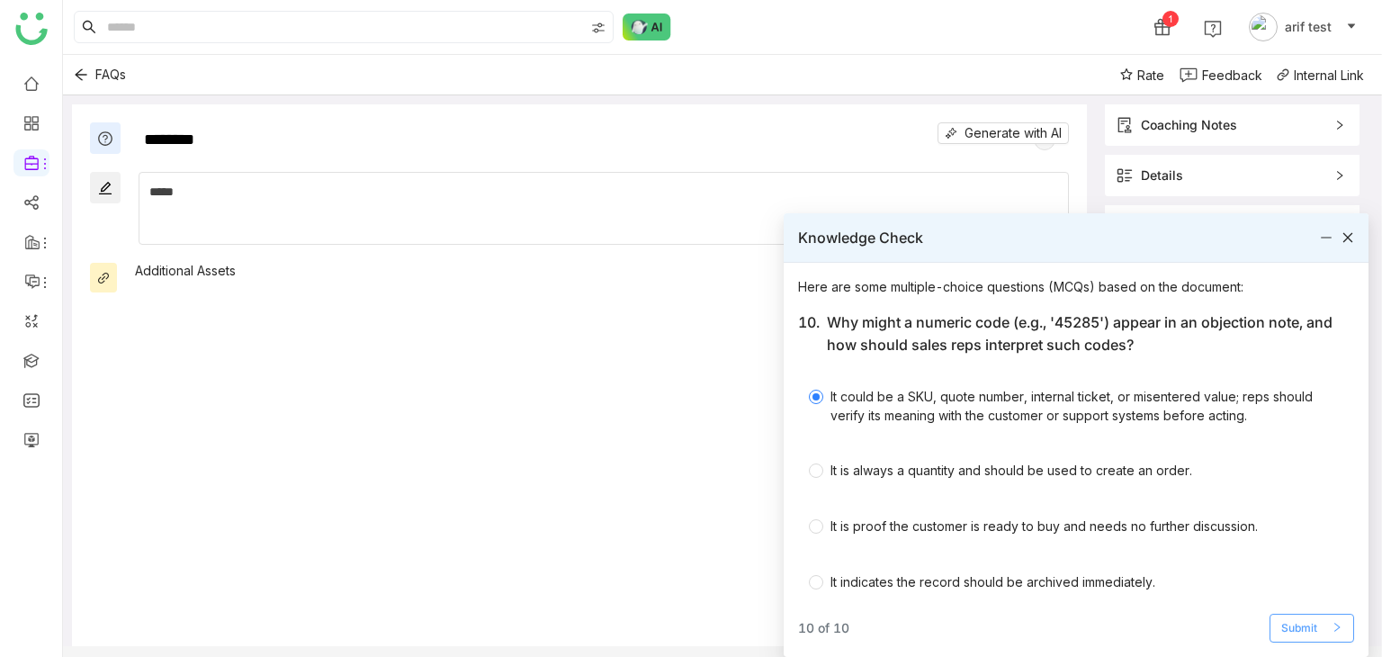
click at [1312, 623] on span "Submit" at bounding box center [1299, 628] width 36 height 17
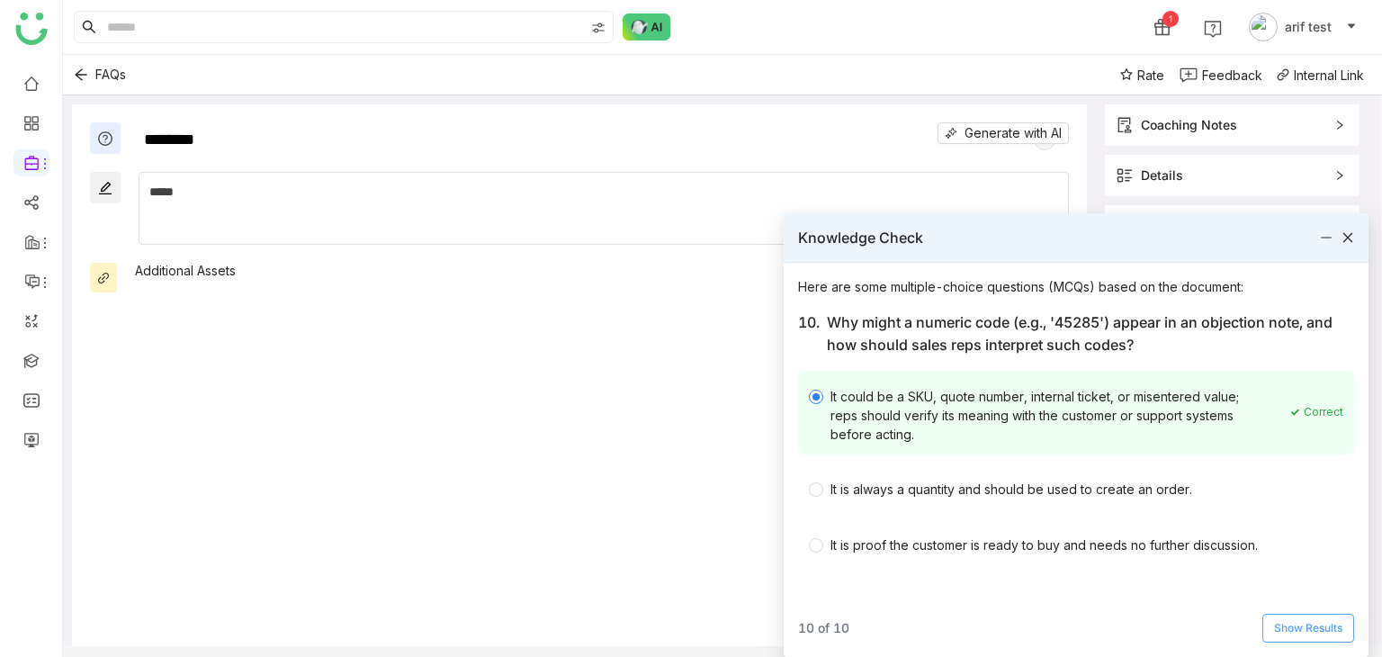
click at [1297, 623] on span "Show Results" at bounding box center [1308, 628] width 68 height 17
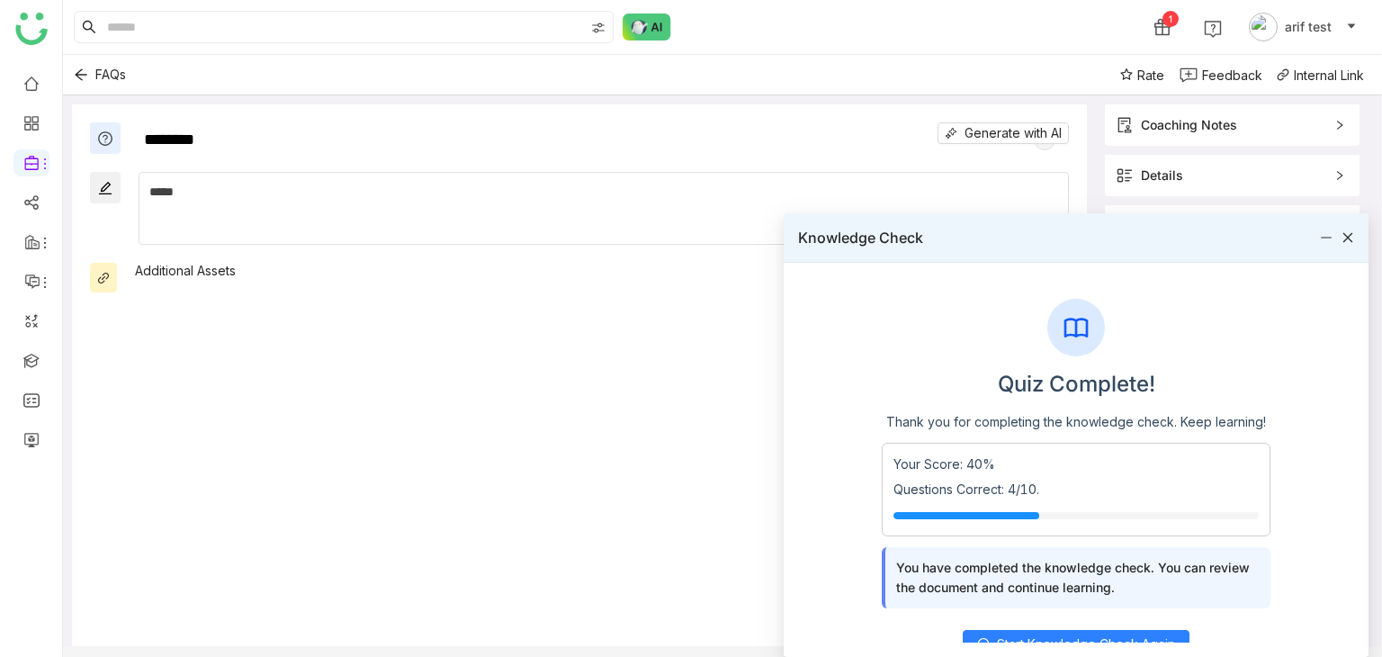
scroll to position [15, 0]
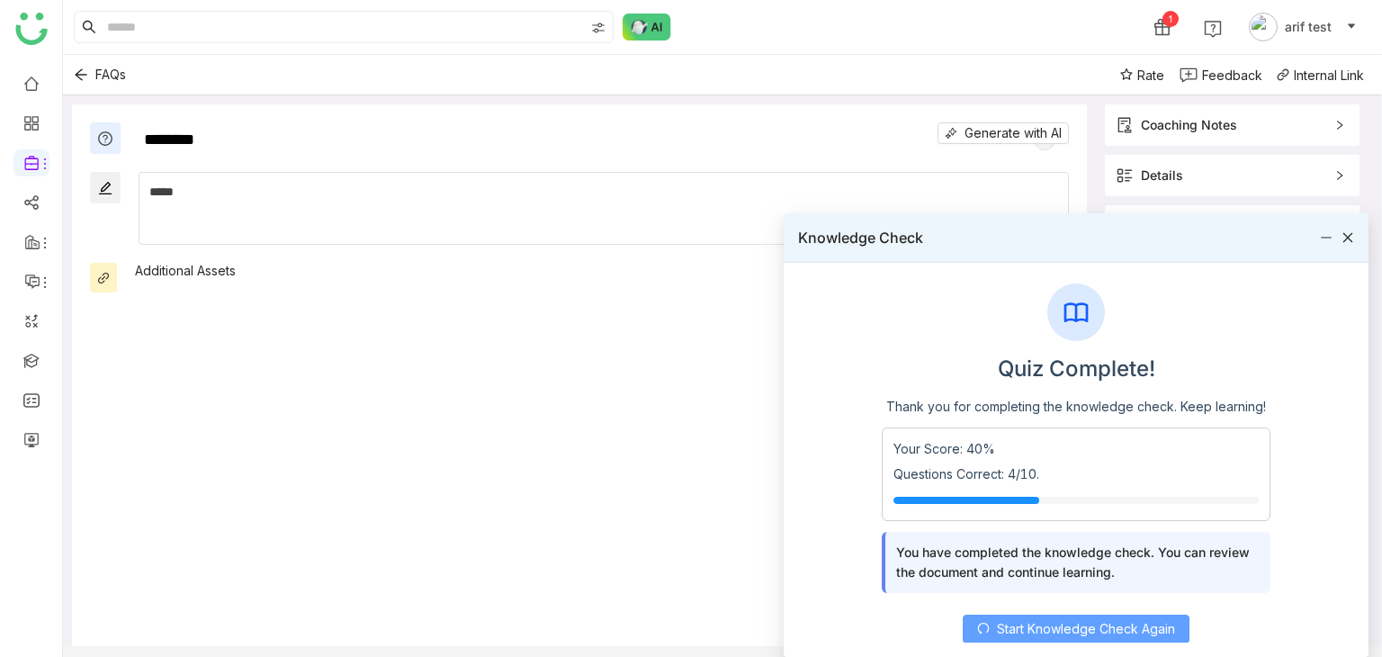
click at [1087, 638] on button "Start Knowledge Check Again" at bounding box center [1076, 628] width 227 height 29
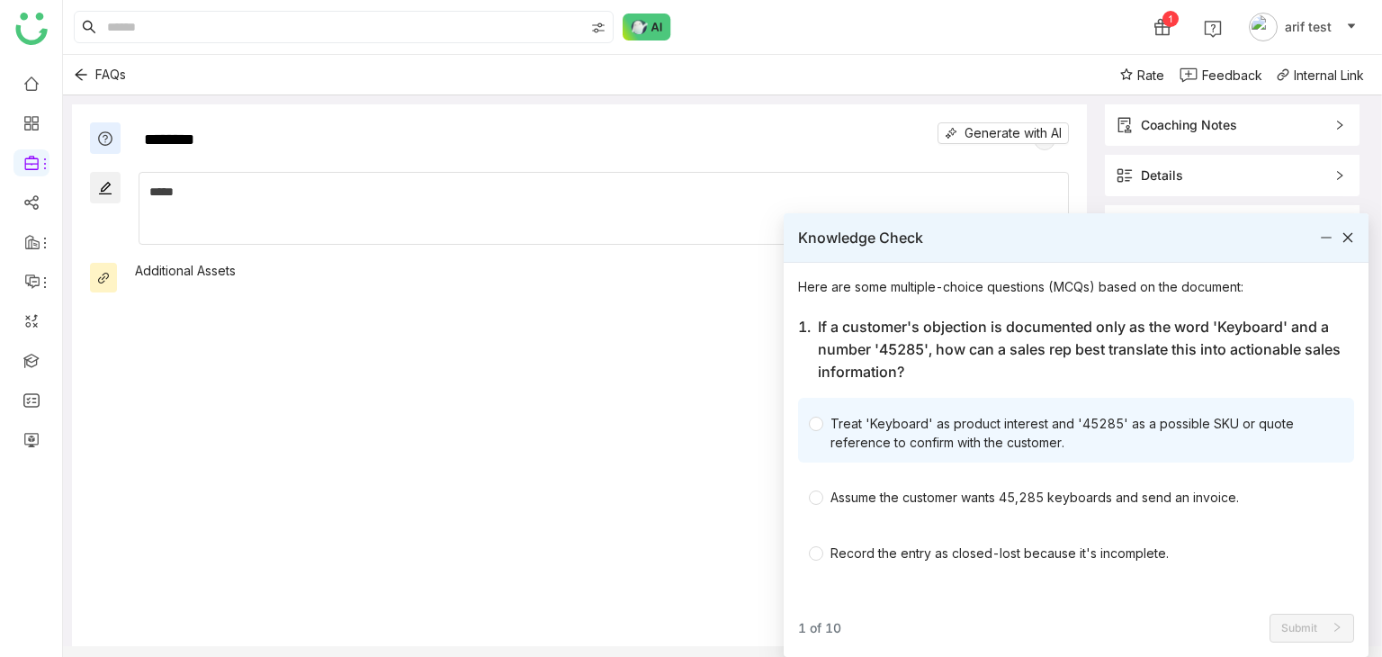
scroll to position [65, 0]
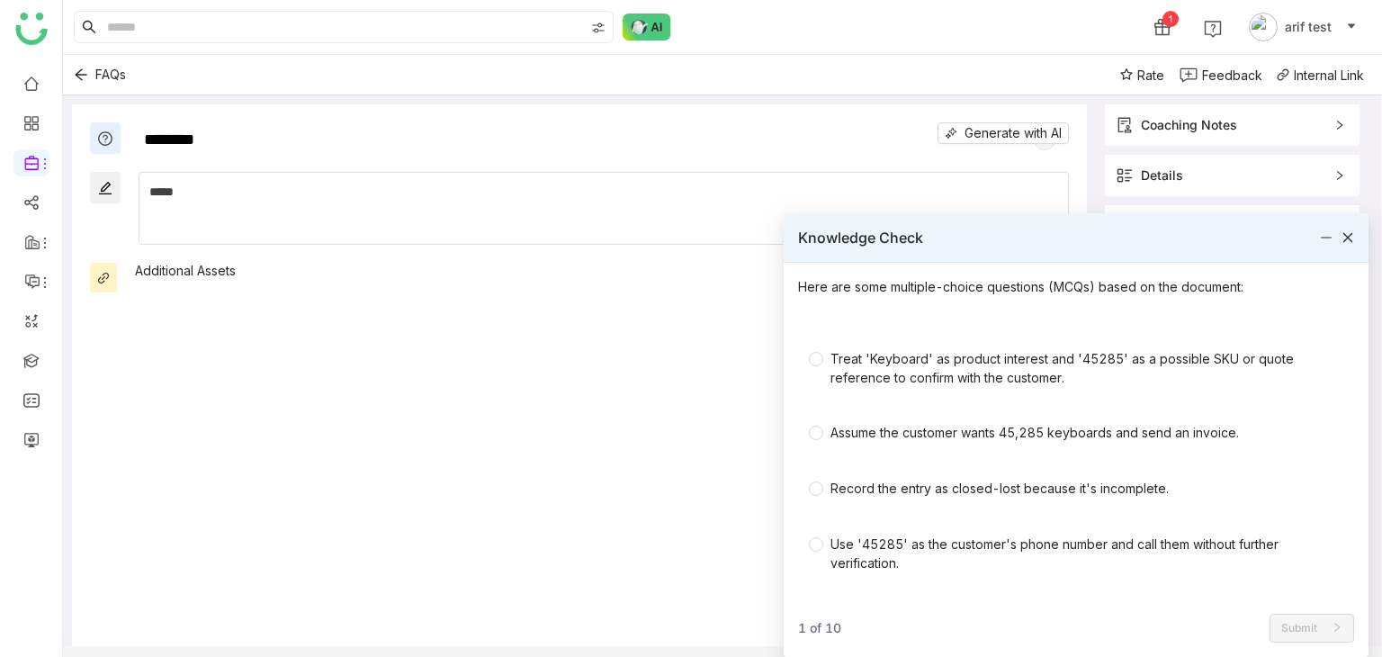
drag, startPoint x: 1341, startPoint y: 250, endPoint x: 1351, endPoint y: 238, distance: 15.9
click at [1348, 245] on div "Knowledge Check" at bounding box center [1076, 237] width 585 height 49
click at [1323, 246] on div at bounding box center [1326, 238] width 13 height 20
click at [1327, 242] on icon at bounding box center [1326, 237] width 13 height 13
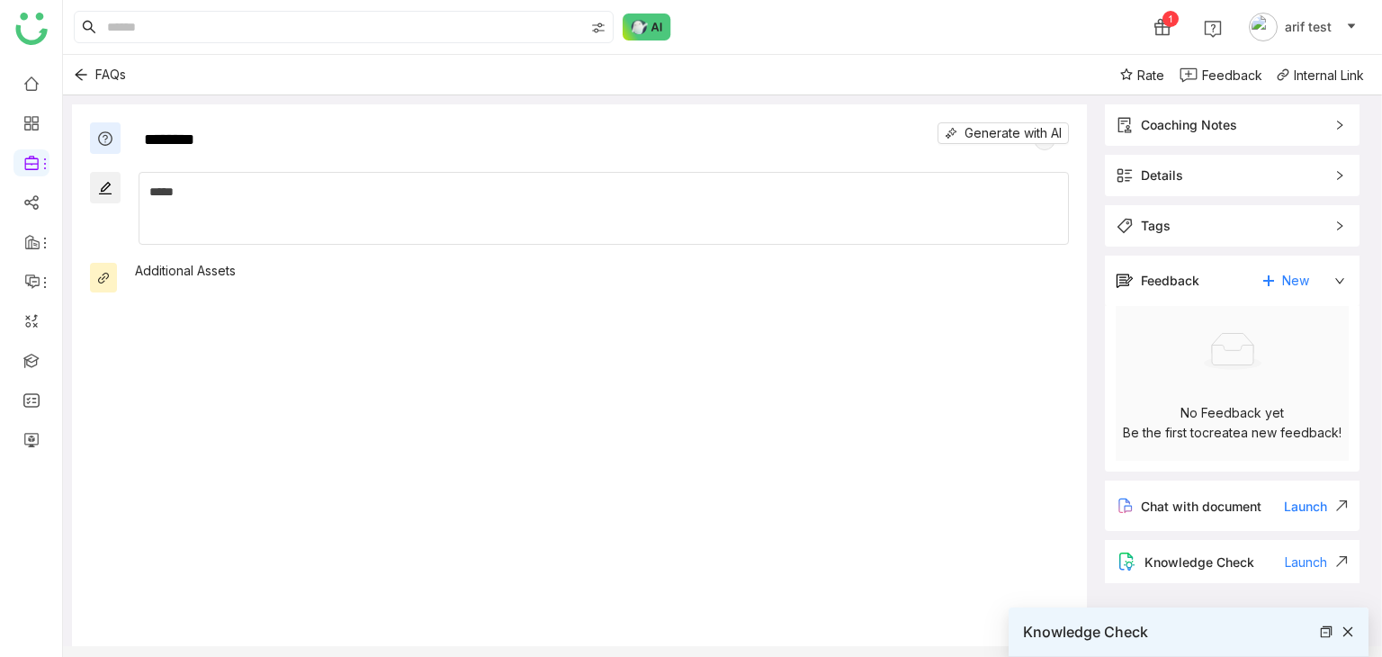
click at [1322, 74] on div "Internal Link" at bounding box center [1329, 74] width 70 height 15
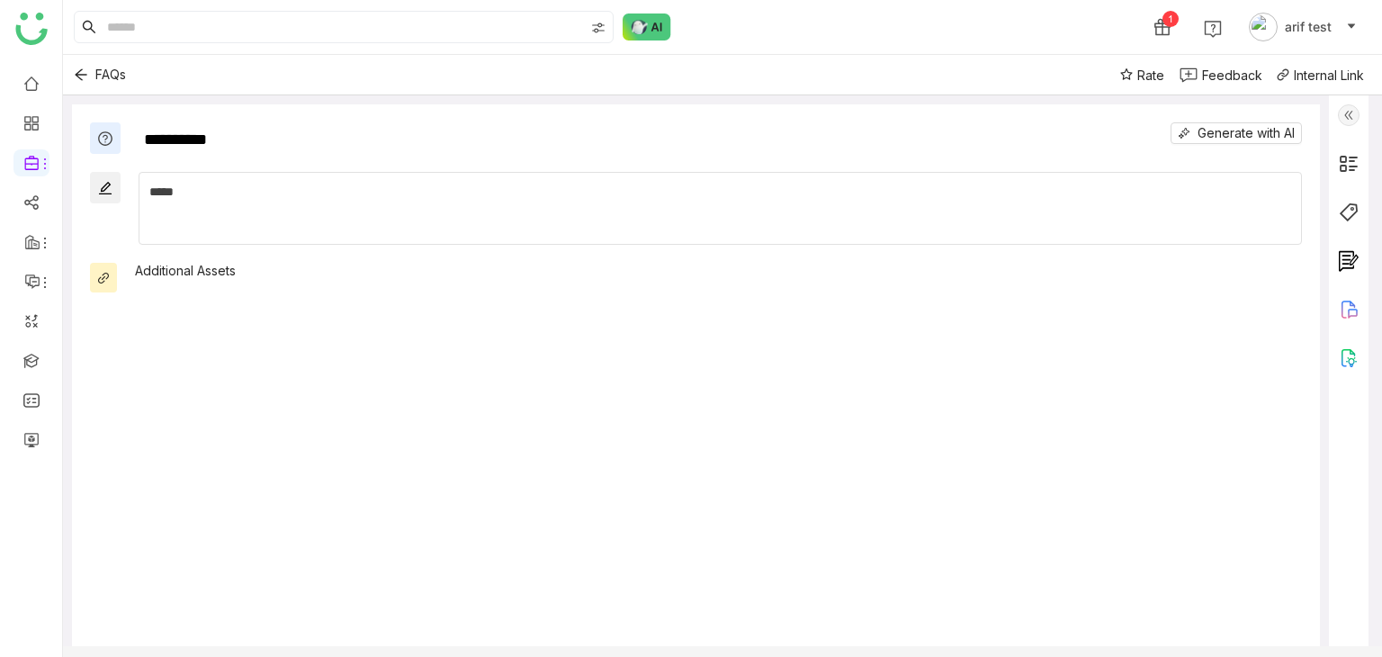
click at [1350, 156] on img at bounding box center [1349, 164] width 22 height 22
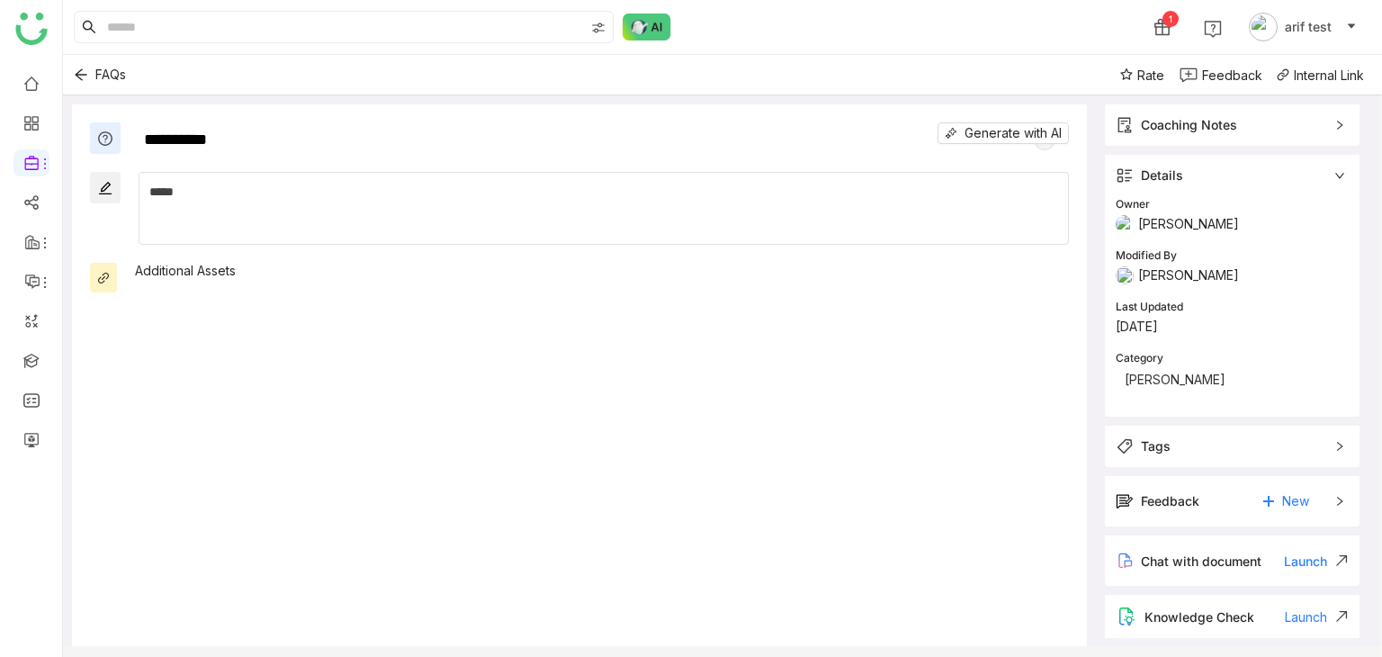
click at [1341, 118] on div "Coaching Notes" at bounding box center [1232, 124] width 255 height 41
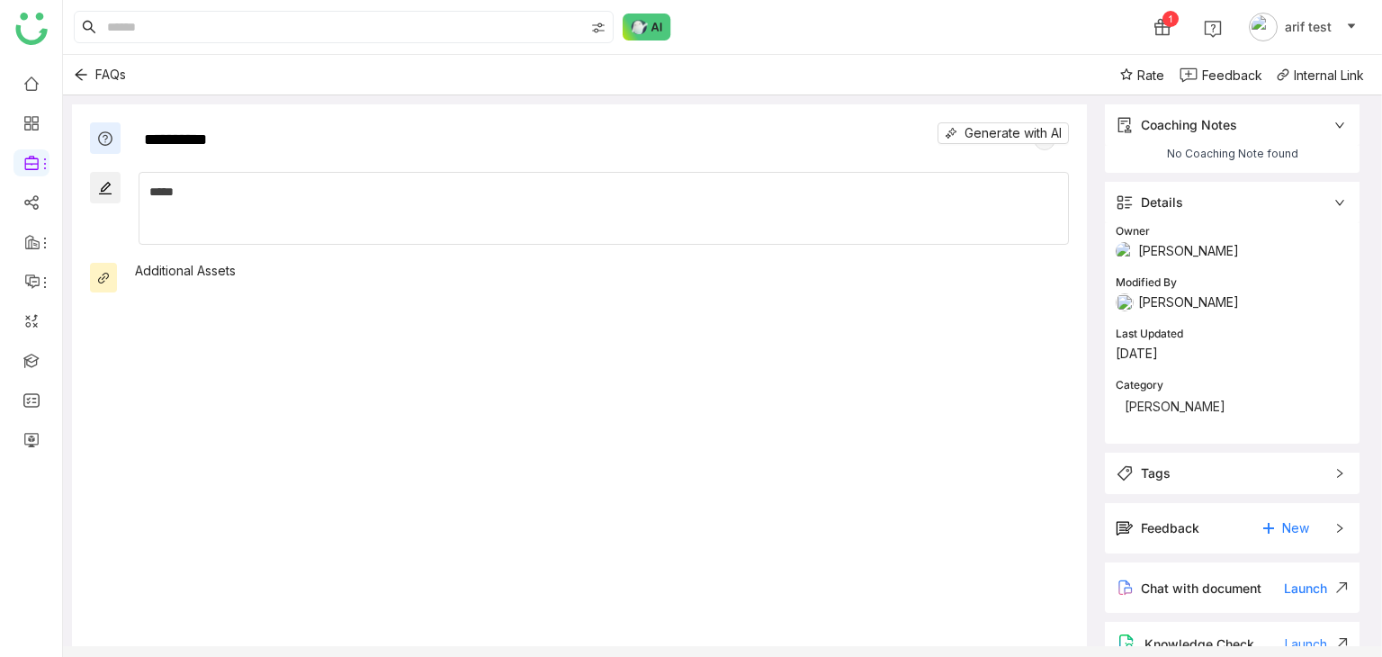
click at [1341, 118] on div "Coaching Notes" at bounding box center [1232, 124] width 255 height 41
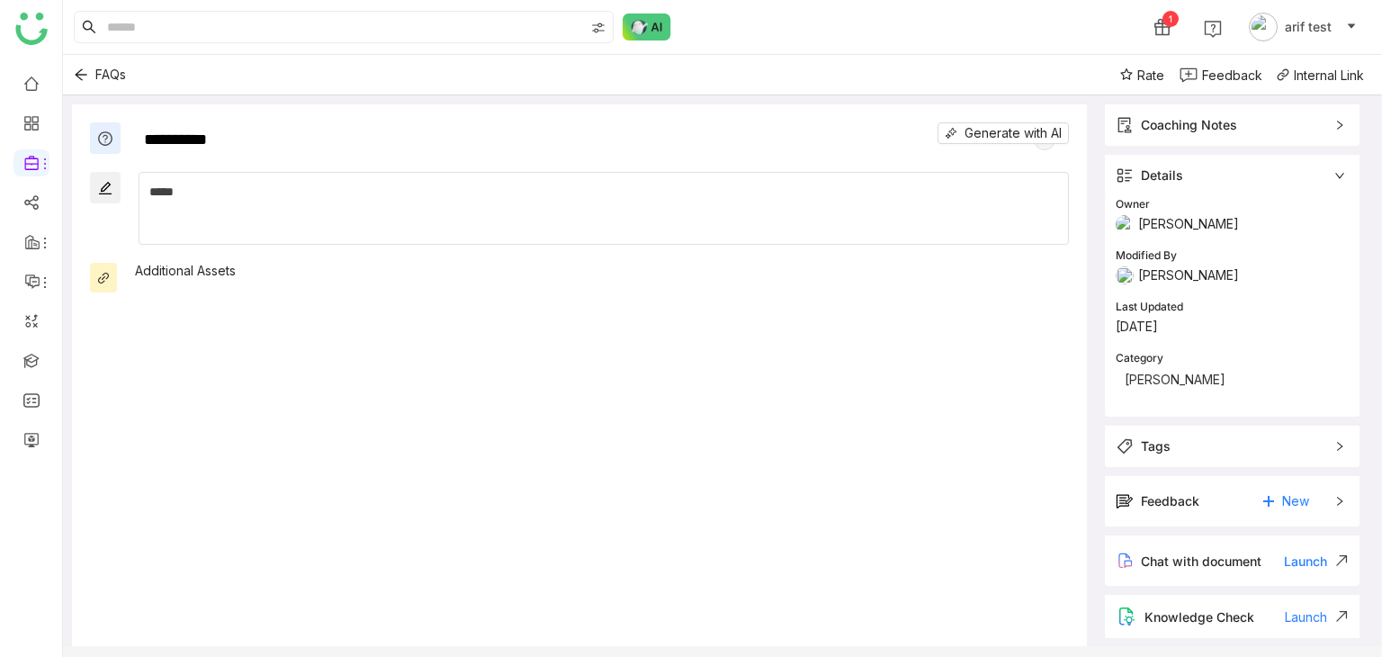
click at [118, 130] on div at bounding box center [105, 137] width 31 height 31
click at [112, 131] on img at bounding box center [105, 138] width 16 height 16
click at [193, 185] on div "*****" at bounding box center [602, 192] width 906 height 20
click at [80, 73] on icon "Back" at bounding box center [81, 74] width 14 height 14
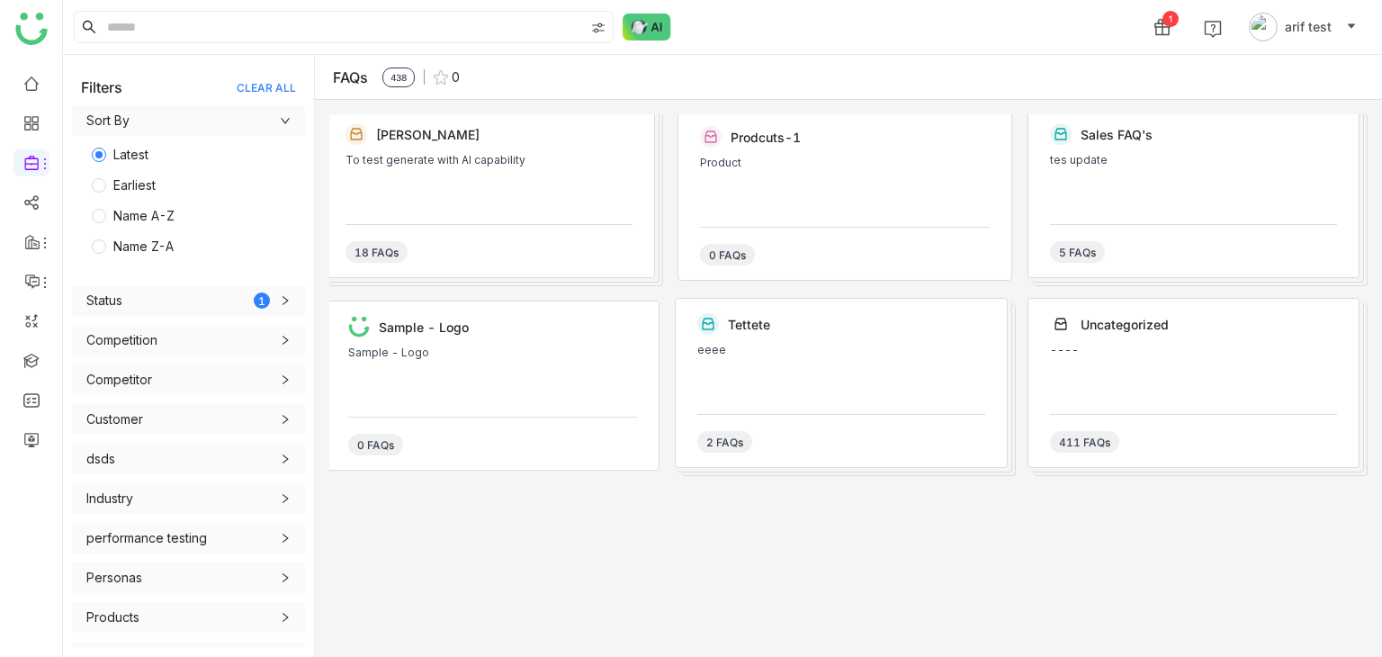
click at [476, 200] on div "To test generate with AI capability" at bounding box center [488, 181] width 287 height 54
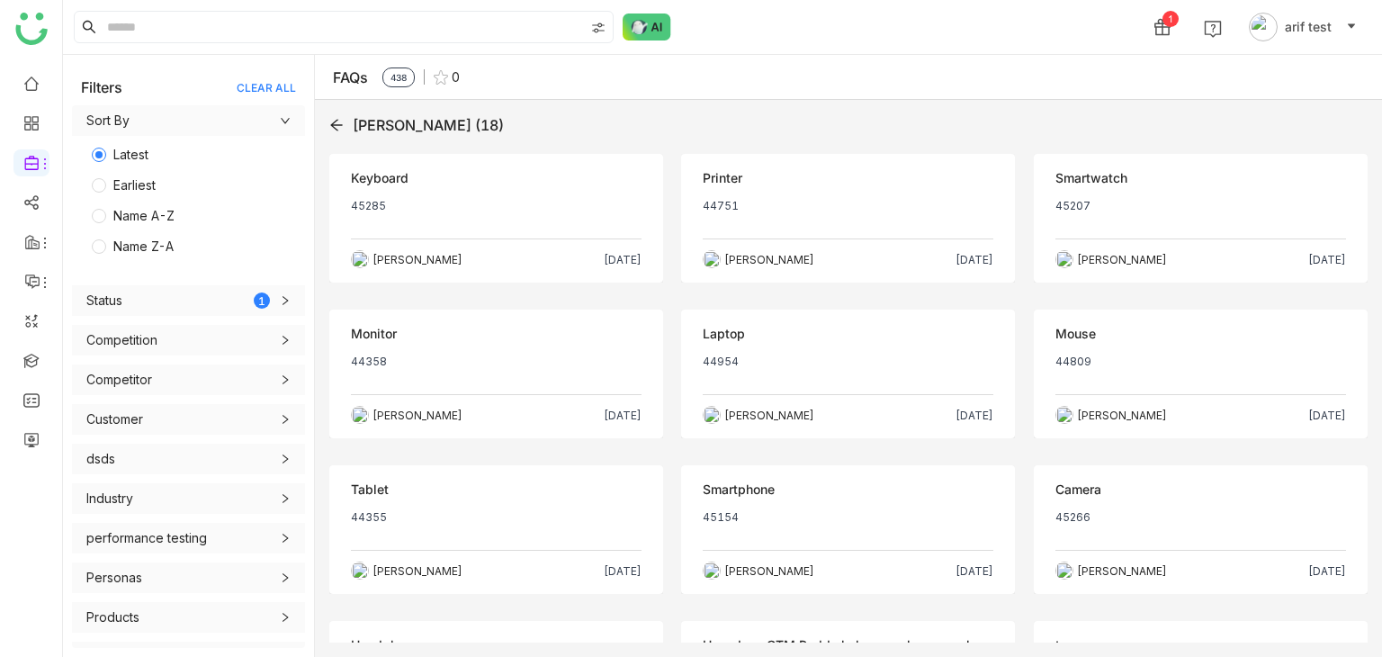
click at [536, 171] on div "Keyboard" at bounding box center [496, 178] width 291 height 20
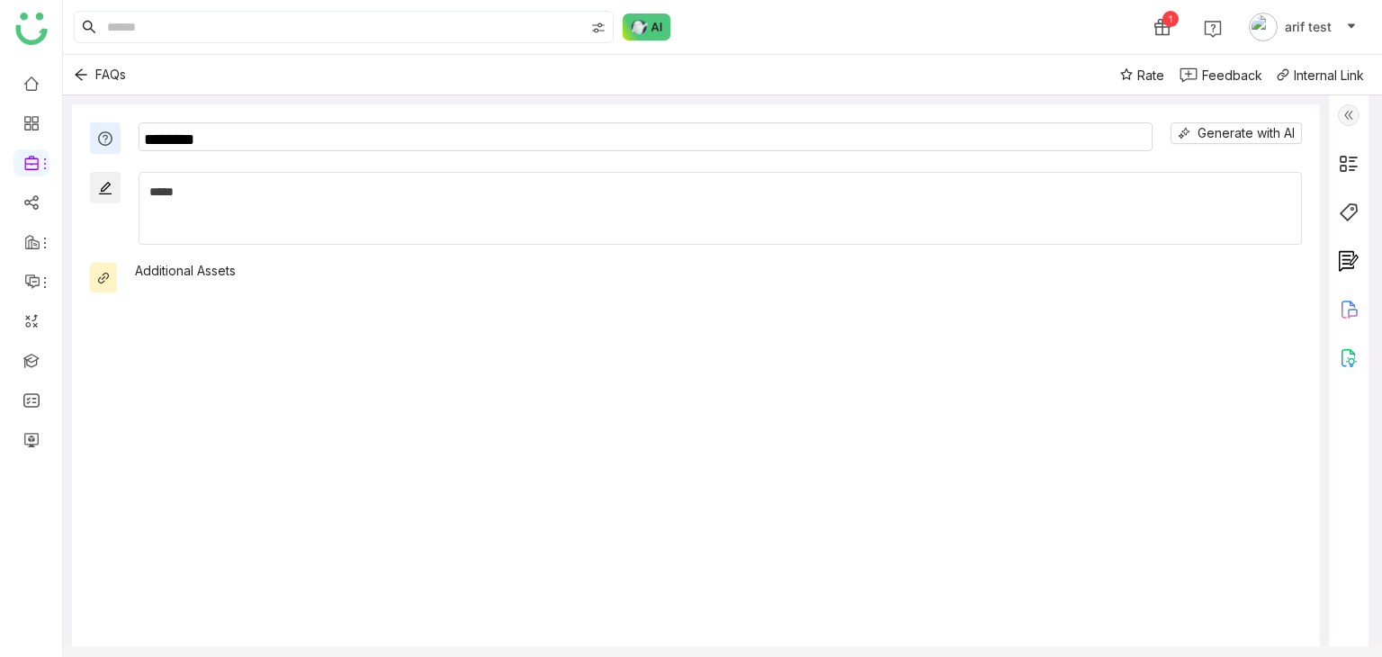
click at [259, 141] on textarea "********" at bounding box center [646, 136] width 1014 height 29
click at [1100, 126] on textarea "********" at bounding box center [646, 136] width 1014 height 29
click at [1343, 112] on img at bounding box center [1349, 115] width 22 height 22
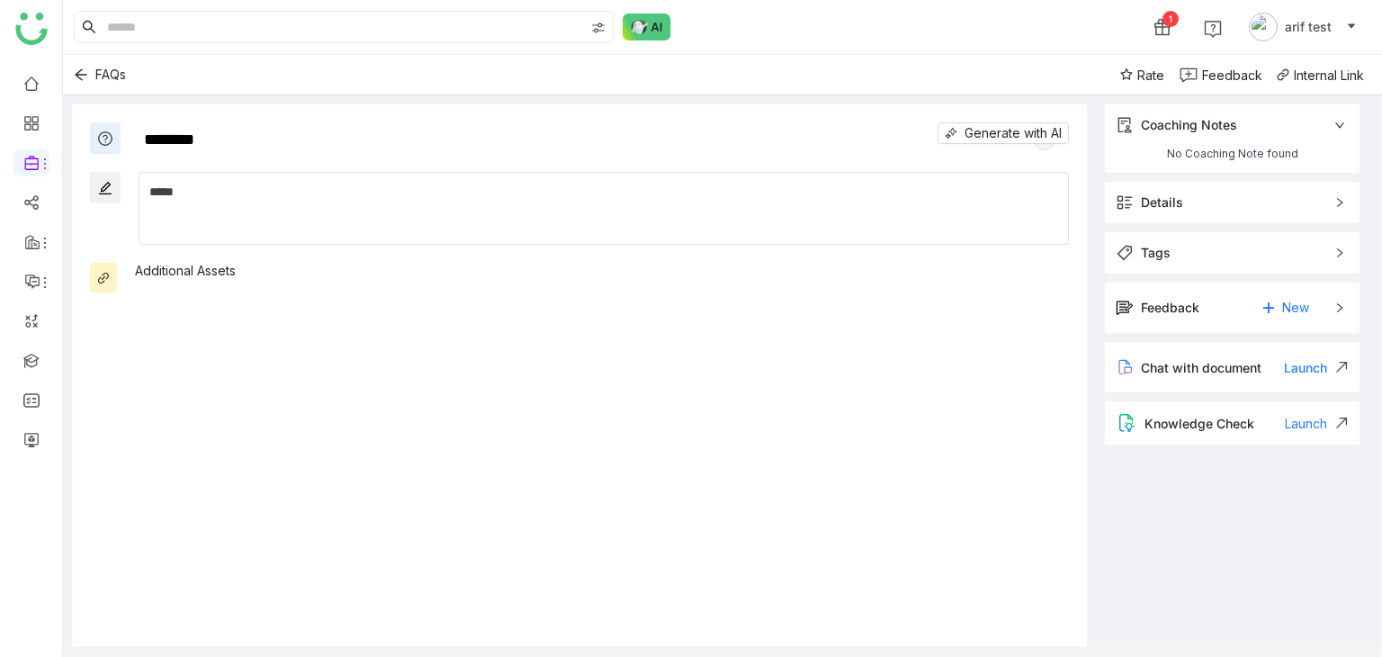
click at [1236, 80] on div "Feedback" at bounding box center [1232, 75] width 60 height 19
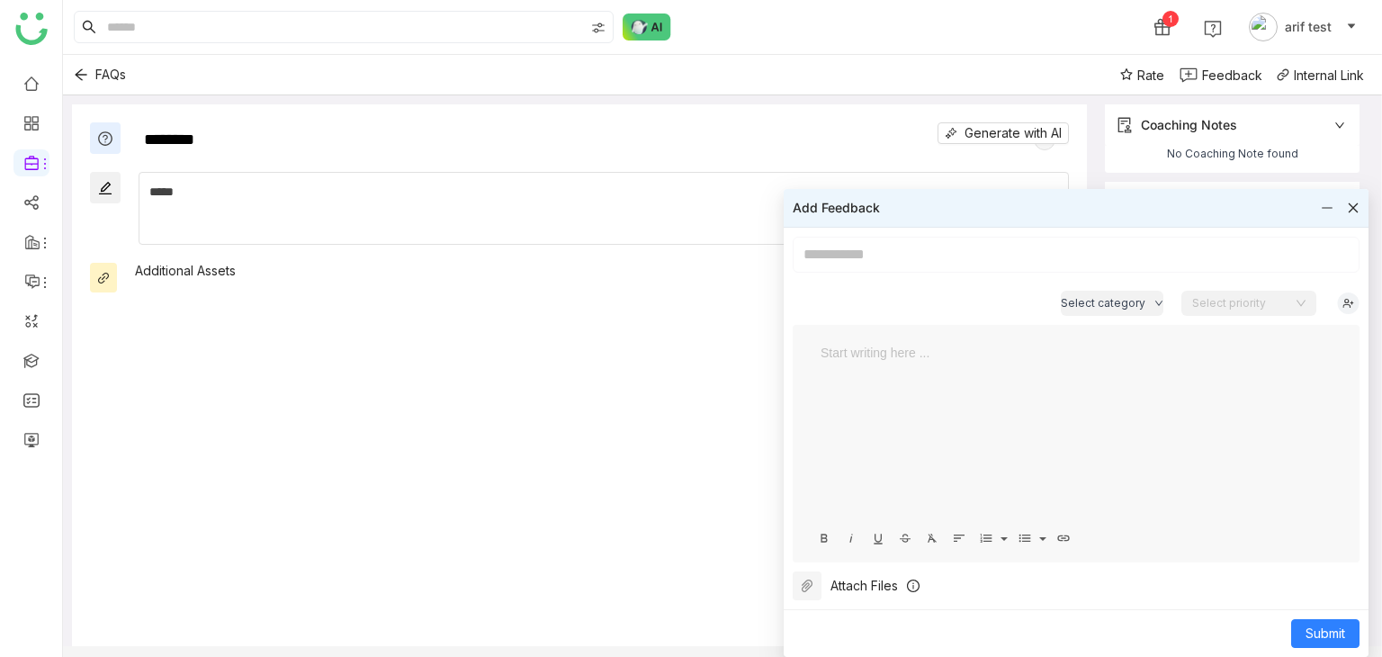
click at [971, 256] on input at bounding box center [1076, 255] width 567 height 36
type input "**********"
click at [1291, 634] on button "Submit" at bounding box center [1325, 633] width 68 height 29
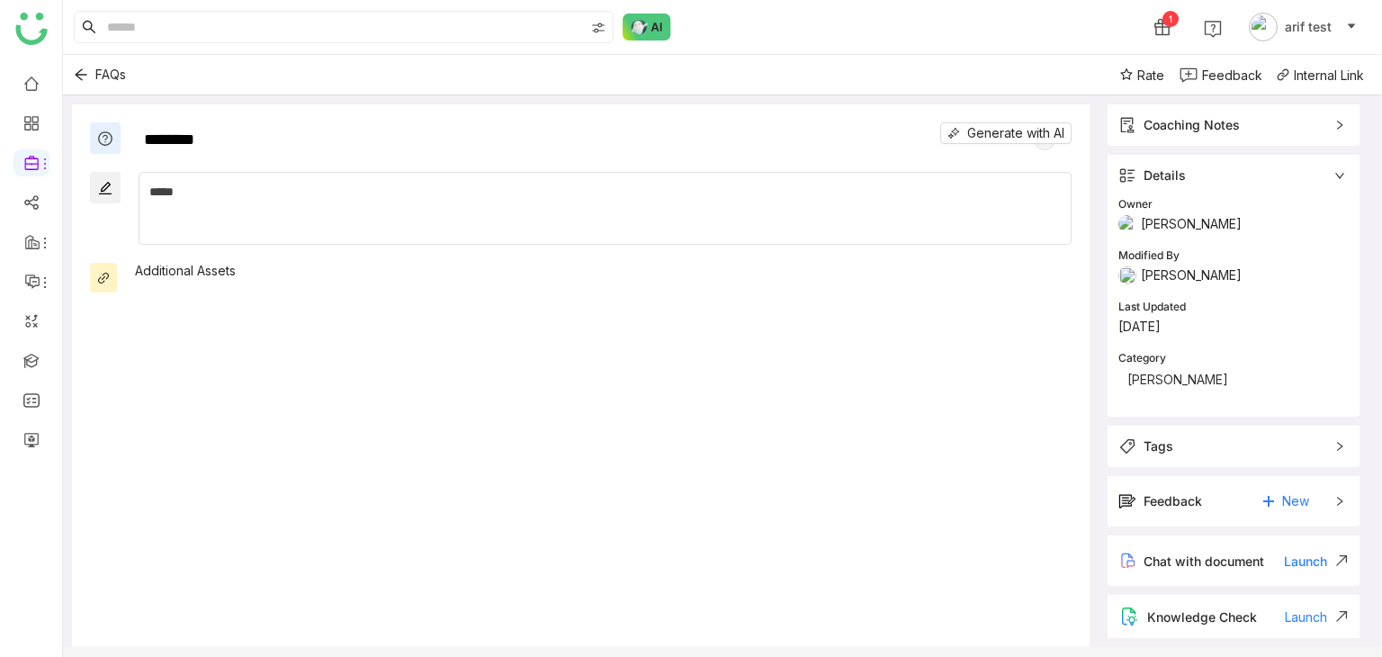
click at [1212, 506] on div "Feedback New" at bounding box center [1220, 501] width 205 height 29
click at [1125, 547] on div at bounding box center [1126, 546] width 13 height 13
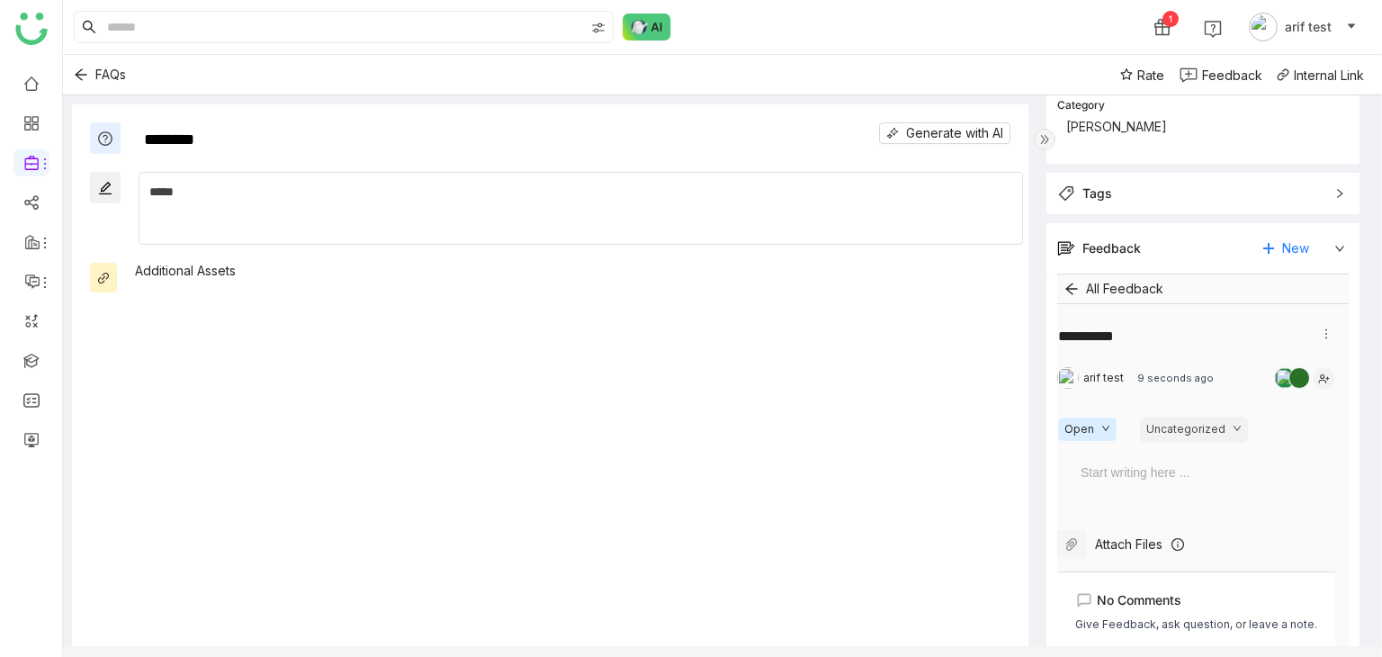
scroll to position [252, 0]
click at [1077, 289] on icon "Back" at bounding box center [1071, 290] width 12 height 12
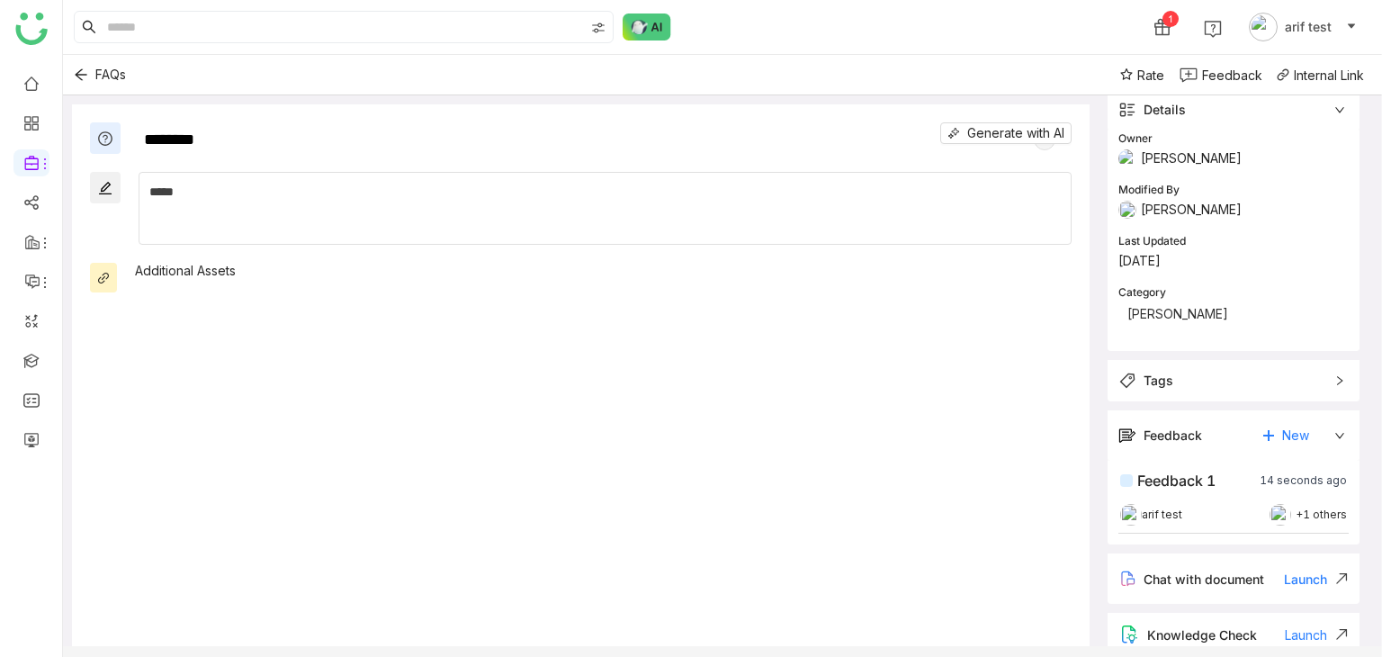
scroll to position [66, 0]
click at [1198, 485] on div "Feedback 1" at bounding box center [1176, 481] width 78 height 22
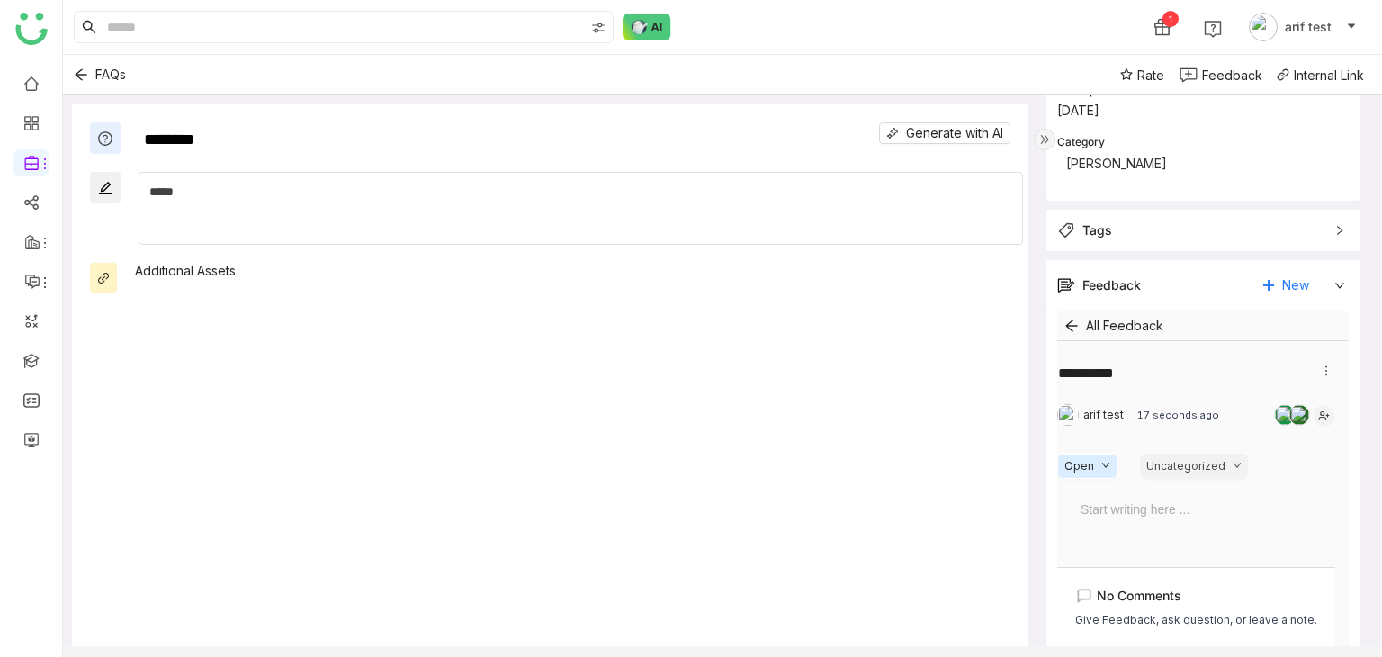
scroll to position [252, 0]
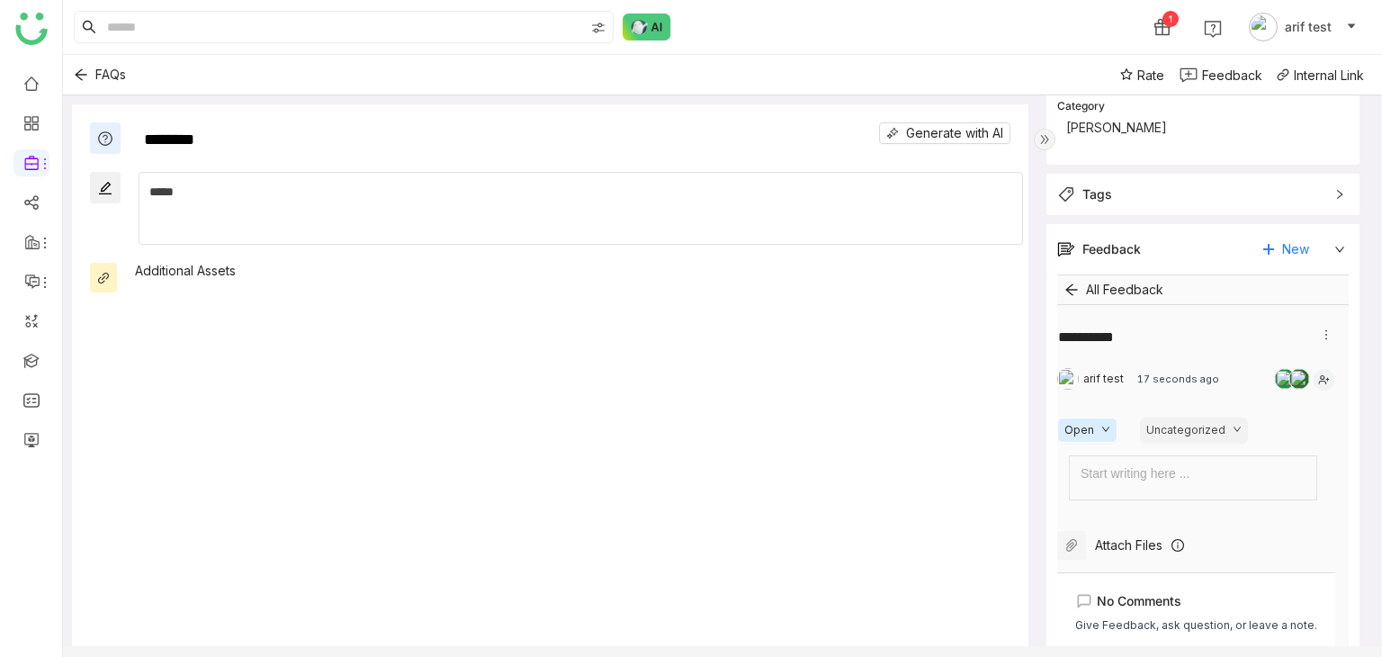
click at [1198, 461] on div "Start writing here ..." at bounding box center [1194, 473] width 243 height 34
click at [1191, 476] on div at bounding box center [1195, 473] width 229 height 20
click at [1142, 552] on div "Attach Files" at bounding box center [1128, 545] width 67 height 20
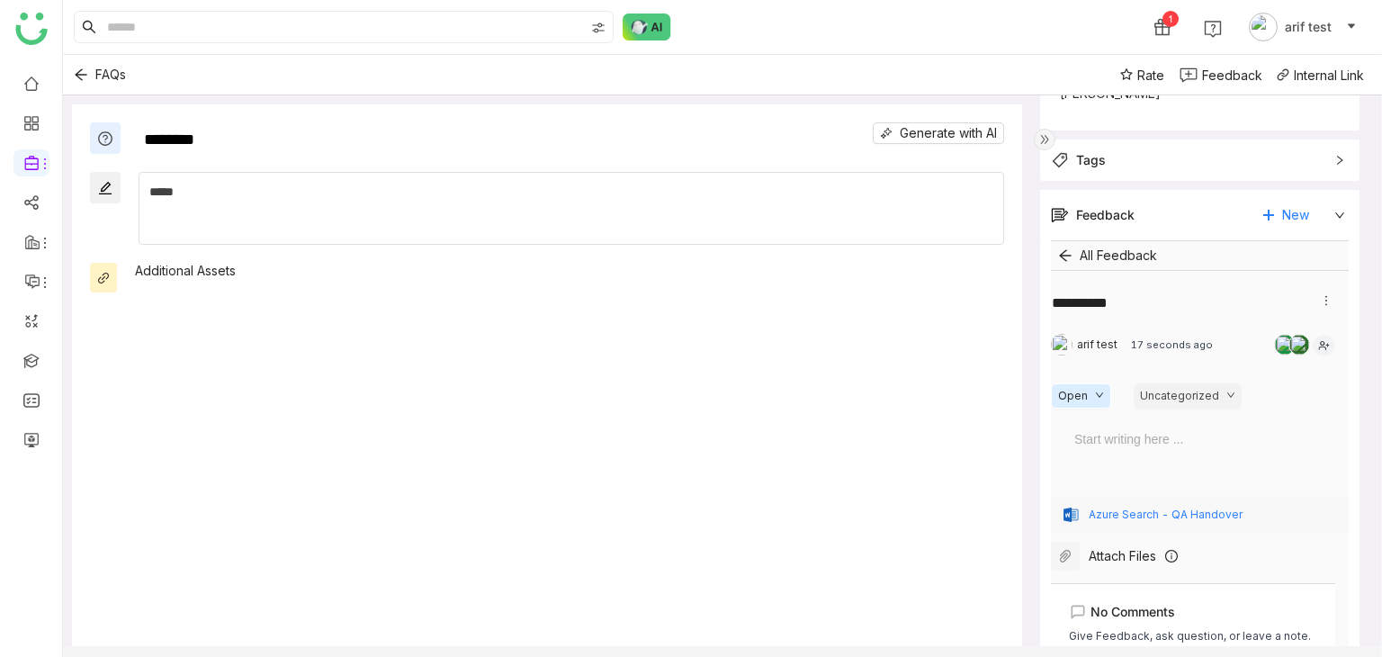
scroll to position [285, 0]
click at [1173, 435] on div at bounding box center [1191, 440] width 235 height 20
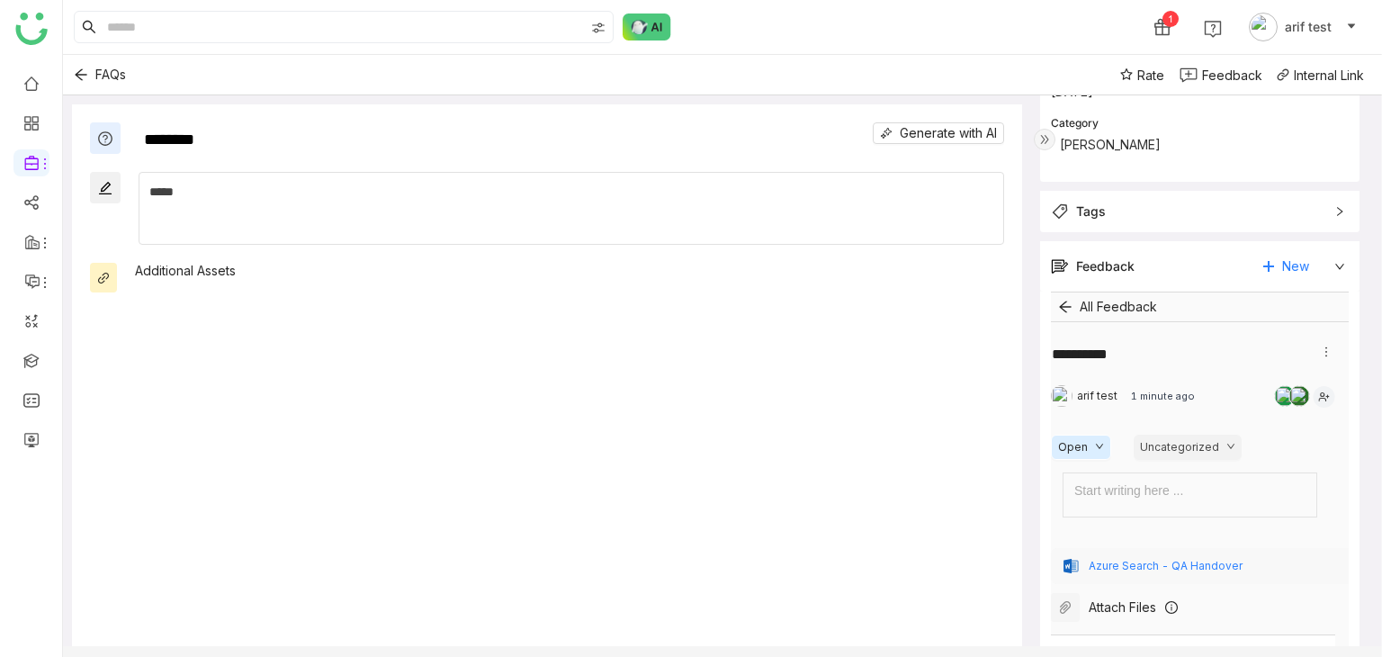
scroll to position [199, 0]
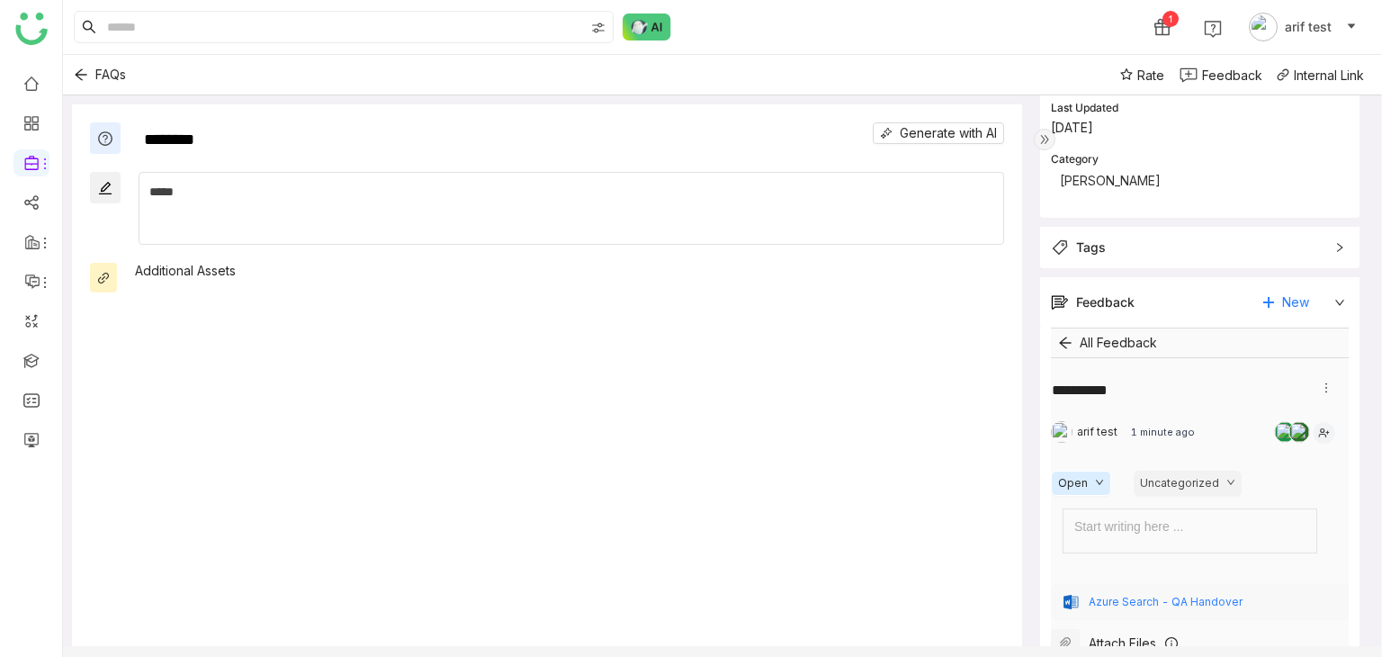
click at [1332, 385] on div at bounding box center [1193, 392] width 284 height 29
click at [1325, 391] on icon at bounding box center [1326, 387] width 13 height 13
click at [1321, 432] on li "Delete" at bounding box center [1291, 419] width 81 height 34
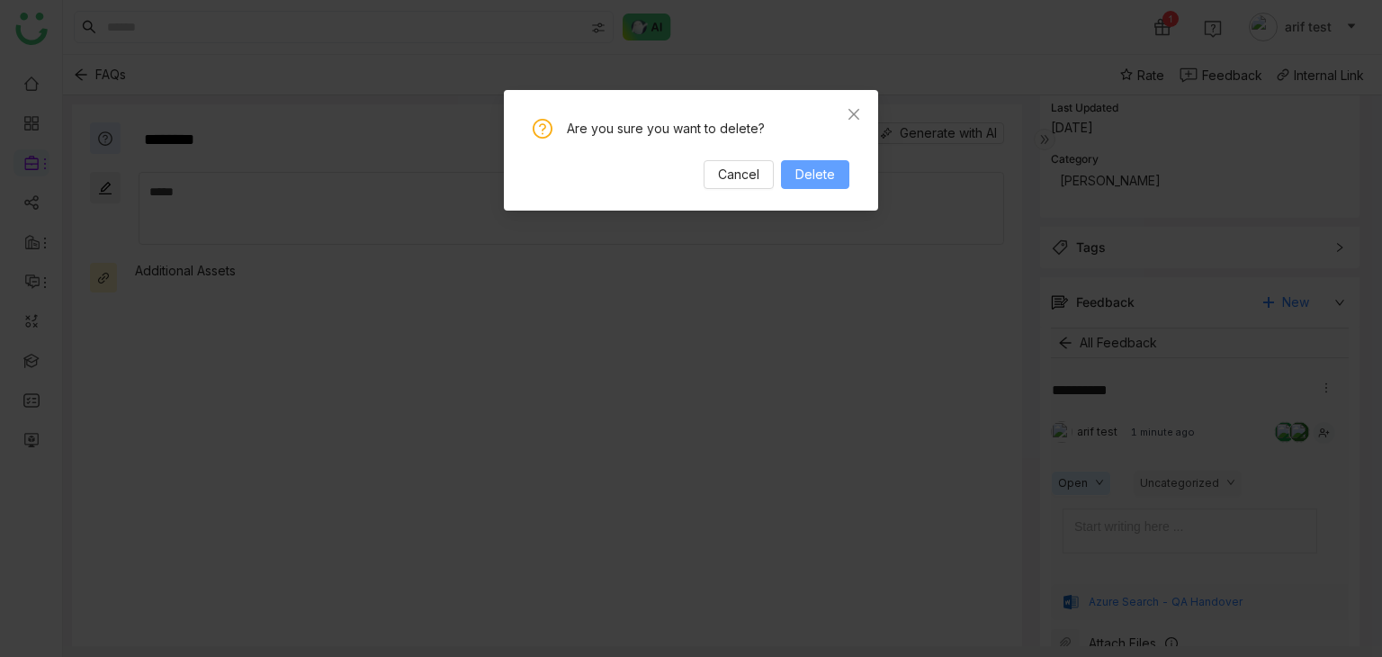
click at [842, 175] on button "Delete" at bounding box center [815, 174] width 68 height 29
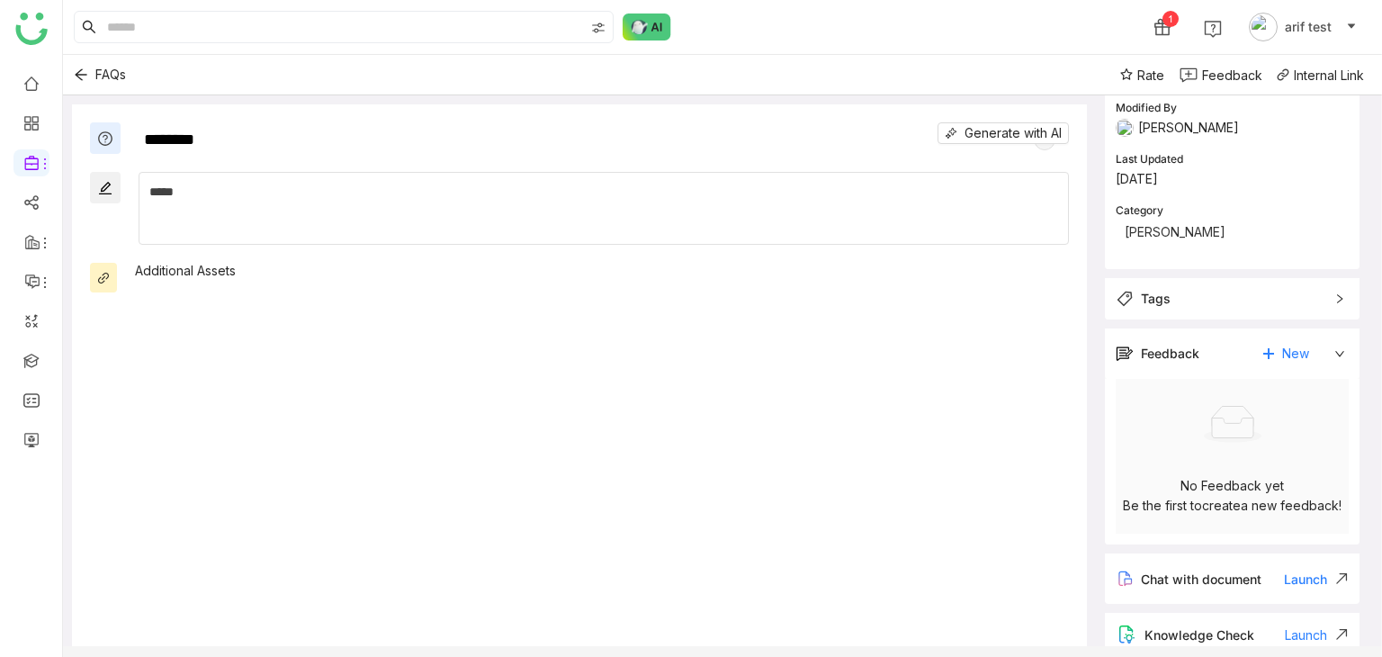
scroll to position [148, 0]
click at [1299, 347] on span "New" at bounding box center [1295, 353] width 27 height 27
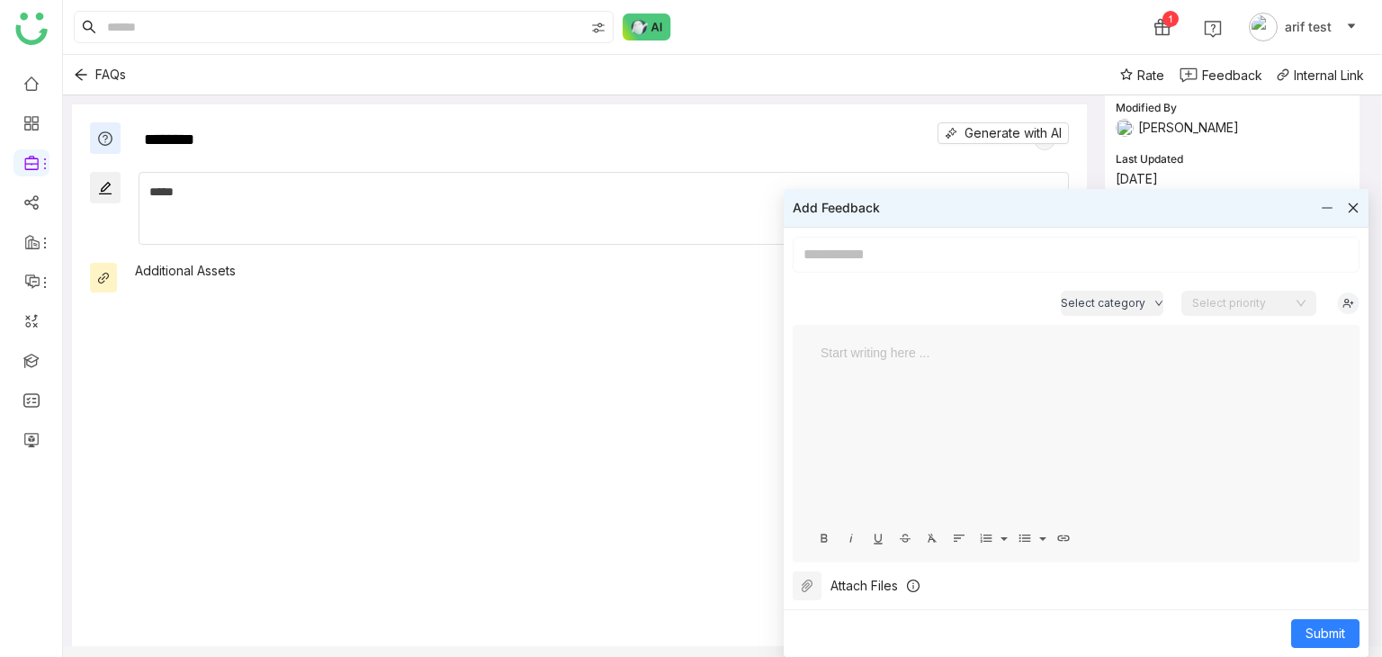
click at [991, 261] on input at bounding box center [1076, 255] width 567 height 36
type input "**********"
click at [965, 391] on div at bounding box center [1076, 433] width 531 height 180
click at [1350, 213] on div at bounding box center [1353, 208] width 13 height 20
click at [1358, 207] on icon at bounding box center [1353, 208] width 13 height 13
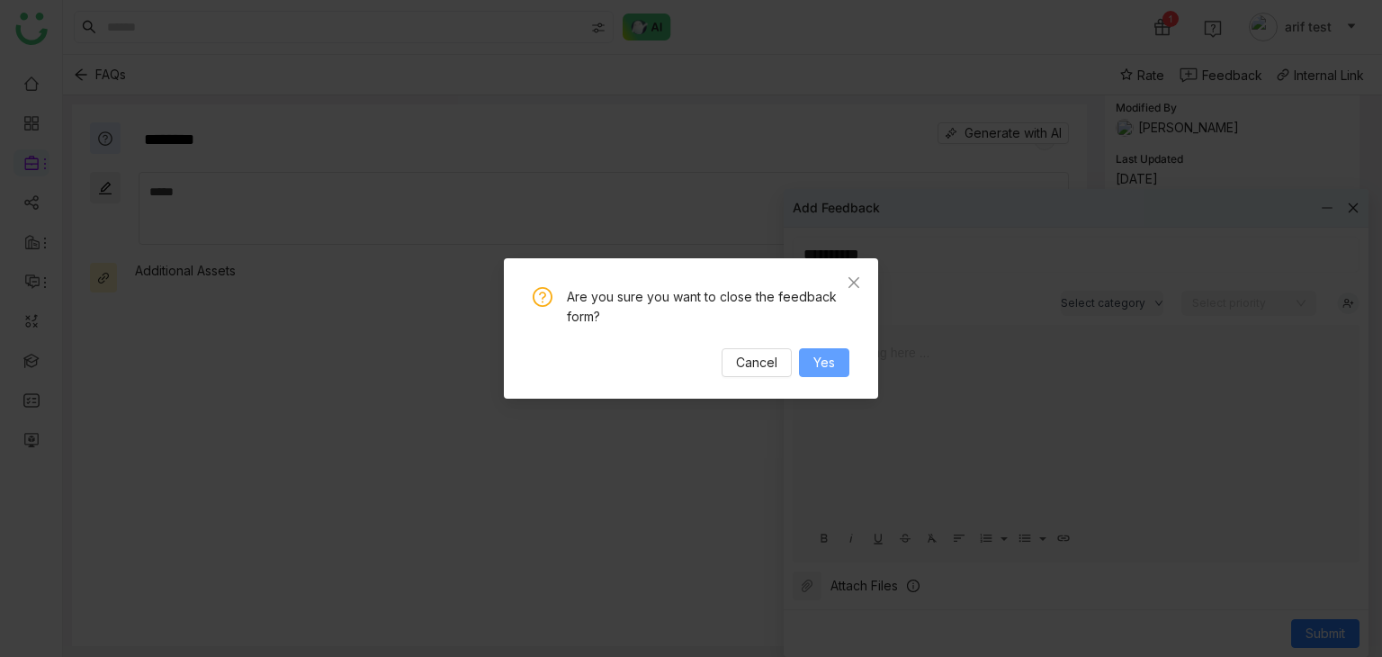
click at [830, 351] on button "Yes" at bounding box center [824, 362] width 50 height 29
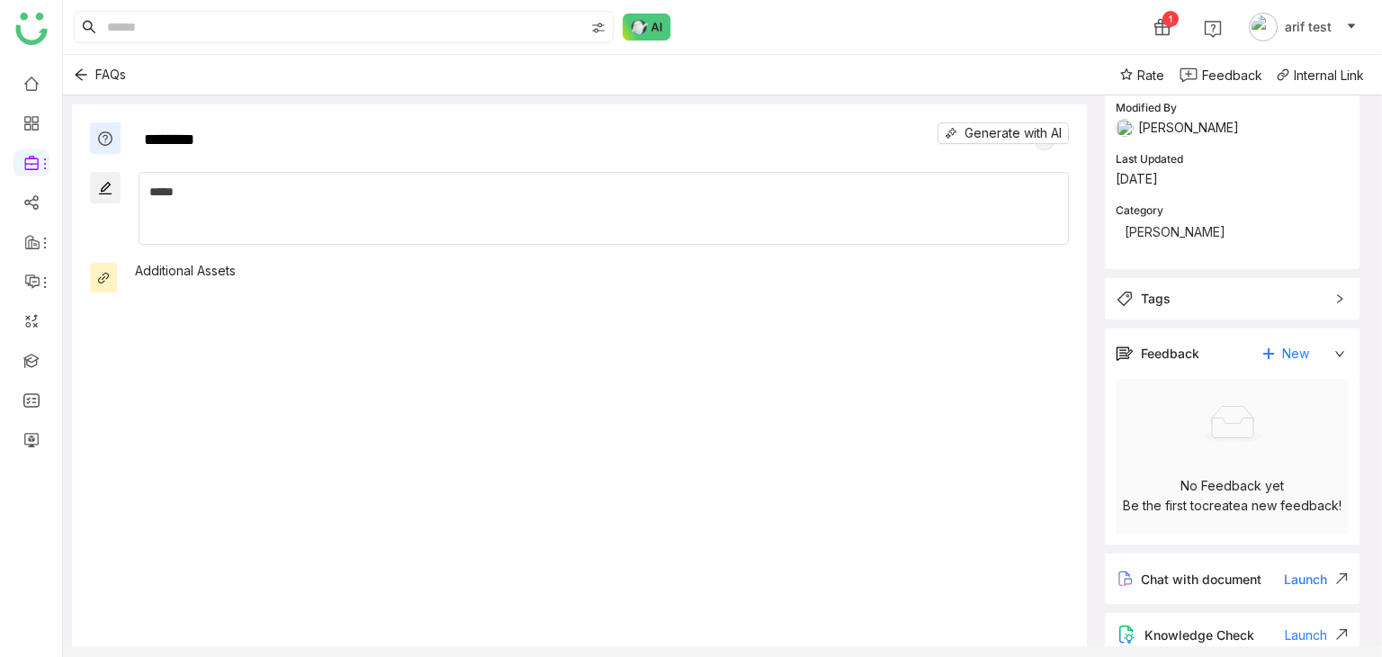
scroll to position [0, 0]
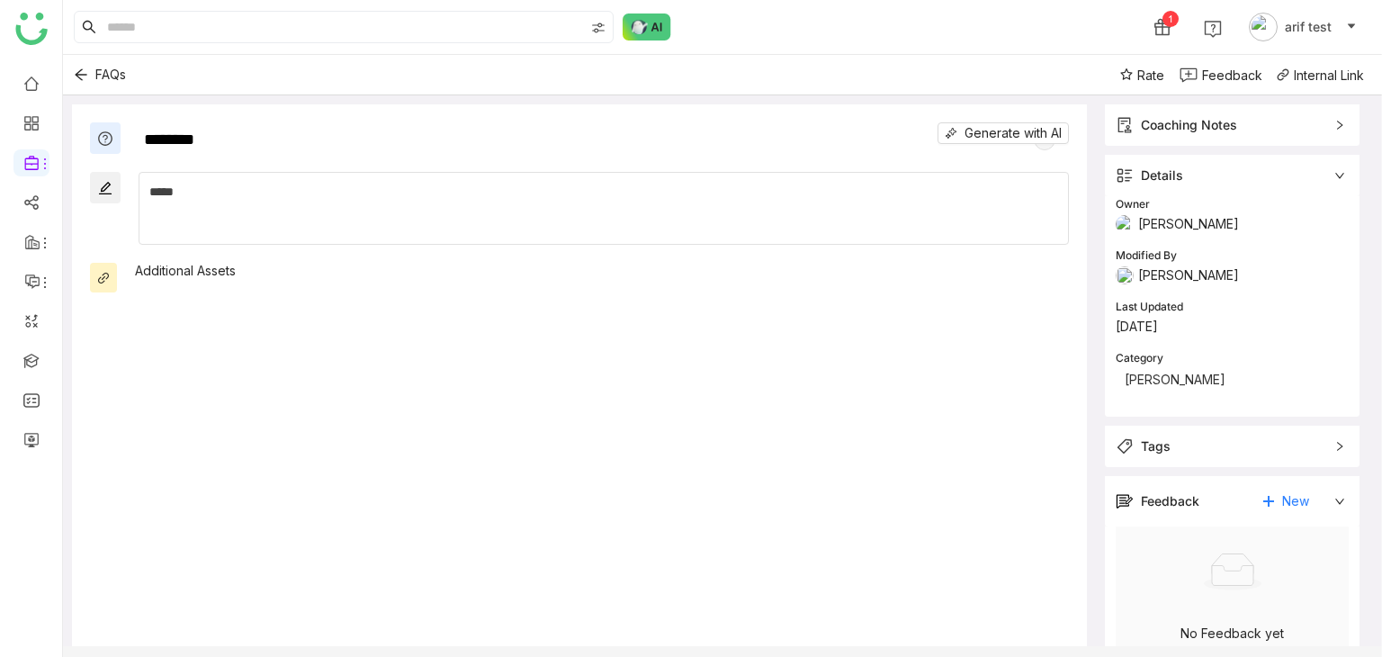
click at [1250, 116] on div "Coaching Notes" at bounding box center [1220, 125] width 208 height 20
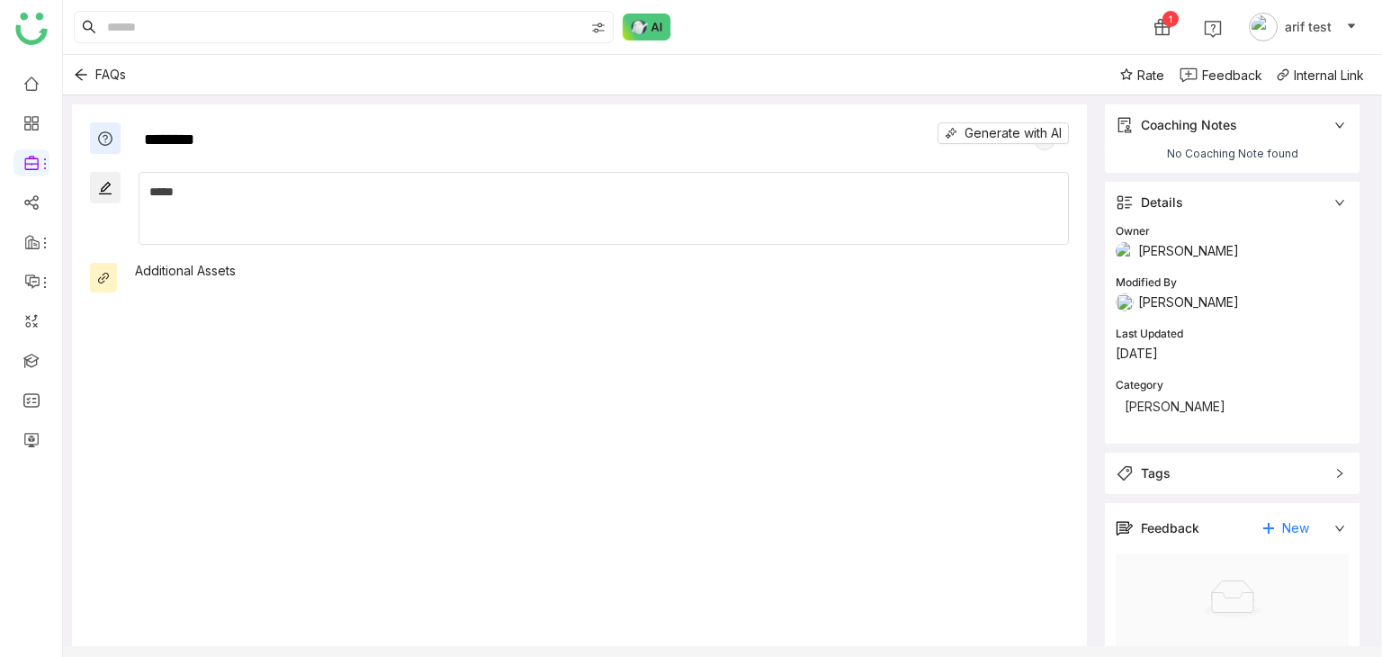
click at [1250, 116] on div "Coaching Notes" at bounding box center [1220, 125] width 208 height 20
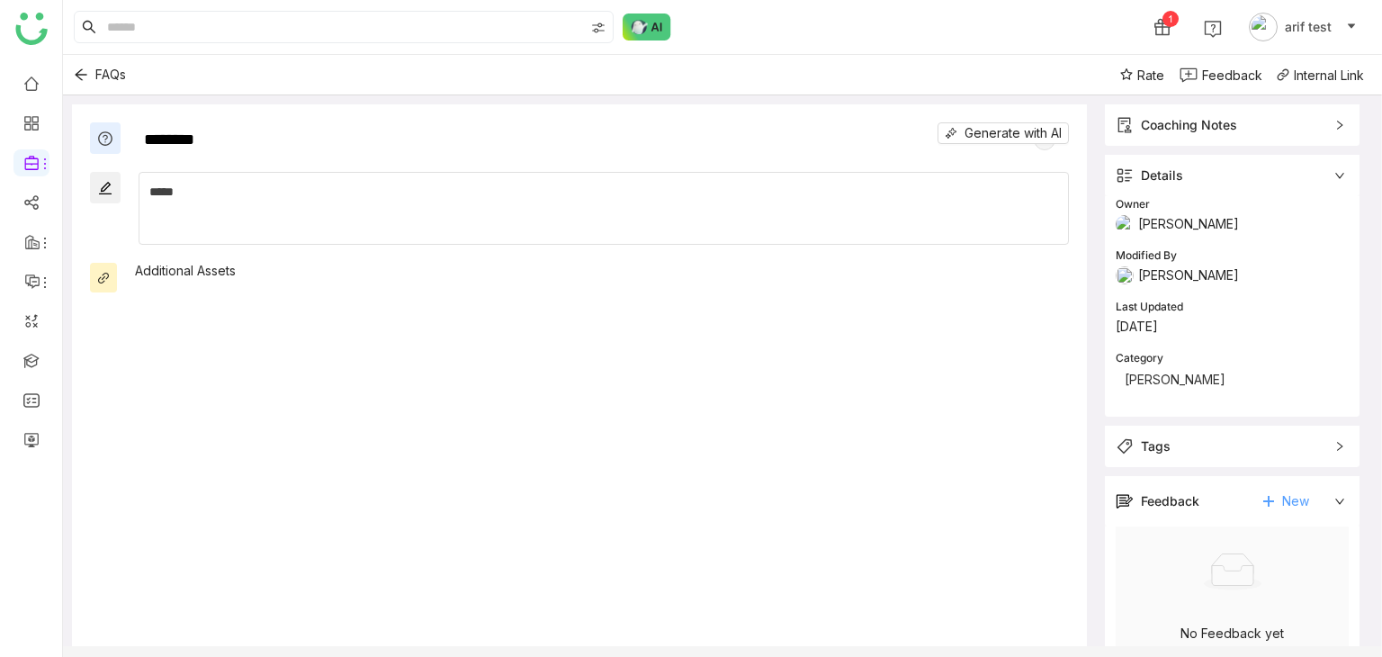
click at [1274, 501] on icon at bounding box center [1268, 501] width 13 height 13
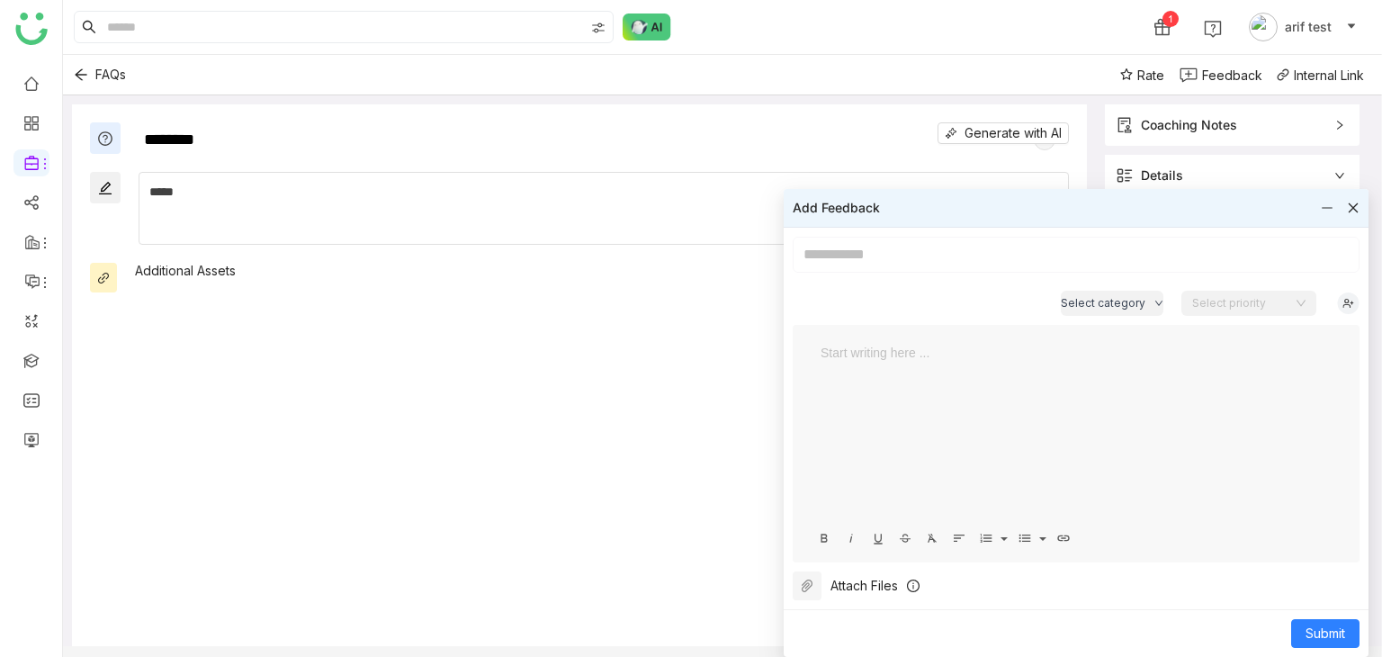
click at [1231, 75] on div "Feedback" at bounding box center [1232, 75] width 60 height 19
click at [1010, 253] on input at bounding box center [1076, 255] width 567 height 36
type input "**********"
click at [978, 359] on div at bounding box center [1076, 353] width 511 height 20
click at [1295, 631] on button "Submit" at bounding box center [1325, 633] width 68 height 29
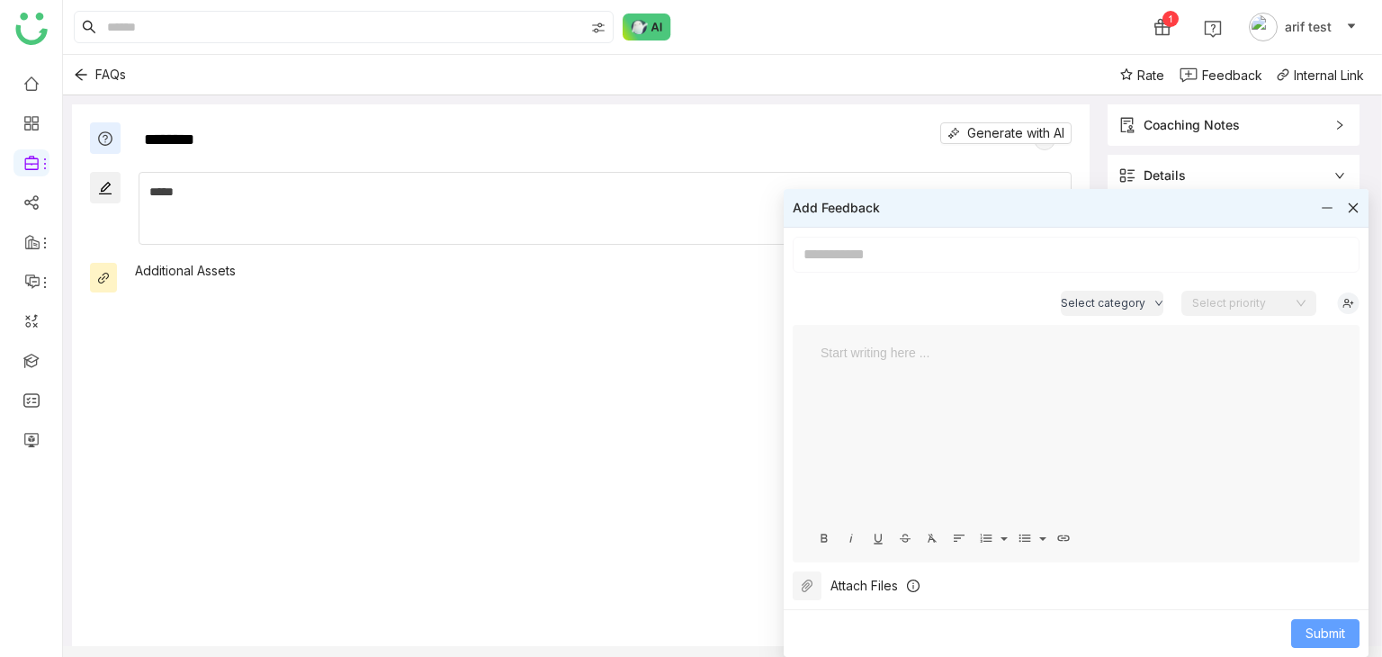
click at [1310, 633] on span "Submit" at bounding box center [1325, 633] width 40 height 20
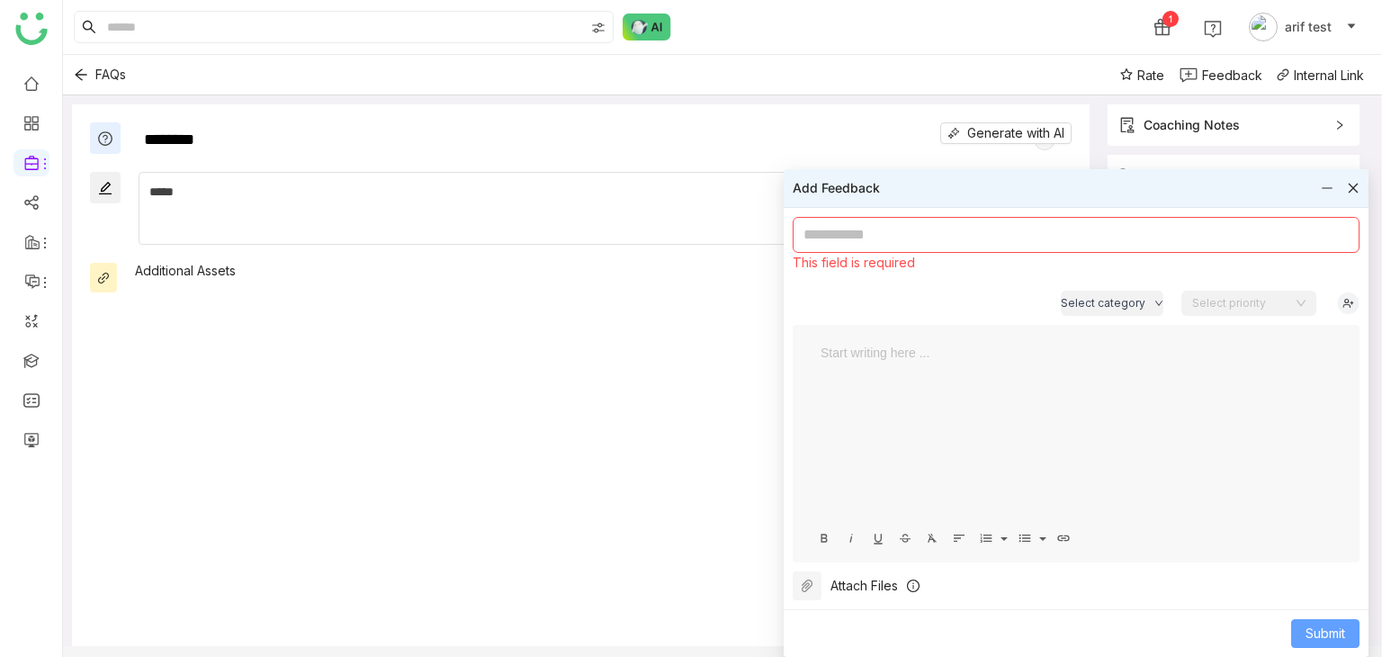
click at [1310, 633] on span "Submit" at bounding box center [1325, 633] width 40 height 20
click at [1357, 188] on icon at bounding box center [1353, 188] width 13 height 13
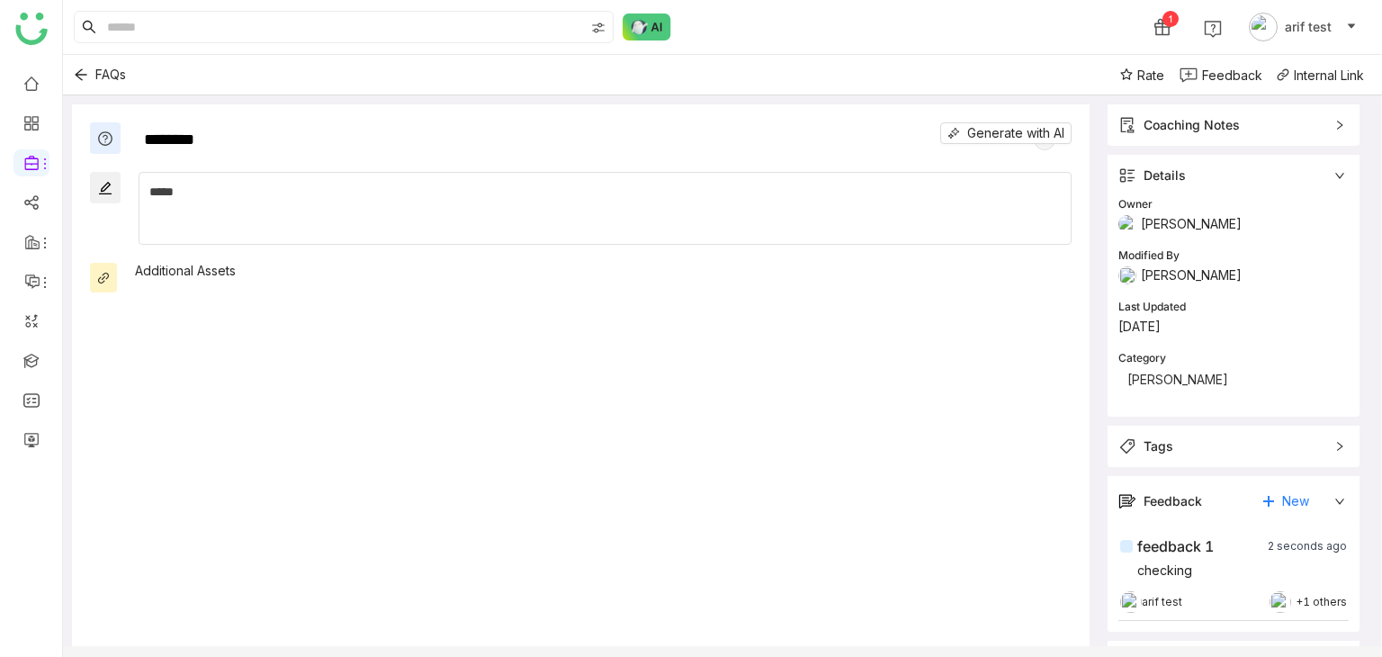
scroll to position [87, 0]
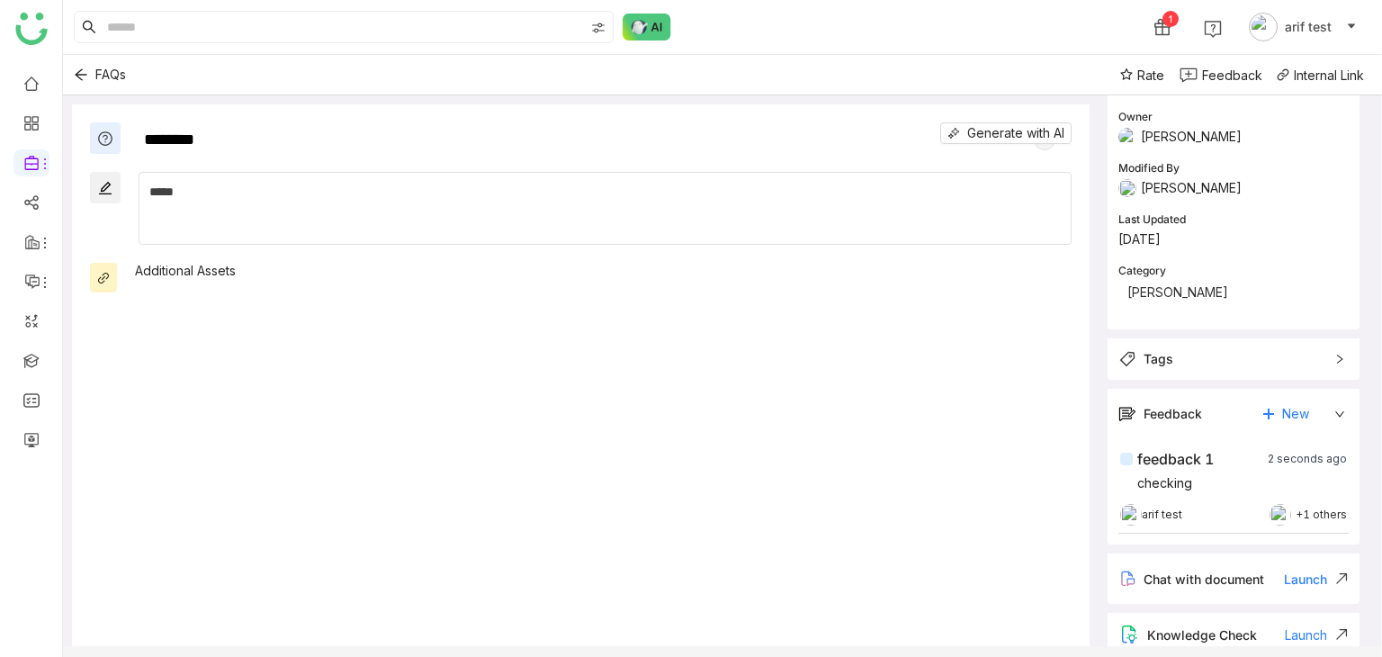
click at [1240, 509] on div "arif test +1 others" at bounding box center [1233, 515] width 227 height 18
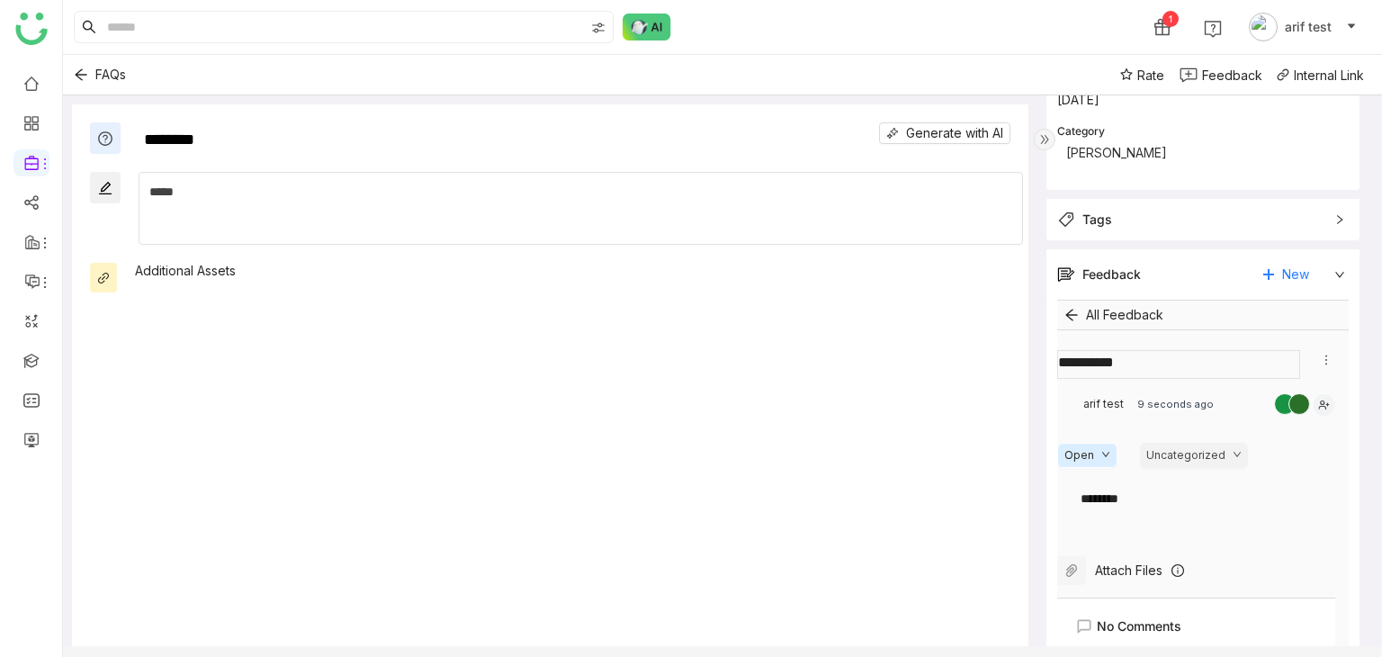
scroll to position [231, 0]
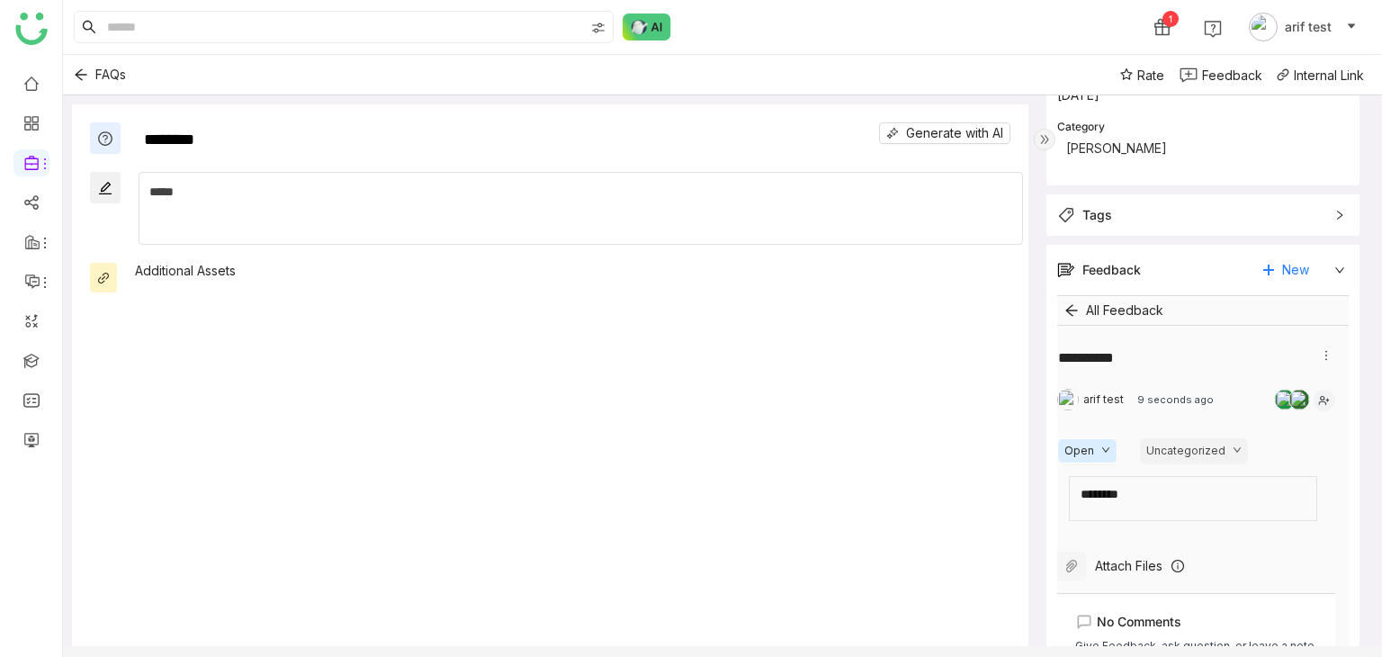
click at [1177, 498] on div "********" at bounding box center [1189, 494] width 217 height 20
drag, startPoint x: 1177, startPoint y: 498, endPoint x: 946, endPoint y: 492, distance: 230.4
click at [946, 492] on div "******** Generate with AI Bold Italic Underline Strikethrough Paragraph Normal …" at bounding box center [722, 390] width 1319 height 591
drag, startPoint x: 1153, startPoint y: 491, endPoint x: 961, endPoint y: 490, distance: 191.6
click at [979, 490] on div "******** Generate with AI Bold Italic Underline Strikethrough Paragraph Normal …" at bounding box center [722, 390] width 1319 height 591
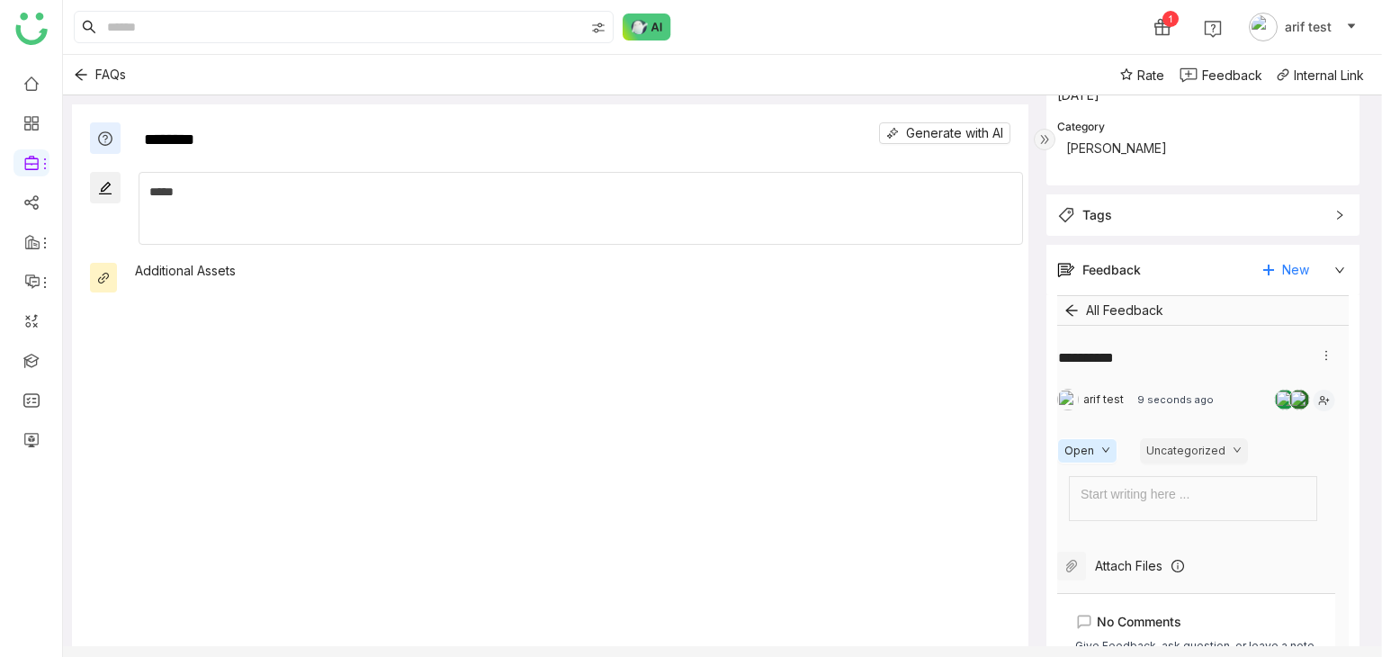
click at [1228, 486] on div at bounding box center [1195, 494] width 229 height 20
click at [1228, 486] on div "********" at bounding box center [1189, 494] width 217 height 20
